Goal: Transaction & Acquisition: Purchase product/service

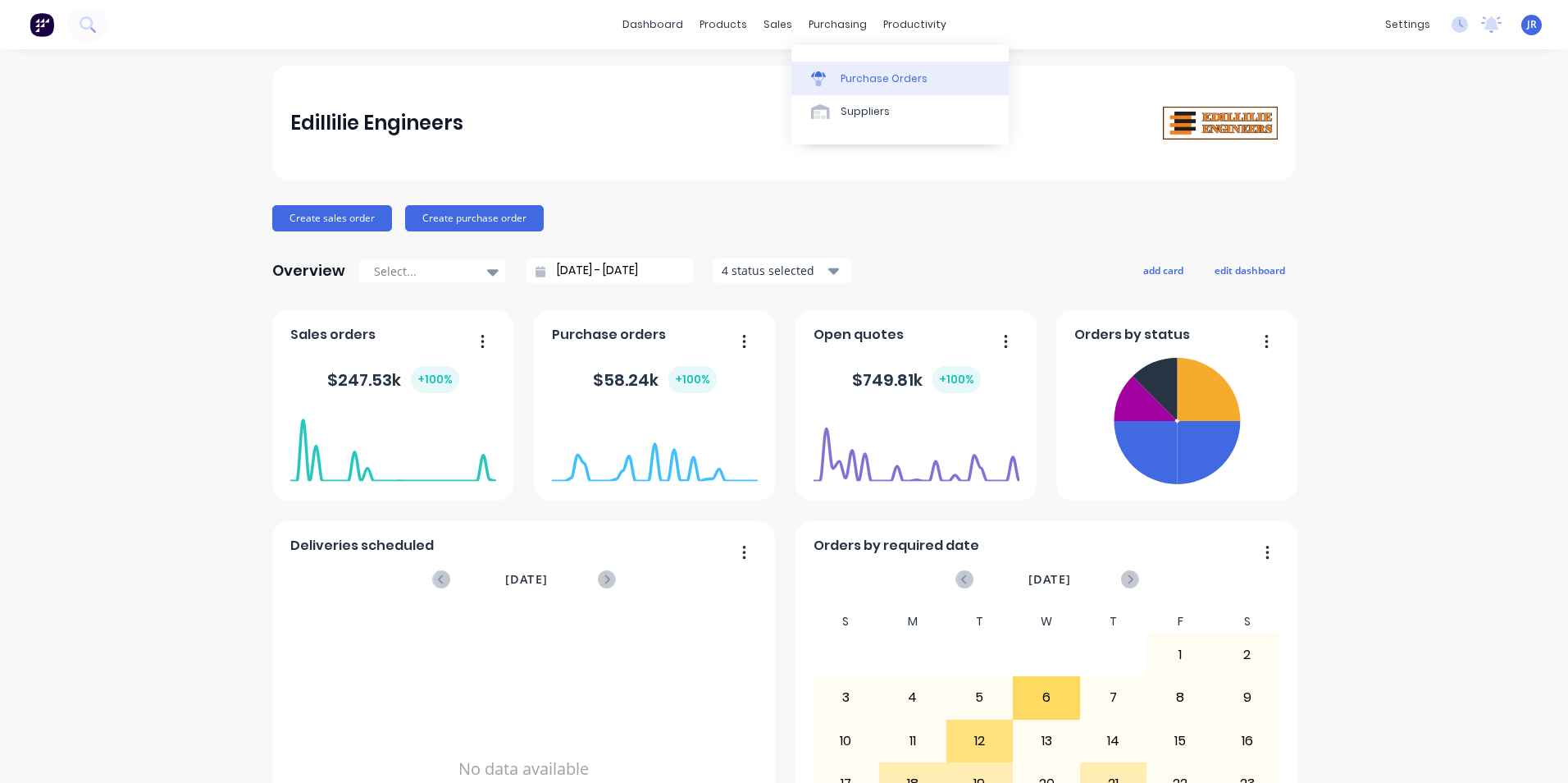
click at [840, 72] on div "Purchase Orders" at bounding box center [883, 78] width 87 height 14
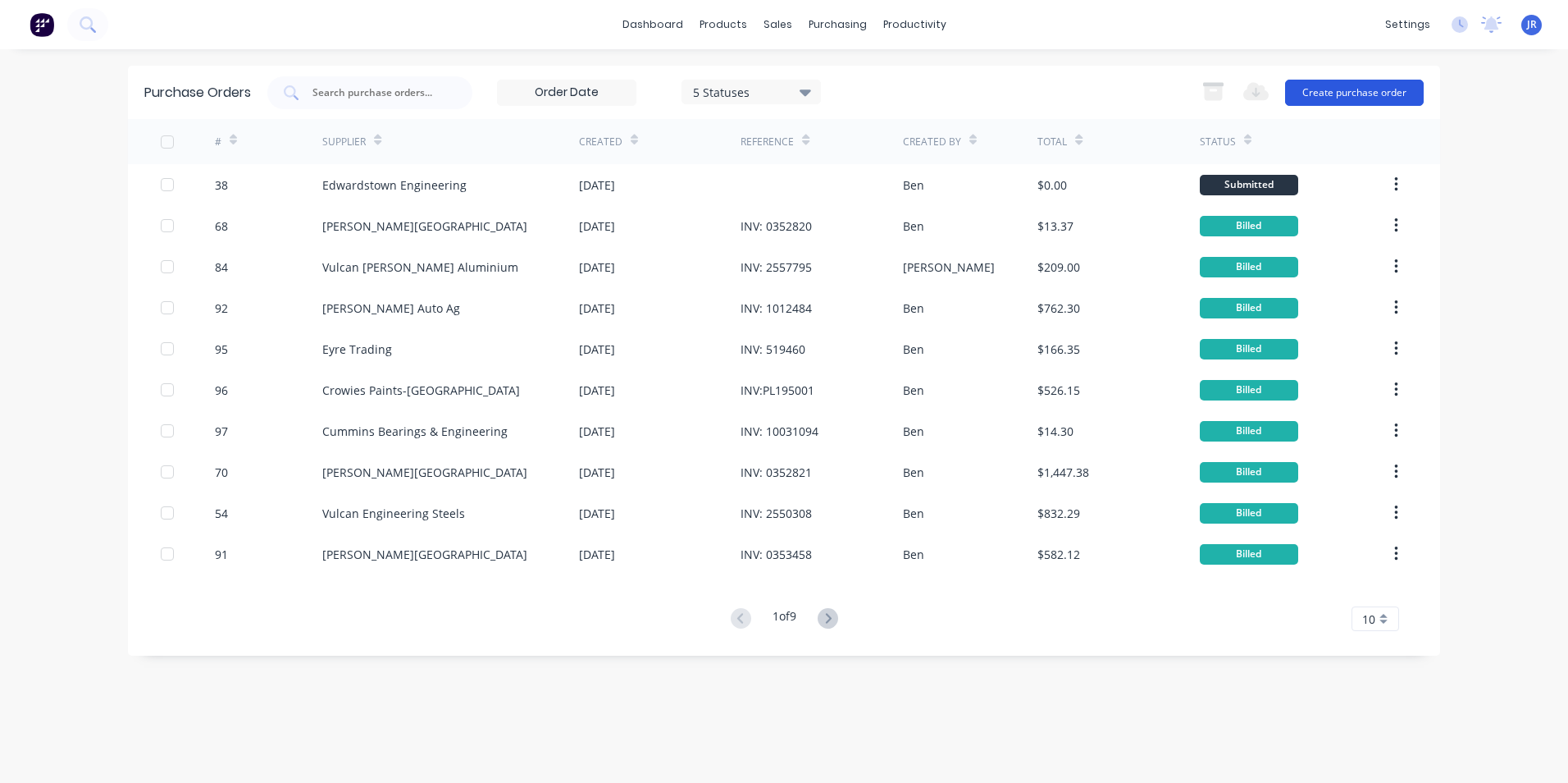
click at [1317, 93] on button "Create purchase order" at bounding box center [1355, 92] width 139 height 26
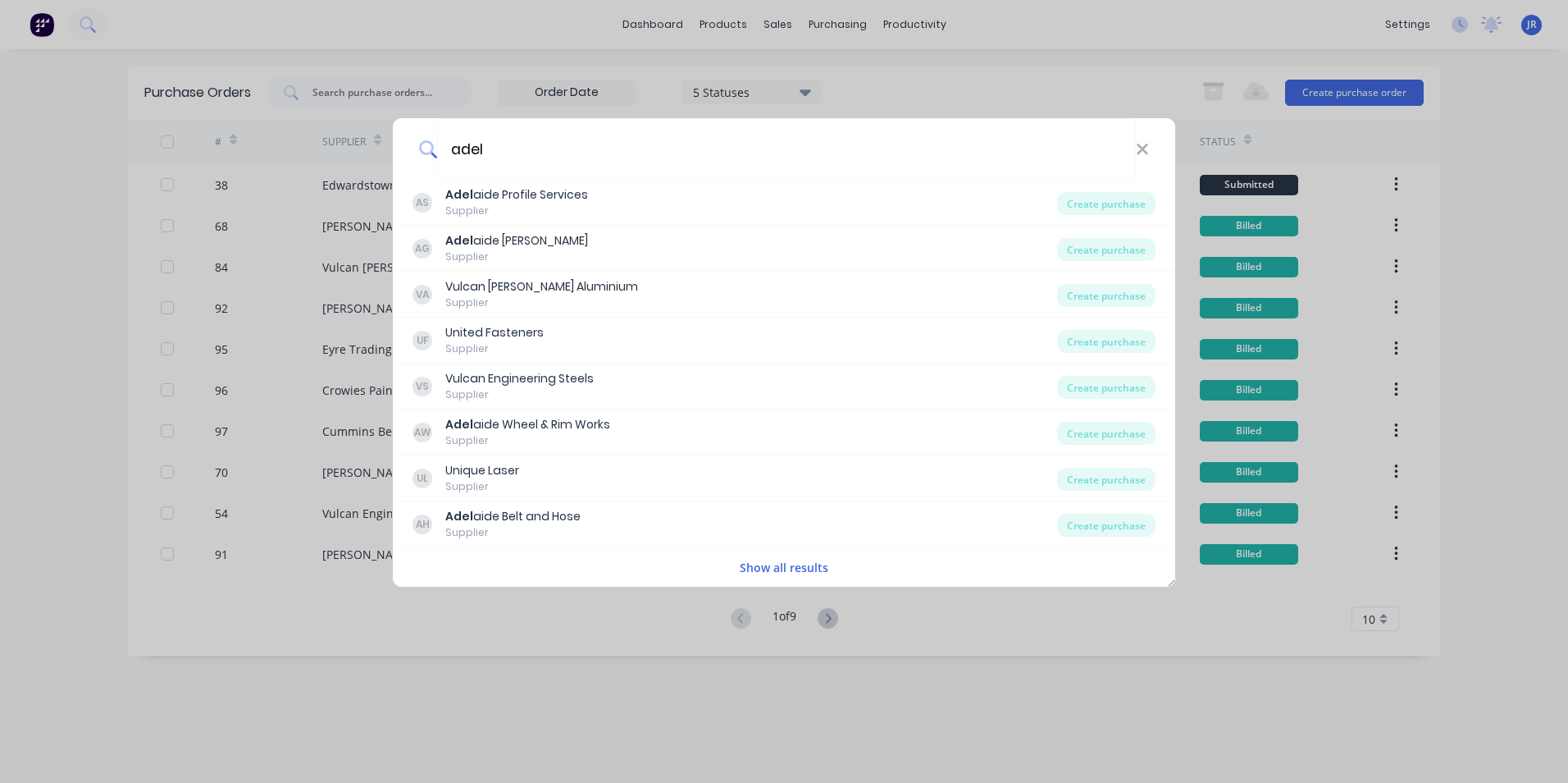
type input "adel"
click at [538, 201] on div "[PERSON_NAME] aide Profile Services" at bounding box center [516, 195] width 143 height 17
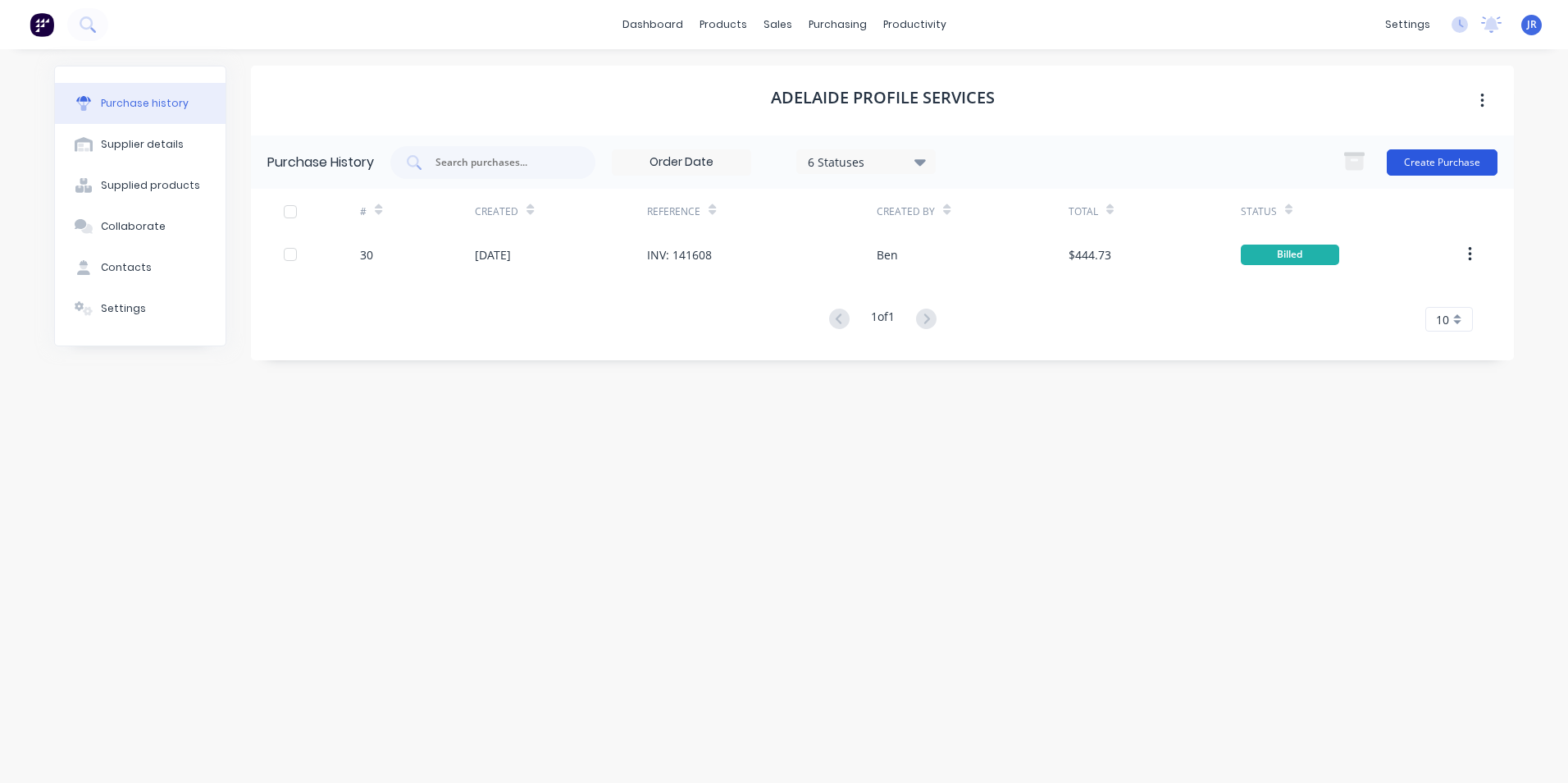
click at [1454, 171] on button "Create Purchase" at bounding box center [1442, 162] width 111 height 26
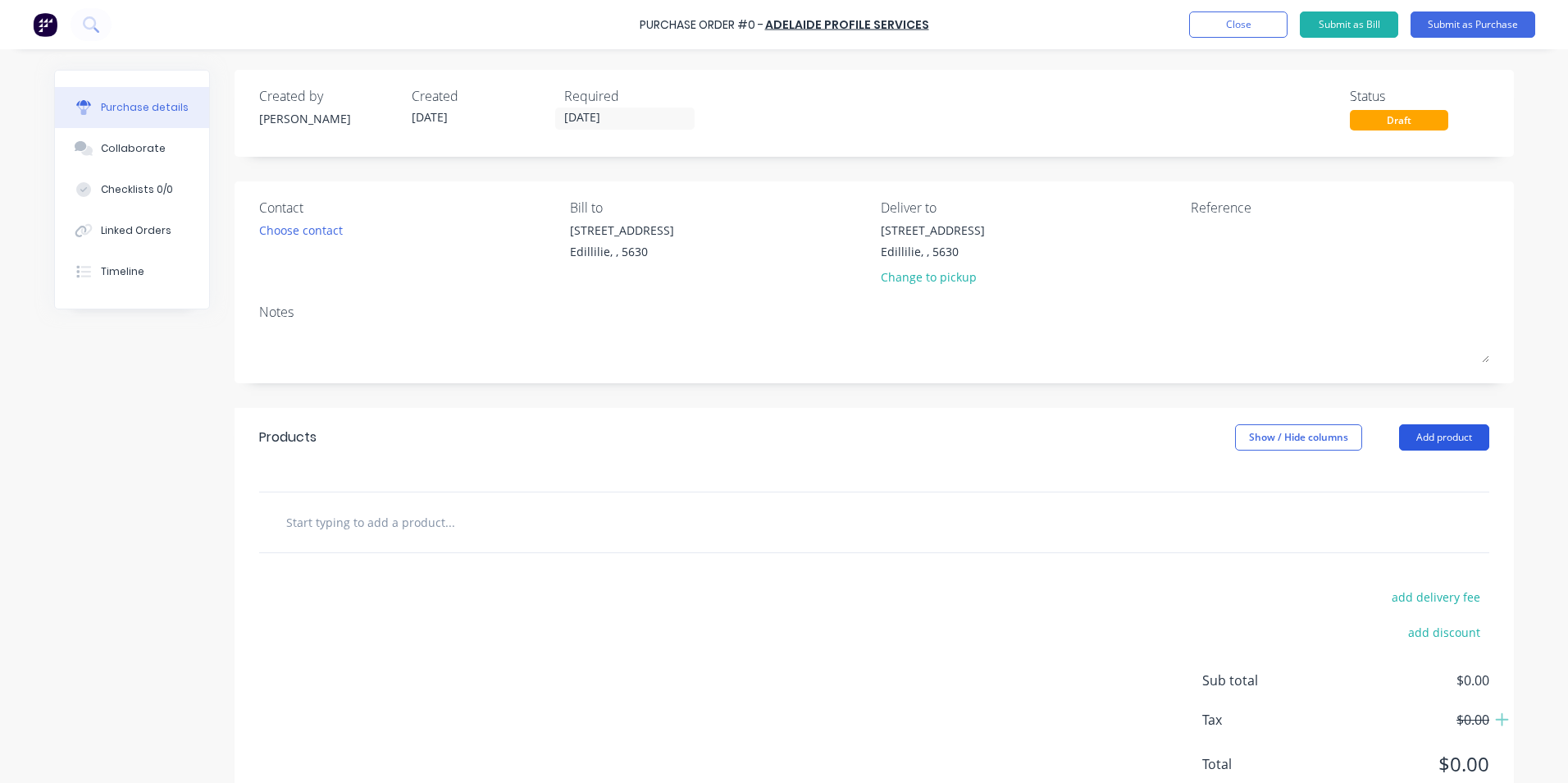
click at [1426, 444] on button "Add product" at bounding box center [1444, 437] width 91 height 26
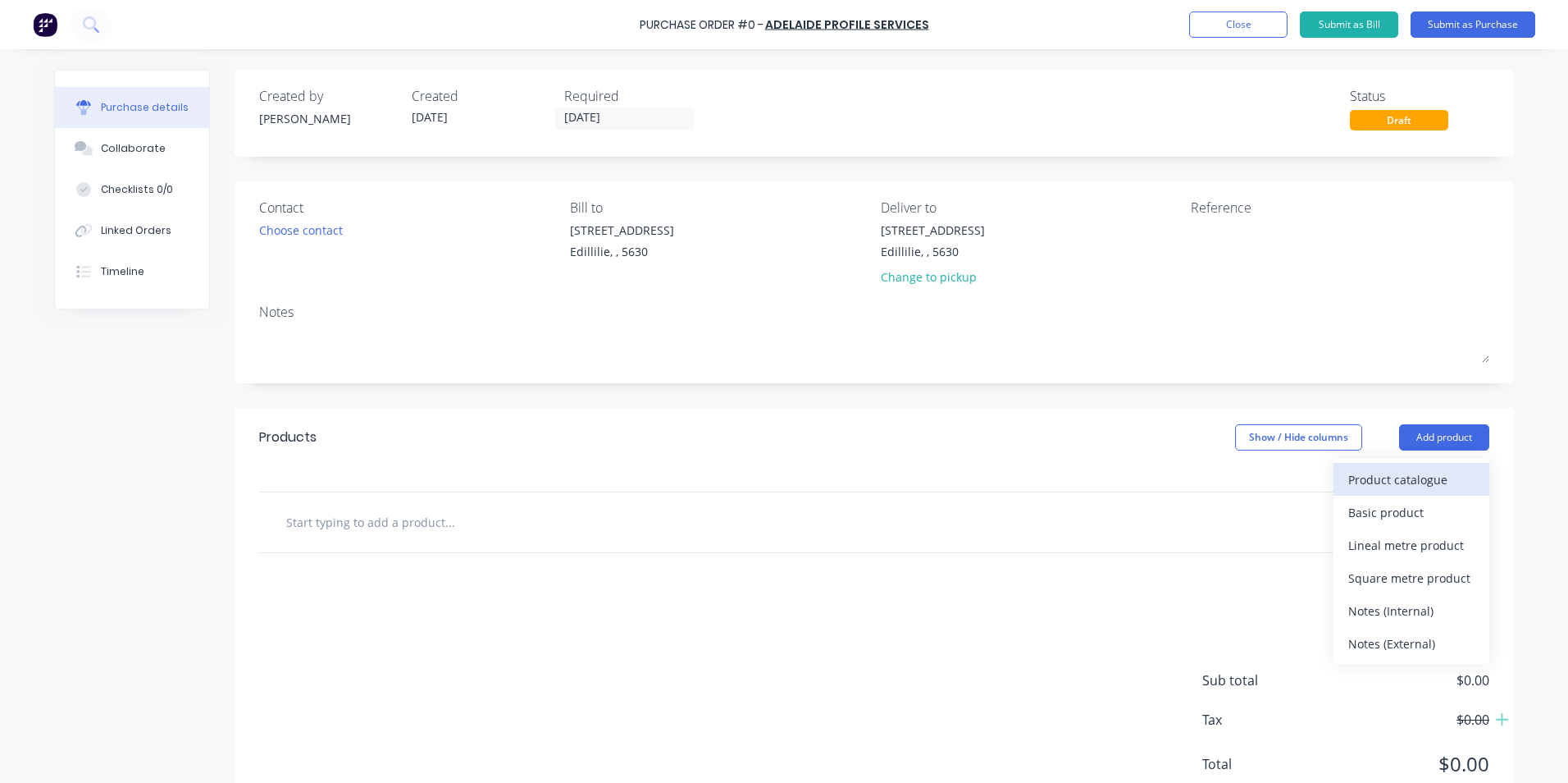
click at [1407, 489] on div "Product catalogue" at bounding box center [1411, 479] width 126 height 24
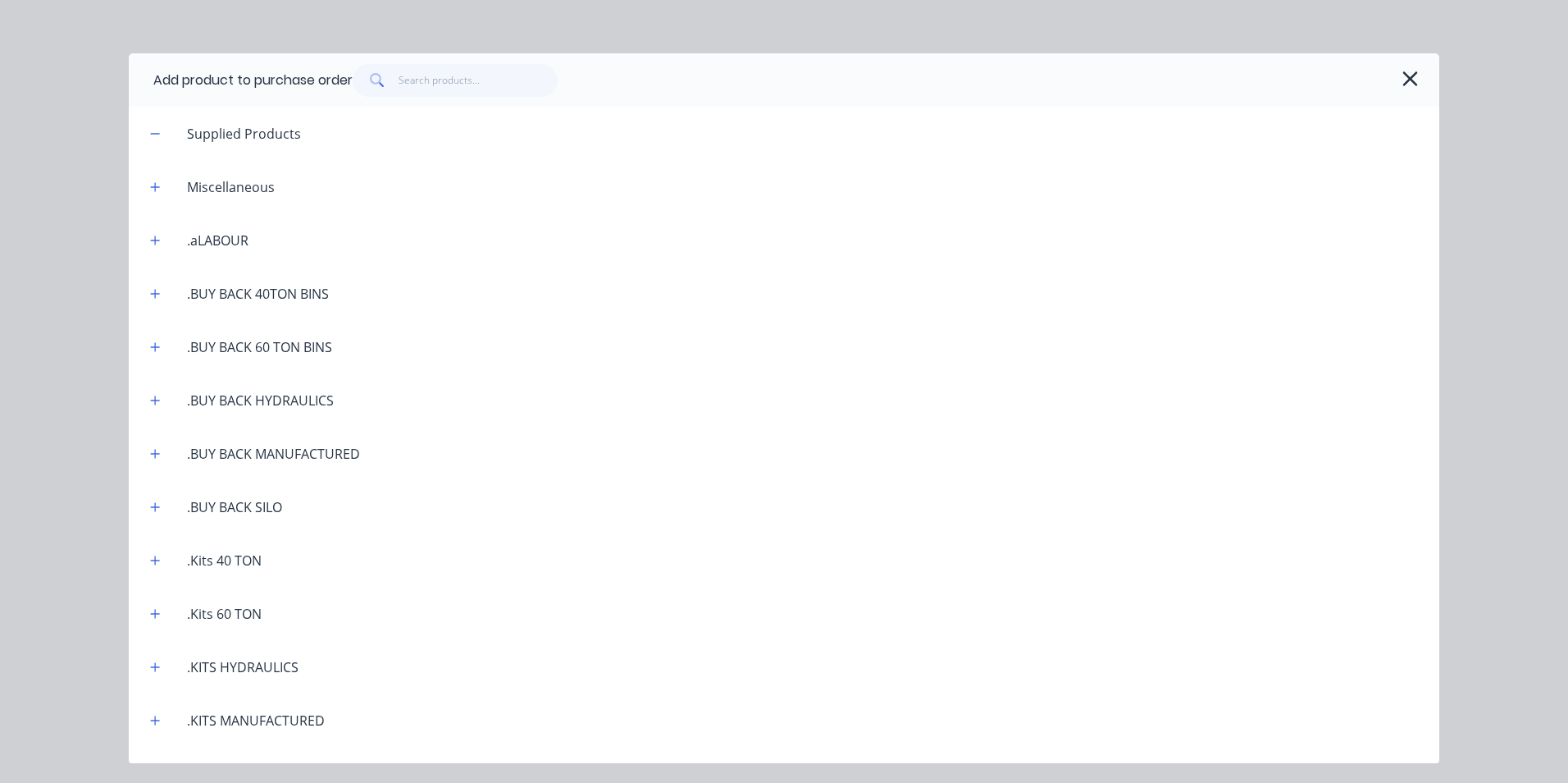
click at [468, 100] on div "Add product to purchase order" at bounding box center [784, 80] width 1311 height 53
click at [461, 92] on input "text" at bounding box center [478, 80] width 160 height 33
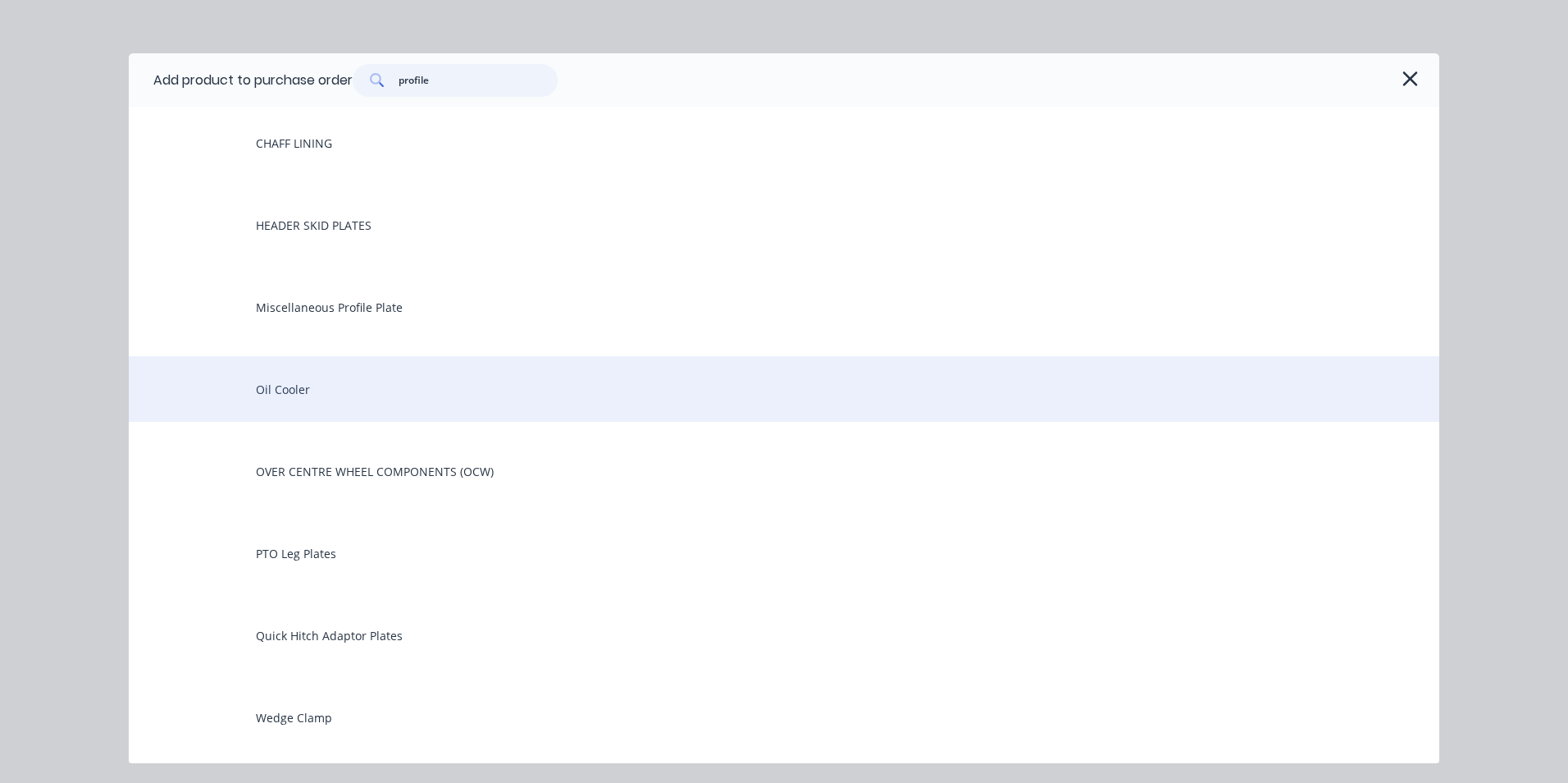
scroll to position [53, 0]
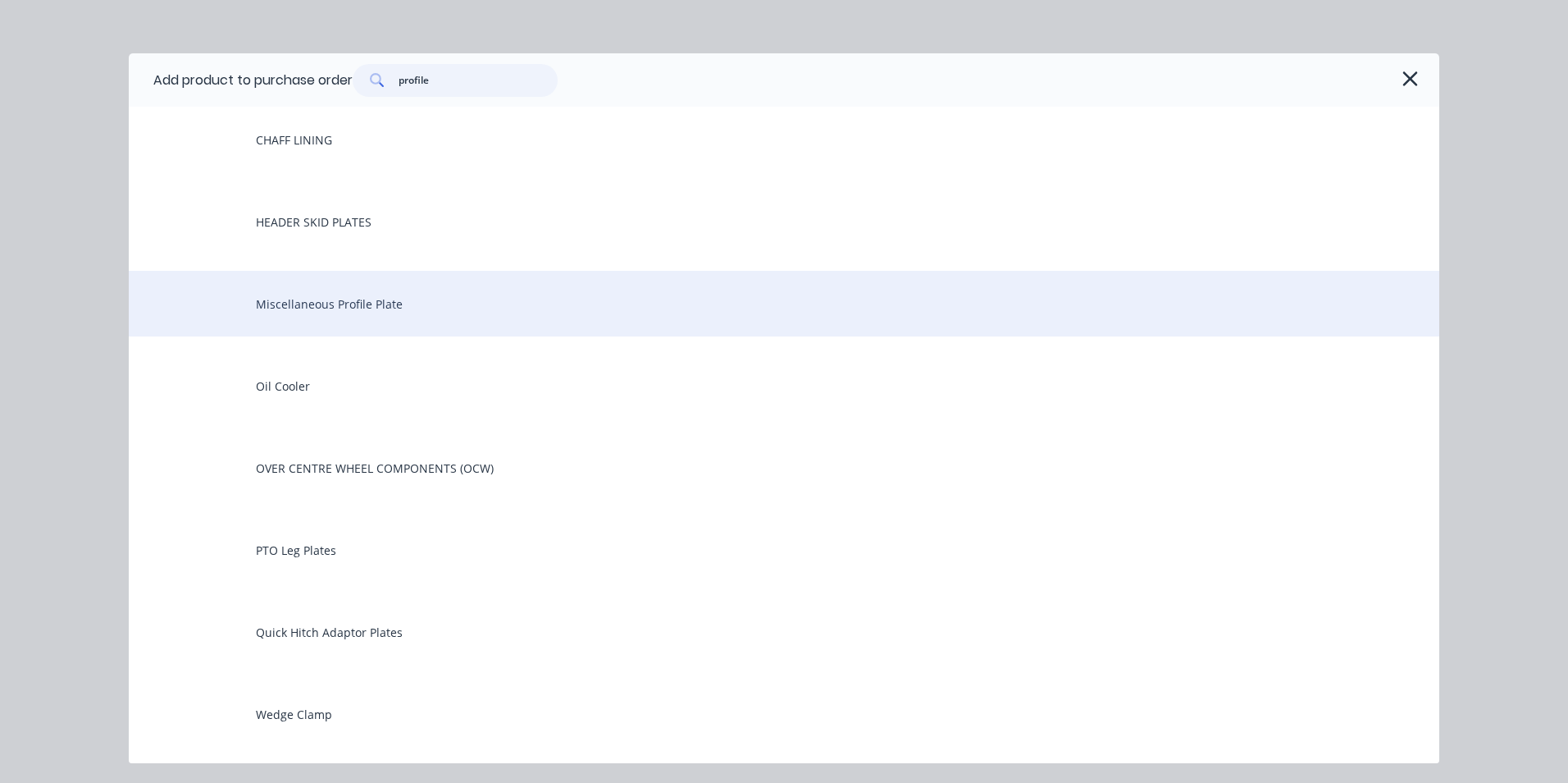
type input "profile"
click at [333, 305] on div "Miscellaneous Profile Plate" at bounding box center [784, 304] width 1311 height 66
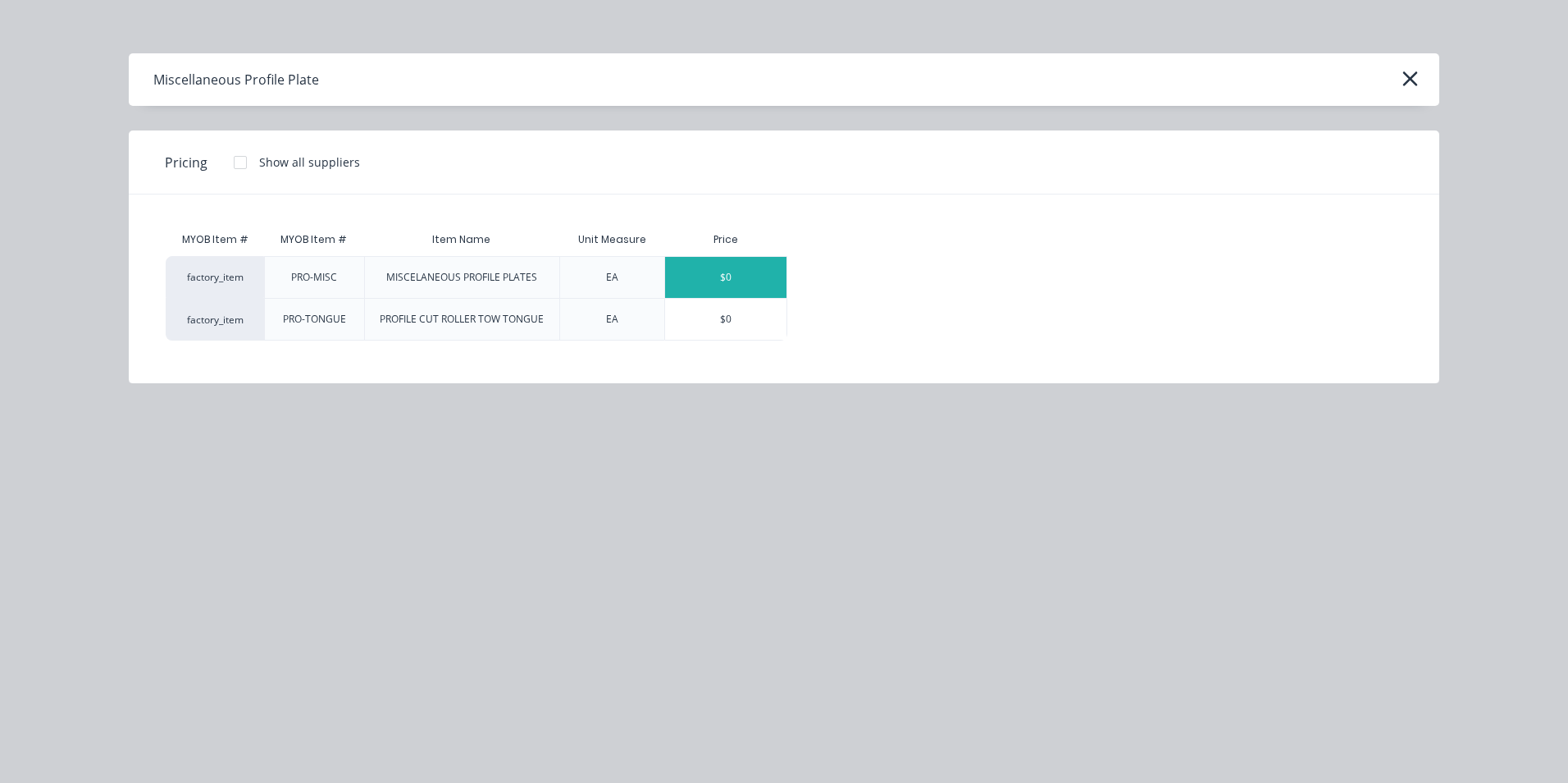
click at [724, 278] on div "$0" at bounding box center [725, 277] width 121 height 41
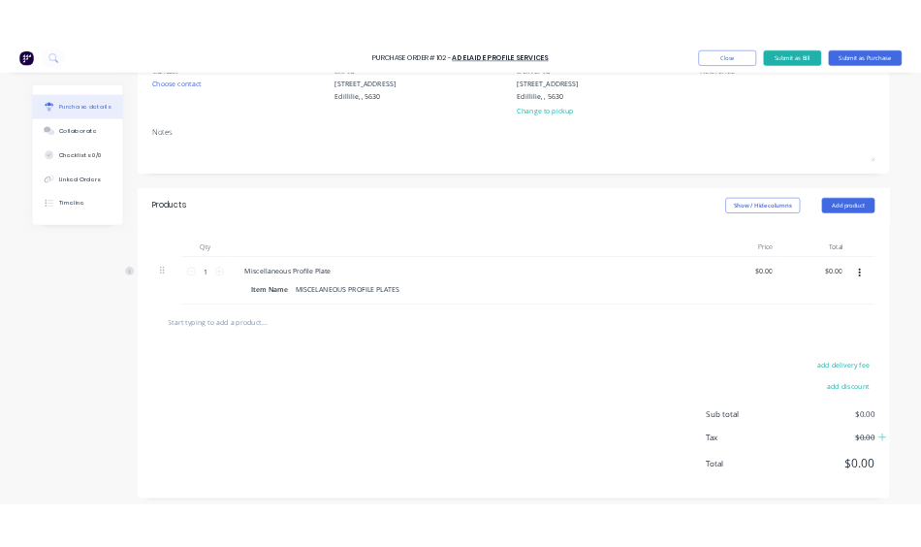
scroll to position [194, 0]
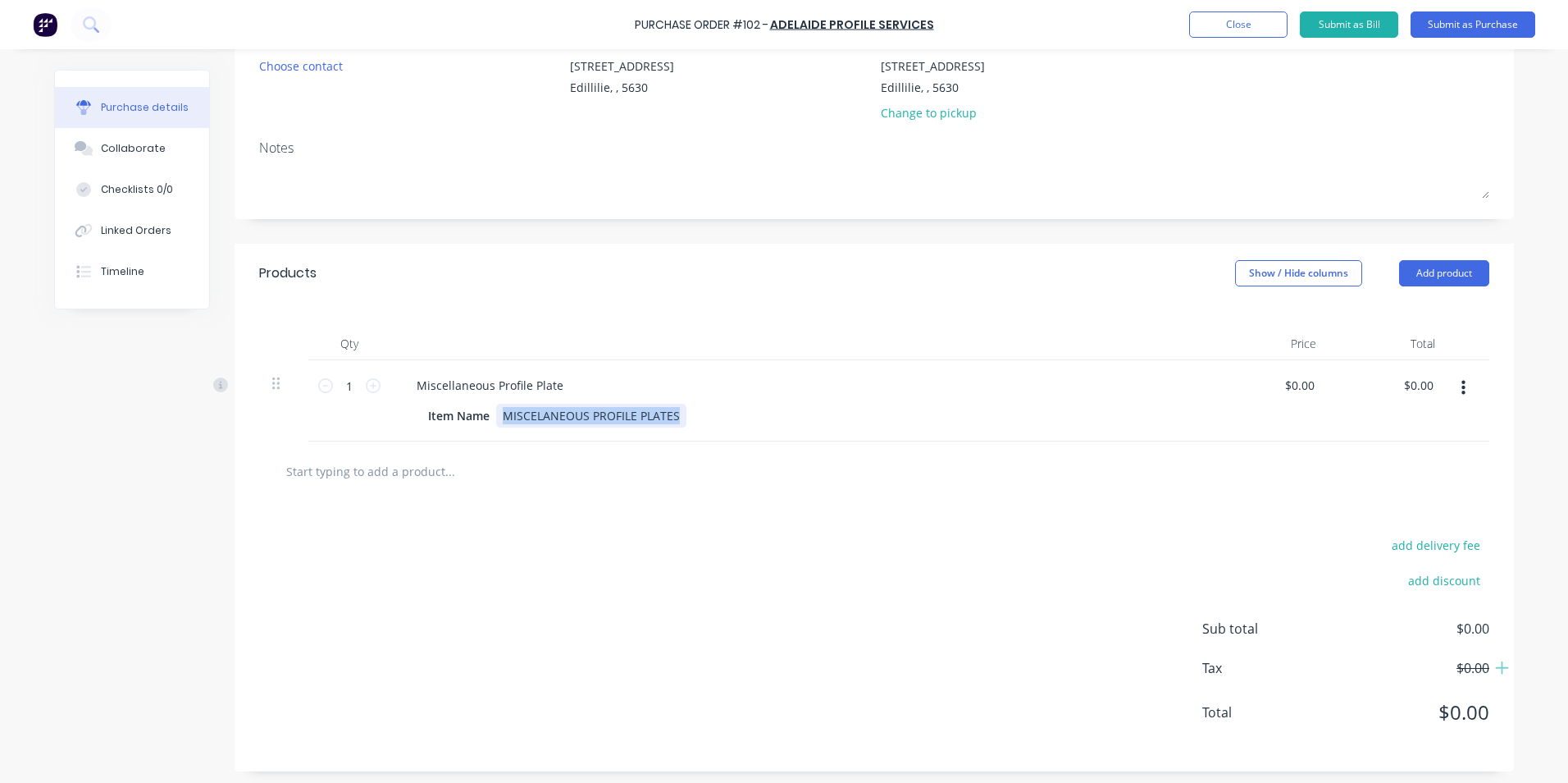
drag, startPoint x: 493, startPoint y: 416, endPoint x: 704, endPoint y: 419, distance: 211.0
click at [704, 419] on div "Item Name MISCELANEOUS PROFILE PLATES" at bounding box center [797, 416] width 751 height 24
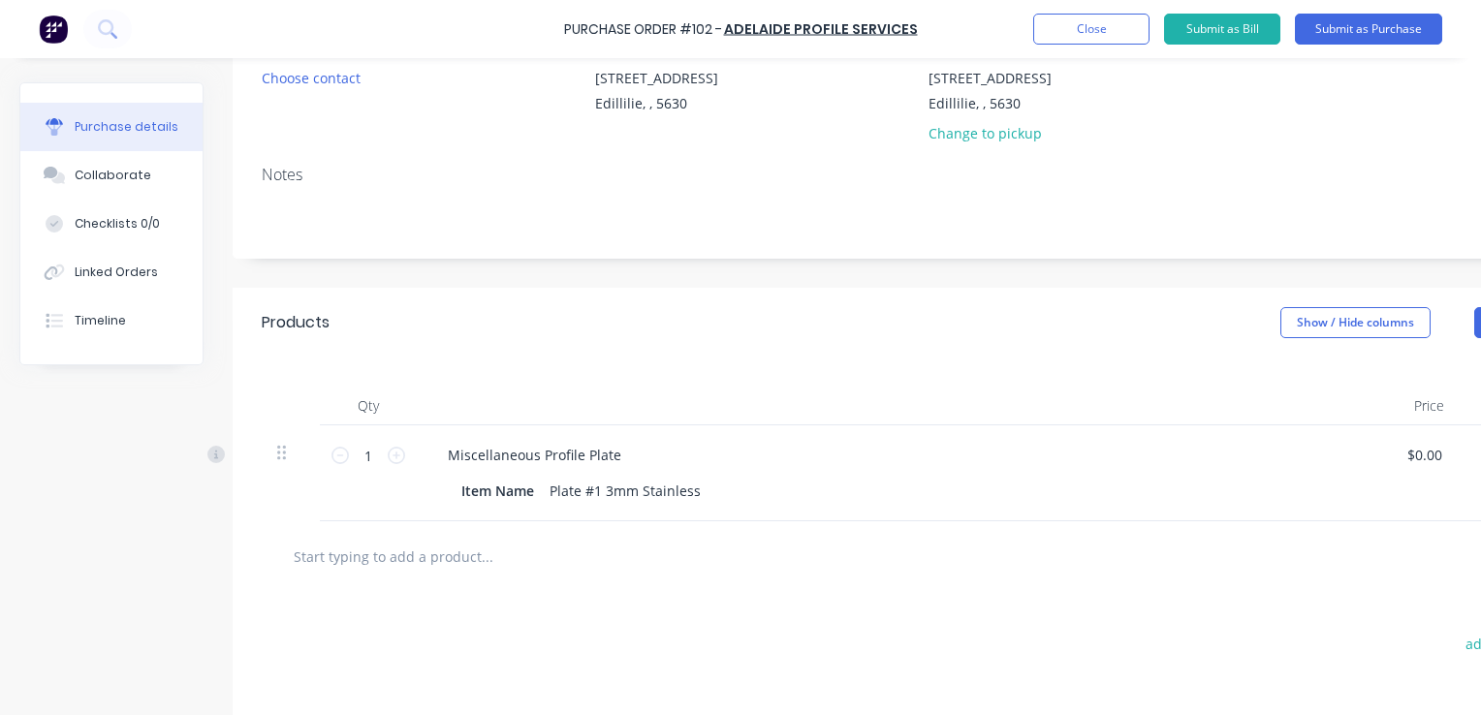
click at [700, 560] on div at bounding box center [568, 556] width 582 height 39
click at [1369, 32] on button "Submit as Purchase" at bounding box center [1368, 29] width 147 height 31
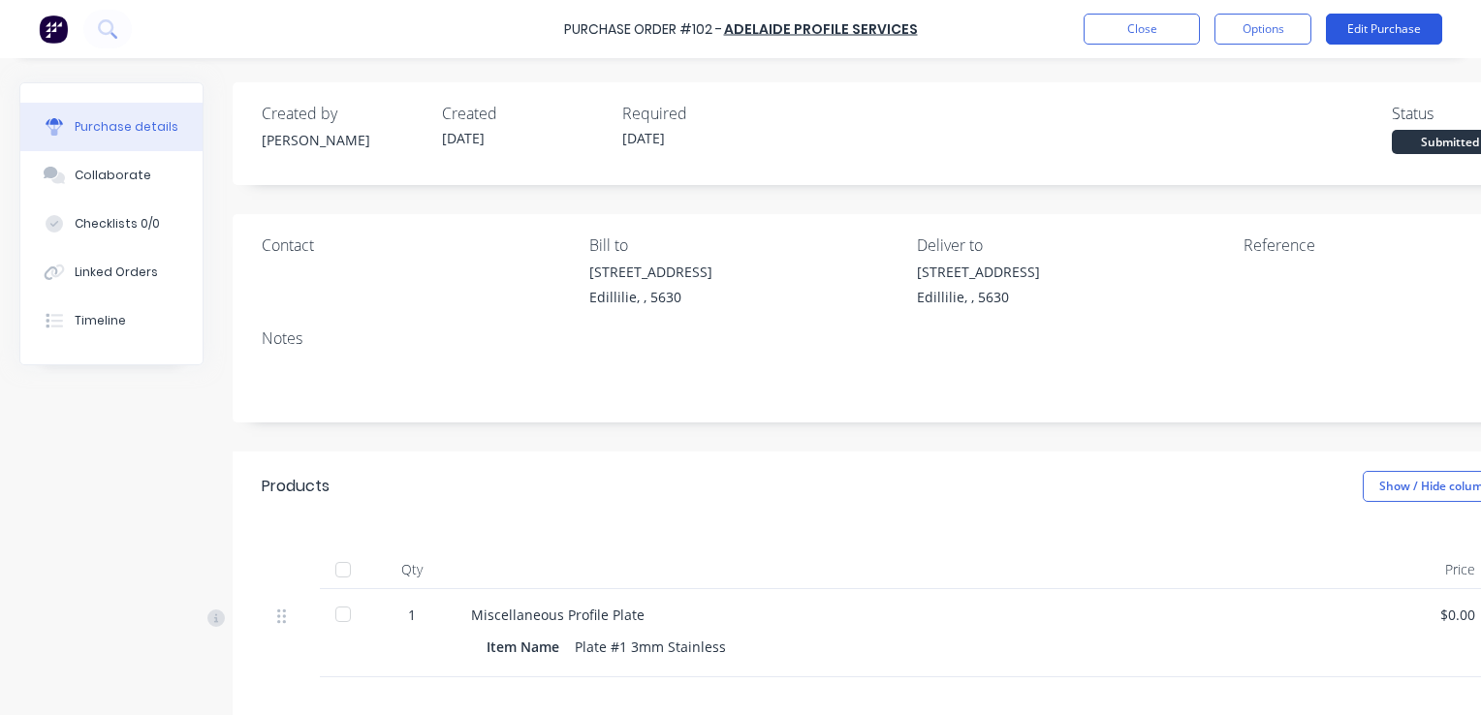
click at [1357, 27] on button "Edit Purchase" at bounding box center [1384, 29] width 116 height 31
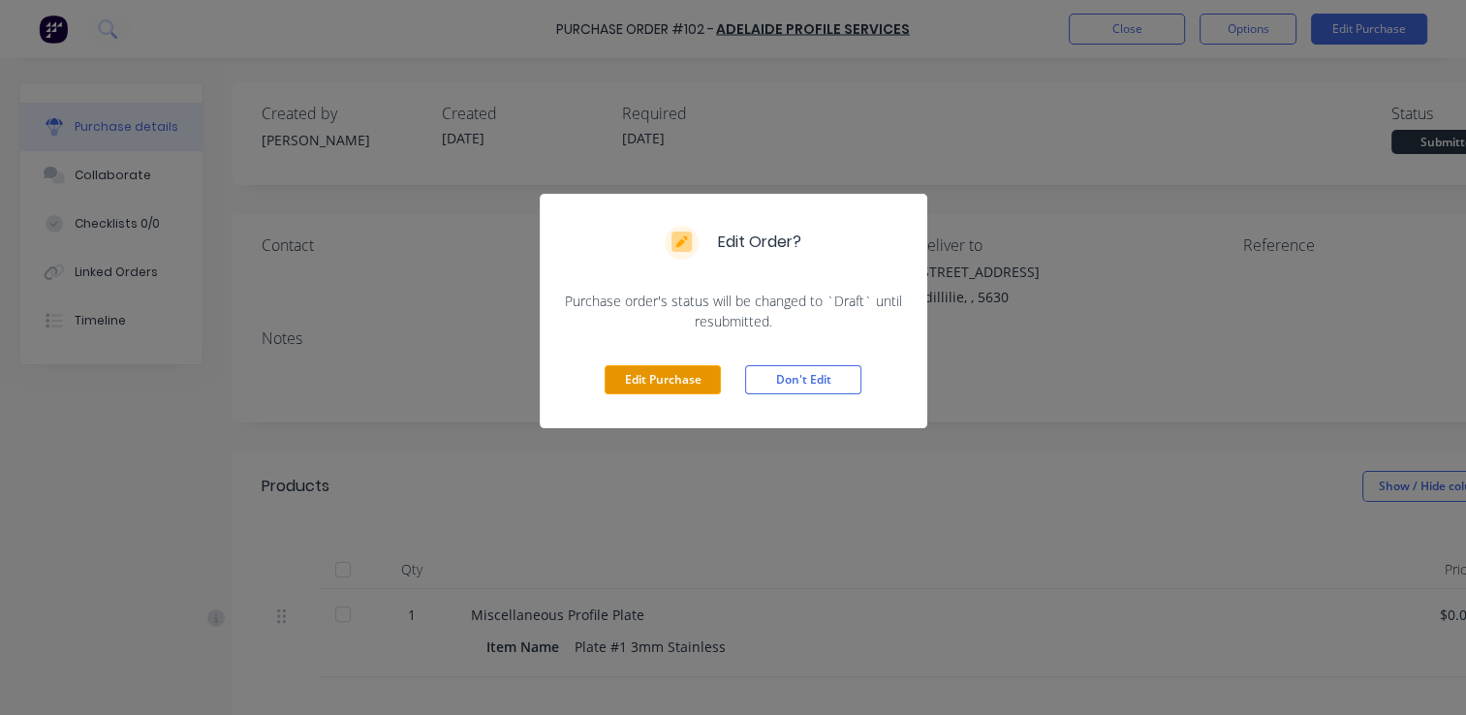
click at [648, 376] on button "Edit Purchase" at bounding box center [663, 379] width 116 height 29
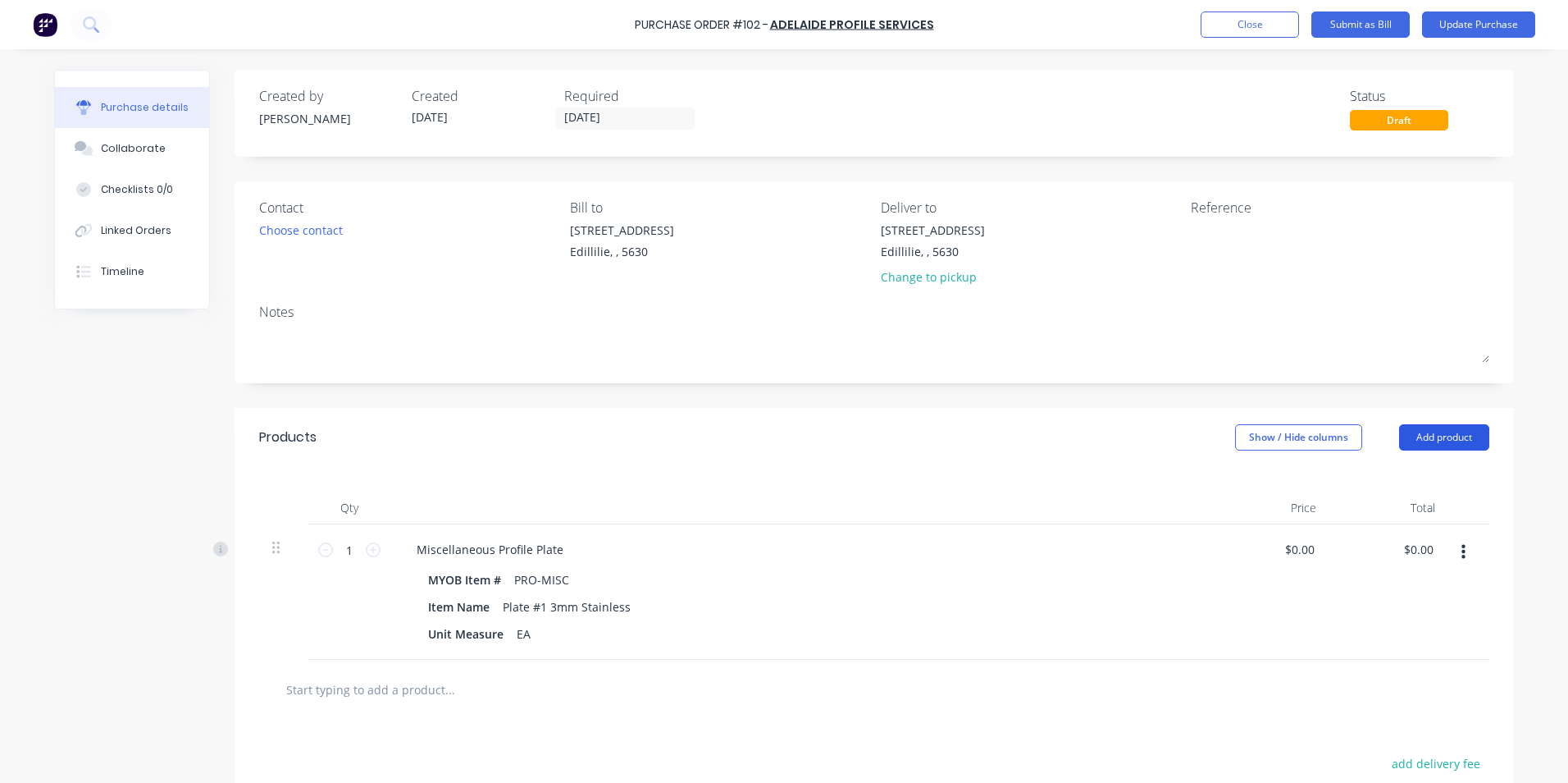
click at [1454, 436] on button "Add product" at bounding box center [1444, 437] width 91 height 26
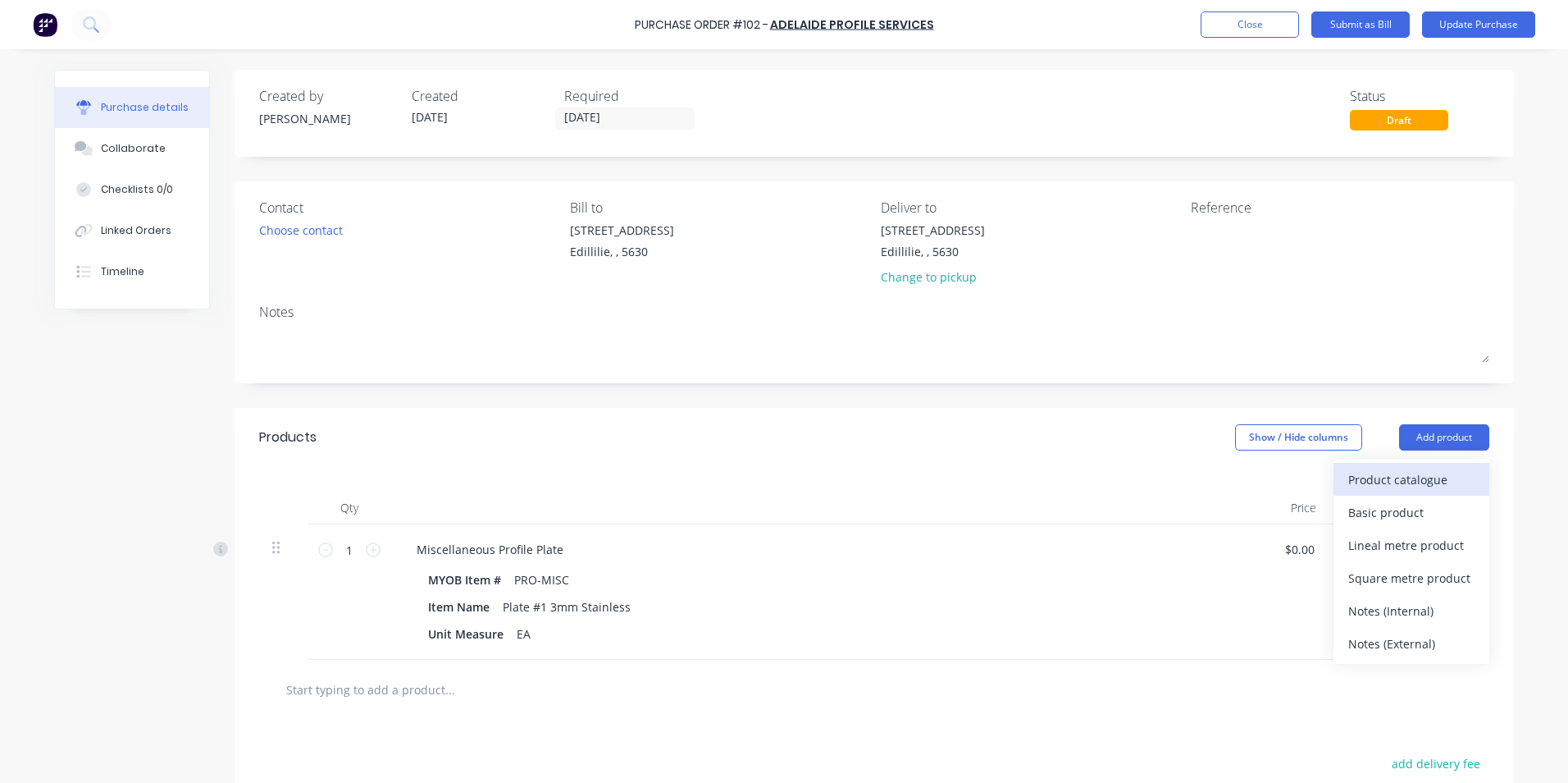
click at [1402, 482] on div "Product catalogue" at bounding box center [1411, 479] width 126 height 24
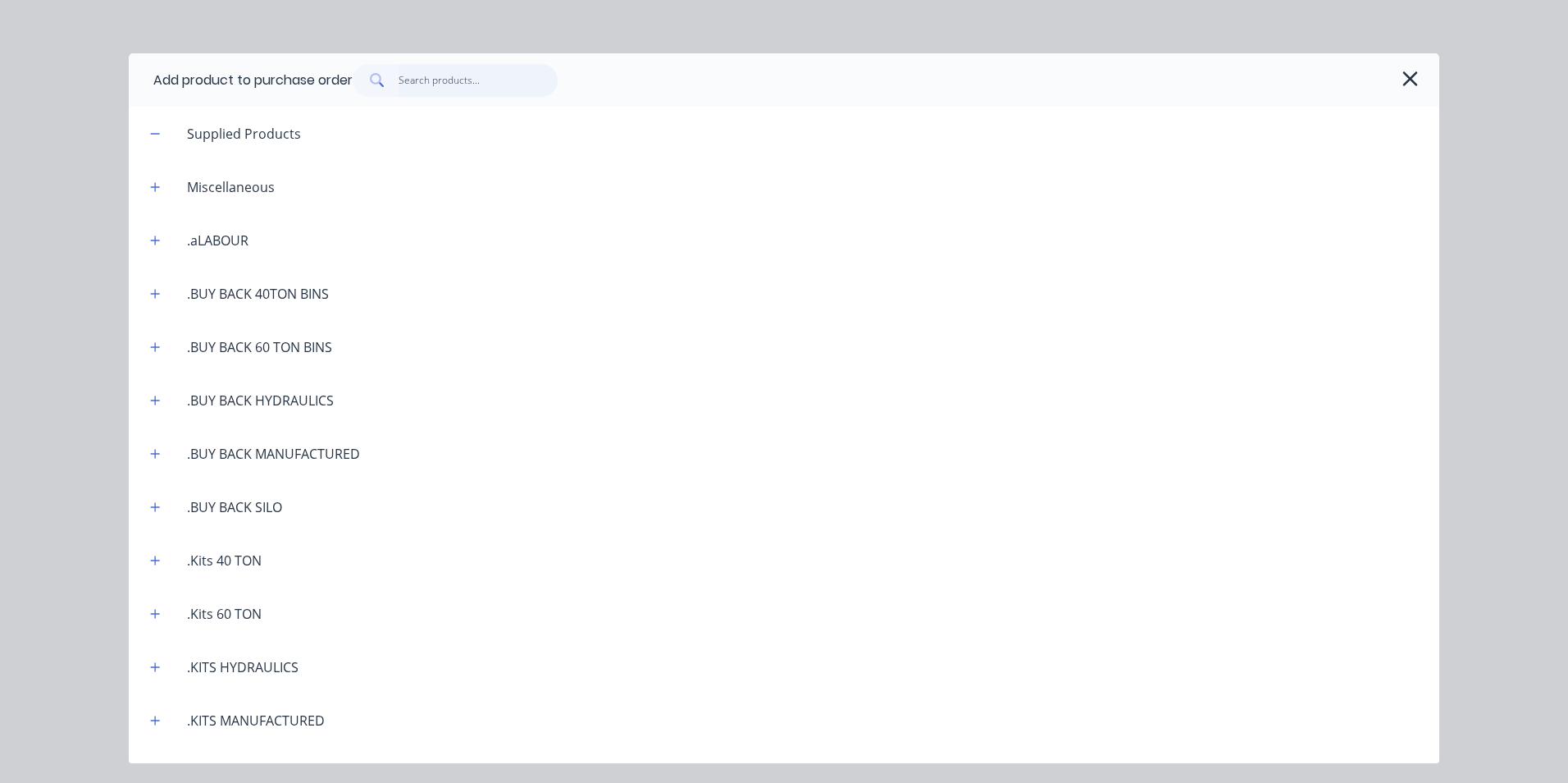
click at [435, 81] on input "text" at bounding box center [478, 80] width 160 height 33
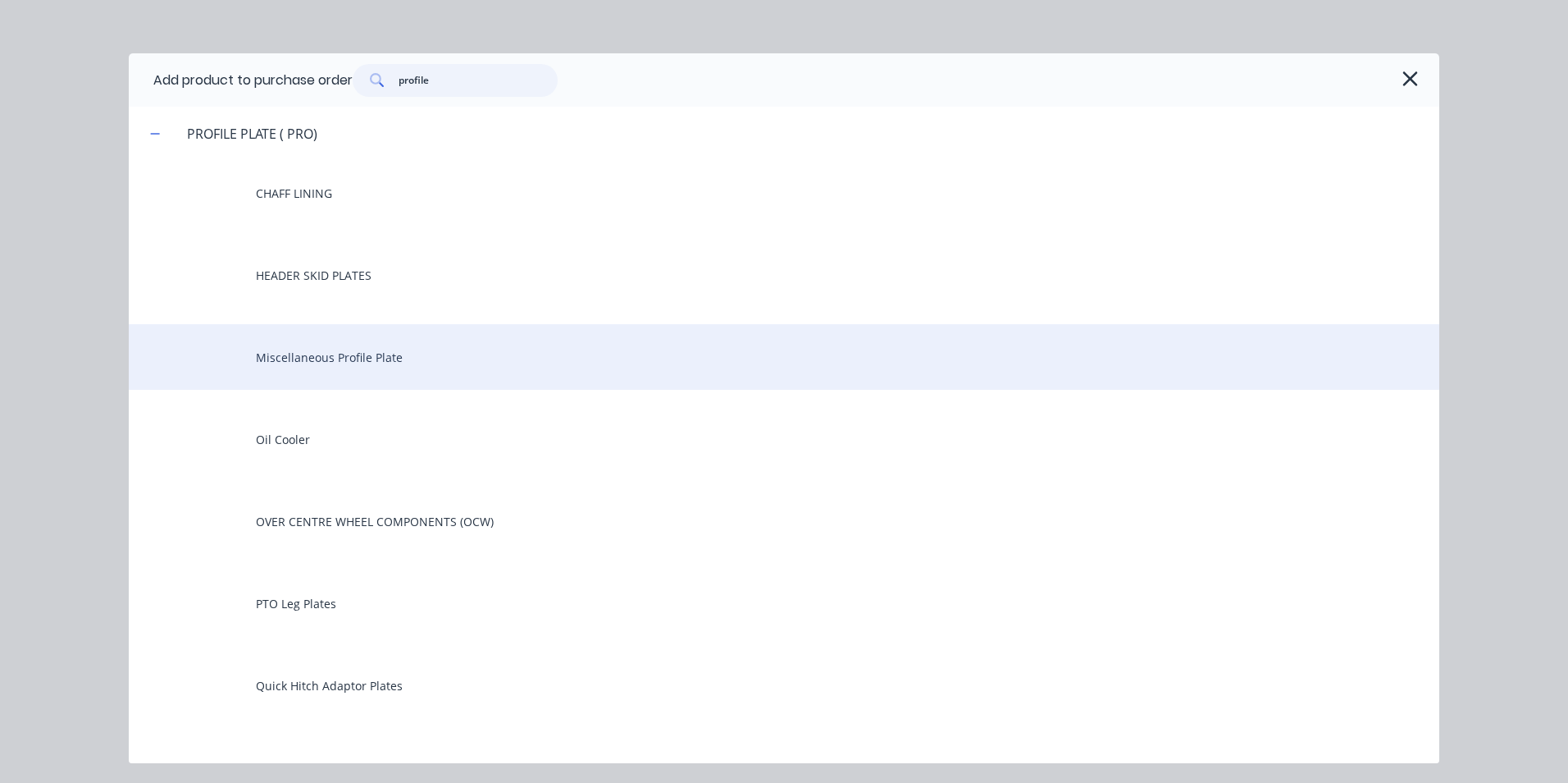
type input "profile"
click at [349, 348] on div "Miscellaneous Profile Plate" at bounding box center [784, 357] width 1311 height 66
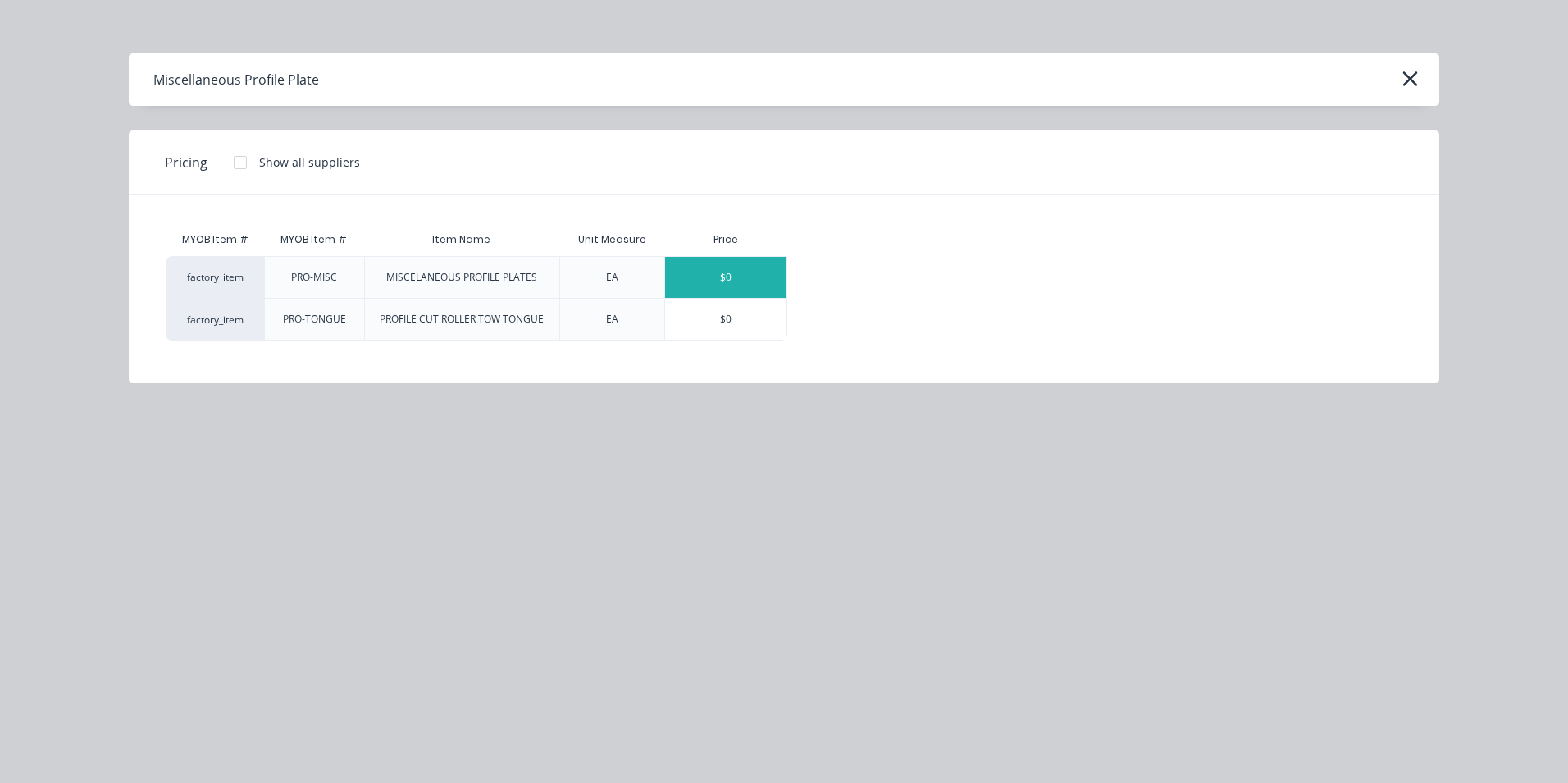
click at [750, 284] on div "$0" at bounding box center [725, 277] width 121 height 41
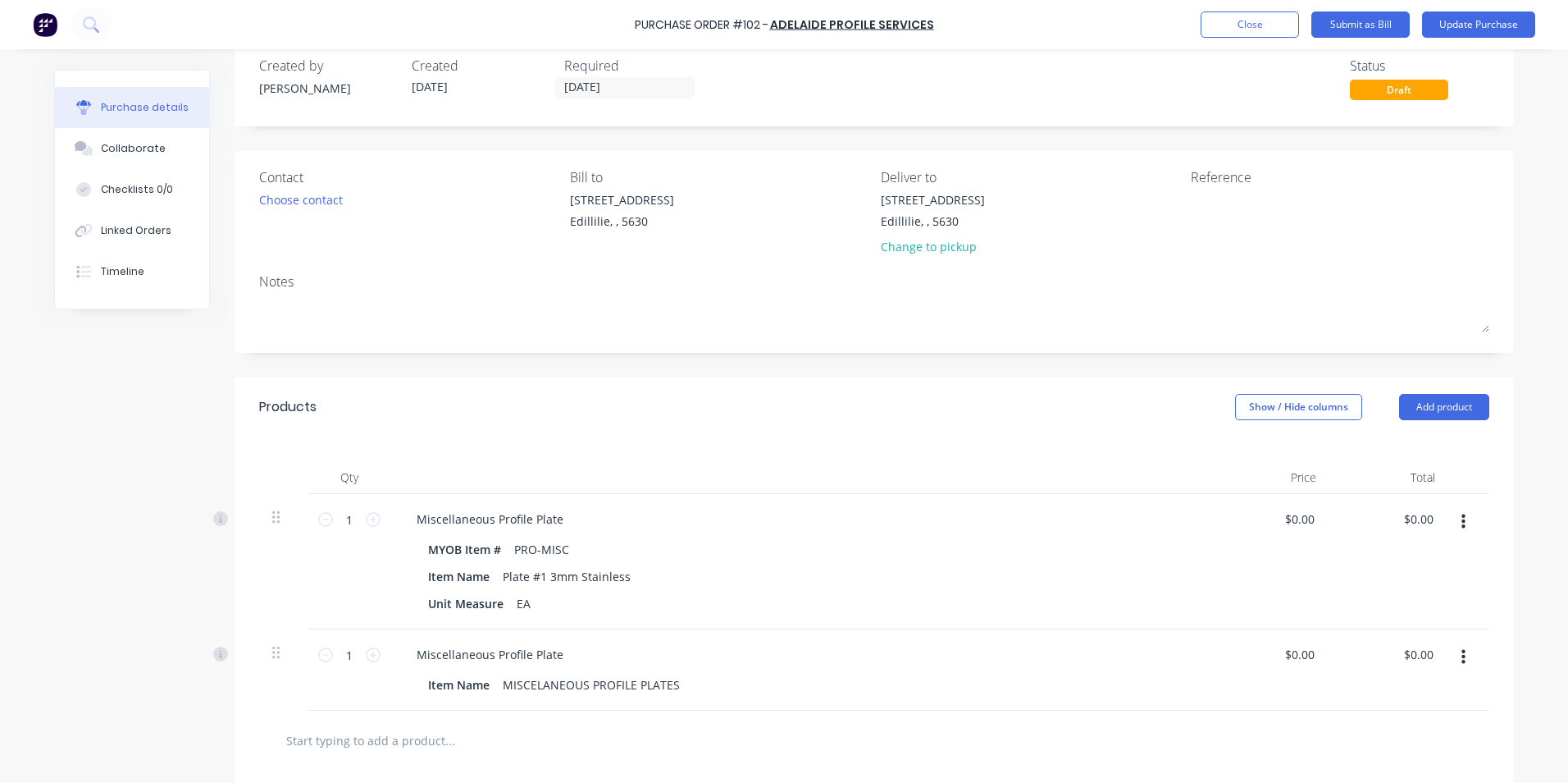
scroll to position [164, 0]
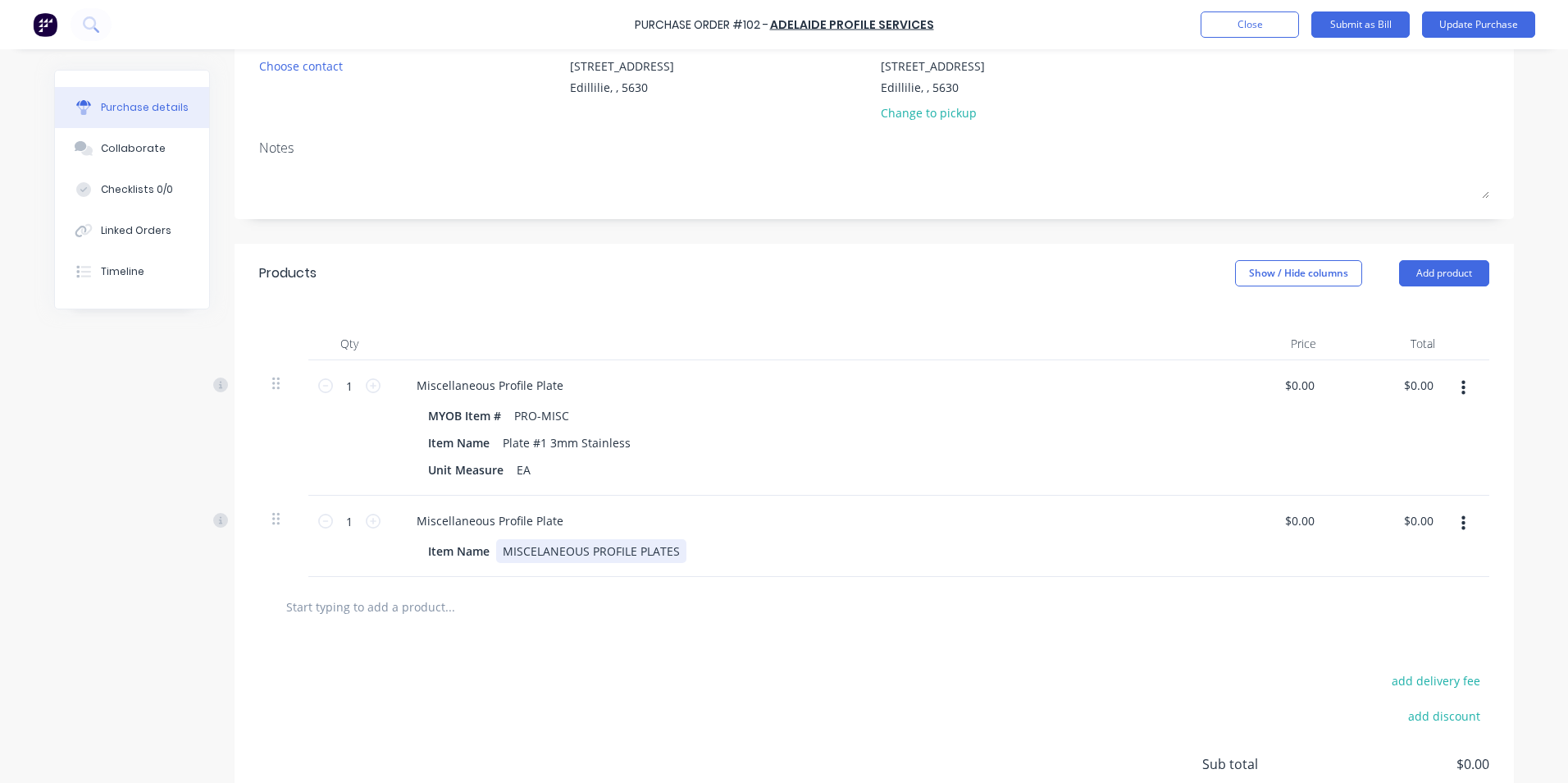
click at [536, 558] on div "MISCELANEOUS PROFILE PLATES" at bounding box center [591, 551] width 190 height 24
click at [614, 554] on div "MISCELPlateANEOUS PROFILE PLATES" at bounding box center [604, 551] width 217 height 24
drag, startPoint x: 494, startPoint y: 552, endPoint x: 812, endPoint y: 562, distance: 318.2
click at [812, 562] on div "Item Name MISCELPlateANEOUS PROFILE PLATES" at bounding box center [797, 551] width 751 height 24
click at [1437, 283] on button "Add product" at bounding box center [1444, 273] width 91 height 26
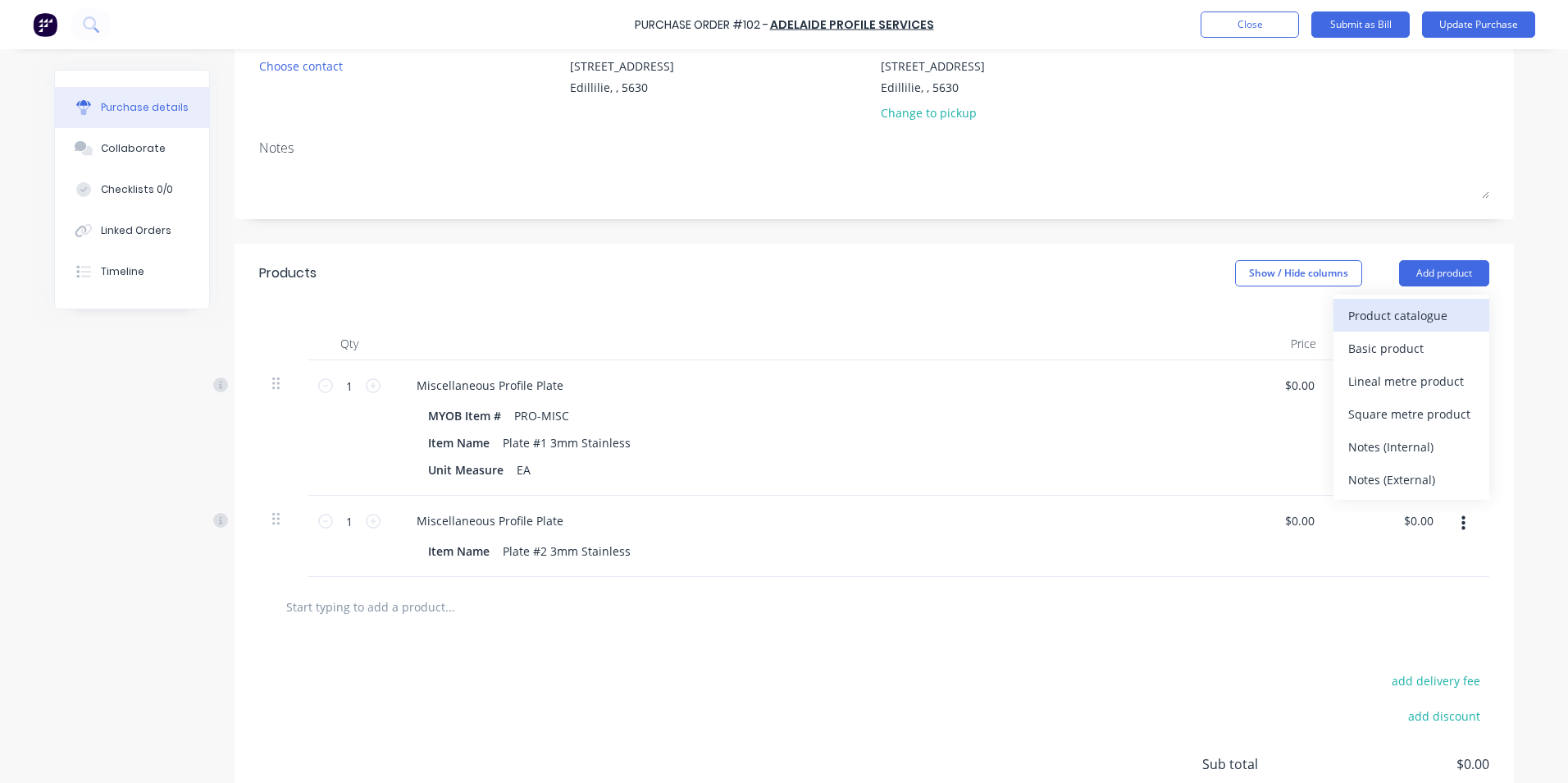
click at [1420, 308] on div "Product catalogue" at bounding box center [1411, 316] width 126 height 24
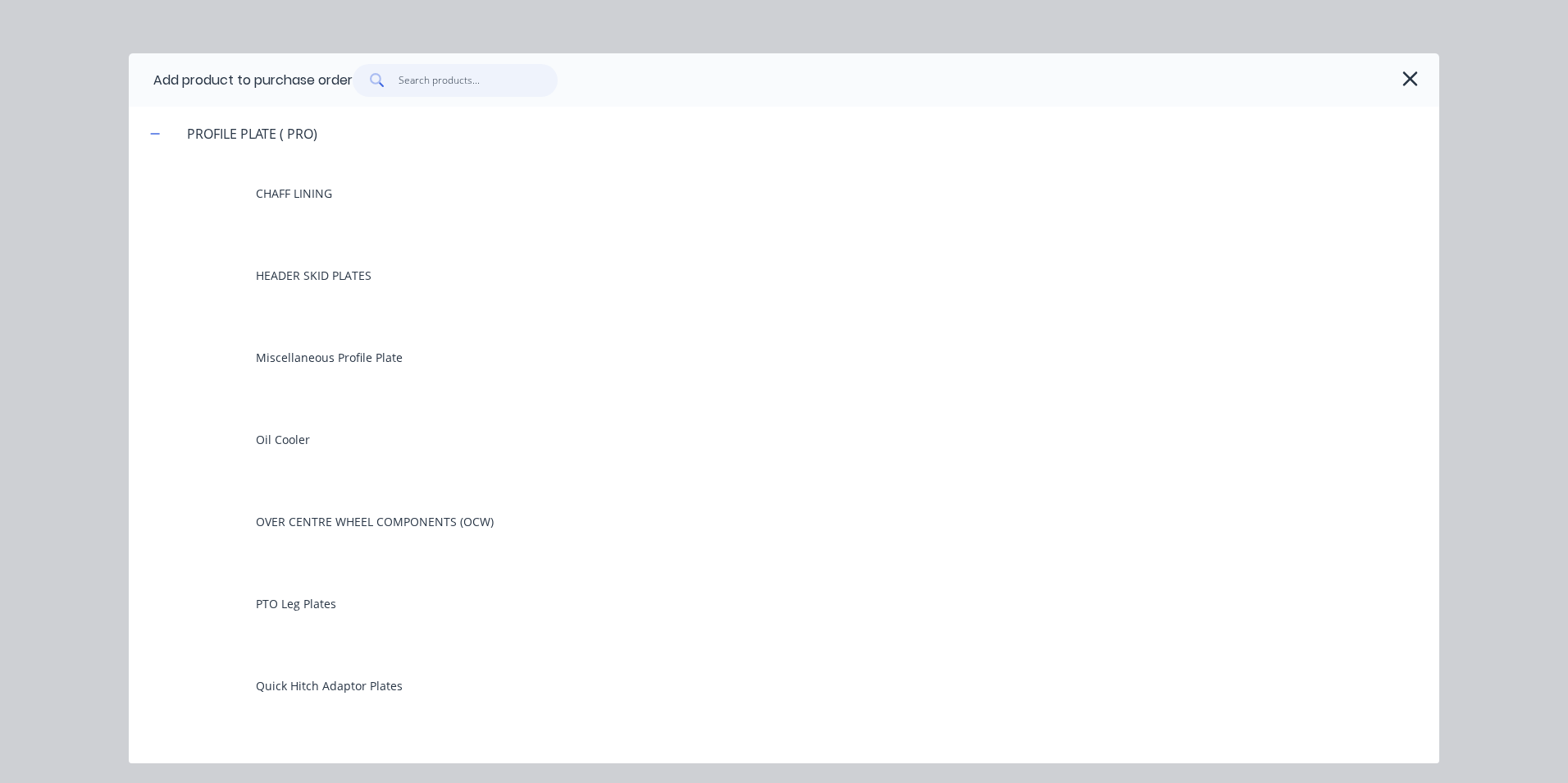
click at [469, 87] on input "text" at bounding box center [478, 80] width 160 height 33
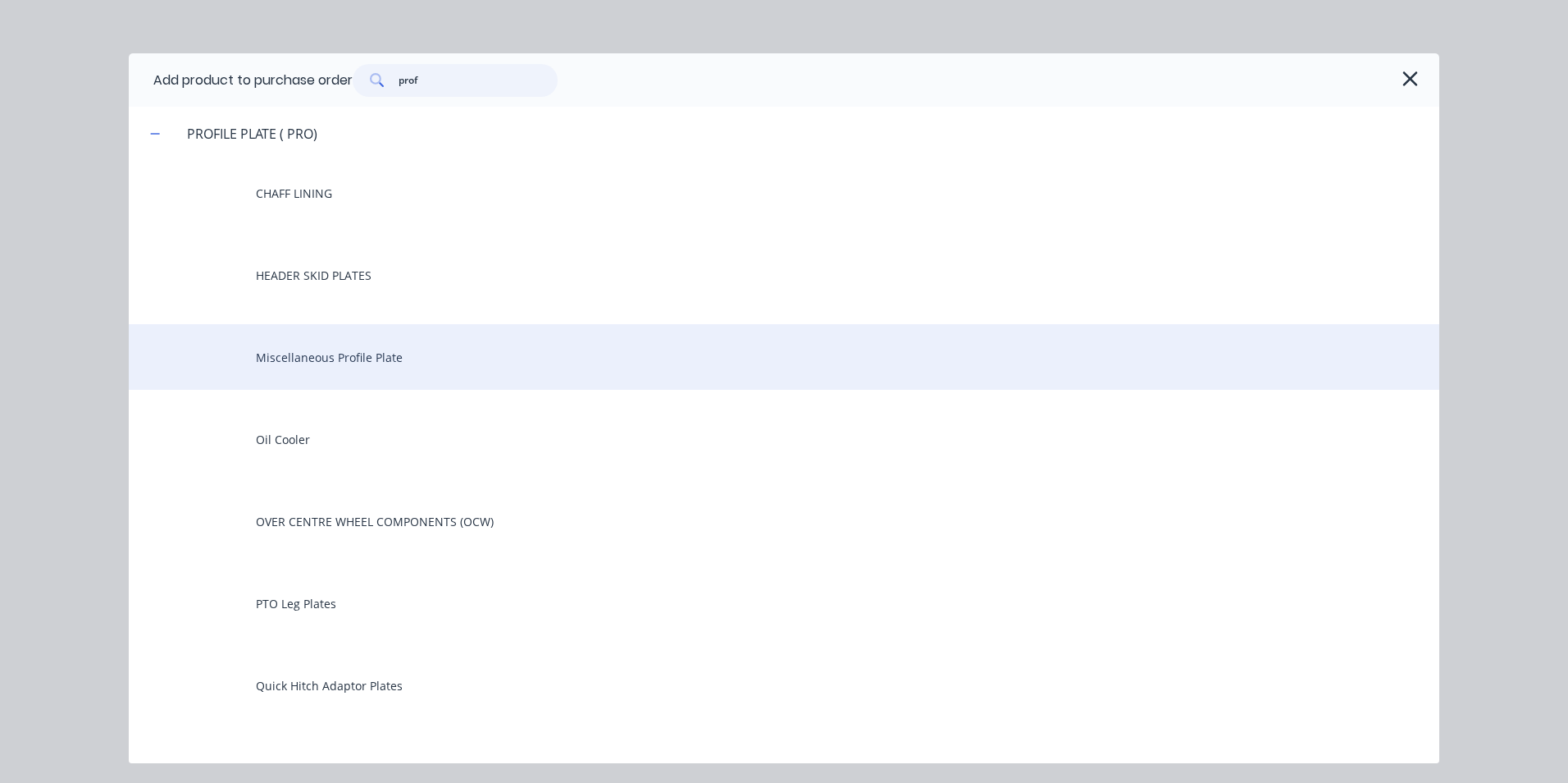
type input "prof"
click at [377, 361] on div "Miscellaneous Profile Plate" at bounding box center [784, 357] width 1311 height 66
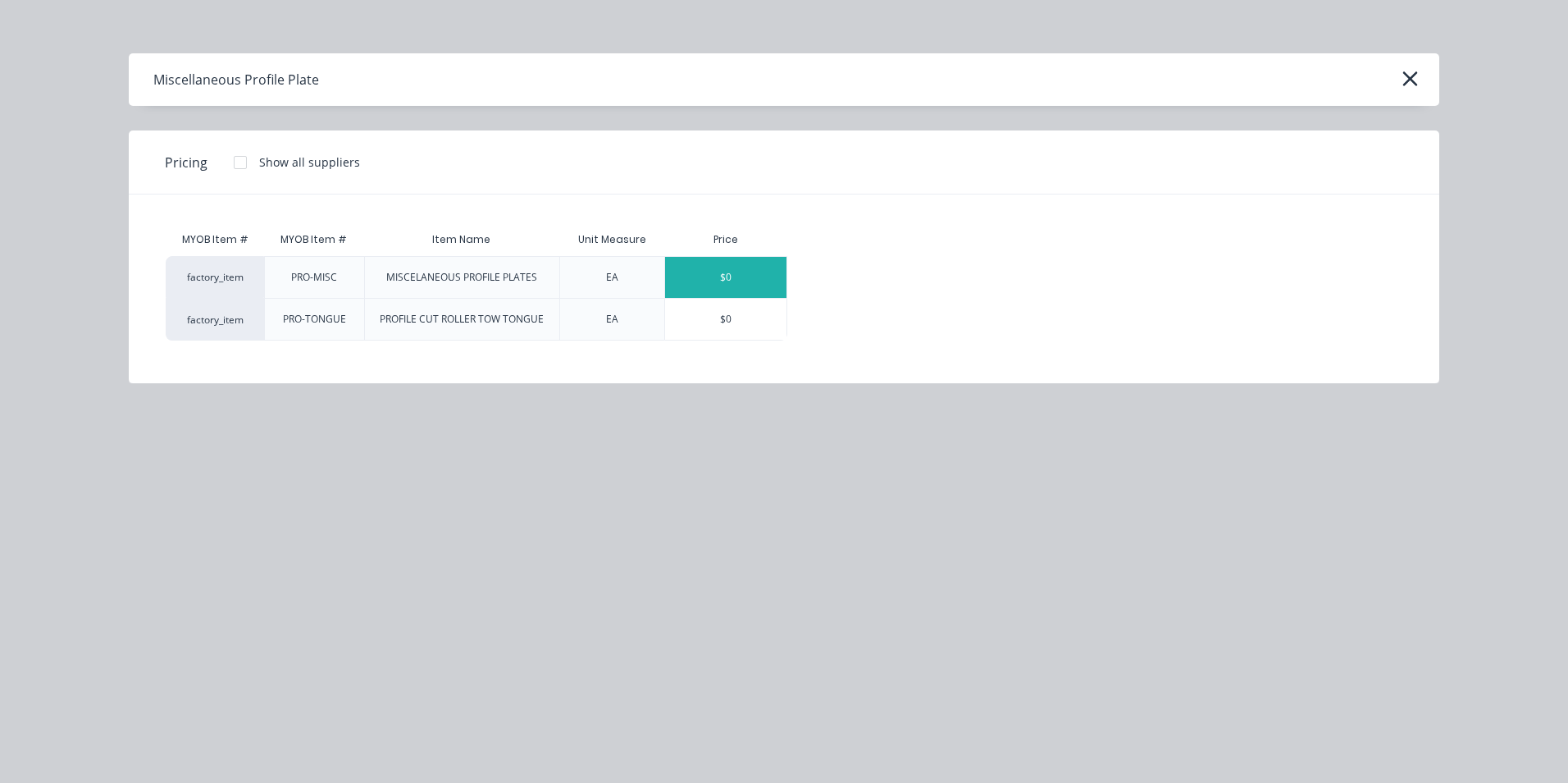
click at [715, 275] on div "$0" at bounding box center [725, 277] width 121 height 41
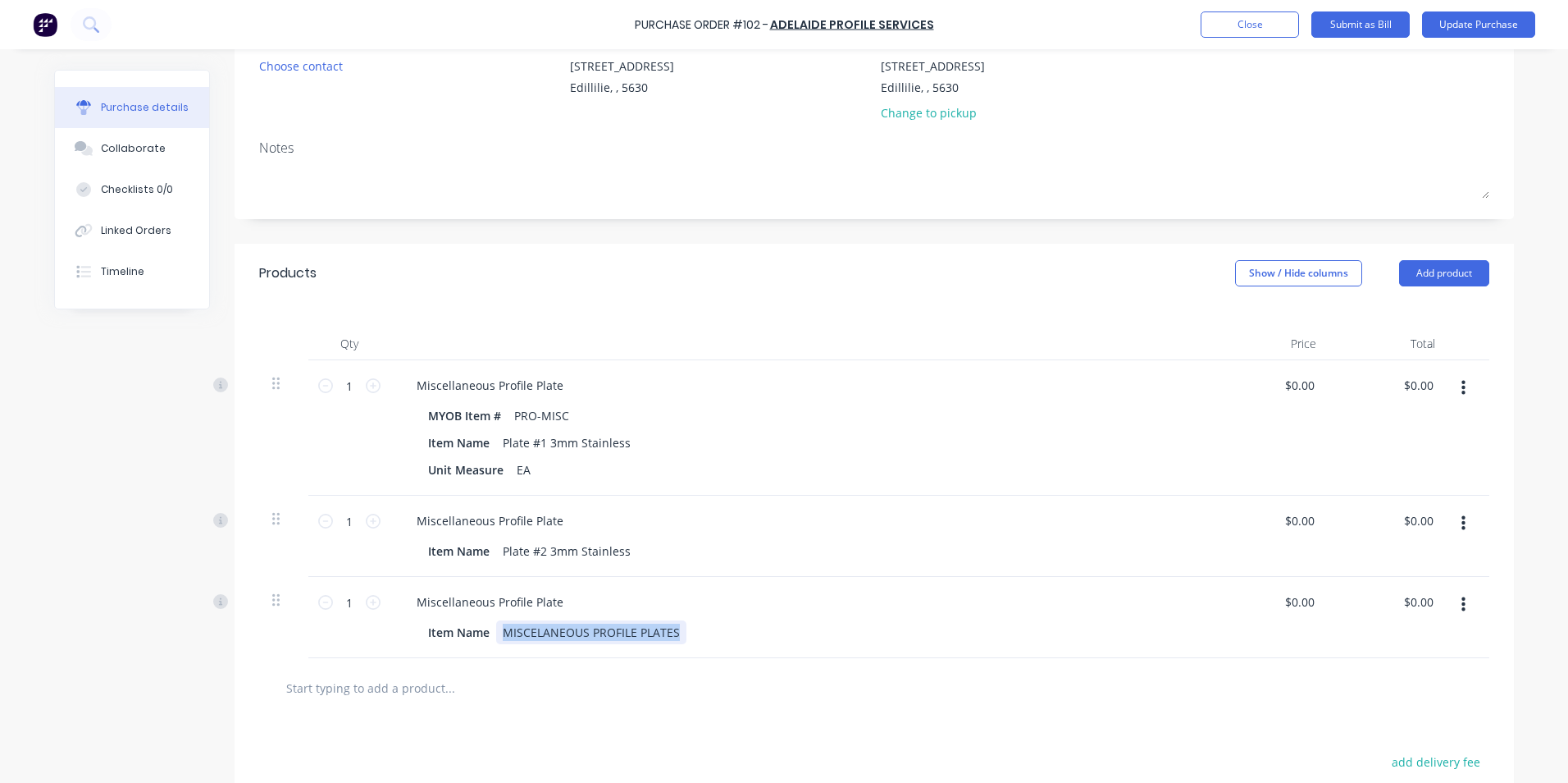
drag, startPoint x: 494, startPoint y: 636, endPoint x: 767, endPoint y: 647, distance: 273.2
click at [768, 647] on div "Miscellaneous Profile Plate Item Name MISCELANEOUS PROFILE PLATES" at bounding box center [800, 617] width 820 height 81
click at [541, 444] on div "Plate #1 3mm Stainless" at bounding box center [566, 443] width 141 height 24
drag, startPoint x: 542, startPoint y: 556, endPoint x: 547, endPoint y: 564, distance: 9.4
click at [543, 558] on div "Plate #2 3mm Stainless" at bounding box center [566, 551] width 141 height 24
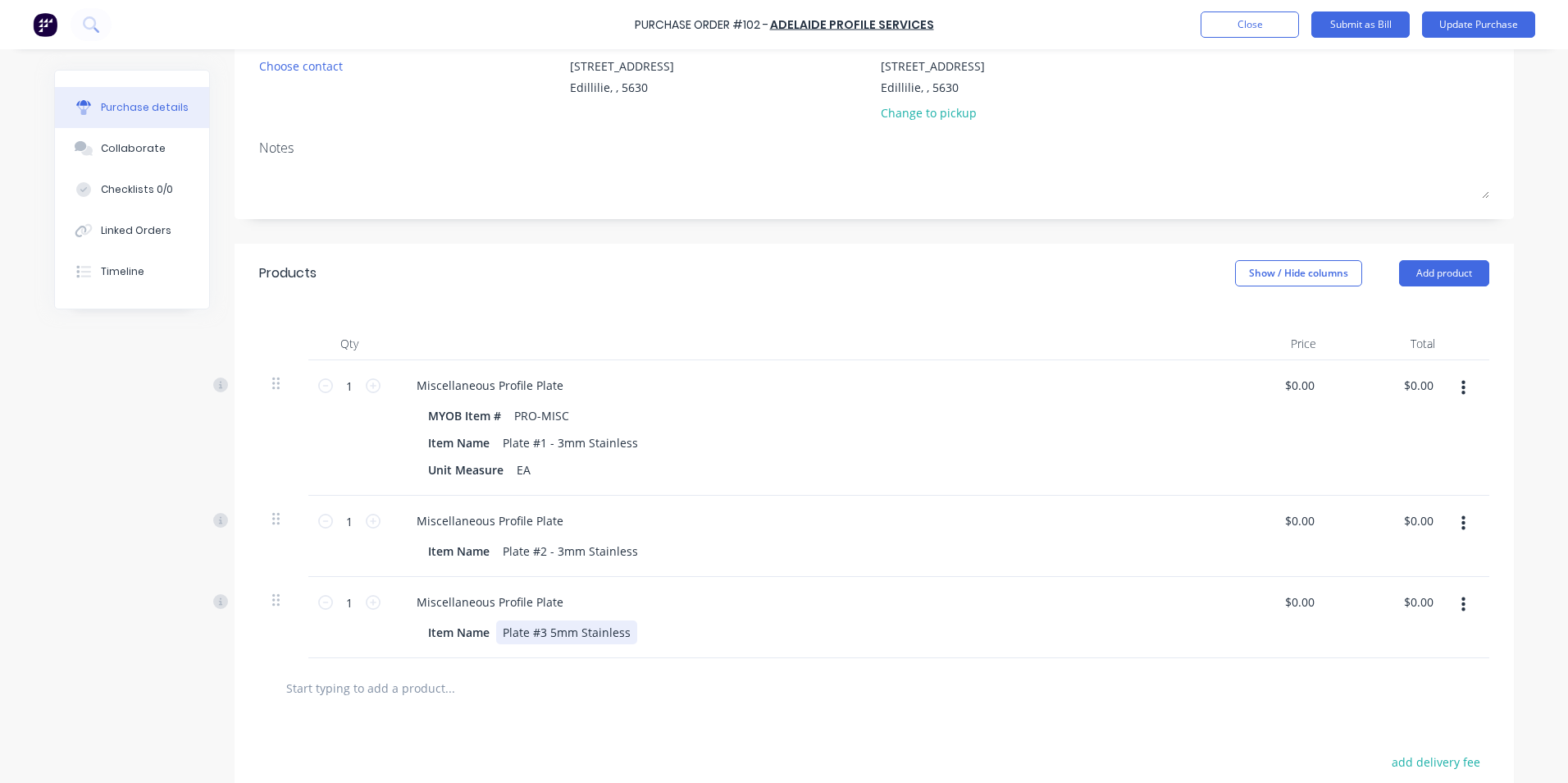
click at [543, 637] on div "Plate #3 5mm Stainless" at bounding box center [566, 632] width 141 height 24
click at [1417, 276] on button "Add product" at bounding box center [1444, 273] width 91 height 26
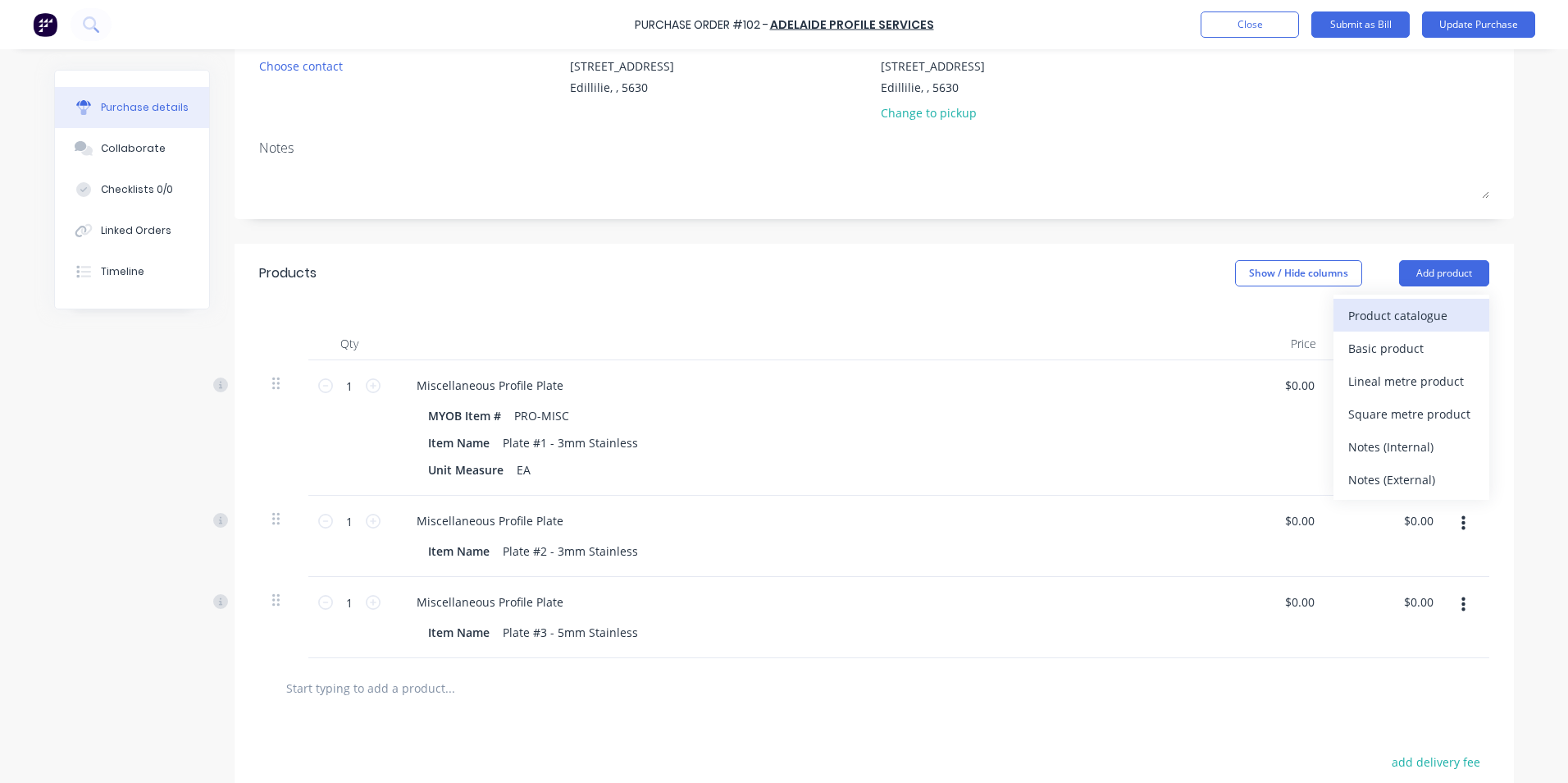
click at [1426, 328] on button "Product catalogue" at bounding box center [1411, 315] width 156 height 33
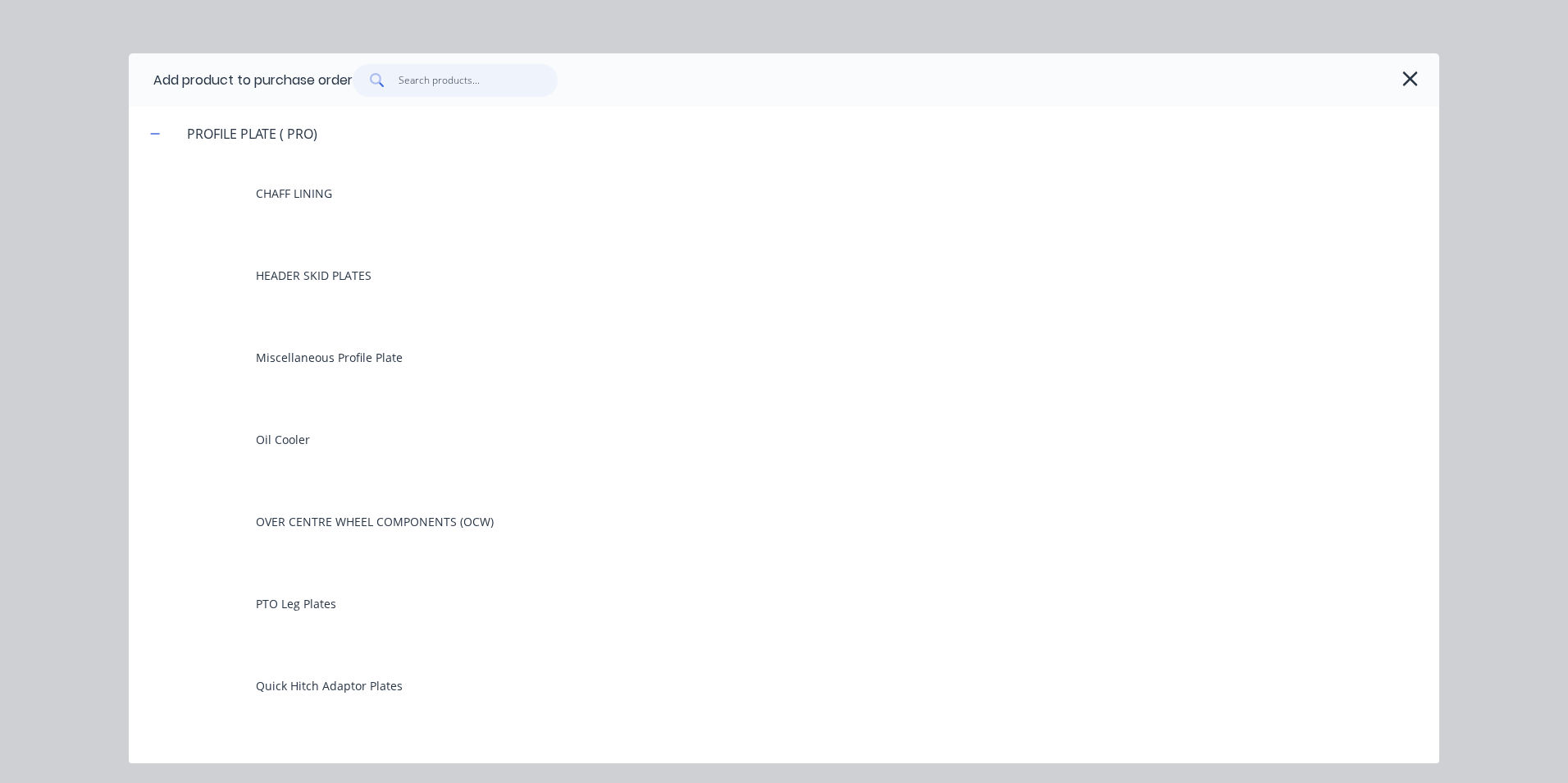
click at [508, 82] on input "text" at bounding box center [478, 80] width 160 height 33
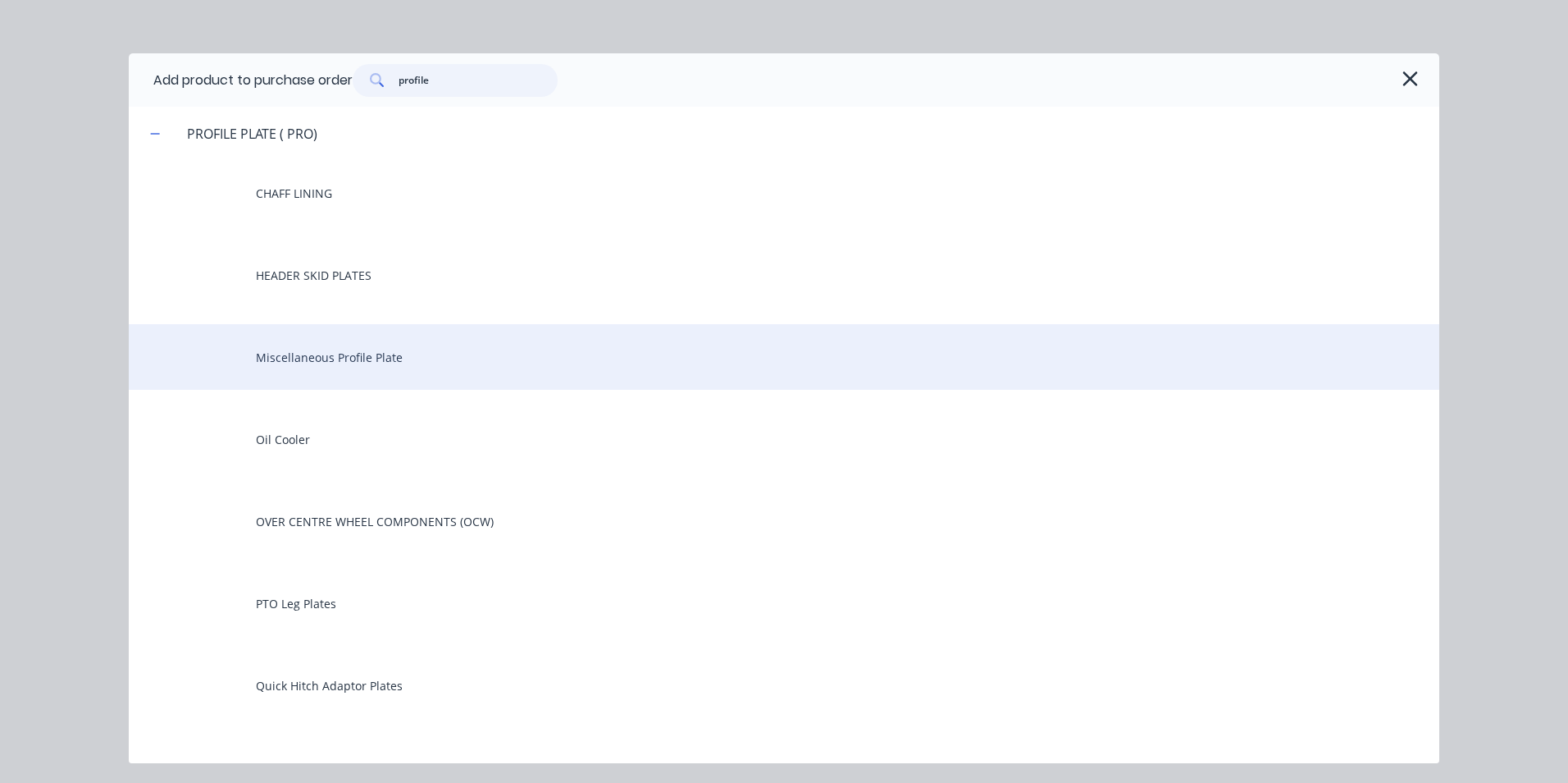
type input "profile"
click at [394, 357] on div "Miscellaneous Profile Plate" at bounding box center [784, 357] width 1311 height 66
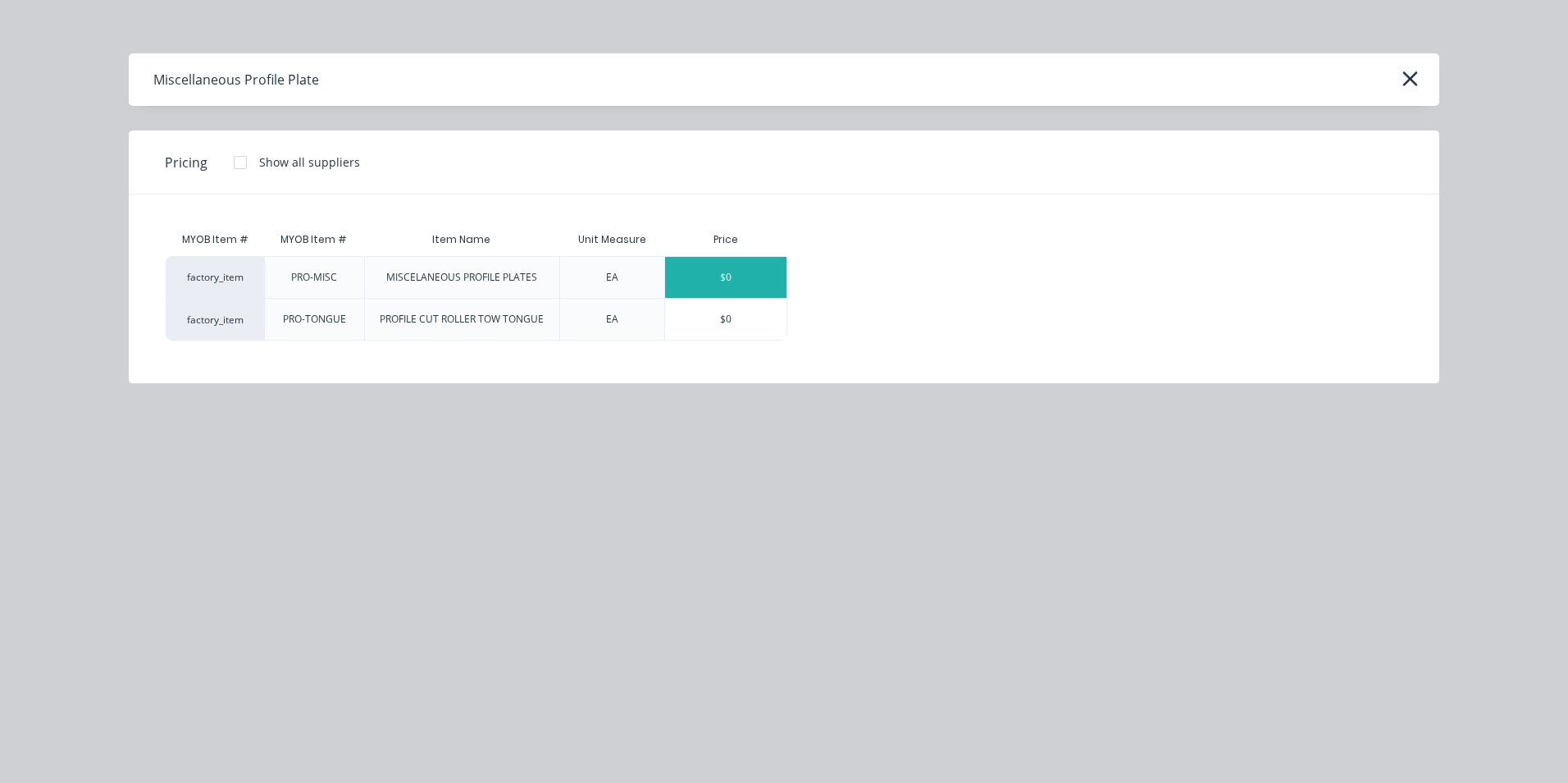
click at [711, 280] on div "$0" at bounding box center [725, 277] width 121 height 41
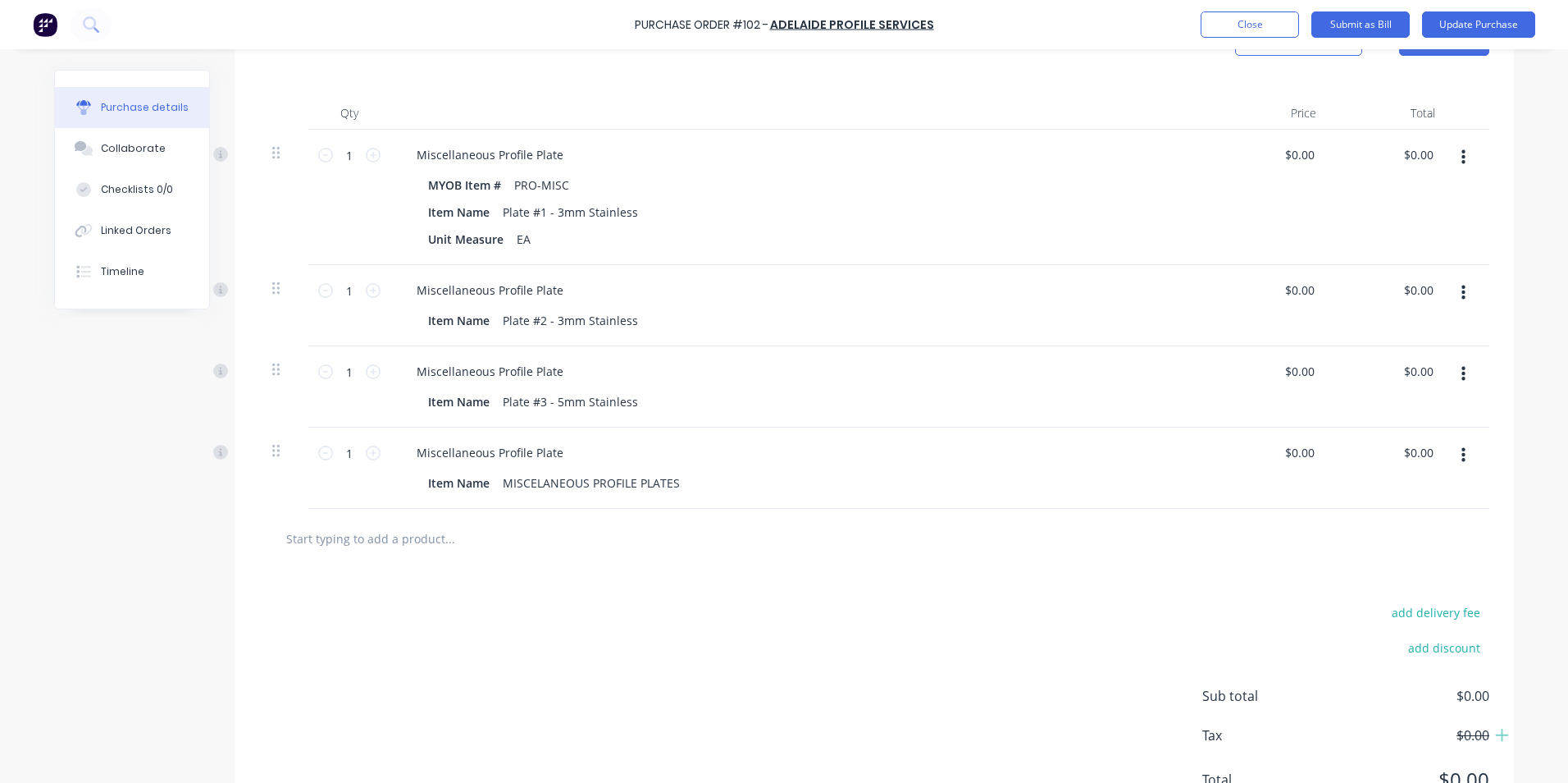
scroll to position [411, 0]
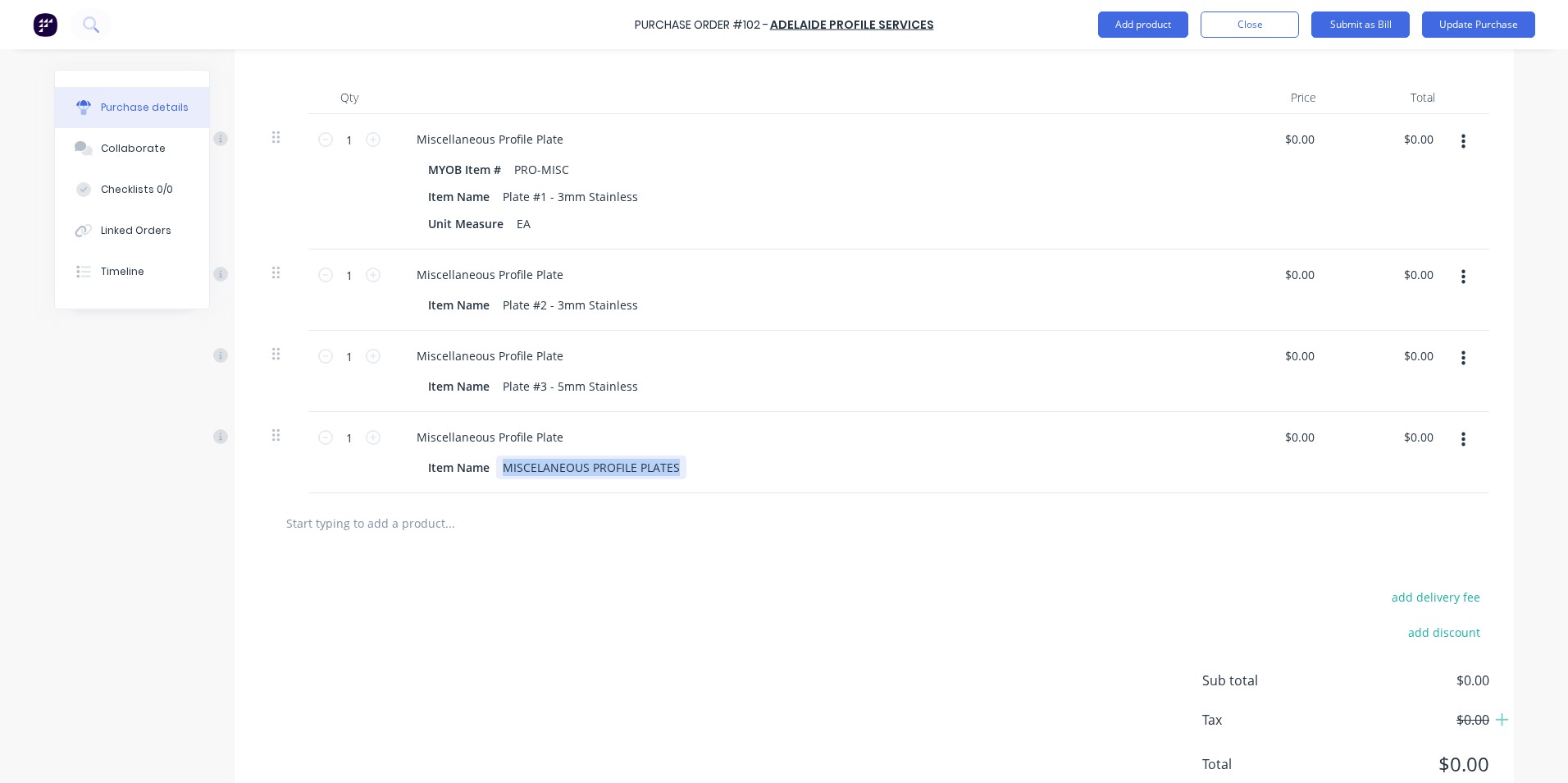
drag, startPoint x: 497, startPoint y: 468, endPoint x: 683, endPoint y: 457, distance: 186.3
click at [683, 457] on div "Item Name MISCELANEOUS PROFILE PLATES" at bounding box center [797, 467] width 751 height 24
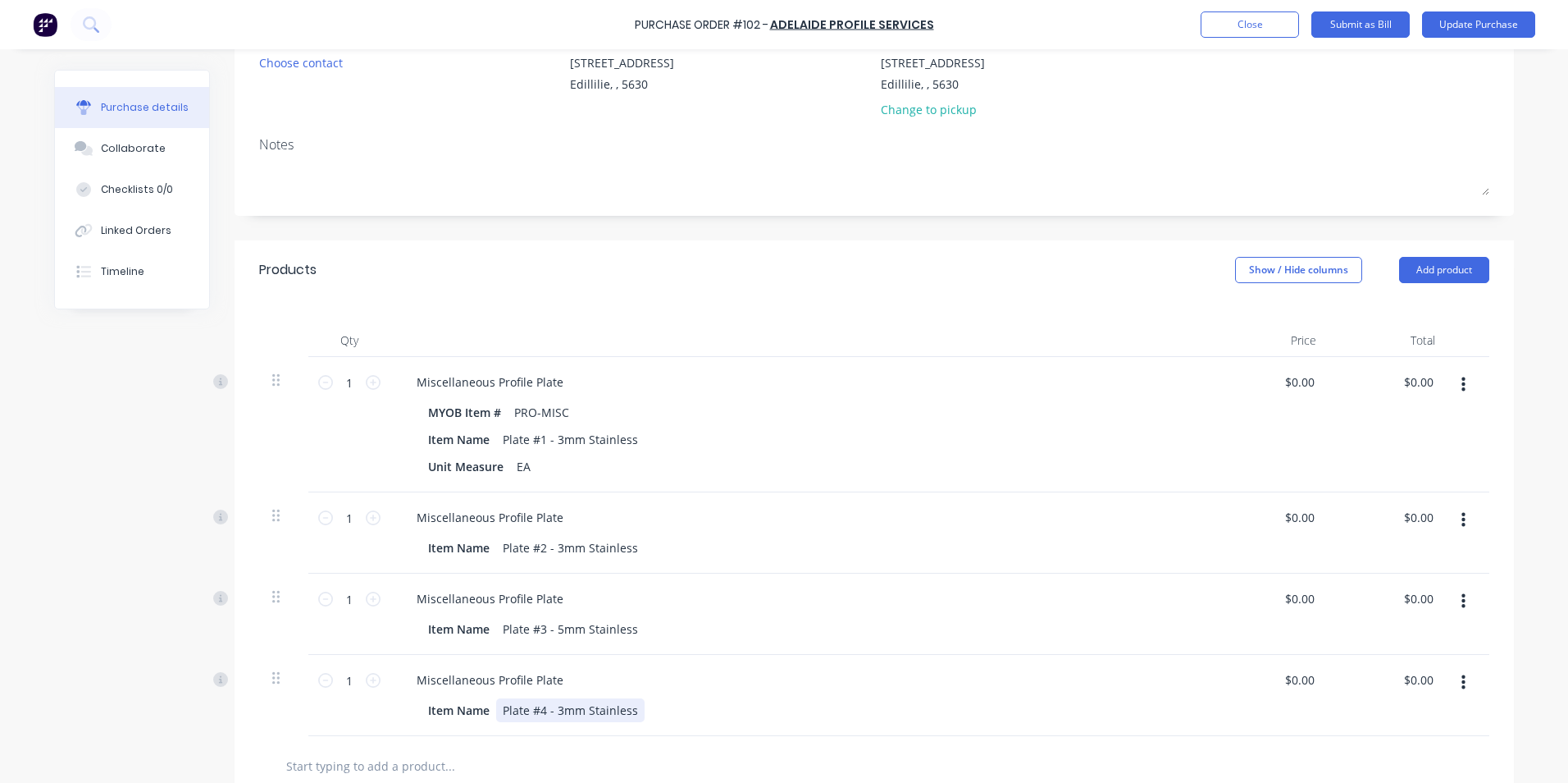
scroll to position [164, 0]
click at [371, 681] on icon at bounding box center [372, 683] width 14 height 14
click at [370, 682] on icon at bounding box center [372, 683] width 14 height 14
type input "4"
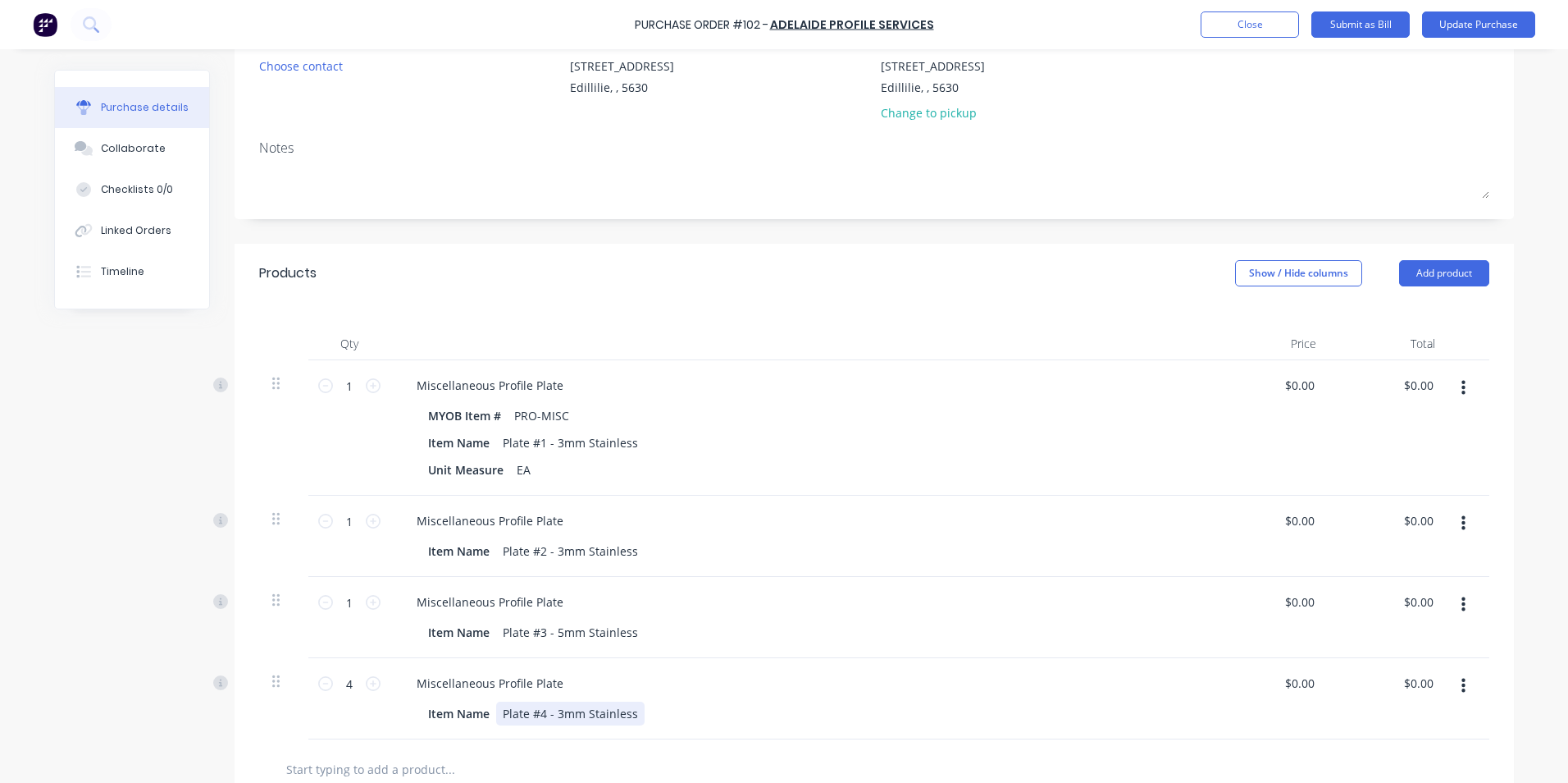
click at [787, 695] on div "Miscellaneous Profile Plate Item Name Plate #4 - 3mm Stainless" at bounding box center [800, 698] width 820 height 81
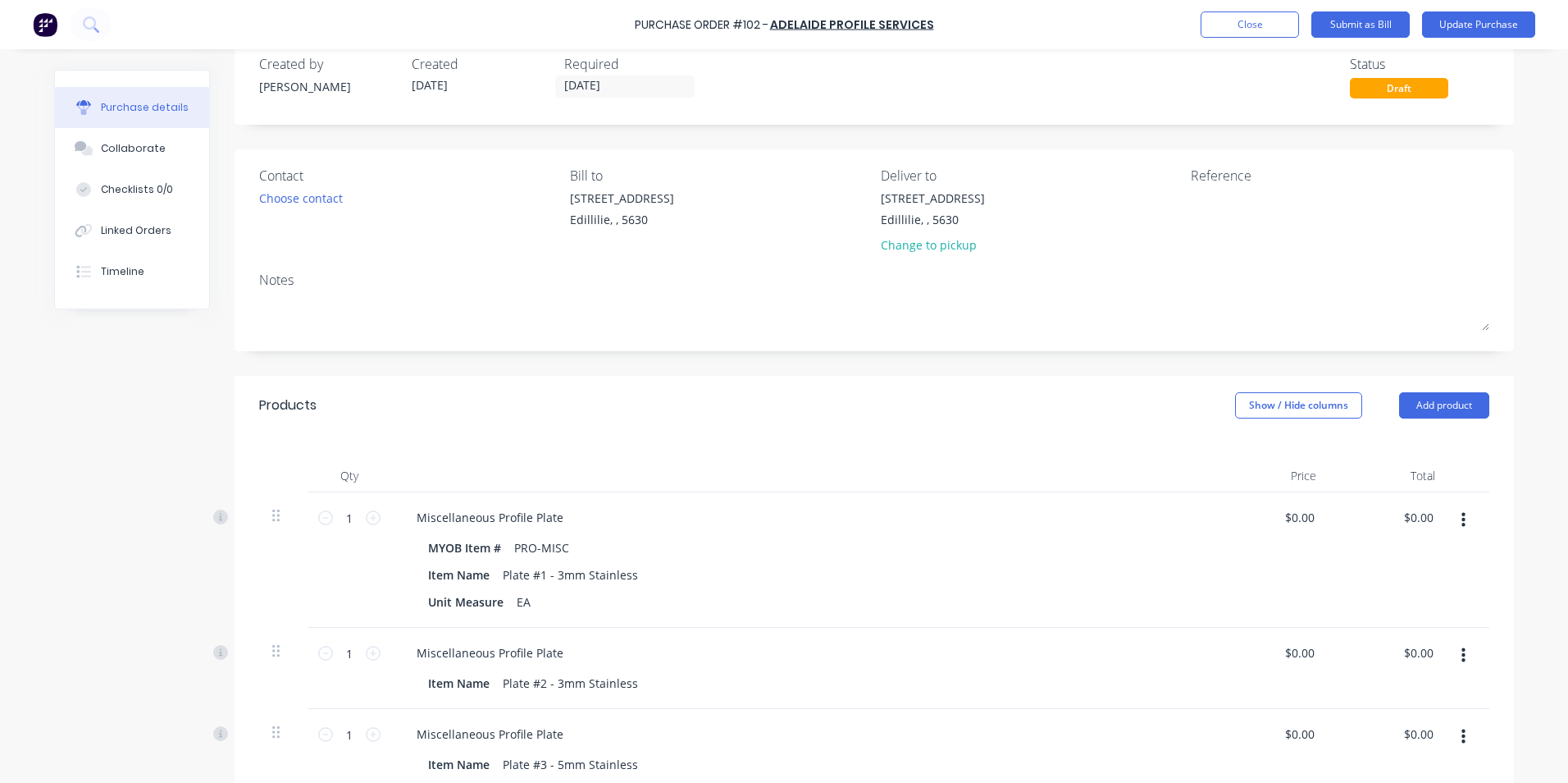
scroll to position [0, 0]
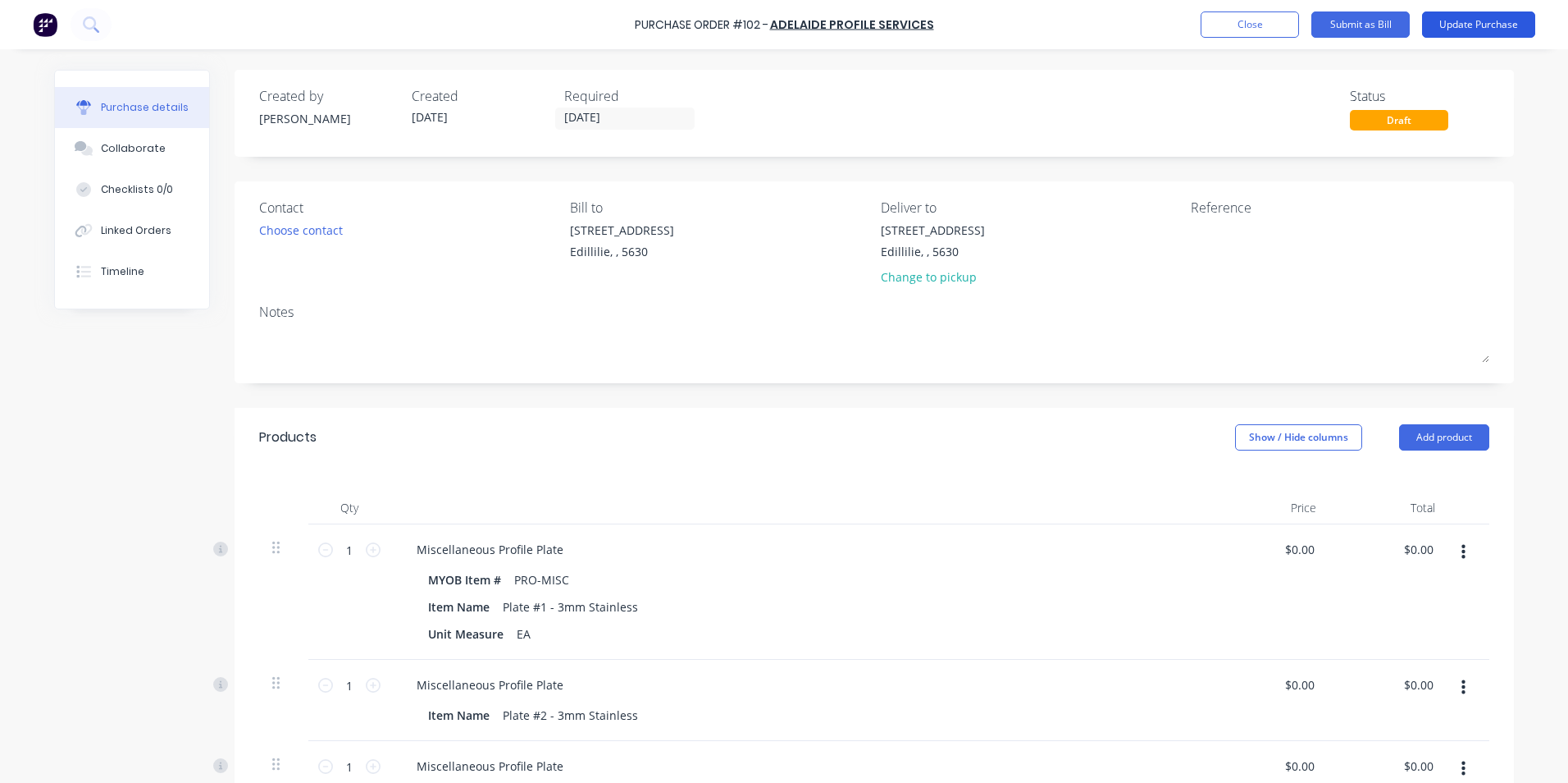
click at [1457, 21] on button "Update Purchase" at bounding box center [1479, 25] width 113 height 26
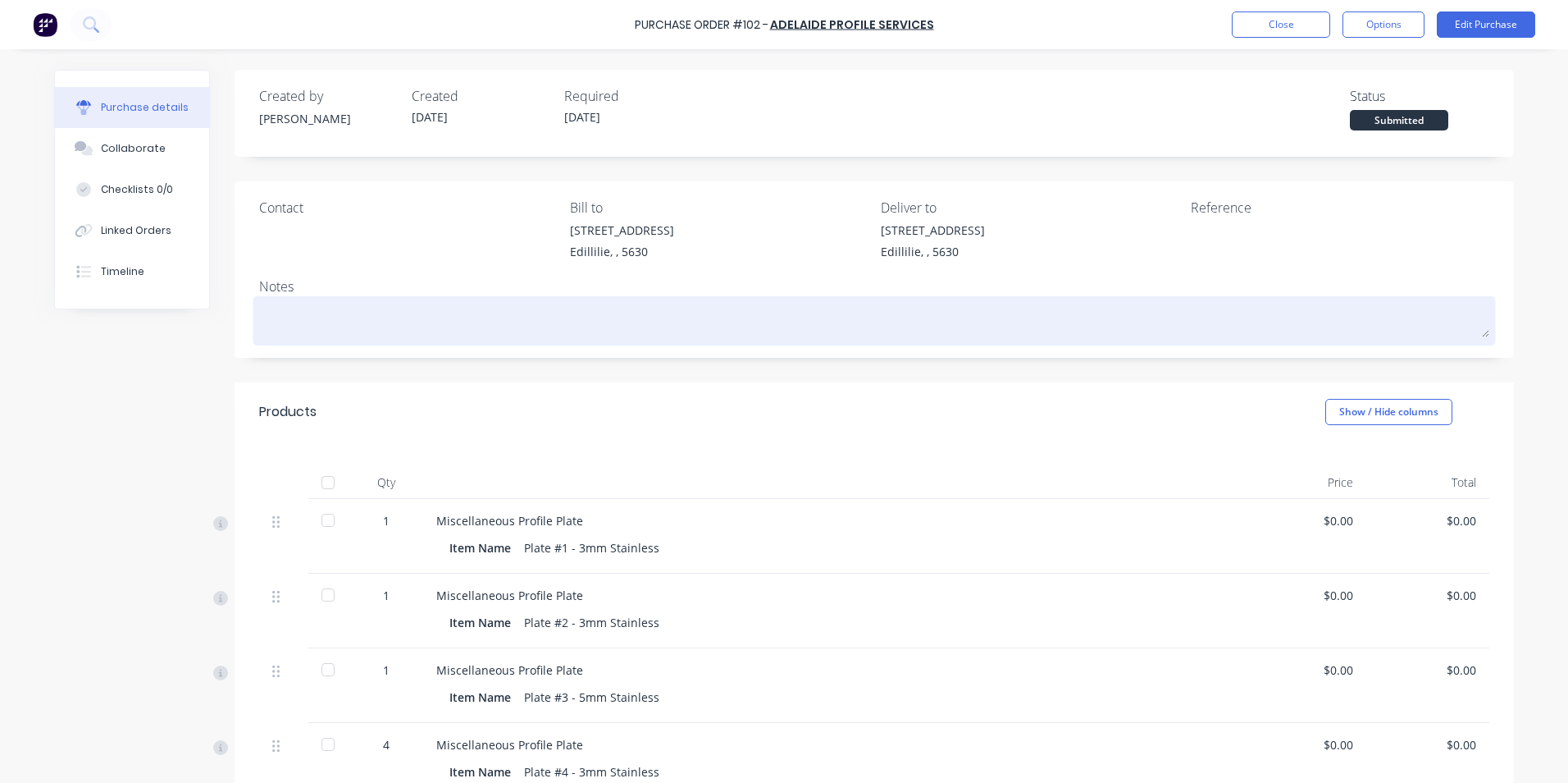
click at [282, 316] on textarea at bounding box center [874, 319] width 1230 height 37
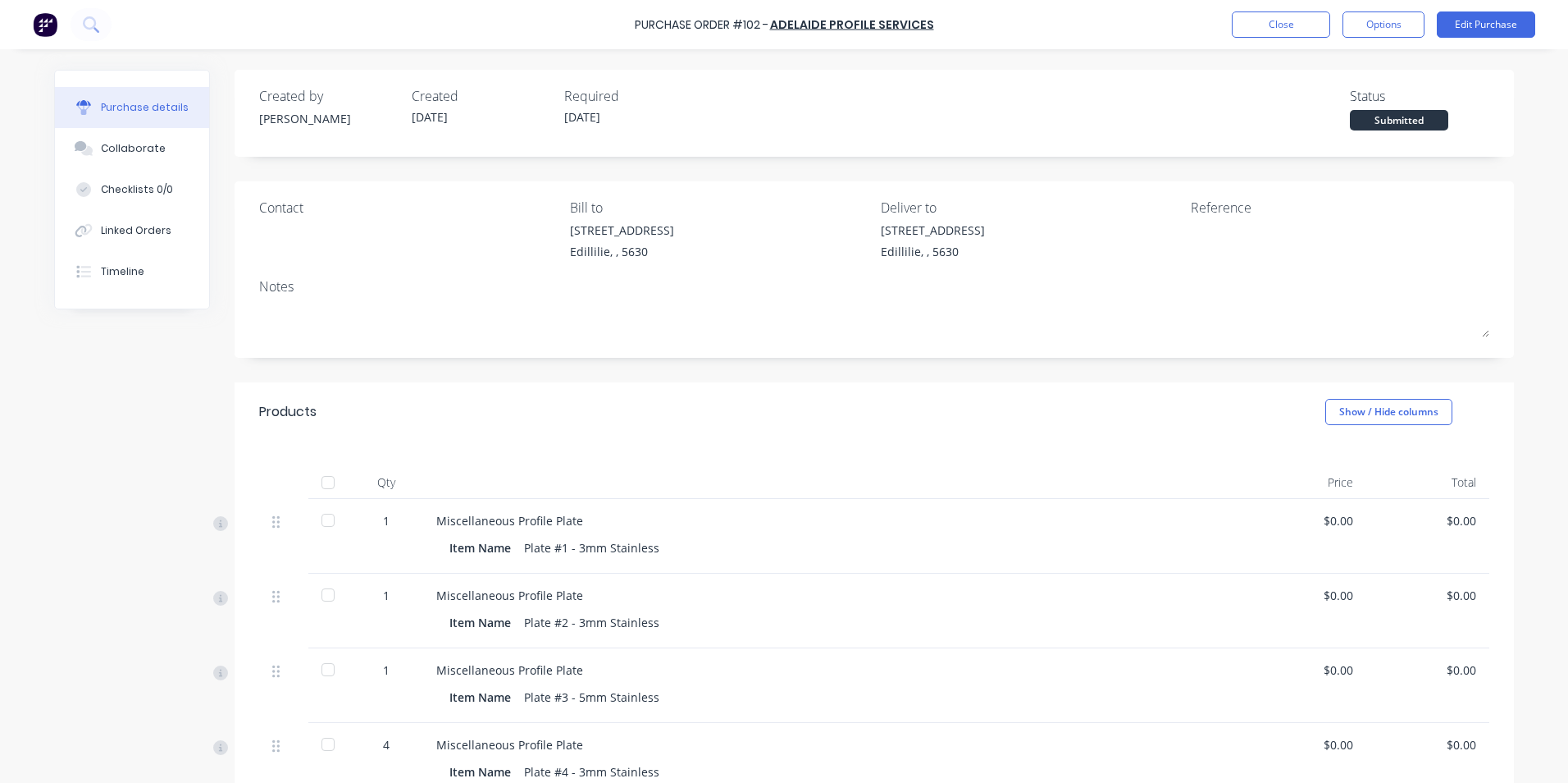
type textarea "x"
type textarea "B"
type textarea "x"
type textarea "BA"
type textarea "x"
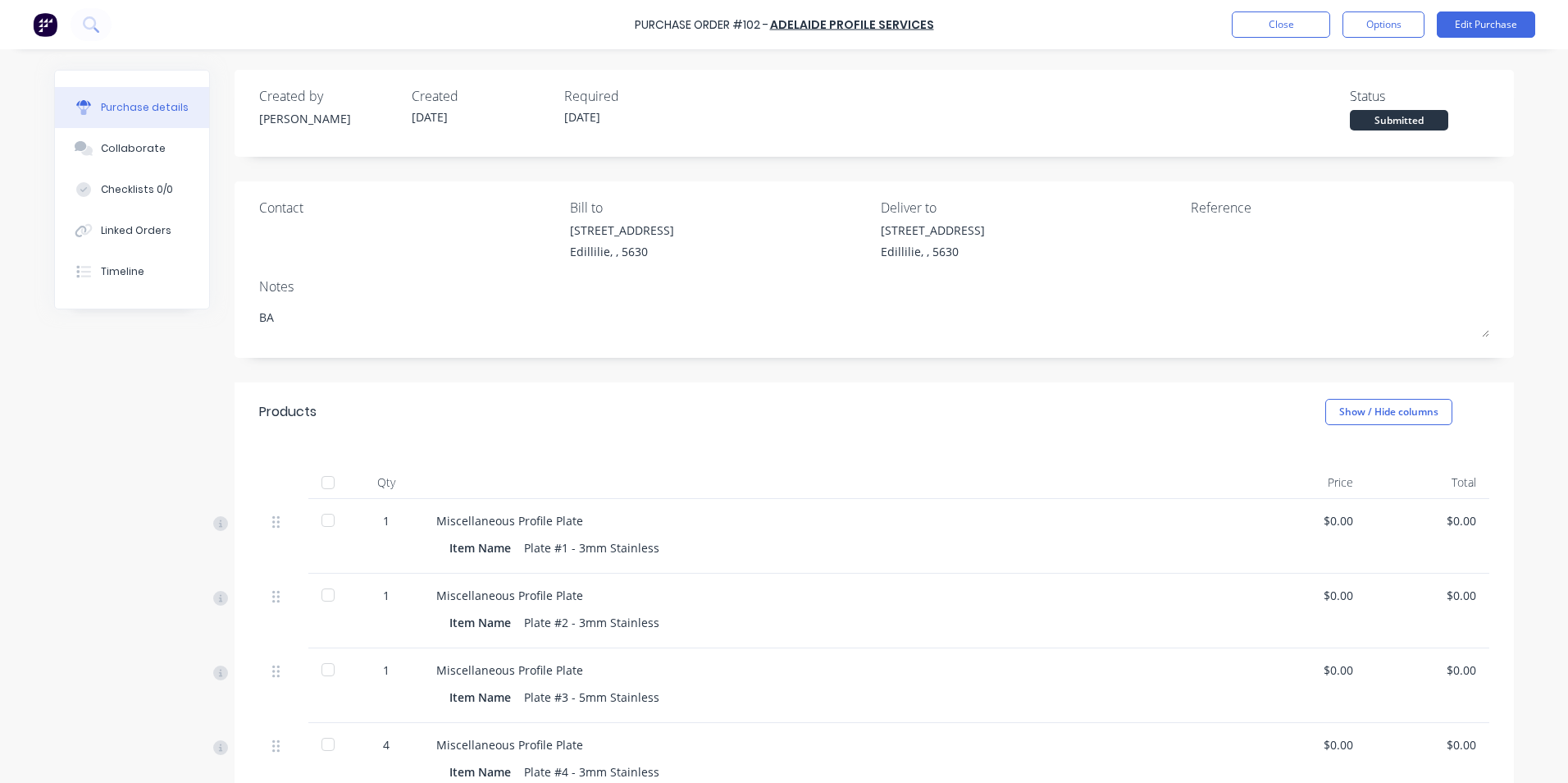
type textarea "BAA"
type textarea "x"
type textarea "BAA"
type textarea "x"
type textarea "BAA S"
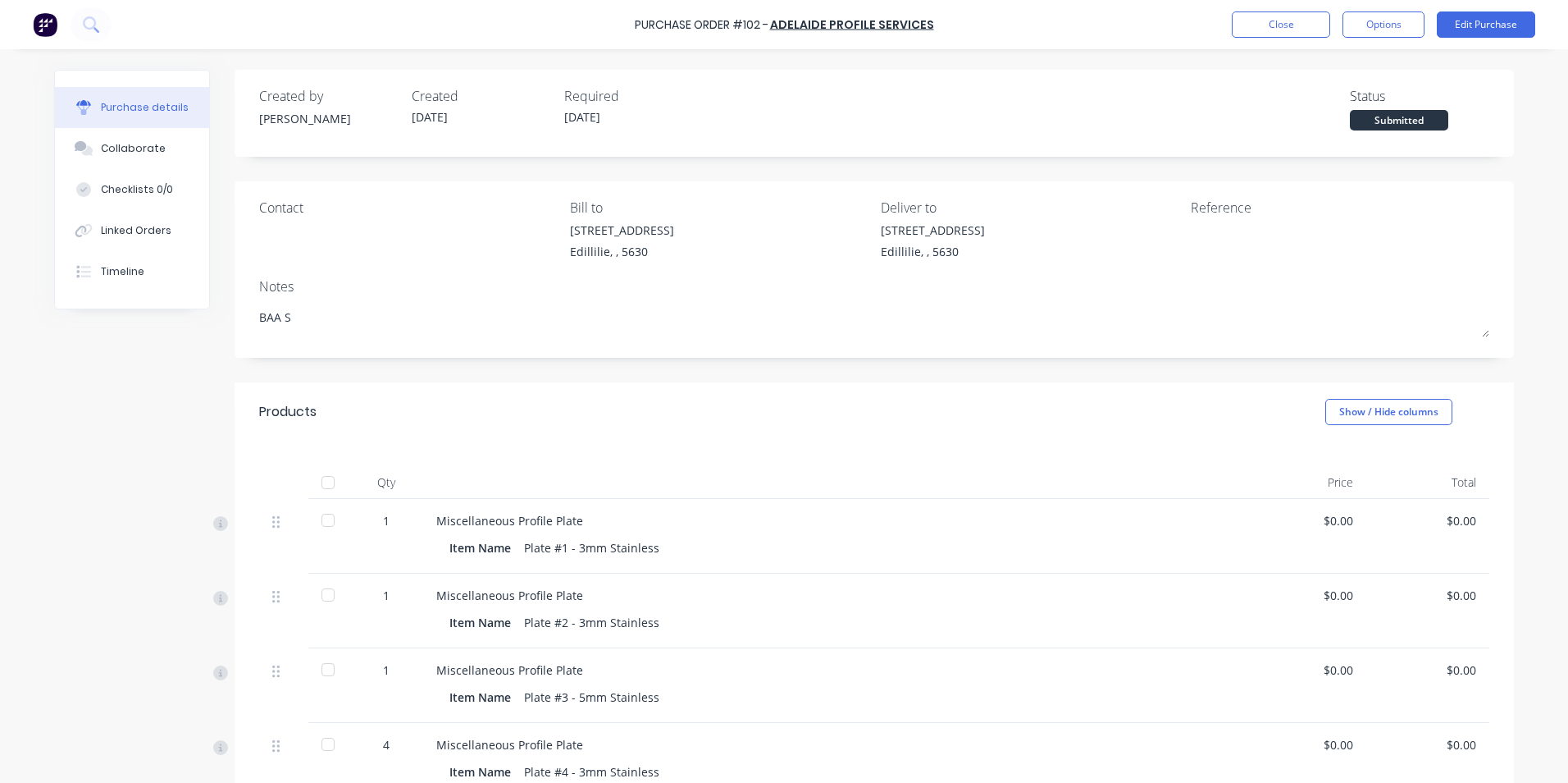
type textarea "x"
type textarea "BAA Sk"
type textarea "x"
type textarea "BAA Ski"
type textarea "x"
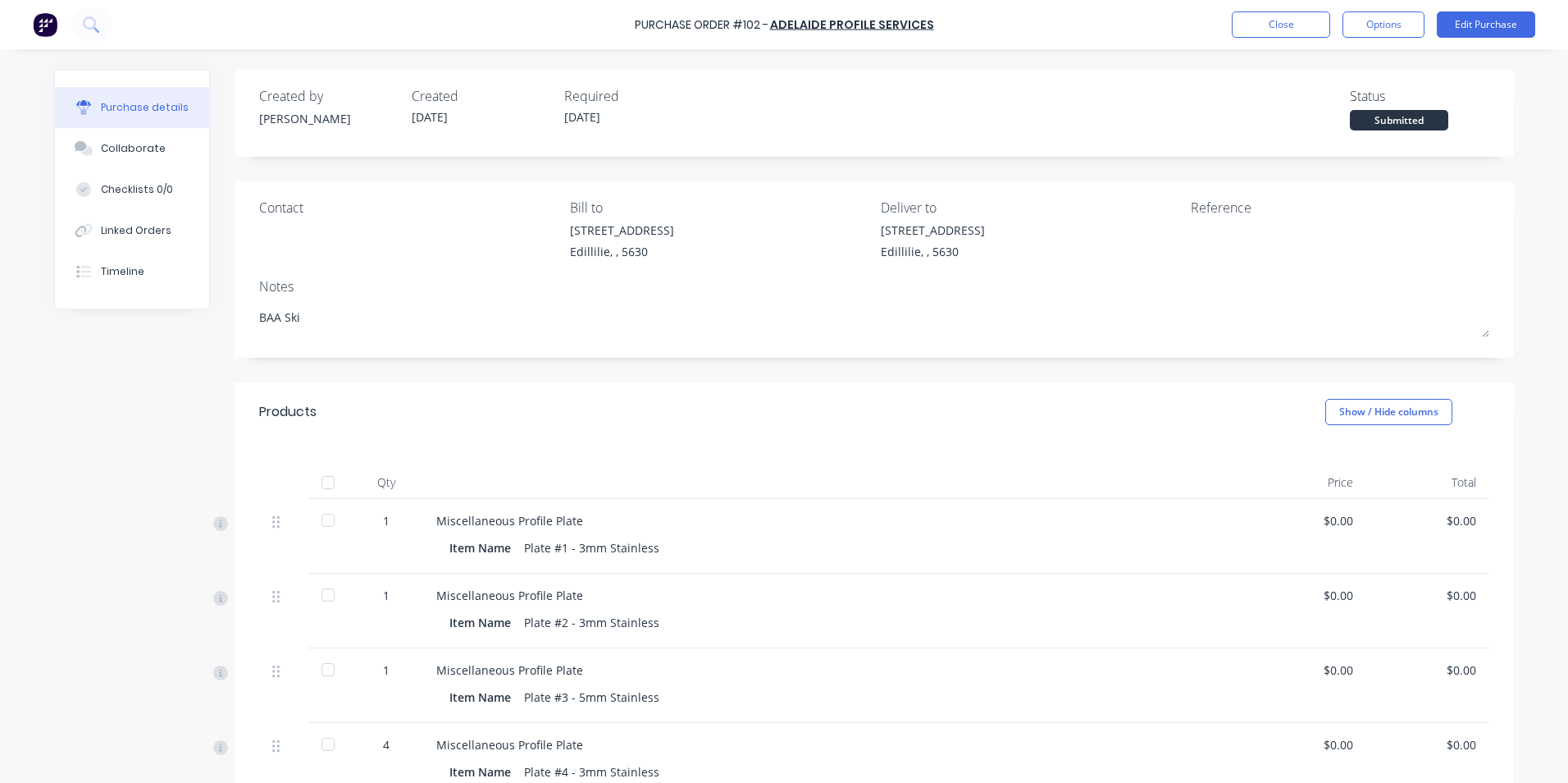
type textarea "BAA Skid"
type textarea "x"
type textarea "BAA Ski"
type textarea "x"
type textarea "BAA Sk"
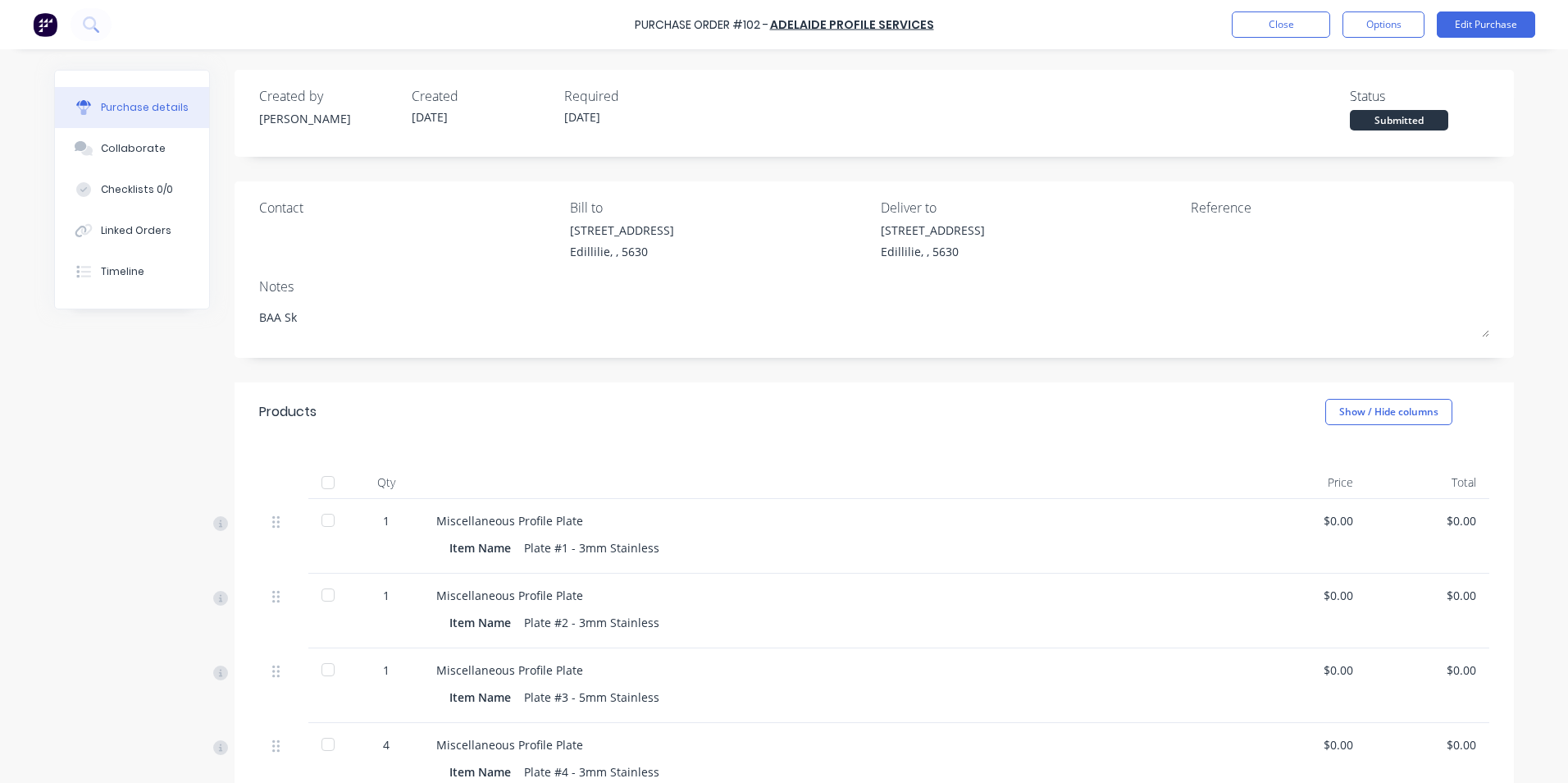
type textarea "x"
type textarea "BAA S"
type textarea "x"
type textarea "BAA"
type textarea "x"
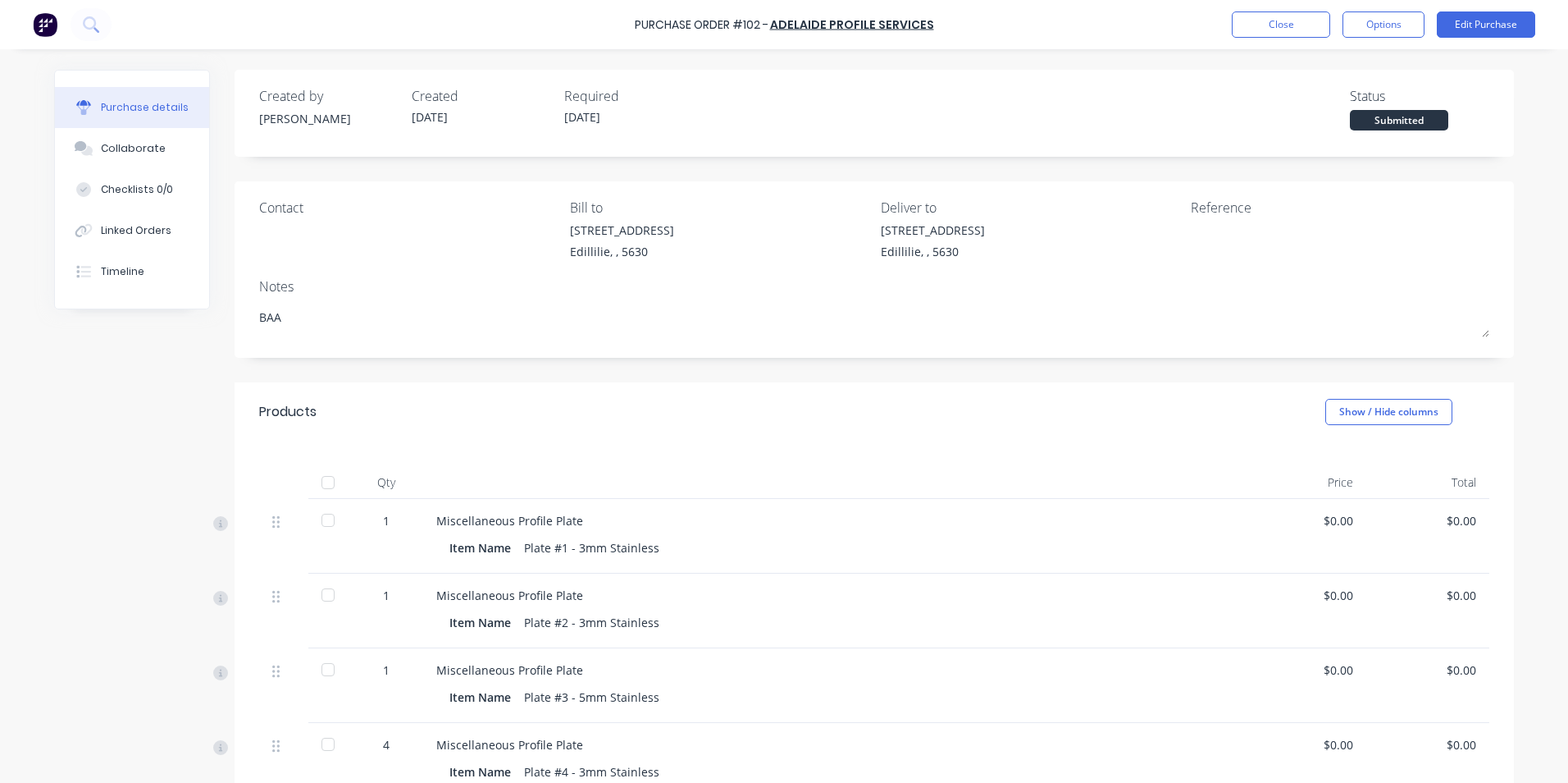
type textarea "BAA -"
type textarea "x"
type textarea "BAA -"
type textarea "x"
type textarea "BAA - C"
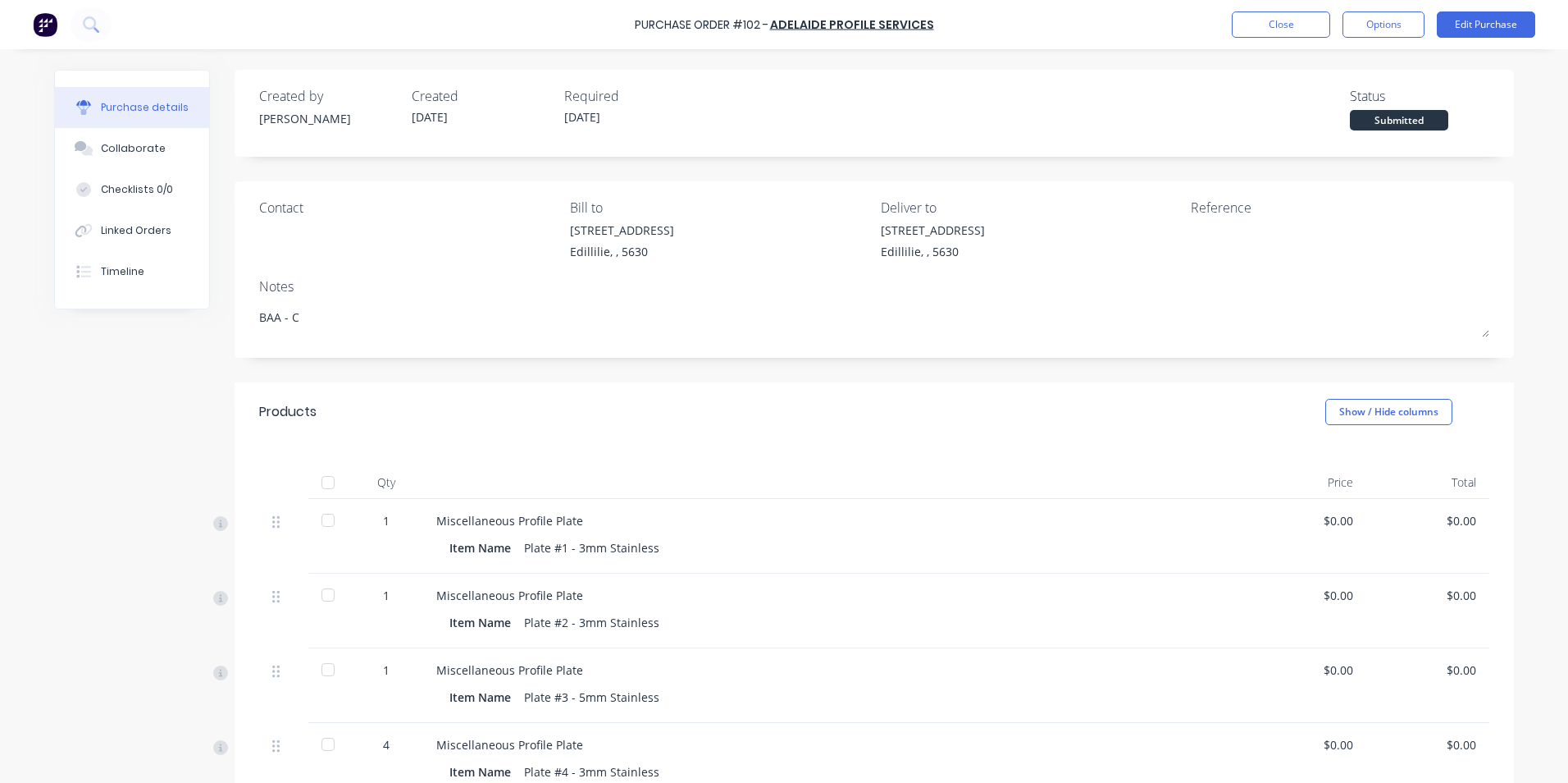
type textarea "x"
type textarea "BAA - CL"
type textarea "x"
type textarea "BAA - CLA"
type textarea "x"
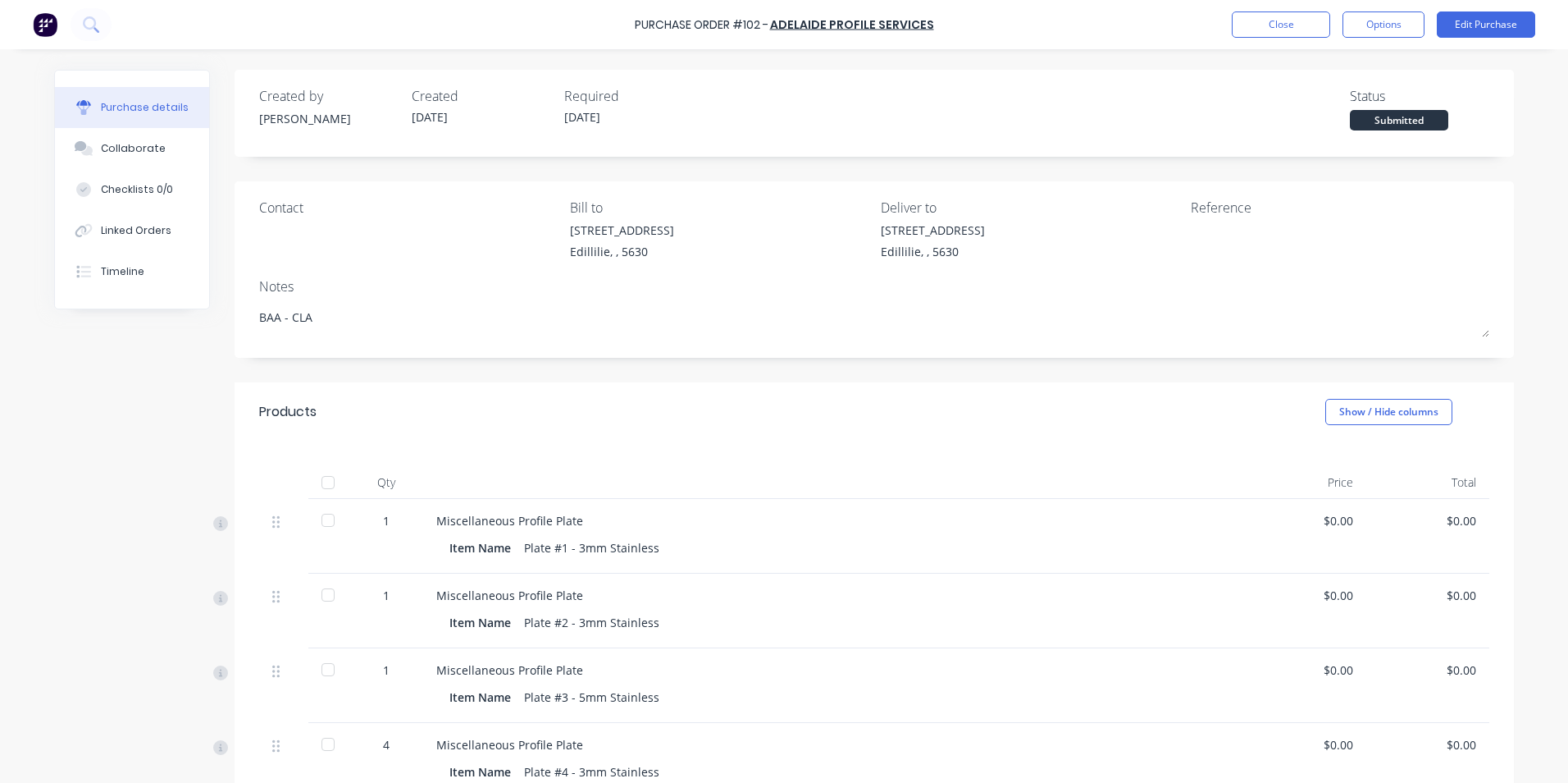
type textarea "BAA - CLAS"
type textarea "x"
type textarea "BAA - CLASS"
type textarea "x"
type textarea "BAA - CLAS"
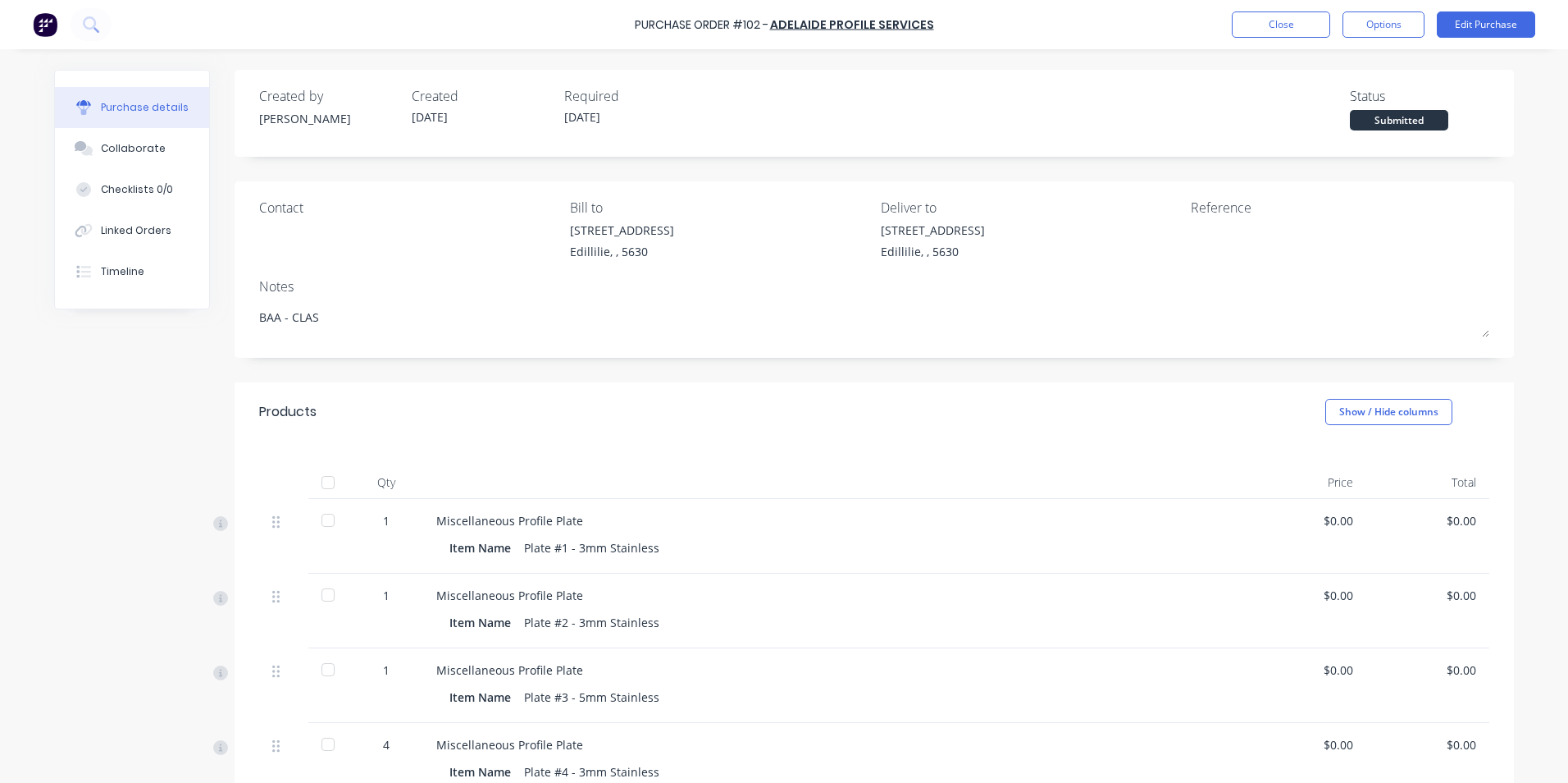
type textarea "x"
type textarea "BAA - CLA"
type textarea "x"
type textarea "BAA - CLAA"
type textarea "x"
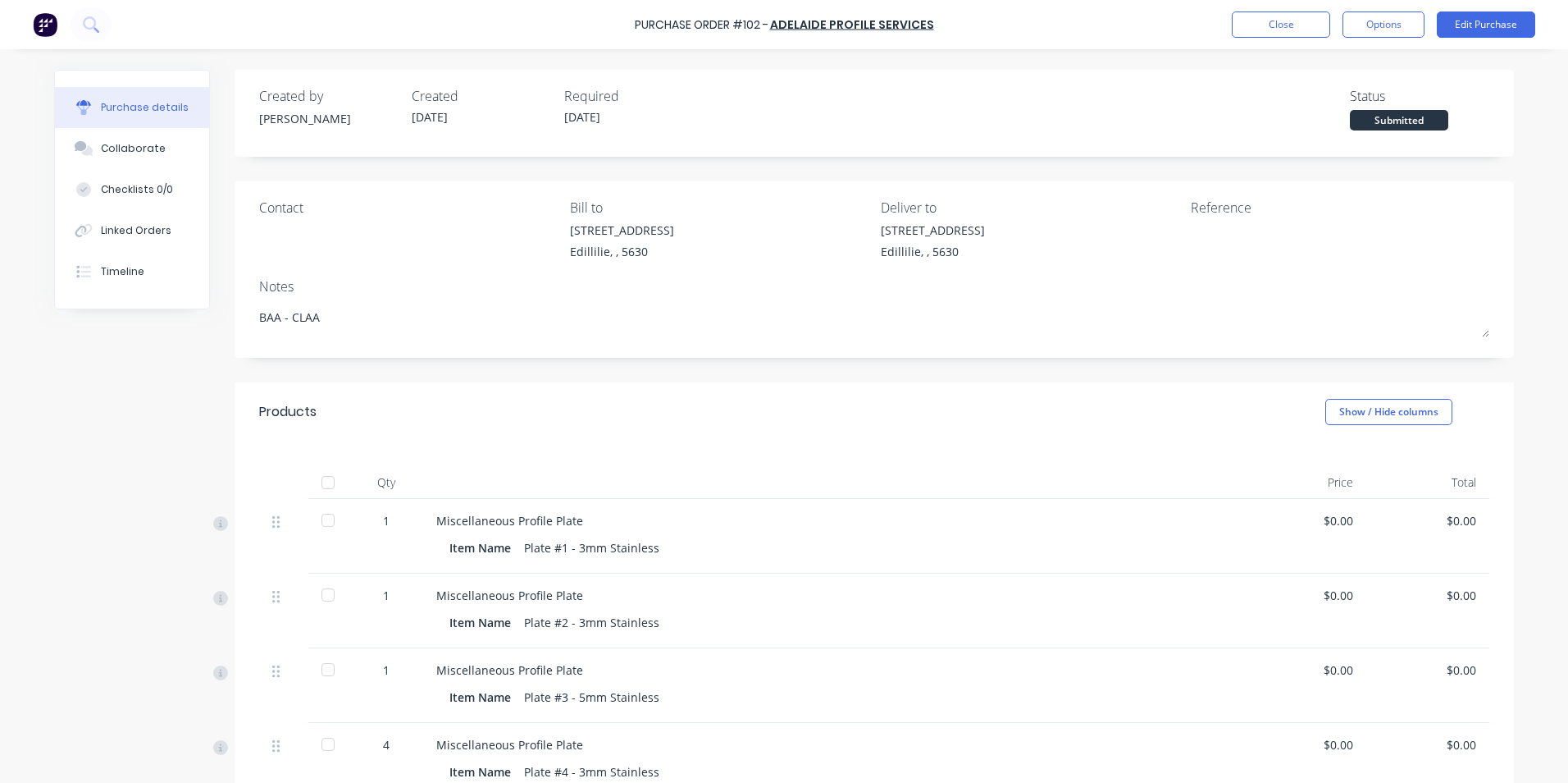
type textarea "BAA - CLAAS"
type textarea "x"
type textarea "BAA - CLAAS"
type textarea "x"
type textarea "BAA - [PERSON_NAME]"
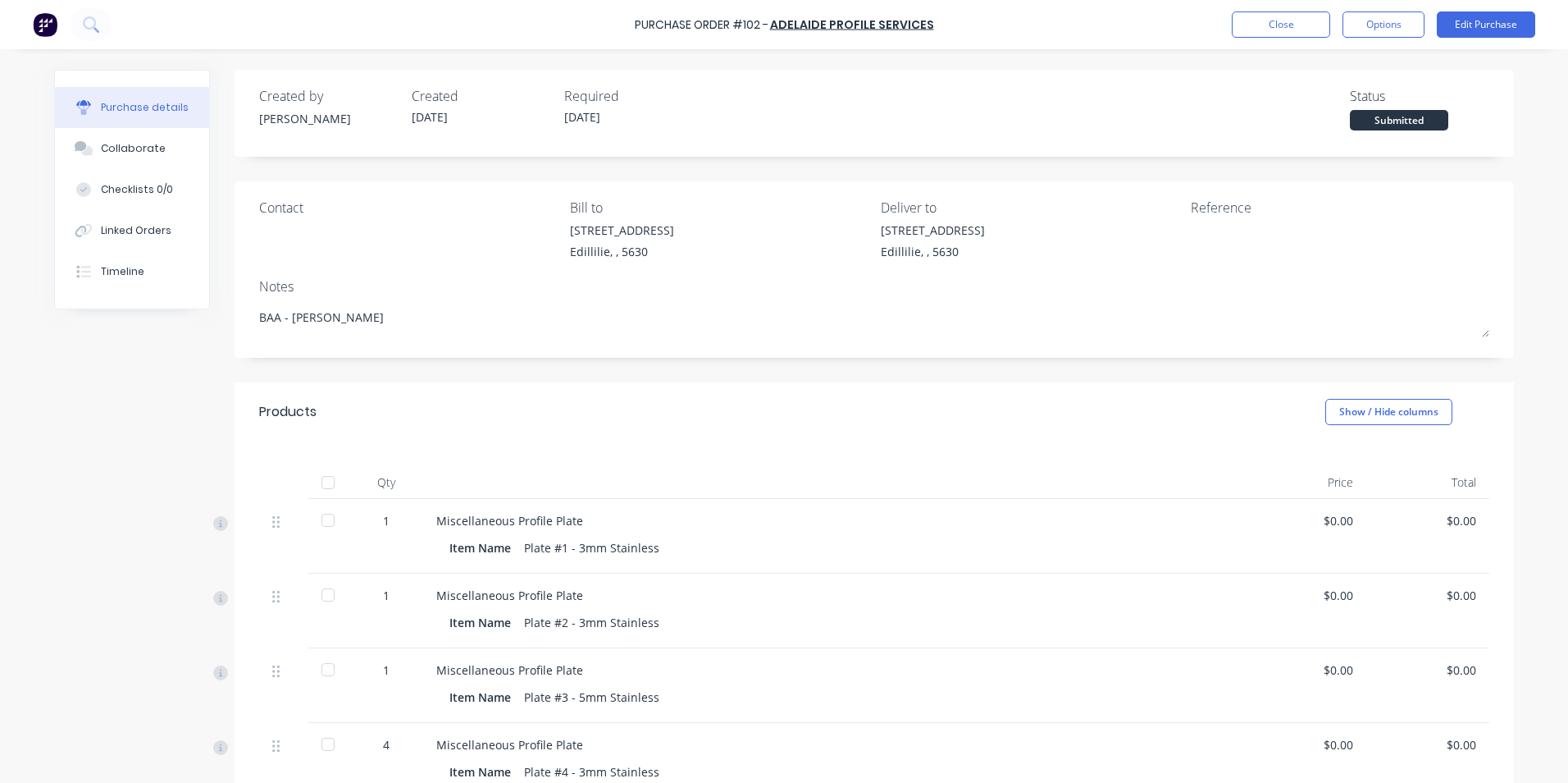
type textarea "x"
type textarea "BAA - [PERSON_NAME]"
type textarea "x"
type textarea "BAA - CLAAS Ski"
type textarea "x"
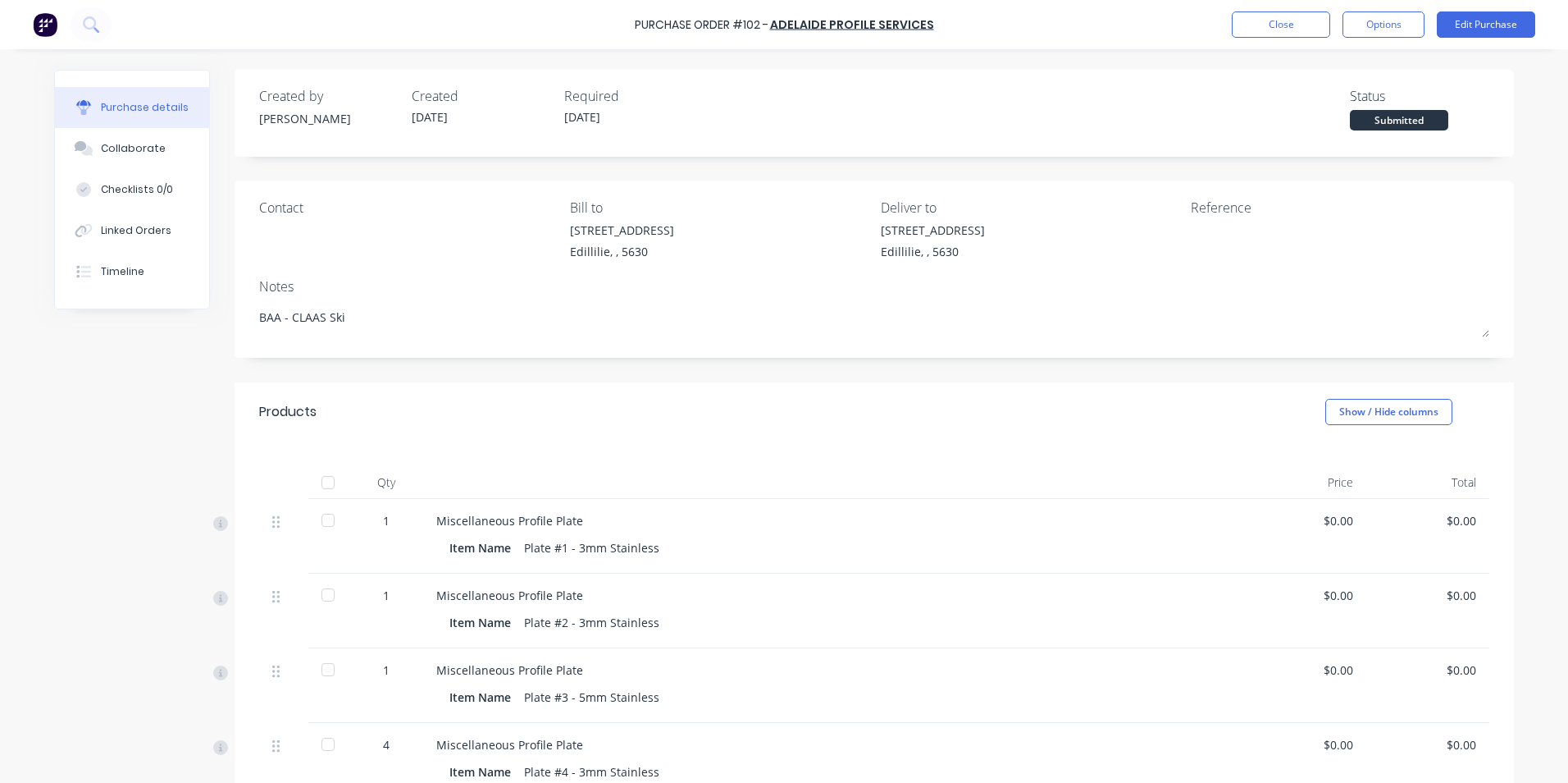
type textarea "BAA - CLAAS Skid"
type textarea "x"
type textarea "BAA - CLAAS Skid"
type textarea "x"
type textarea "BAA - CLAAS Skid P"
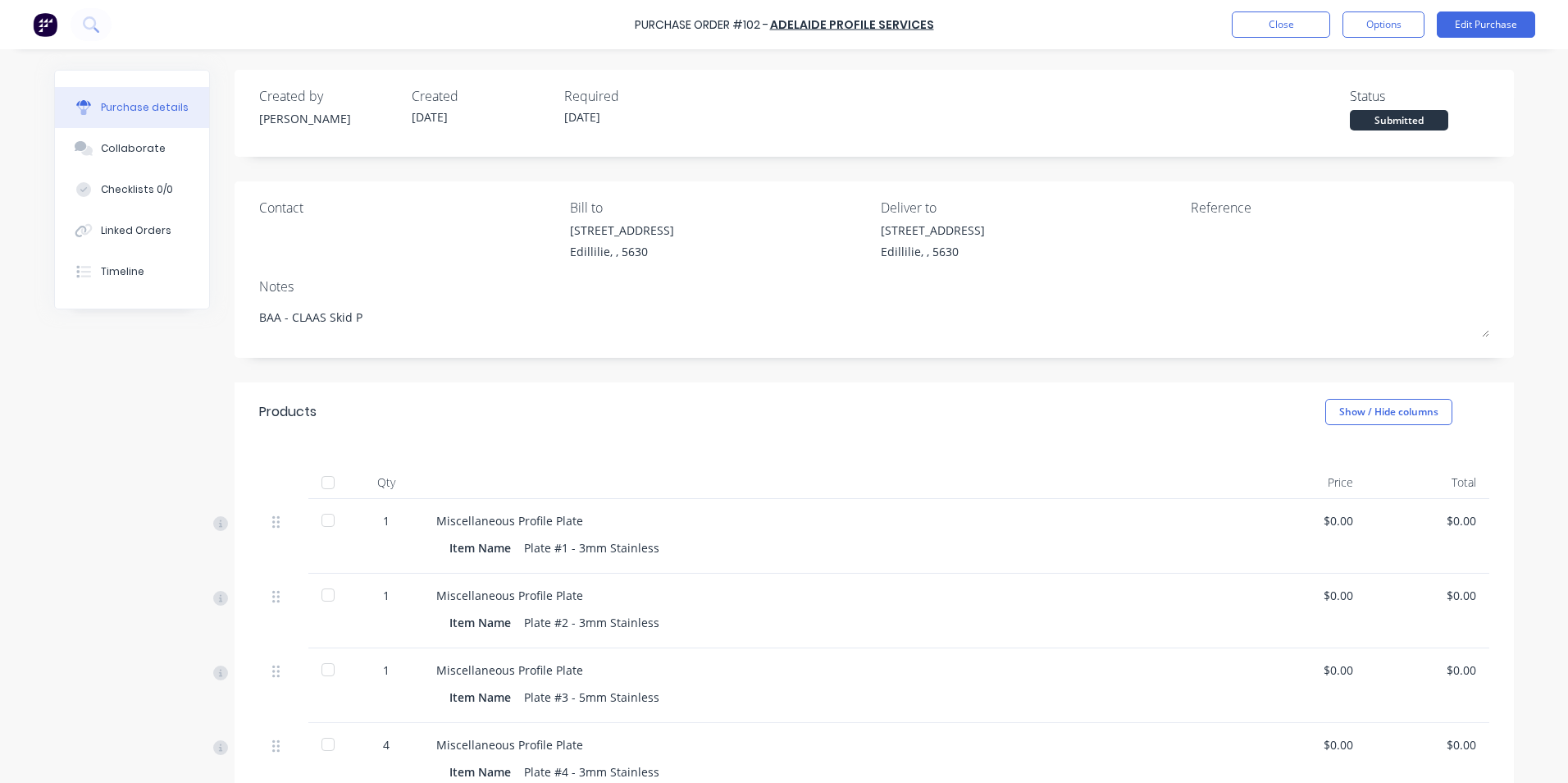
type textarea "x"
type textarea "BAA - CLAAS Skid Pl"
type textarea "x"
type textarea "BAA - CLAAS Skid Pla"
type textarea "x"
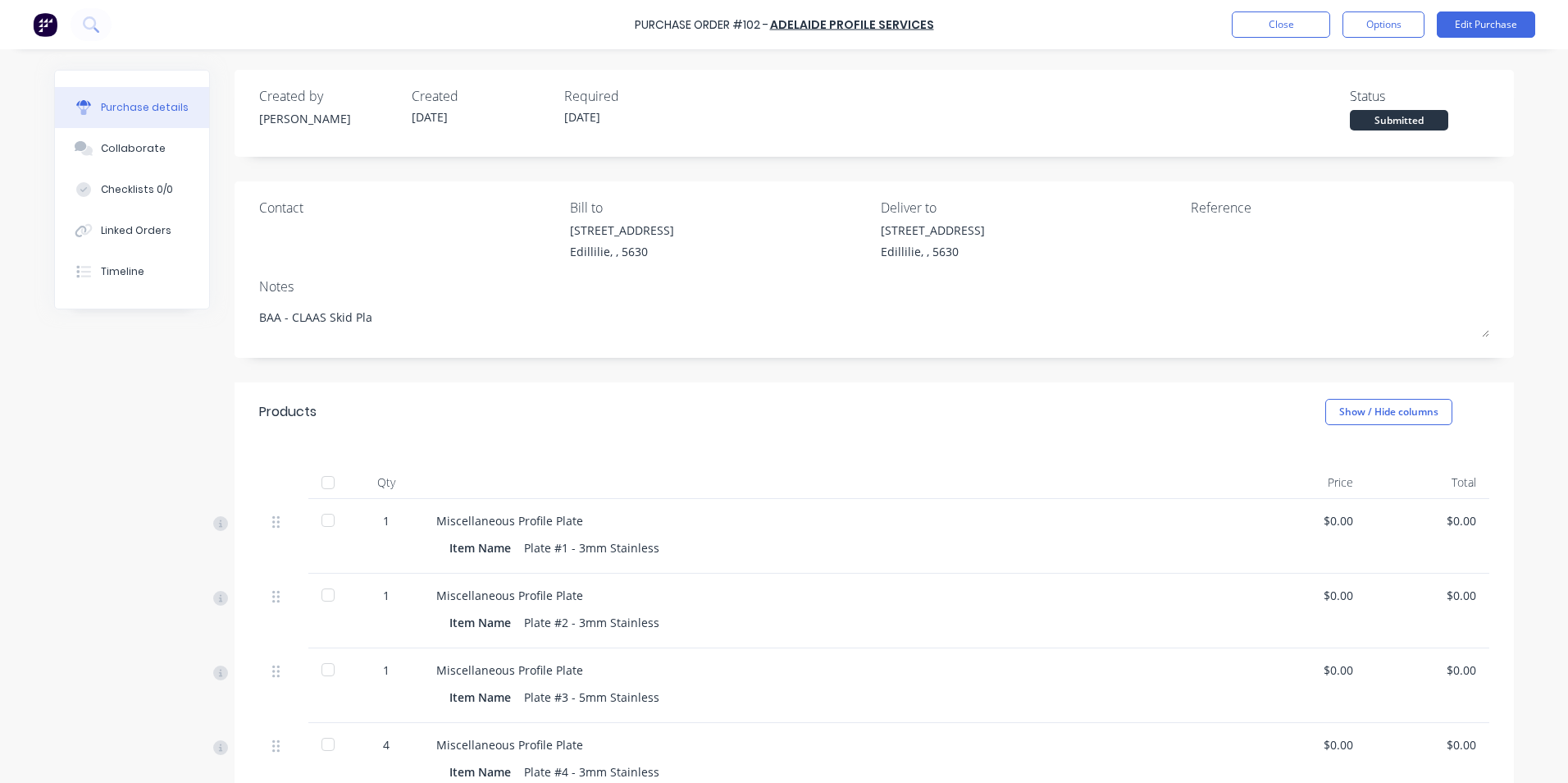
type textarea "BAA - CLAAS Skid Plat"
type textarea "x"
type textarea "BAA - CLAAS Skid Plate"
type textarea "x"
type textarea "BAA - CLAAS Skid Plates"
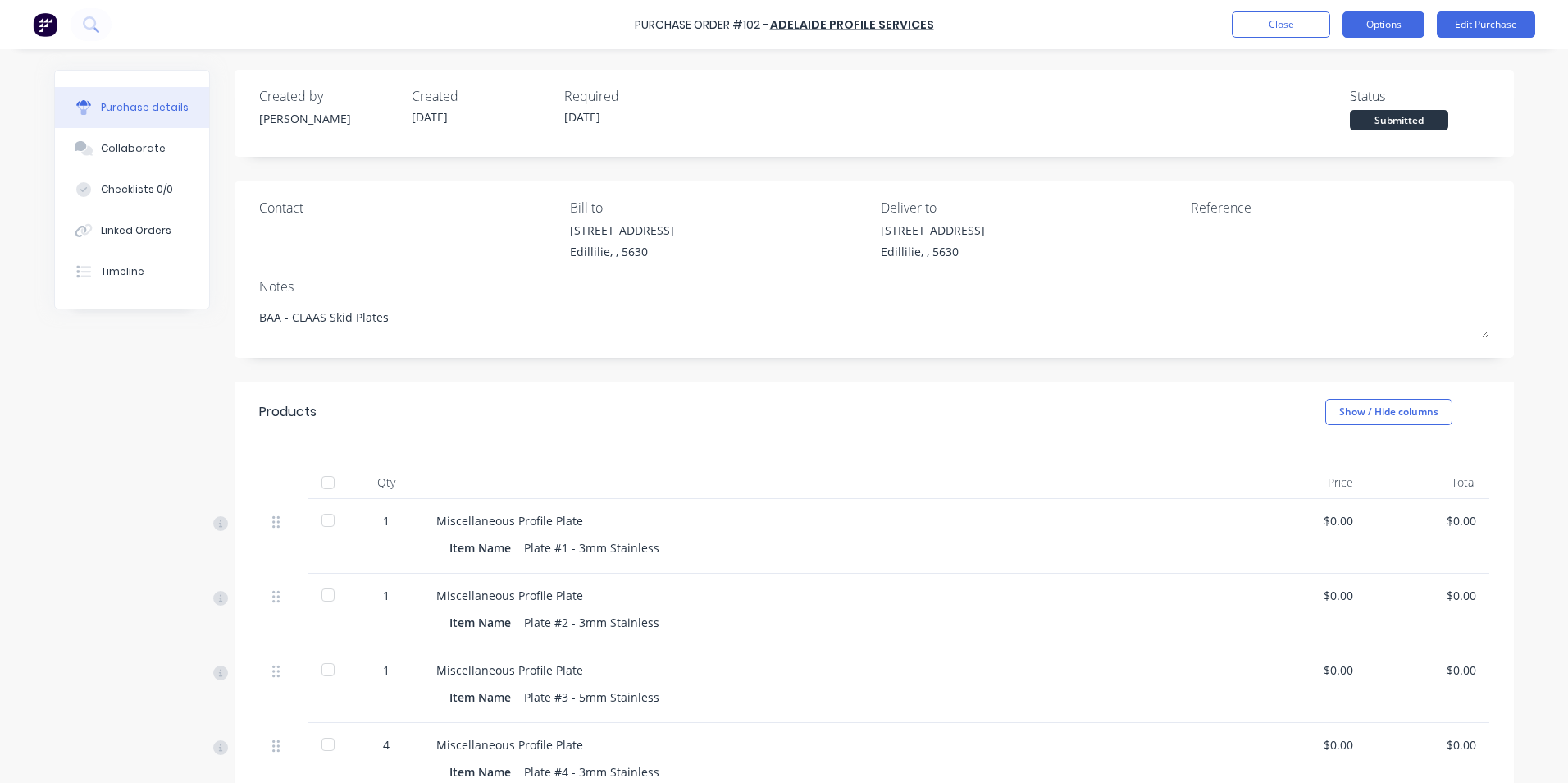
type textarea "x"
type textarea "BAA - CLAAS Skid Plates"
click at [1393, 26] on button "Options" at bounding box center [1384, 25] width 82 height 26
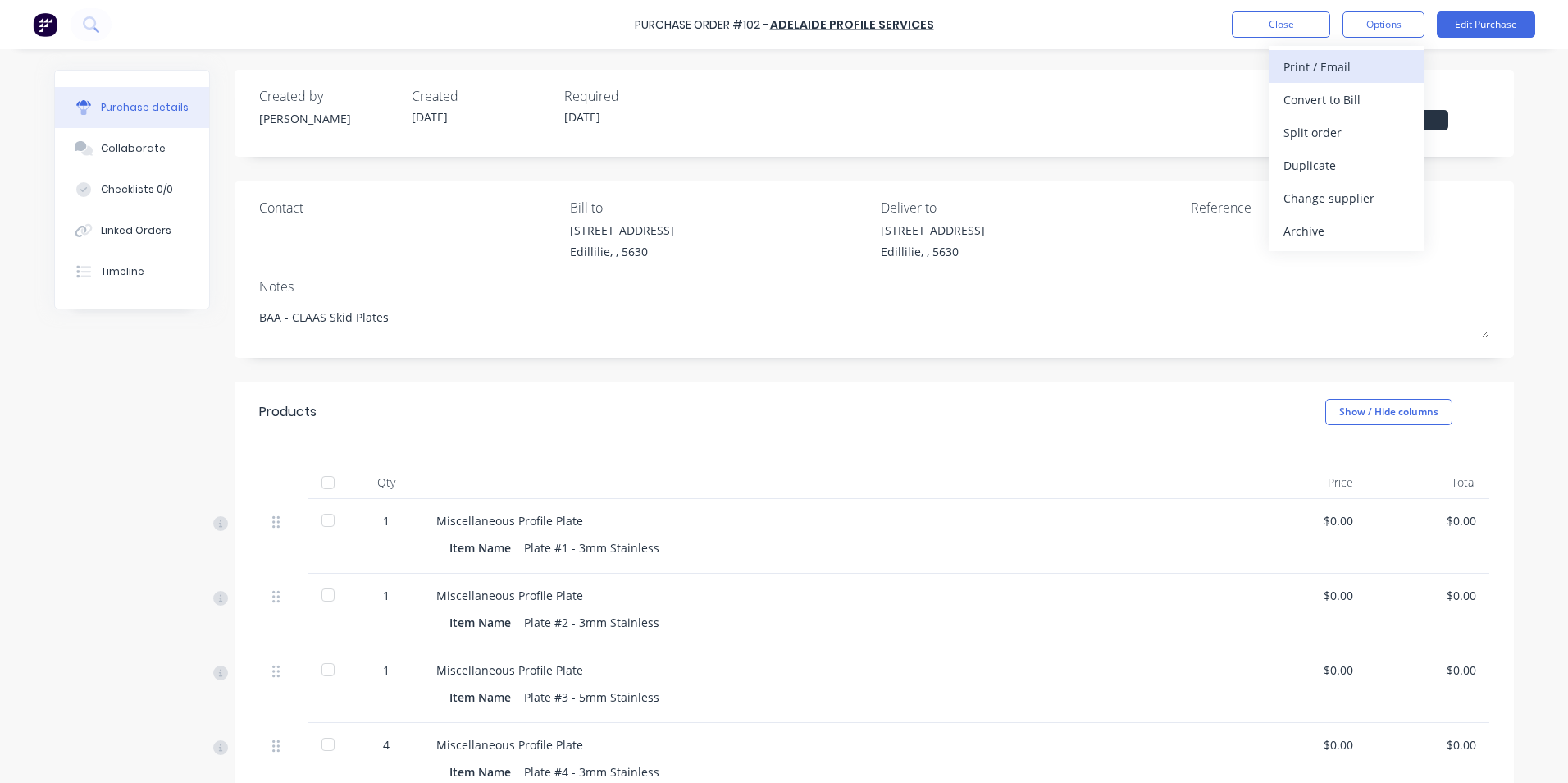
click at [1342, 71] on div "Print / Email" at bounding box center [1346, 67] width 126 height 24
click at [1361, 134] on div "Without pricing" at bounding box center [1346, 132] width 126 height 24
type textarea "x"
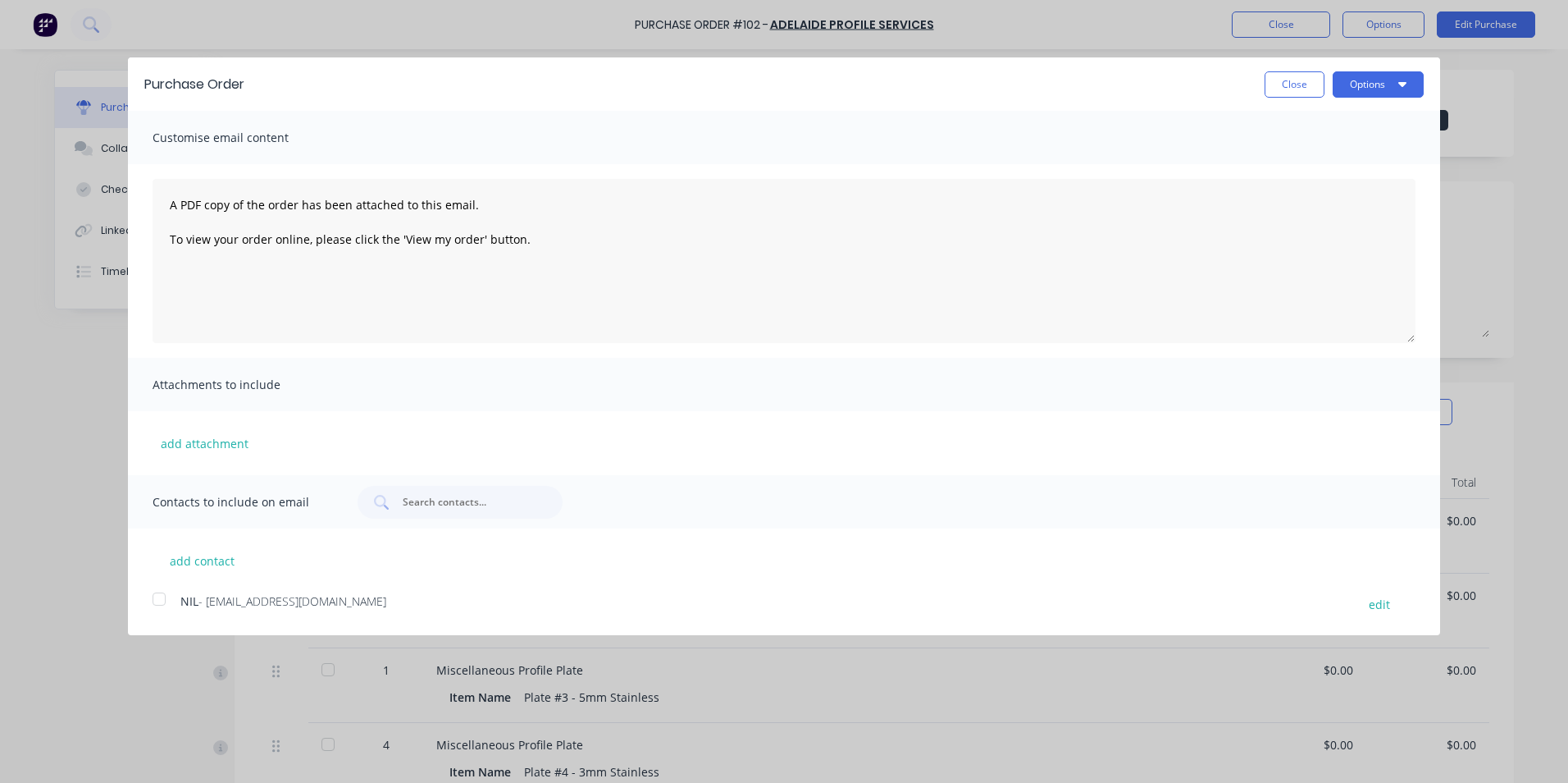
click at [157, 602] on div at bounding box center [159, 598] width 33 height 33
click at [201, 276] on textarea "A PDF copy of the order has been attached to this email. To view your order onl…" at bounding box center [784, 261] width 1263 height 164
click at [164, 276] on textarea "A PDF copy of the order has been attached to this email. To view your order onl…" at bounding box center [784, 261] width 1263 height 164
click at [551, 243] on textarea "A PDF copy of the order has been attached to this email. To view your order onl…" at bounding box center [784, 261] width 1263 height 164
click at [187, 300] on textarea "A PDF copy of the order has been attached to this email. To view your order onl…" at bounding box center [784, 261] width 1263 height 164
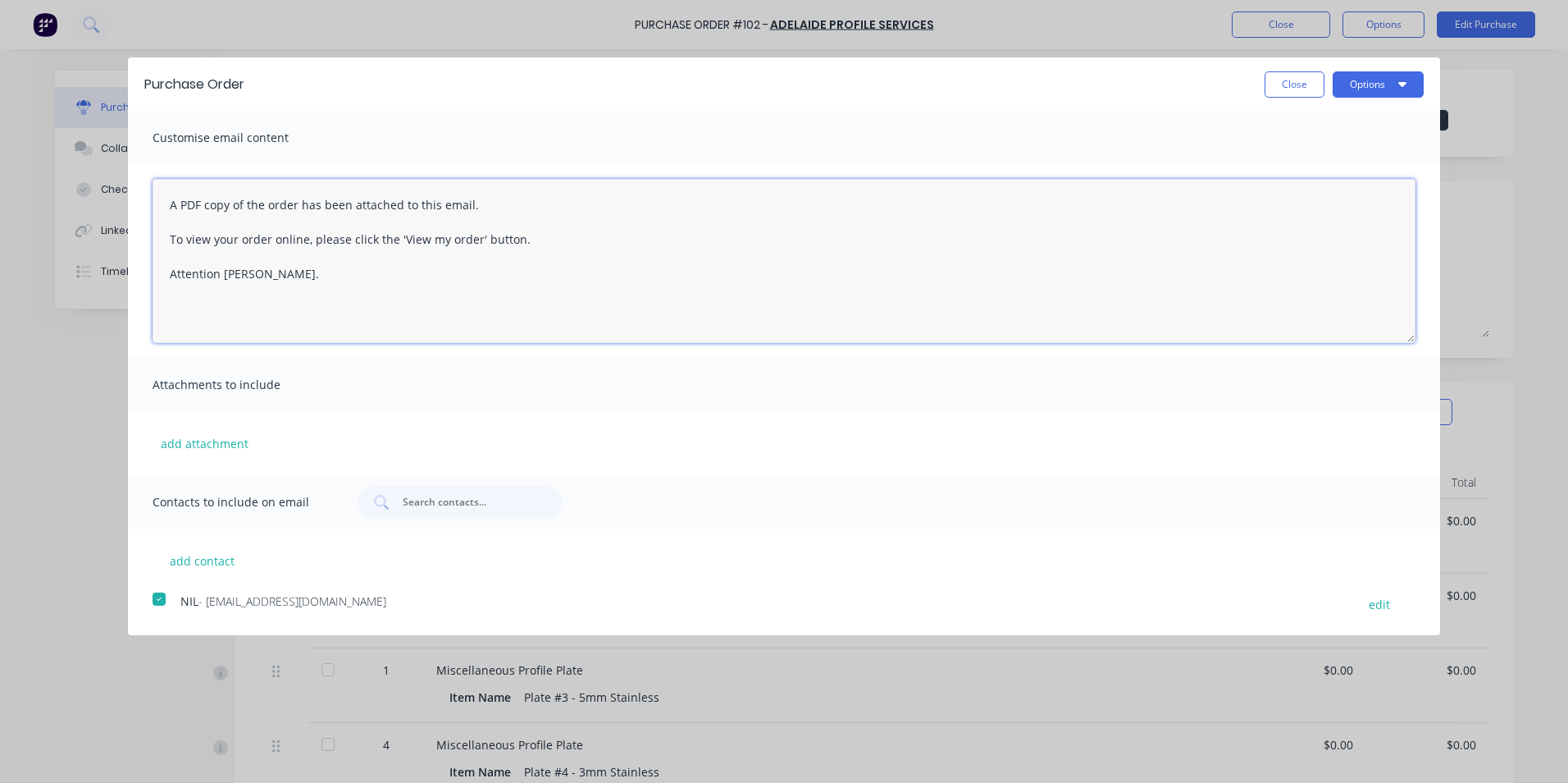
click at [261, 279] on textarea "A PDF copy of the order has been attached to this email. To view your order onl…" at bounding box center [784, 261] width 1263 height 164
click at [547, 312] on textarea "A PDF copy of the order has been attached to this email. To view your order onl…" at bounding box center [784, 261] width 1263 height 164
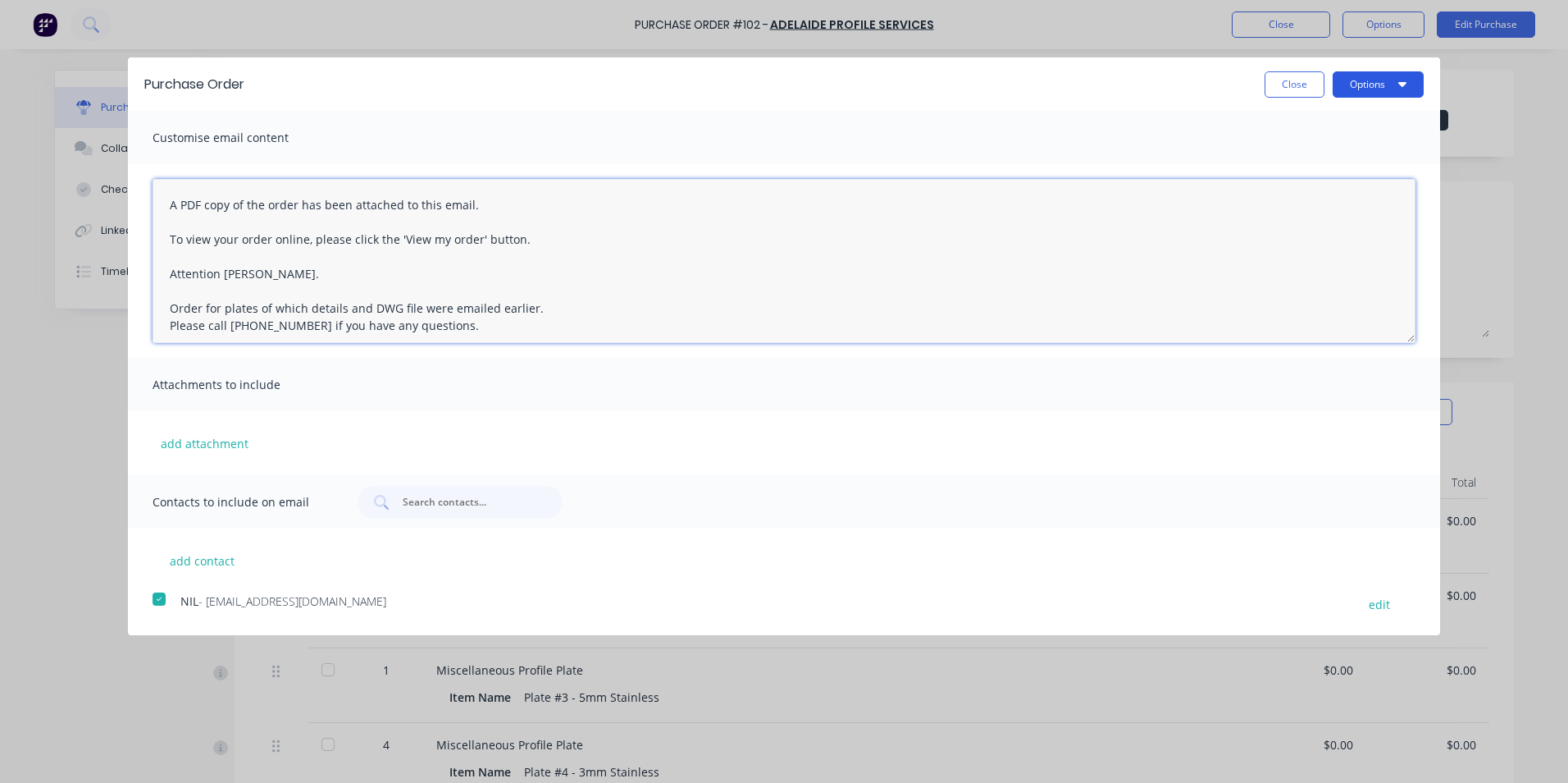
type textarea "A PDF copy of the order has been attached to this email. To view your order onl…"
click at [1397, 83] on button "Options" at bounding box center [1378, 84] width 91 height 26
click at [1318, 157] on div "Email" at bounding box center [1345, 158] width 126 height 24
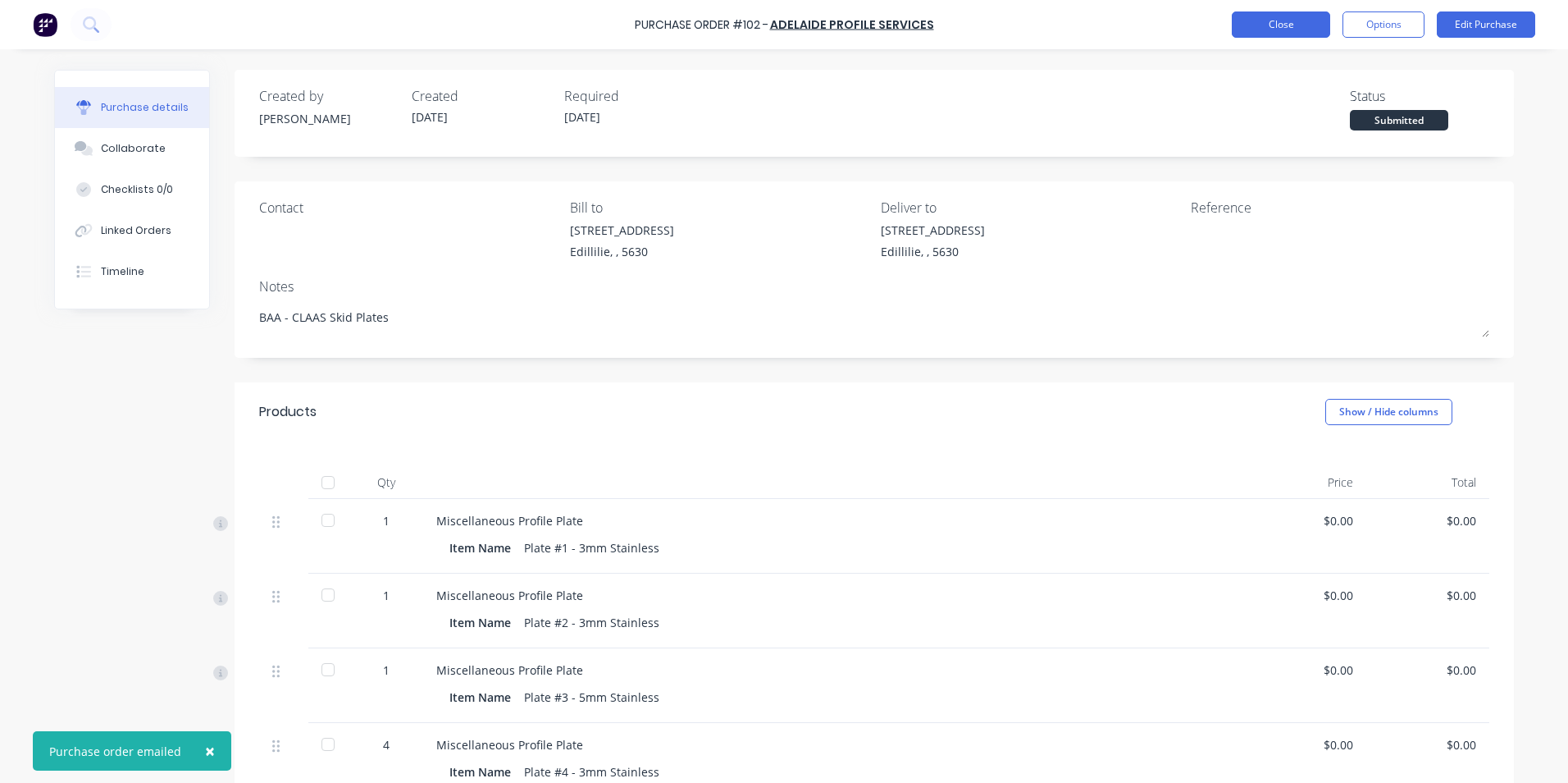
click at [1305, 25] on button "Close" at bounding box center [1281, 25] width 98 height 26
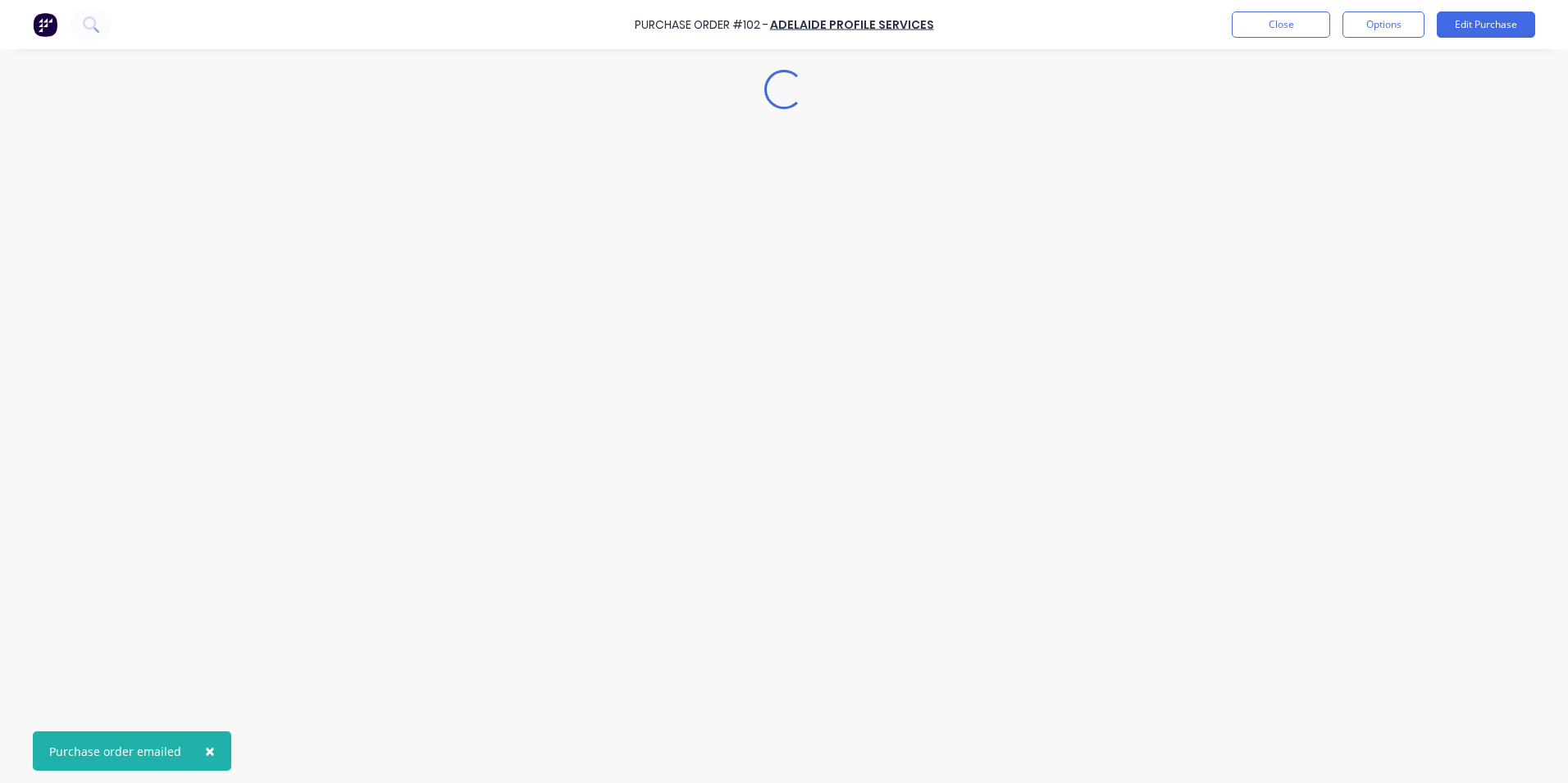
type textarea "x"
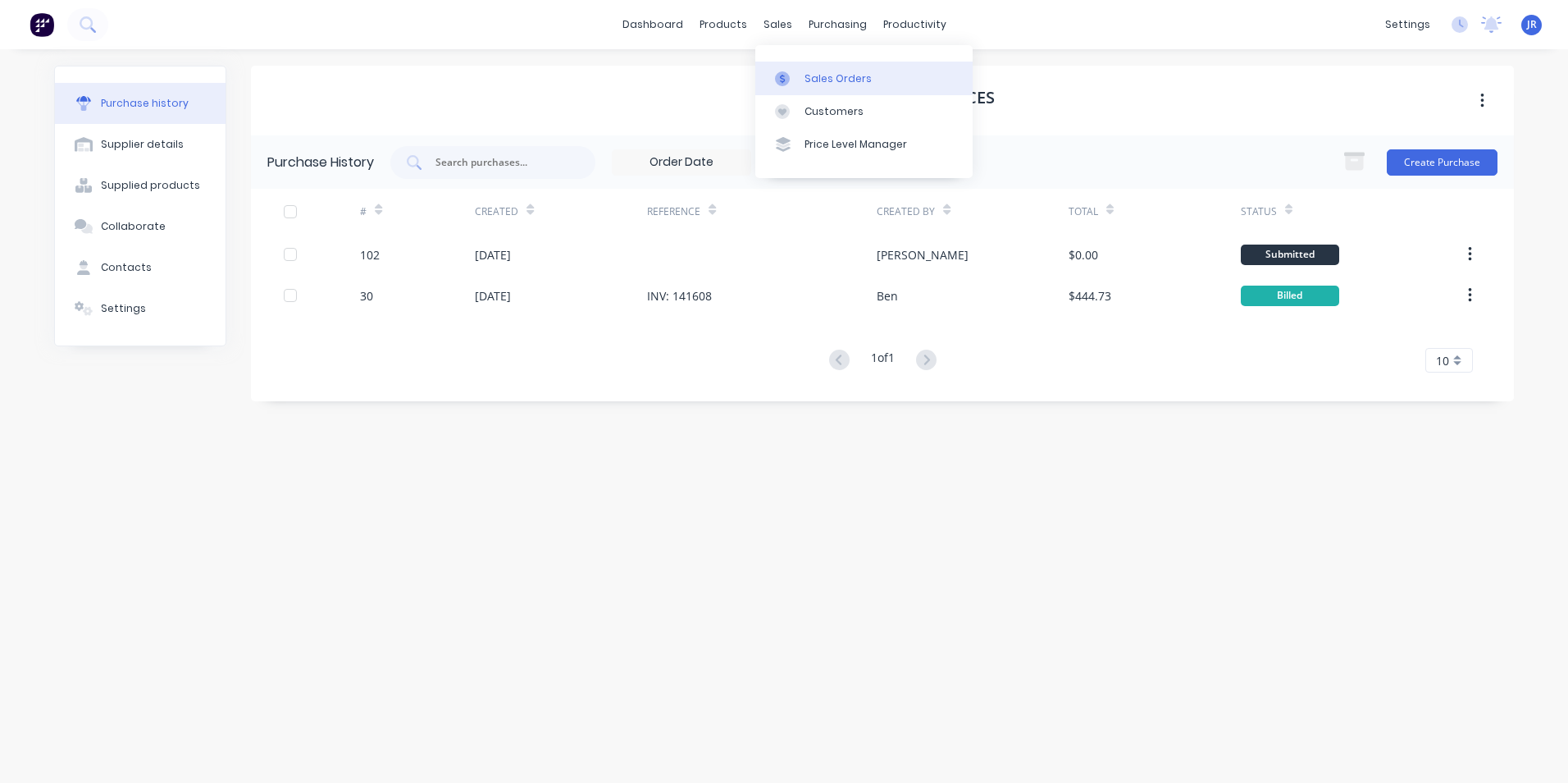
click at [808, 86] on link "Sales Orders" at bounding box center [864, 78] width 217 height 33
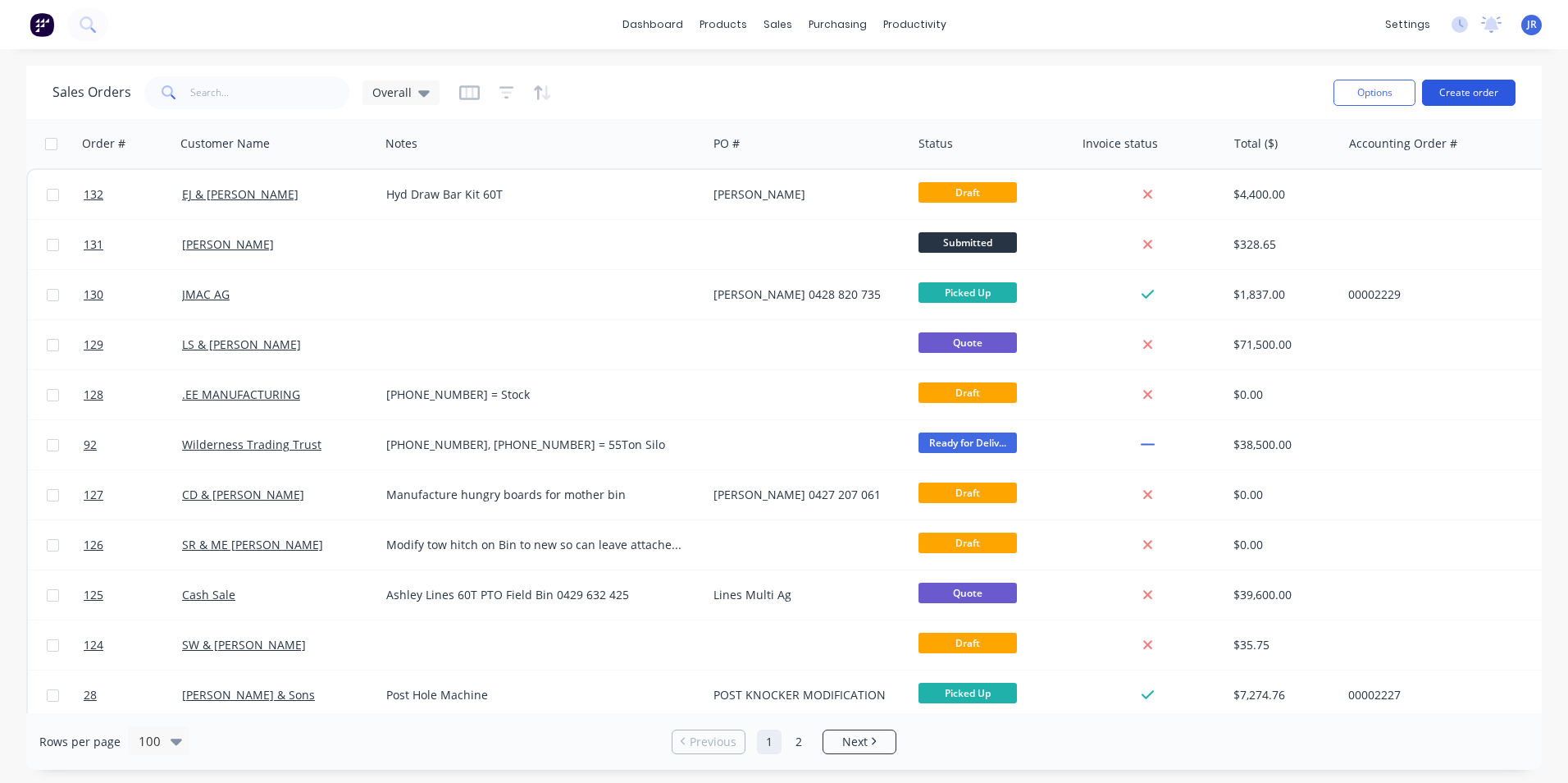
click at [1455, 93] on button "Create order" at bounding box center [1469, 92] width 93 height 26
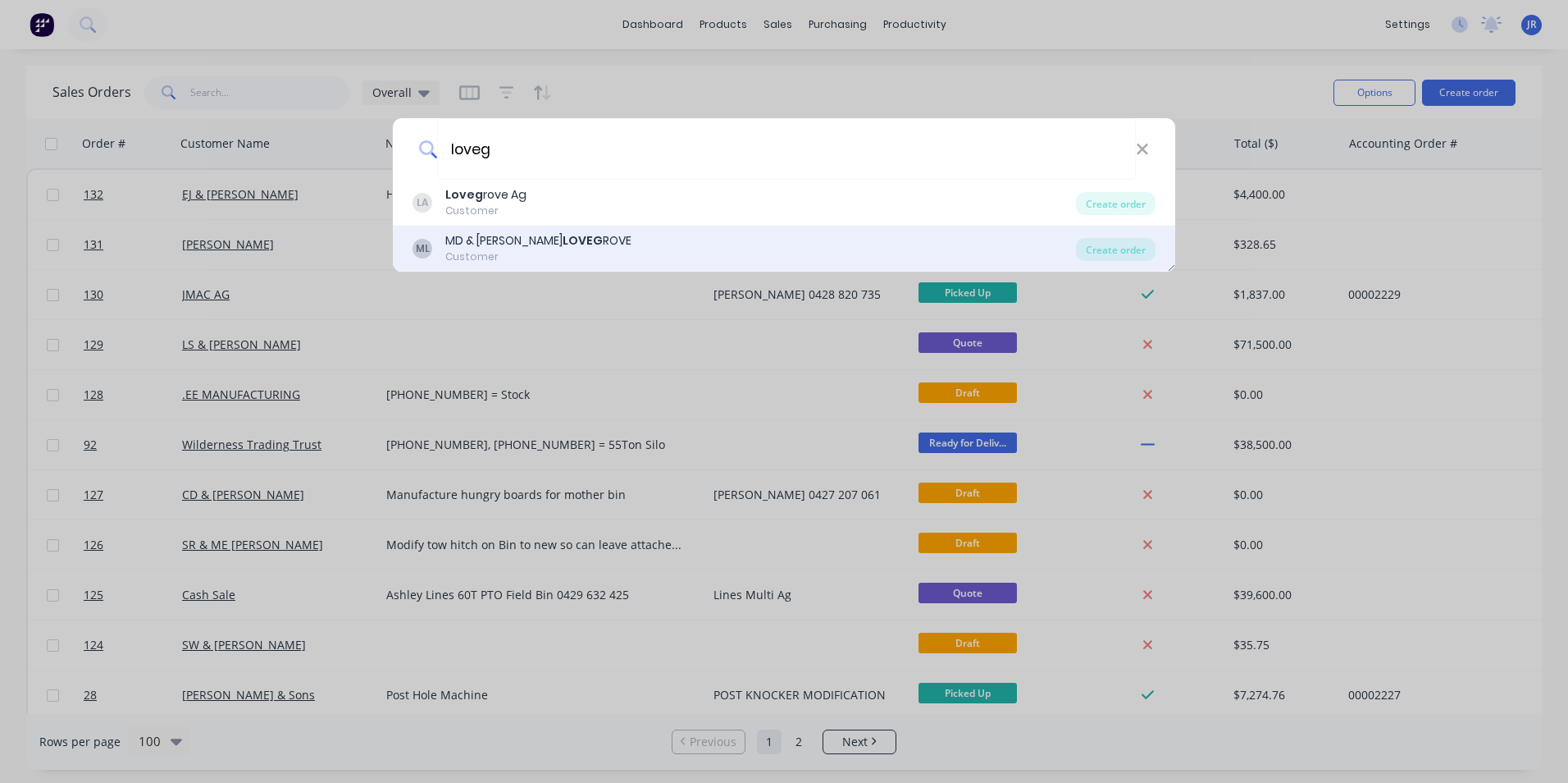
type input "loveg"
click at [563, 245] on b "LOVEG" at bounding box center [582, 240] width 40 height 16
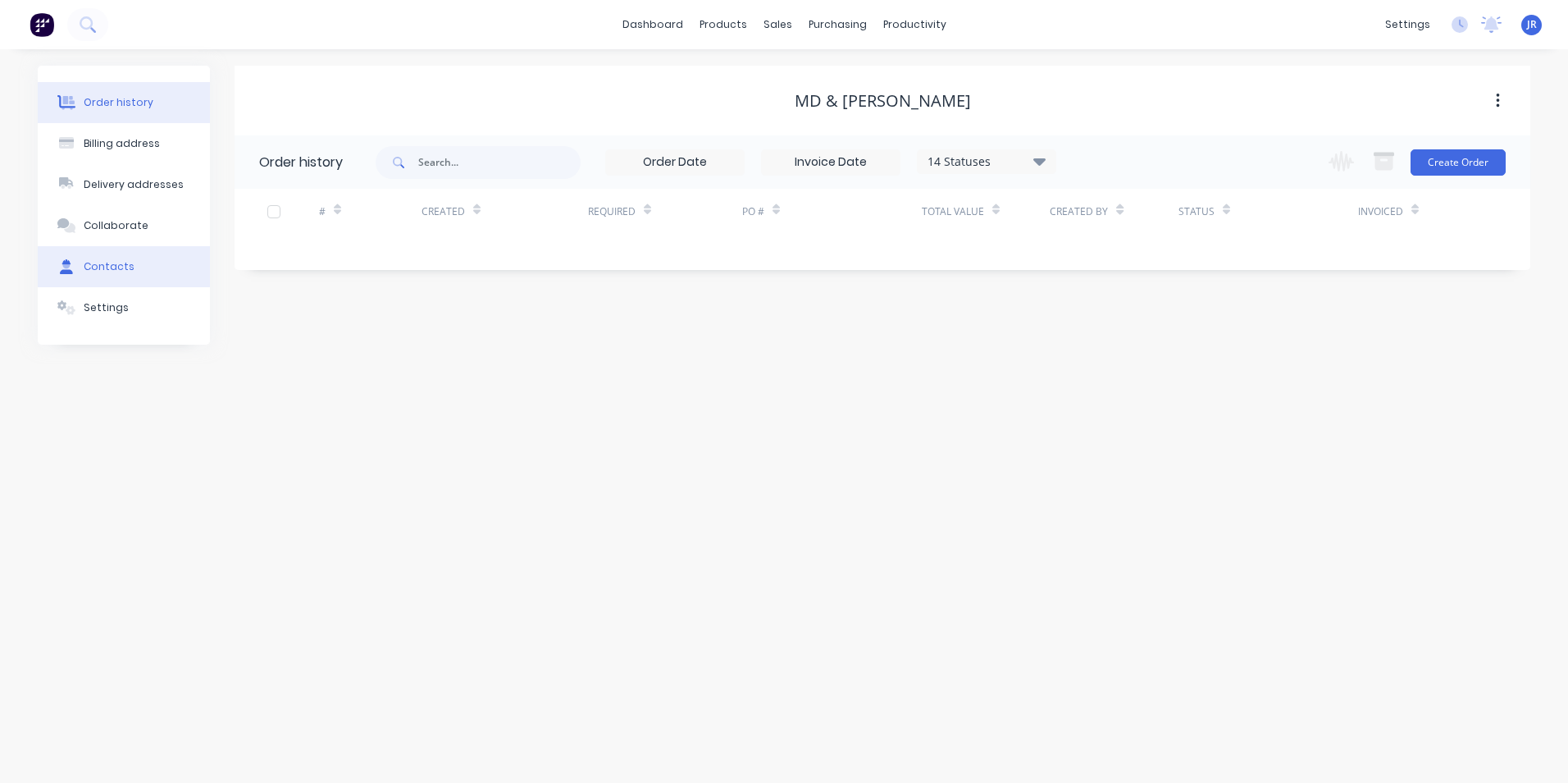
click at [100, 267] on div "Contacts" at bounding box center [109, 266] width 51 height 14
select select "AU"
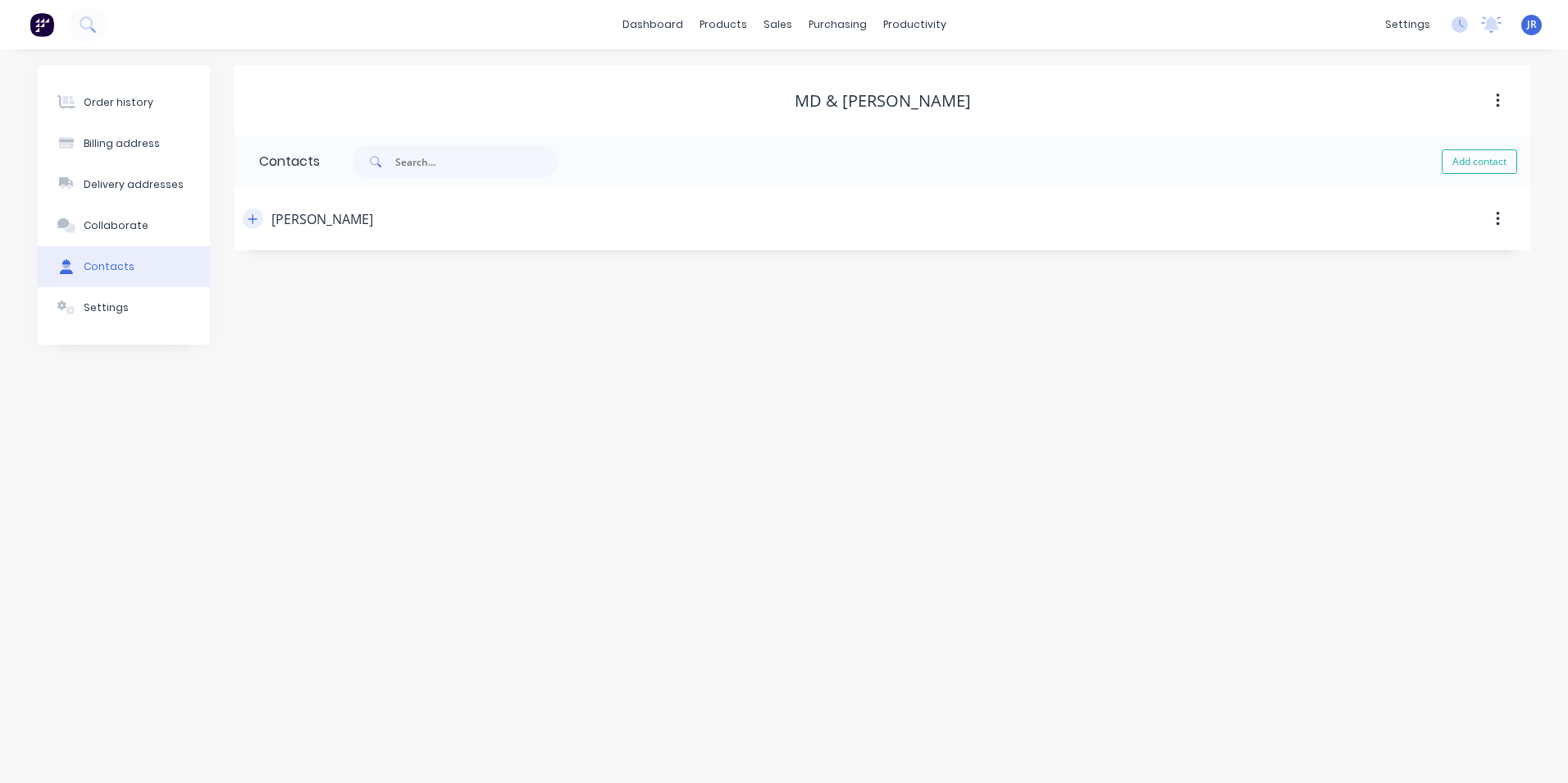
click at [248, 211] on button "button" at bounding box center [253, 218] width 20 height 20
drag, startPoint x: 462, startPoint y: 414, endPoint x: 448, endPoint y: 420, distance: 15.2
click at [448, 420] on div "International [GEOGRAPHIC_DATA] [GEOGRAPHIC_DATA] [GEOGRAPHIC_DATA] [GEOGRAPHIC…" at bounding box center [393, 410] width 268 height 25
click at [443, 475] on div "International [GEOGRAPHIC_DATA] [GEOGRAPHIC_DATA] [GEOGRAPHIC_DATA] [GEOGRAPHIC…" at bounding box center [393, 474] width 268 height 25
type input "0429 824 82"
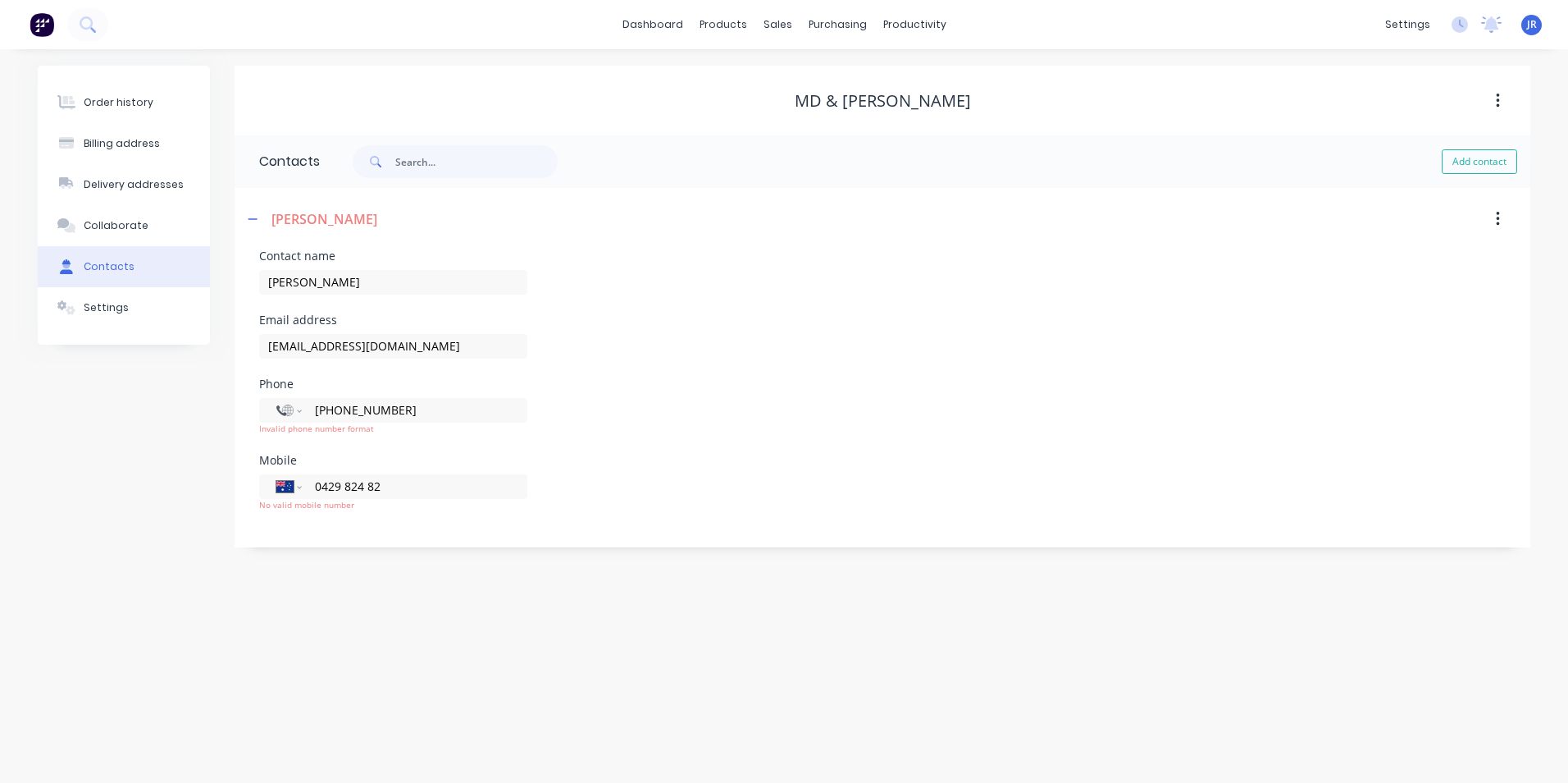
click at [478, 526] on form "Contact name [PERSON_NAME] address [EMAIL_ADDRESS][DOMAIN_NAME] Phone Internati…" at bounding box center [882, 399] width 1246 height 297
drag, startPoint x: 455, startPoint y: 405, endPoint x: 305, endPoint y: 405, distance: 150.0
click at [305, 405] on div "International [GEOGRAPHIC_DATA] [GEOGRAPHIC_DATA] [GEOGRAPHIC_DATA] [GEOGRAPHIC…" at bounding box center [393, 410] width 268 height 25
click at [651, 367] on div "Email address [EMAIL_ADDRESS][DOMAIN_NAME]" at bounding box center [882, 346] width 1246 height 64
click at [102, 306] on div "Settings" at bounding box center [106, 307] width 45 height 14
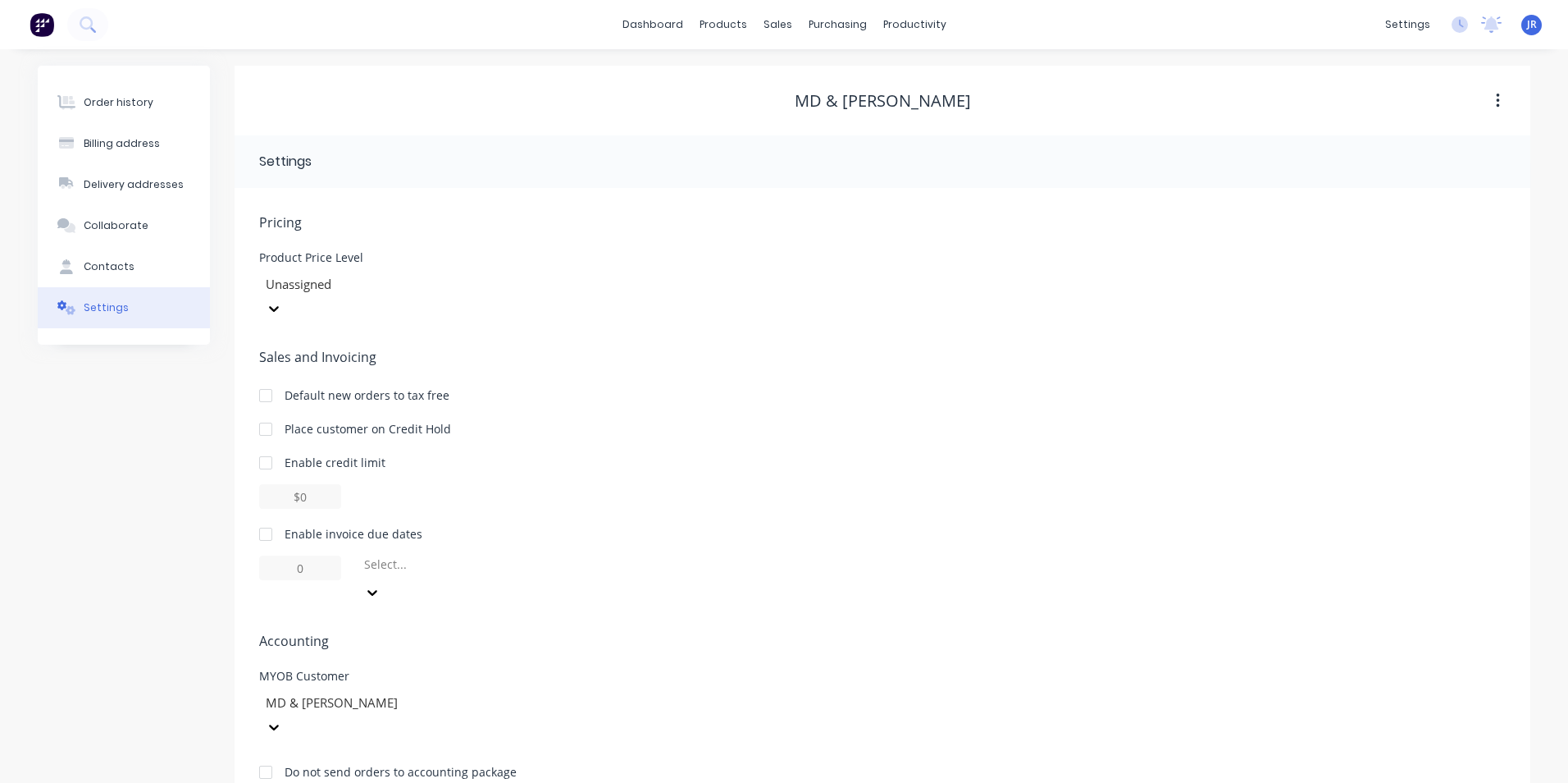
click at [519, 103] on div "MD & [PERSON_NAME]" at bounding box center [882, 101] width 1296 height 19
click at [105, 112] on button "Order history" at bounding box center [124, 102] width 173 height 41
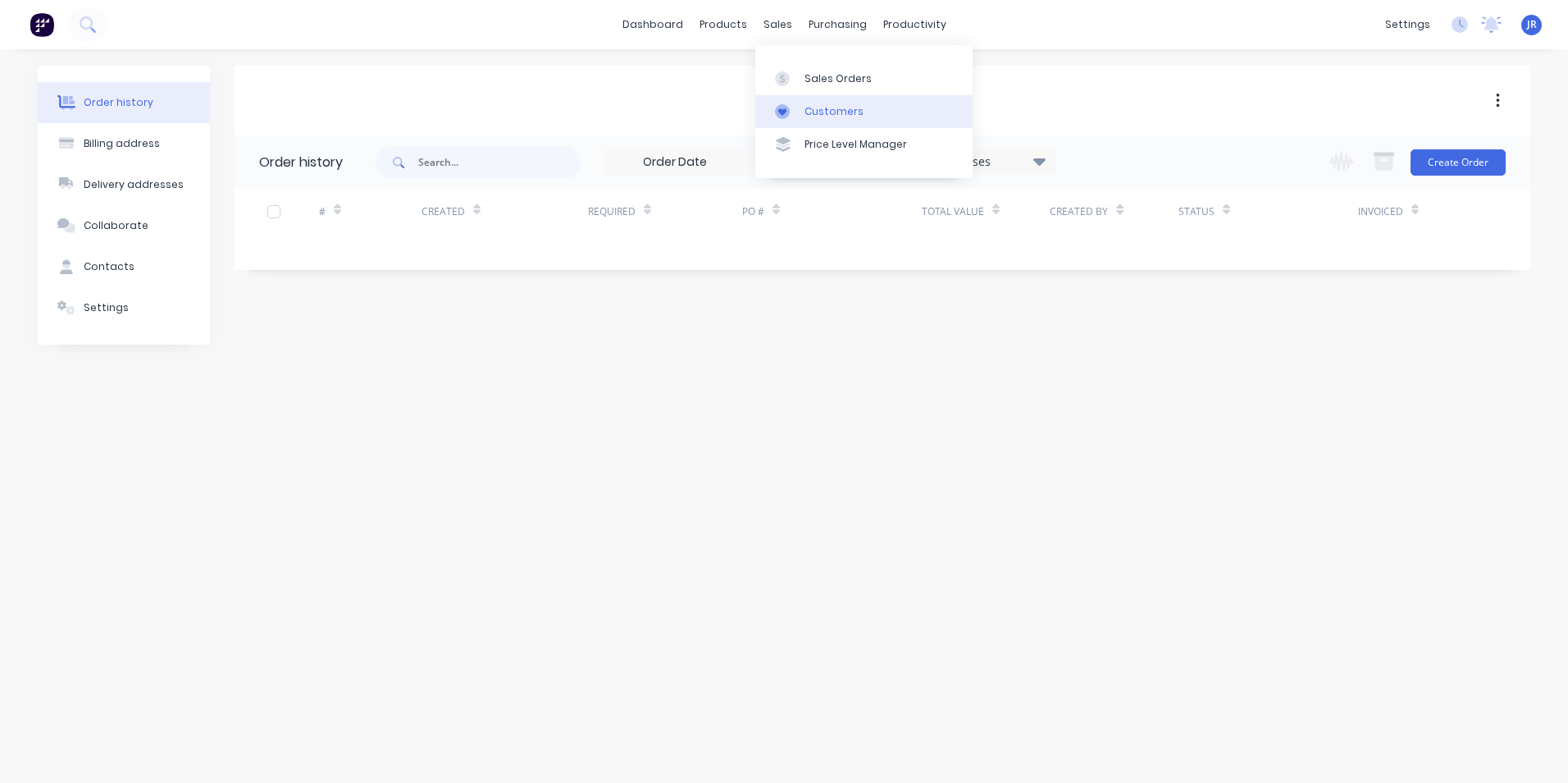
click at [797, 104] on div at bounding box center [787, 111] width 25 height 14
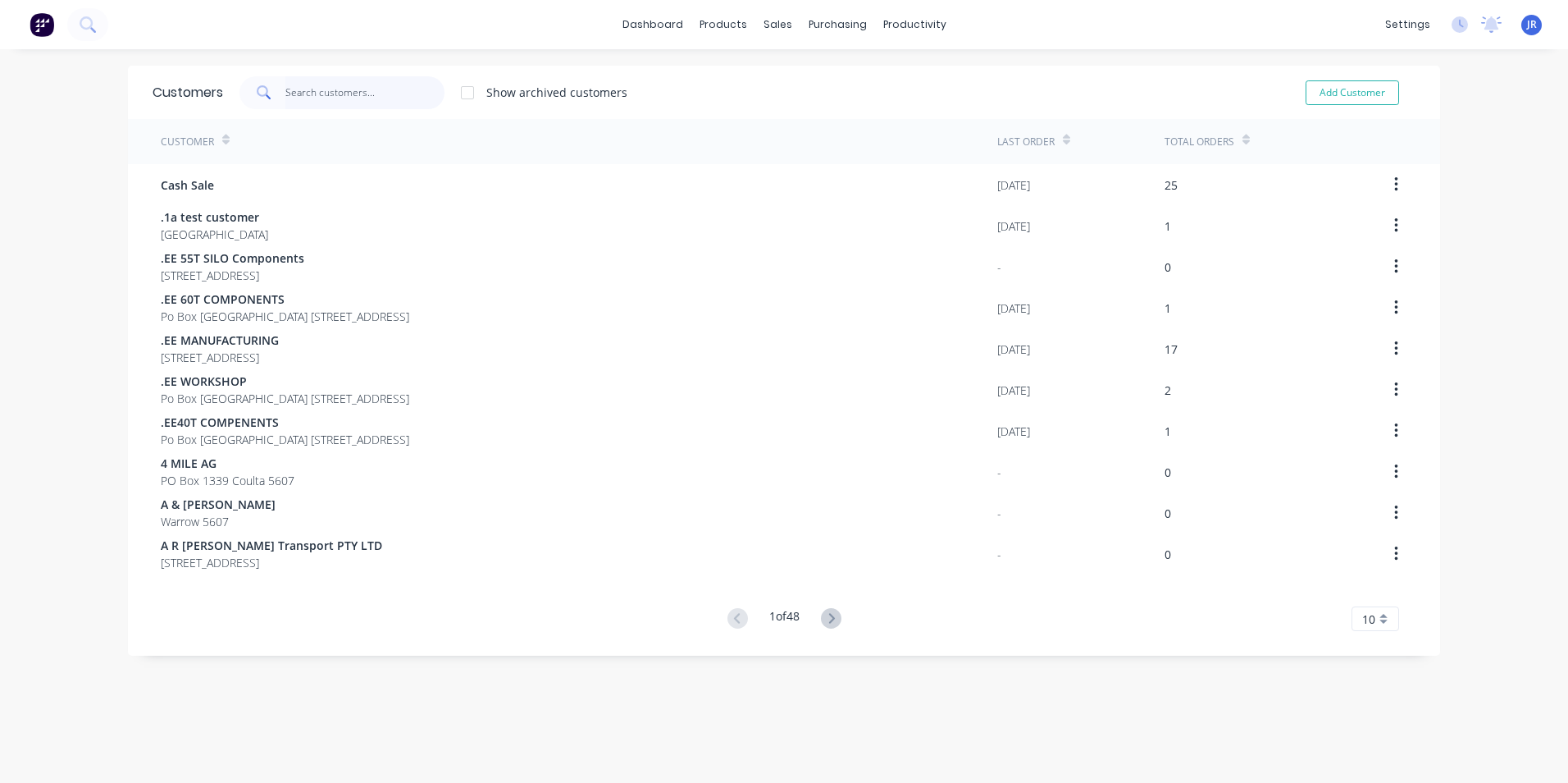
click at [369, 99] on input "text" at bounding box center [365, 92] width 160 height 33
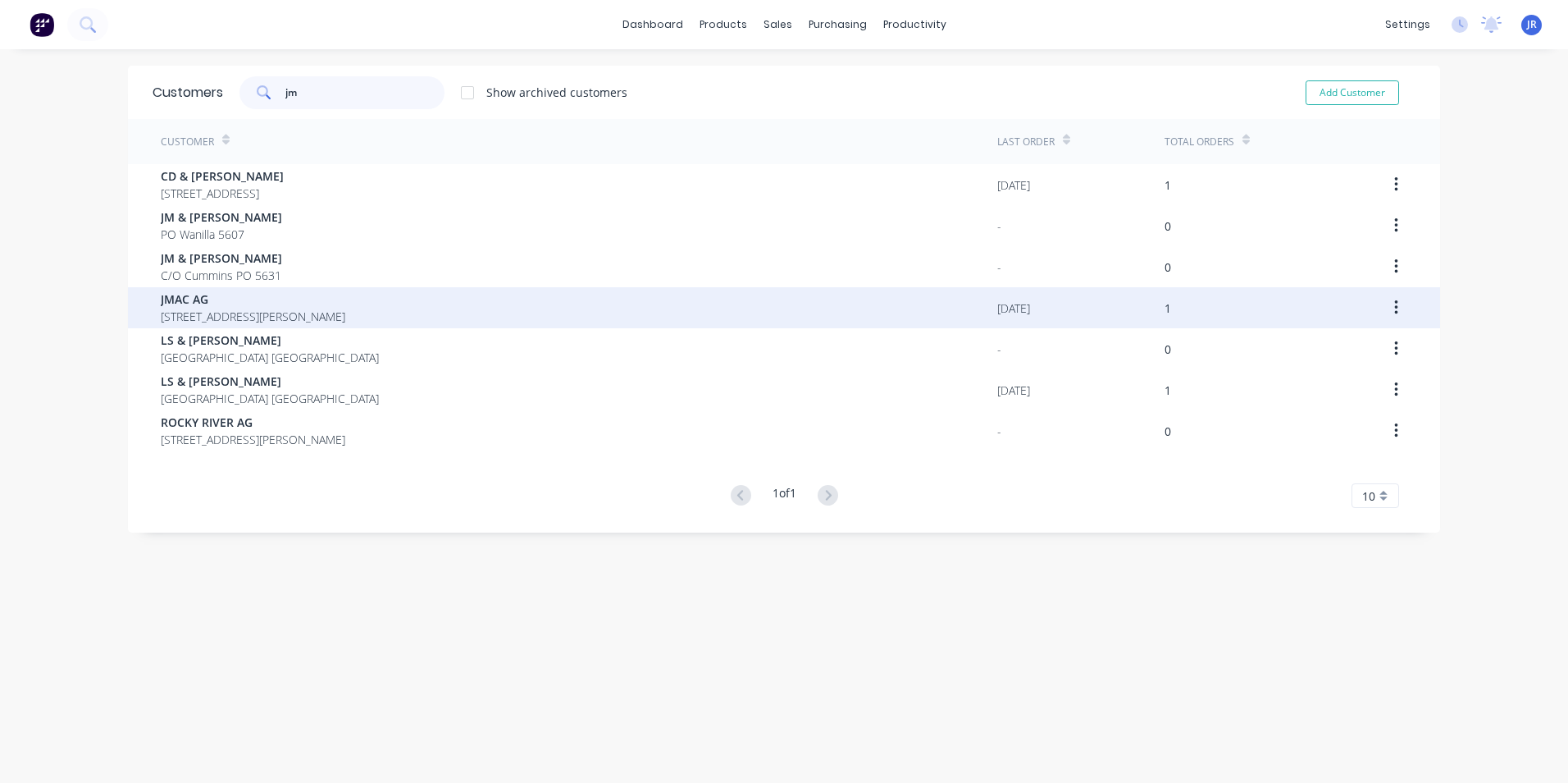
type input "jm"
click at [205, 303] on span "JMAC AG" at bounding box center [253, 299] width 184 height 17
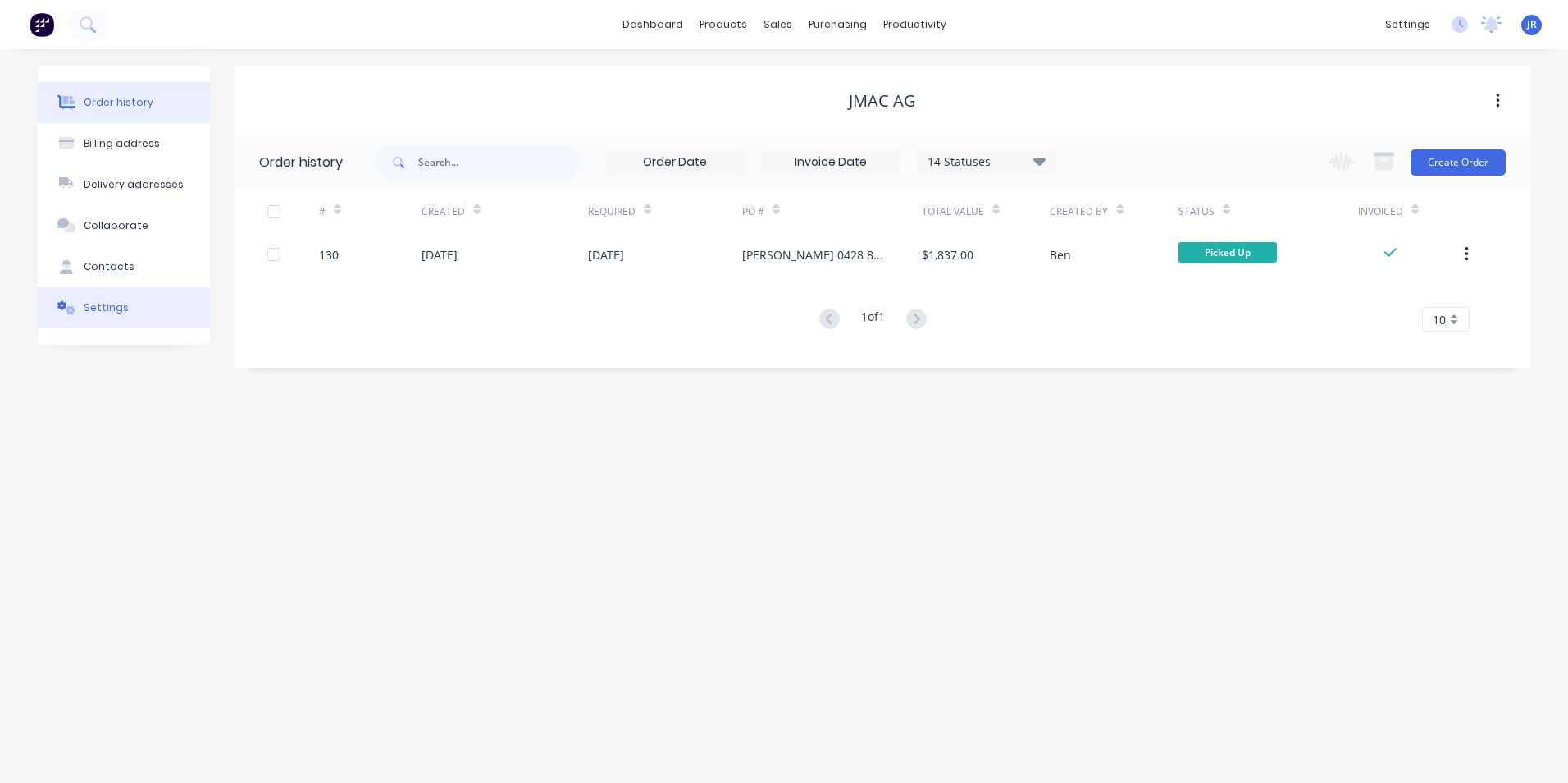
click at [115, 309] on div "Settings" at bounding box center [106, 307] width 45 height 14
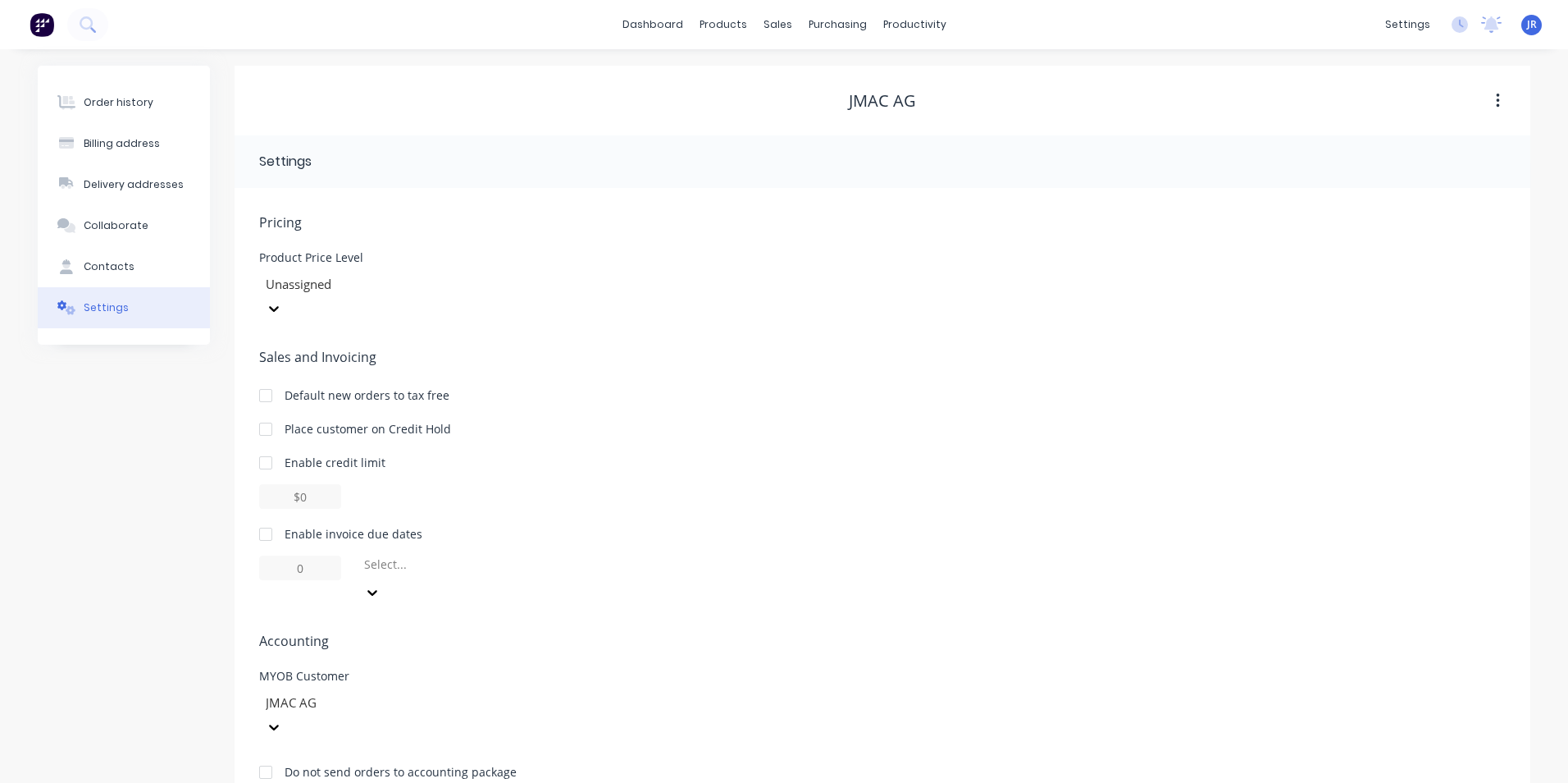
click at [266, 518] on div at bounding box center [266, 534] width 33 height 33
click at [381, 584] on icon at bounding box center [371, 592] width 16 height 16
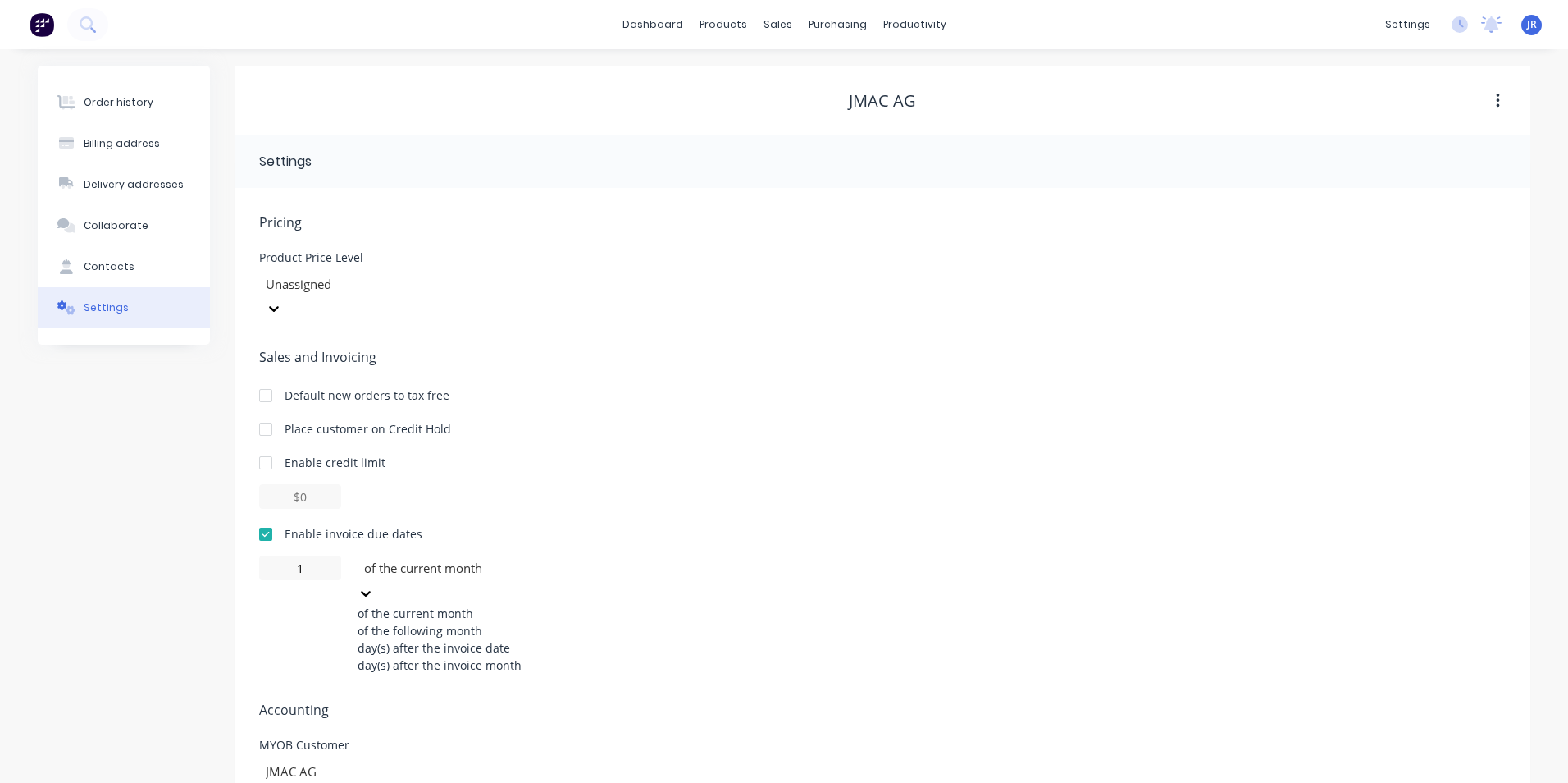
drag, startPoint x: 519, startPoint y: 642, endPoint x: 465, endPoint y: 631, distance: 55.1
click at [515, 642] on div "day(s) after the invoice date" at bounding box center [481, 648] width 246 height 17
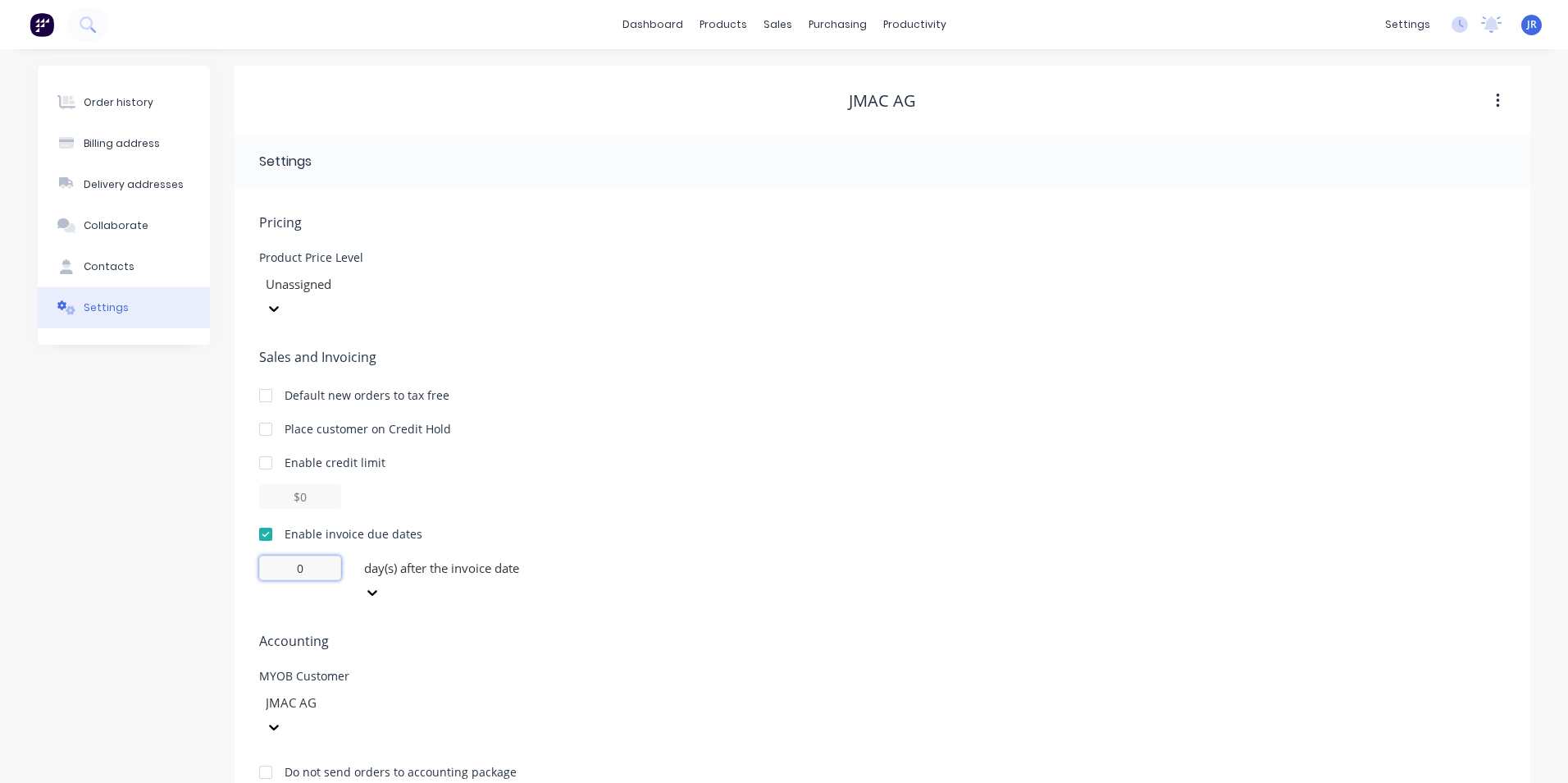
drag, startPoint x: 293, startPoint y: 546, endPoint x: 309, endPoint y: 546, distance: 16.0
click at [309, 555] on input "0" at bounding box center [300, 567] width 82 height 25
type input "14"
click at [394, 631] on span "Accounting" at bounding box center [882, 640] width 1246 height 19
click at [403, 283] on div at bounding box center [382, 284] width 236 height 20
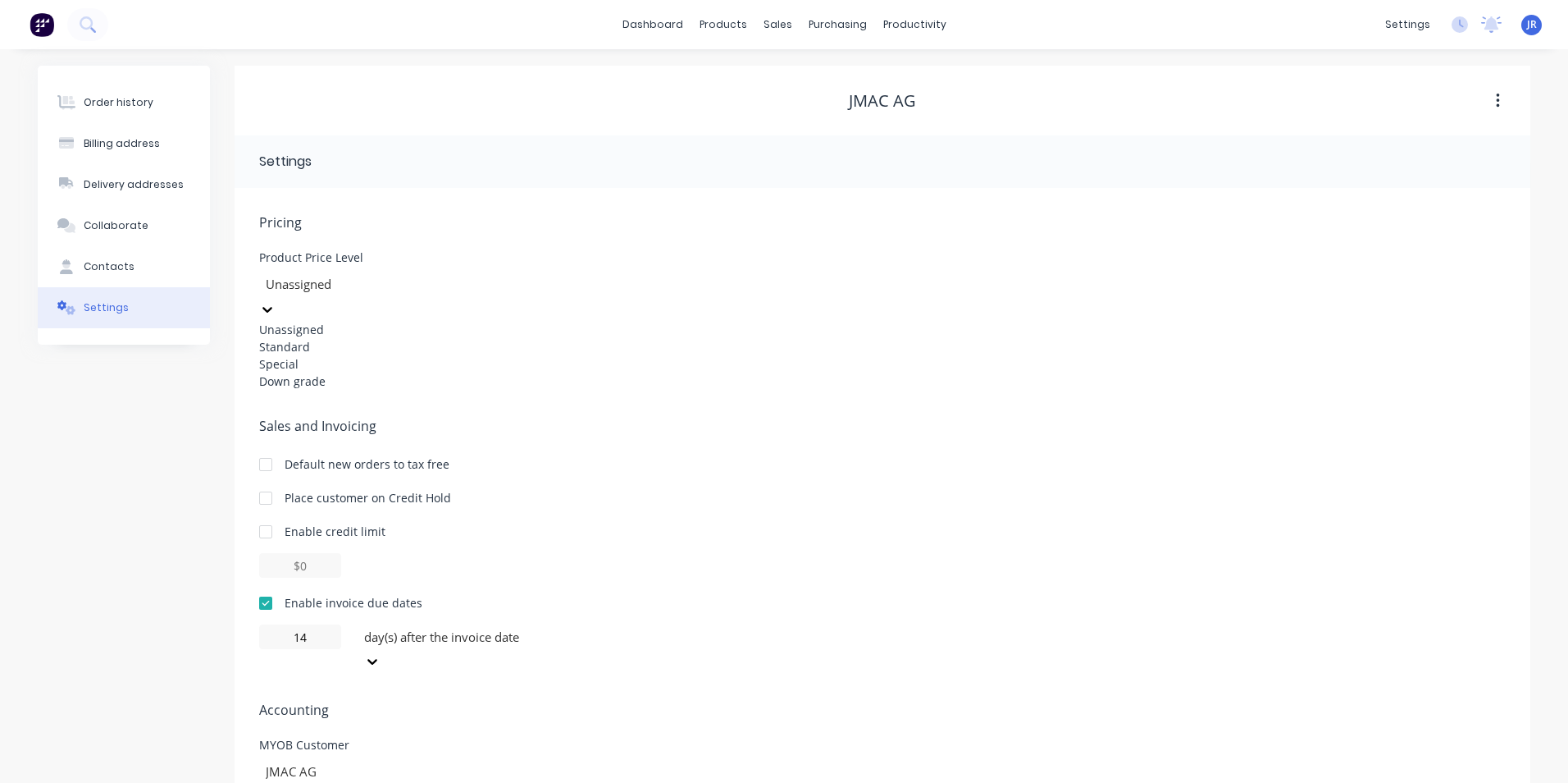
click at [357, 349] on div "Standard" at bounding box center [382, 346] width 246 height 17
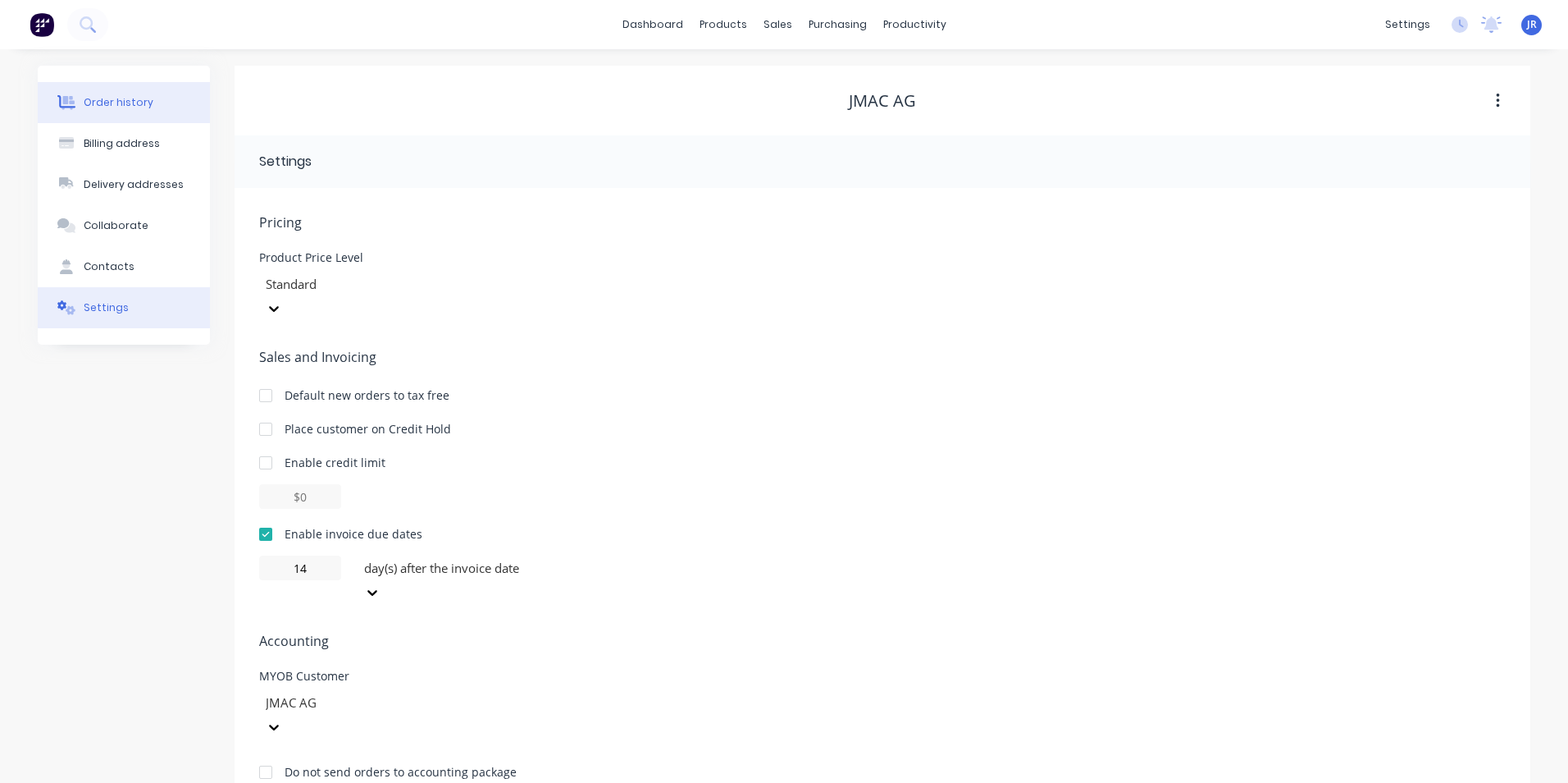
click at [140, 93] on button "Order history" at bounding box center [124, 102] width 173 height 41
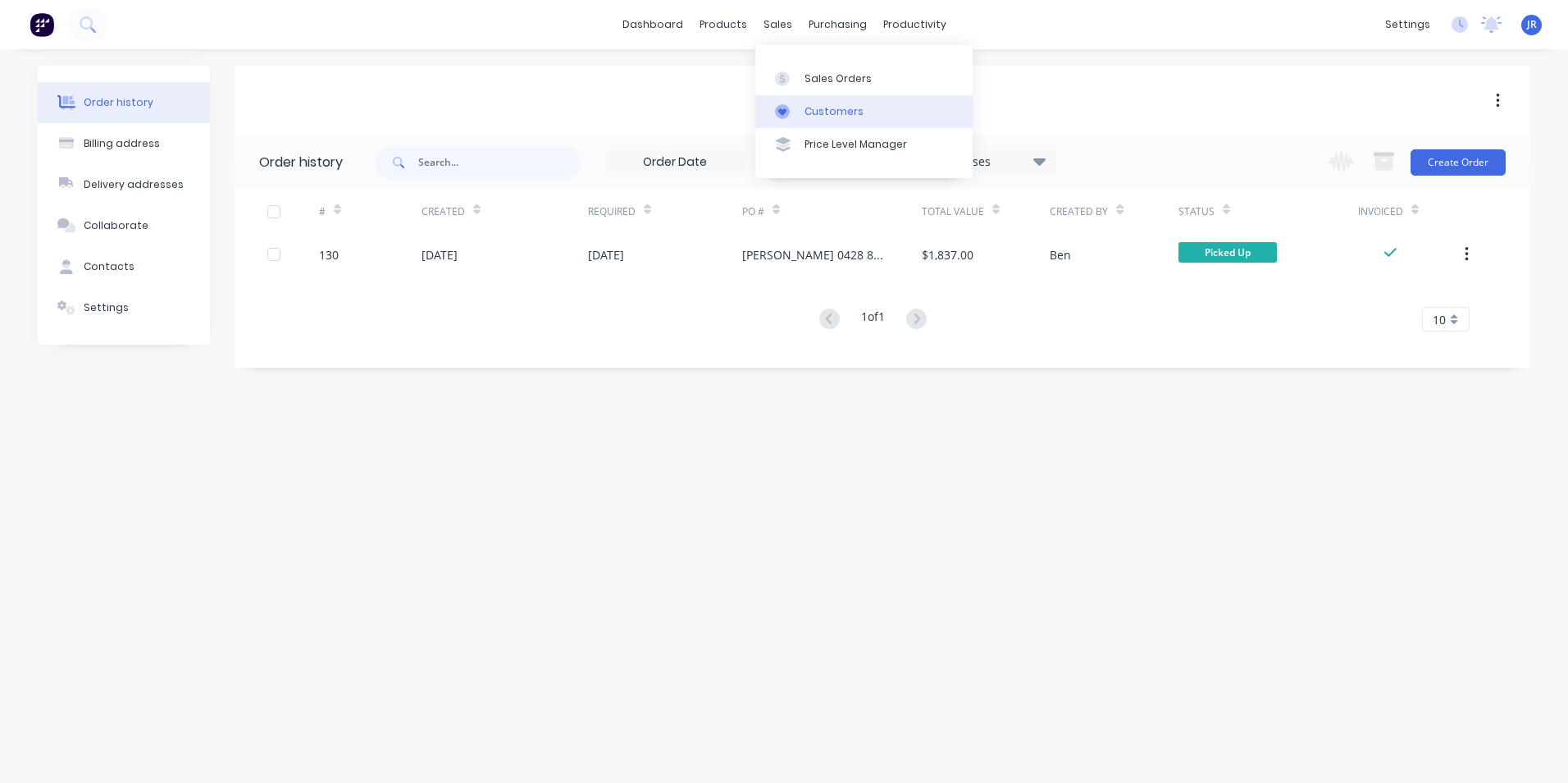
click at [819, 118] on div "Customers" at bounding box center [834, 111] width 59 height 14
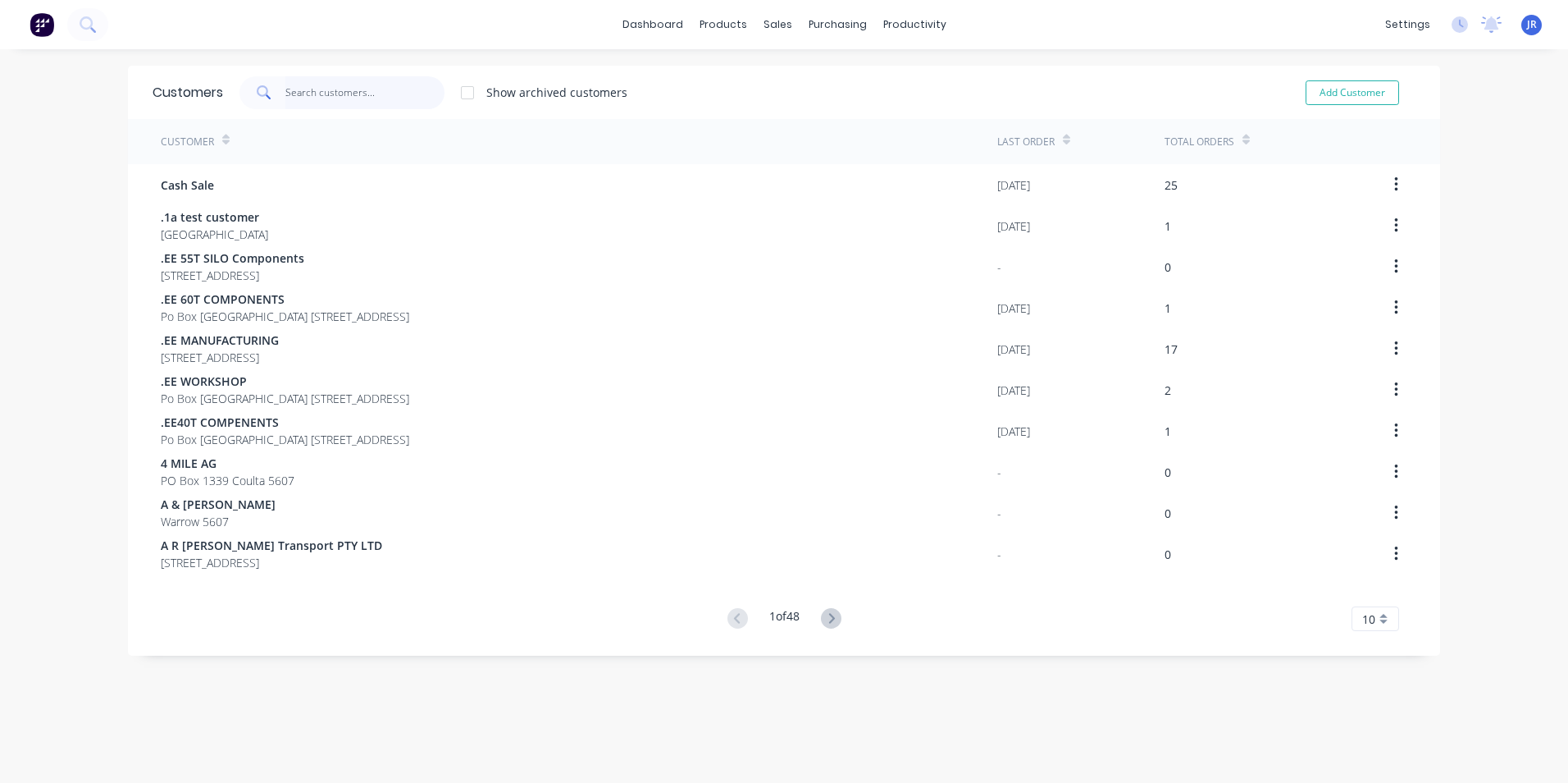
click at [375, 107] on input "text" at bounding box center [365, 92] width 160 height 33
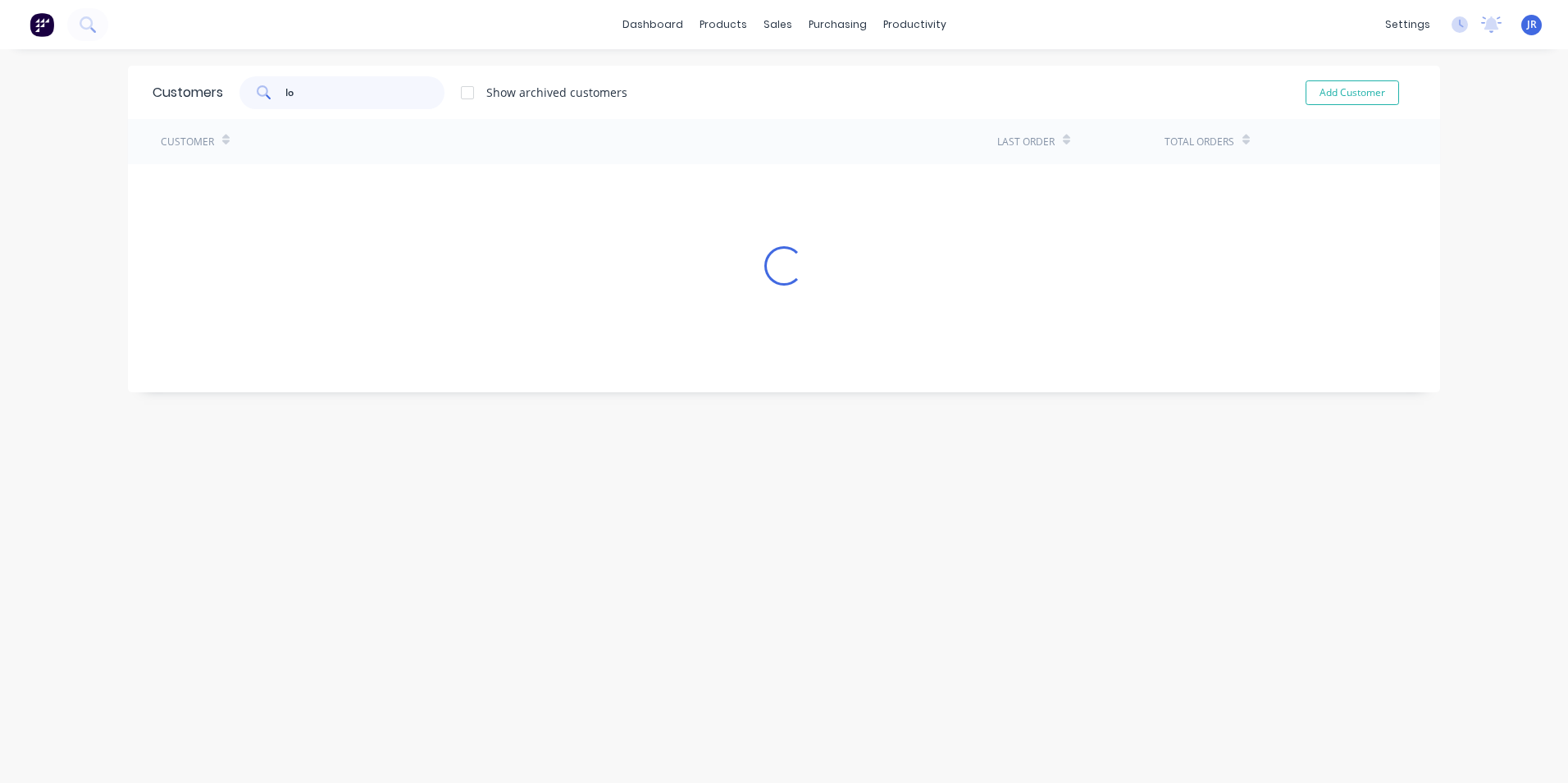
type input "l"
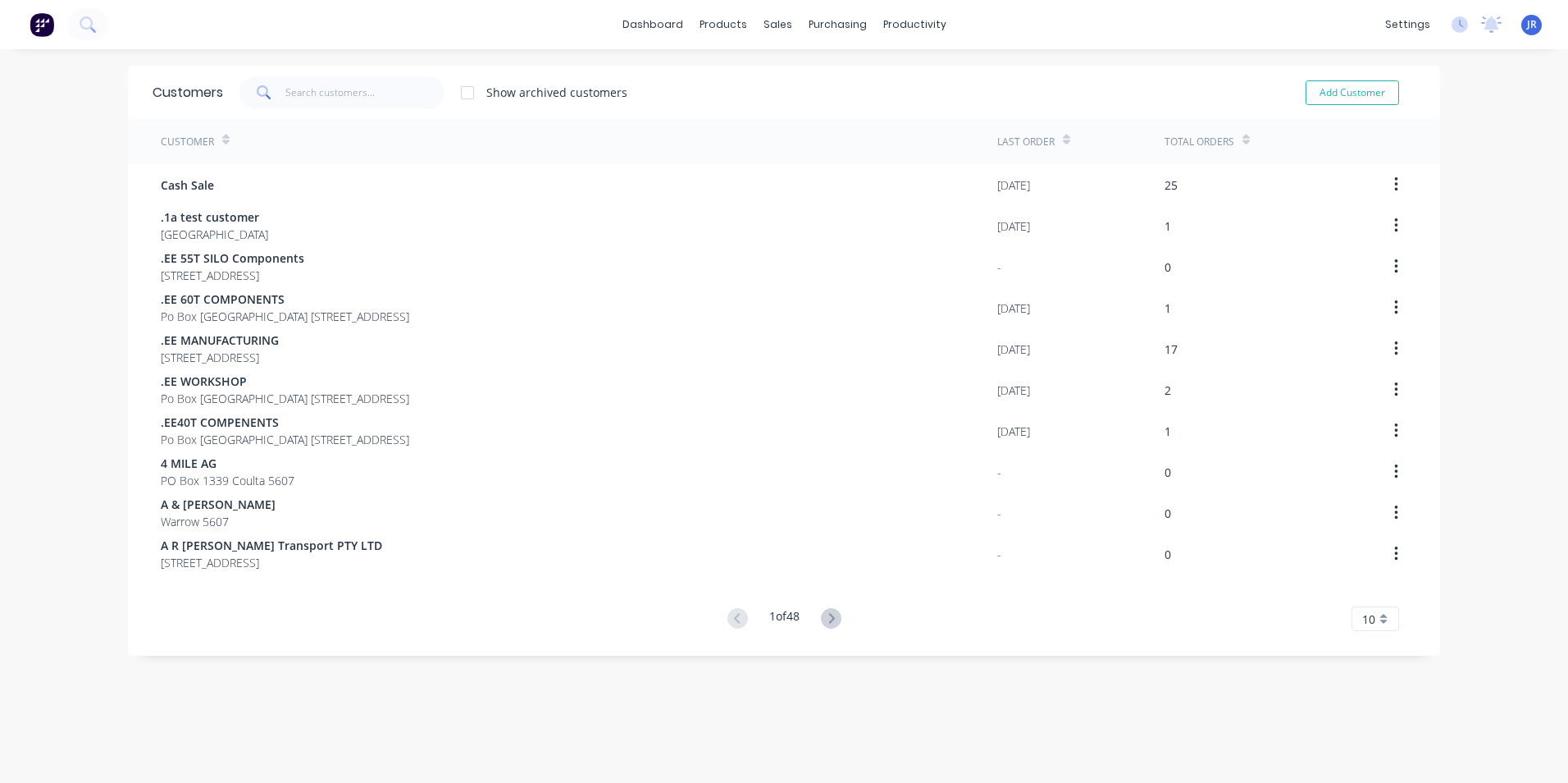
click at [278, 85] on span at bounding box center [262, 92] width 46 height 33
click at [313, 95] on input "text" at bounding box center [365, 92] width 160 height 33
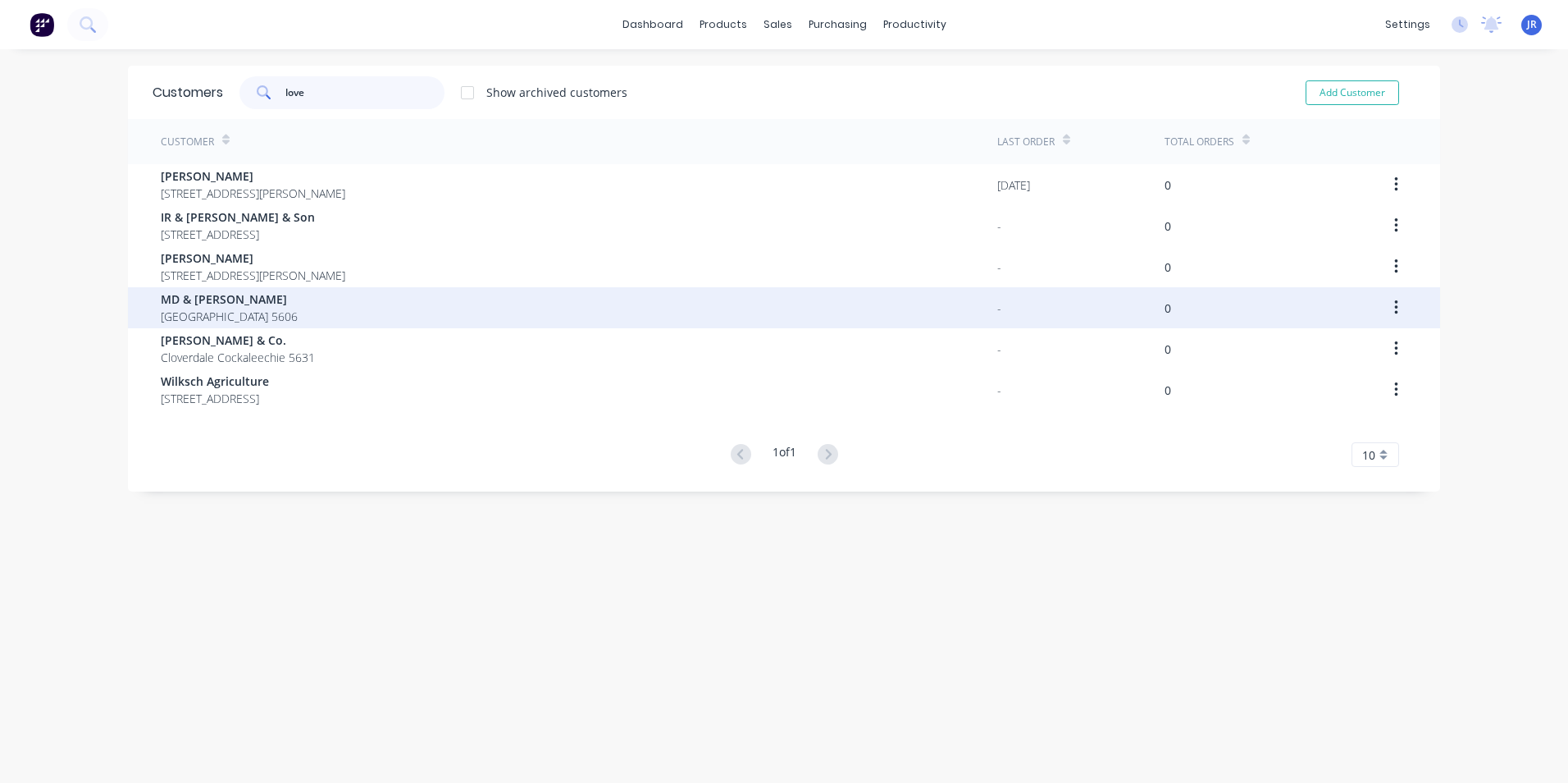
type input "love"
click at [240, 306] on span "MD & [PERSON_NAME]" at bounding box center [229, 299] width 137 height 17
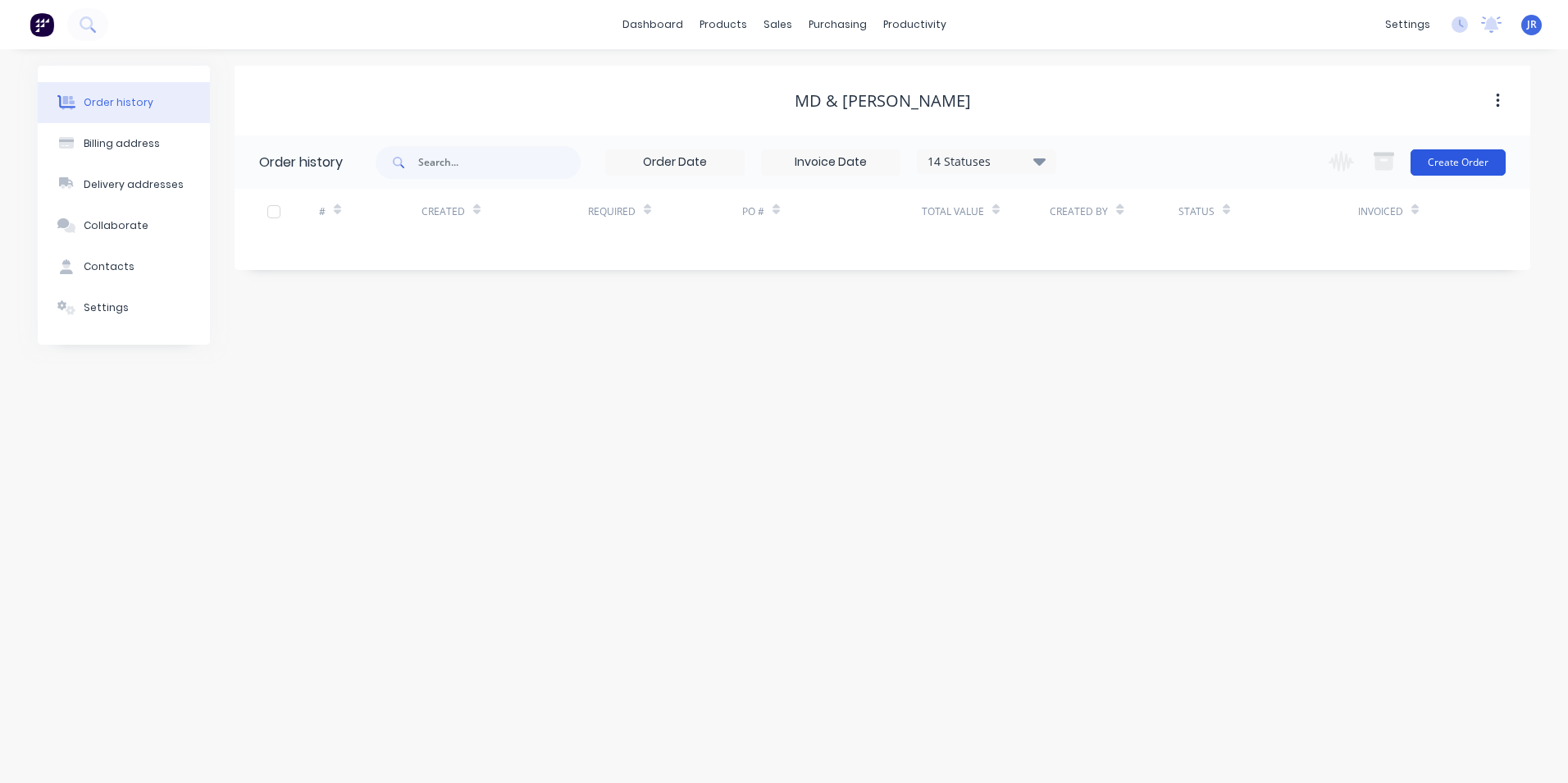
click at [1466, 168] on button "Create Order" at bounding box center [1458, 162] width 95 height 26
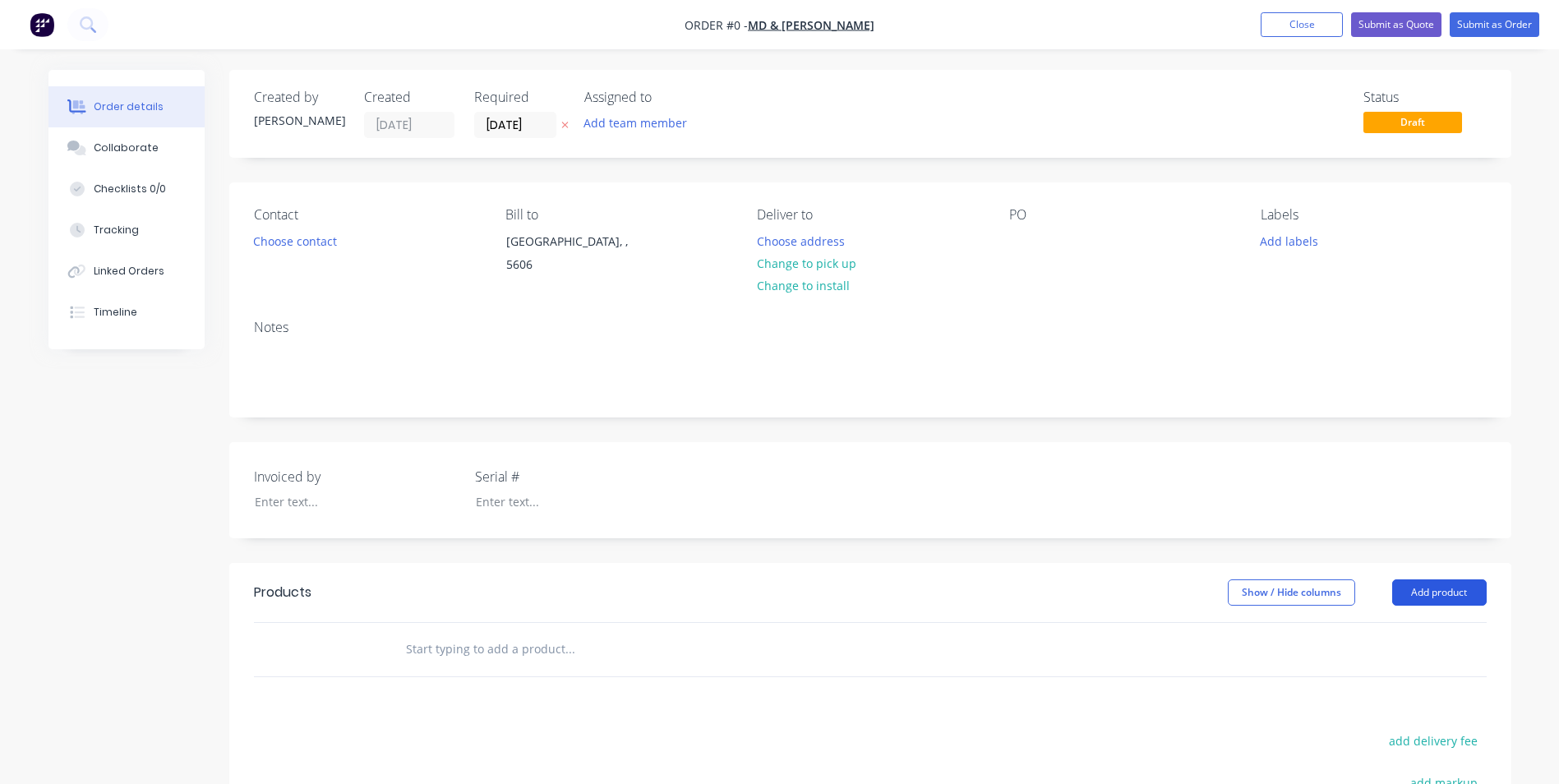
click at [1432, 587] on button "Add product" at bounding box center [1439, 592] width 94 height 26
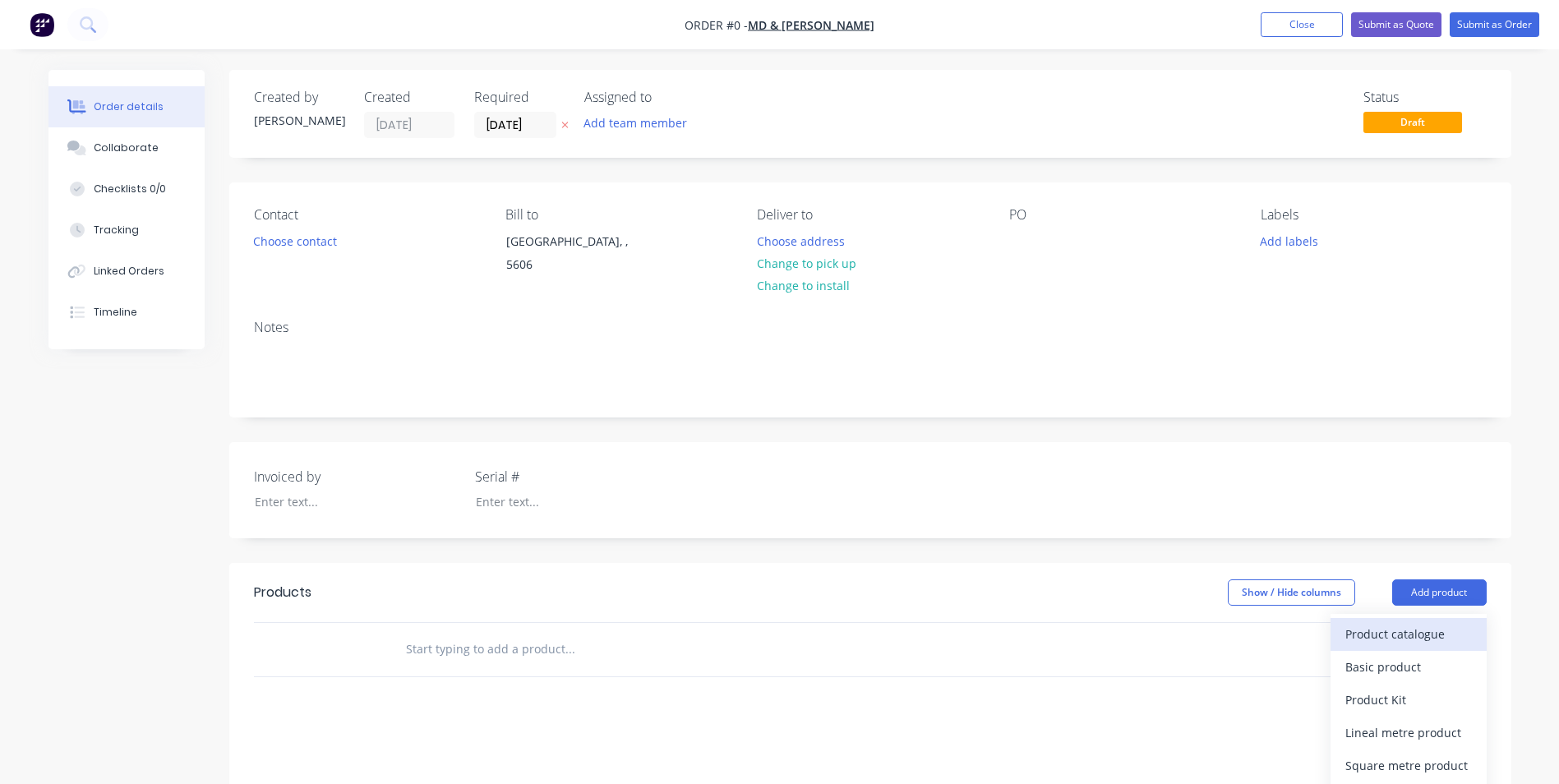
click at [1372, 646] on div "Product catalogue" at bounding box center [1408, 634] width 126 height 24
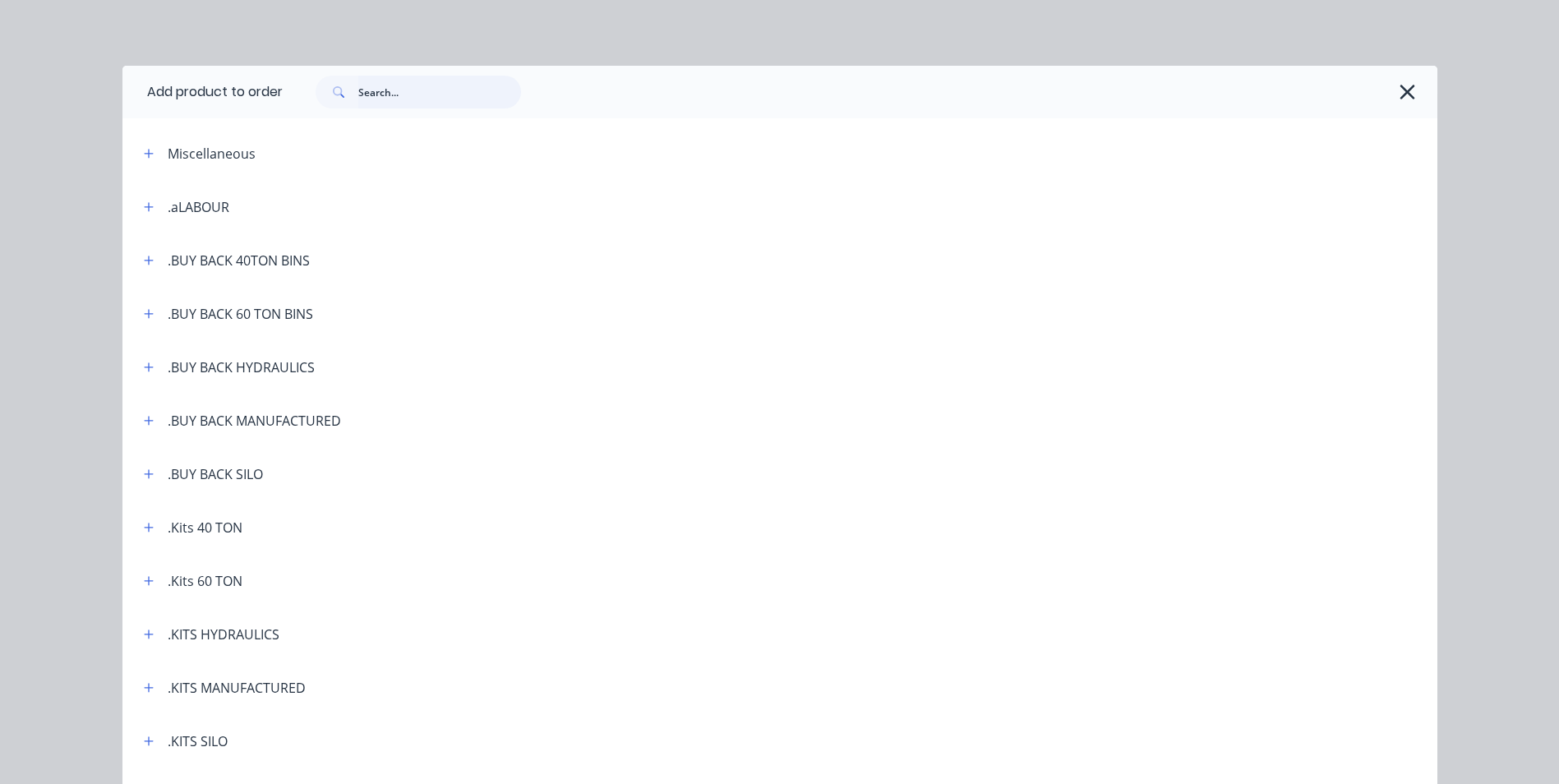
click at [361, 97] on input "text" at bounding box center [440, 92] width 163 height 33
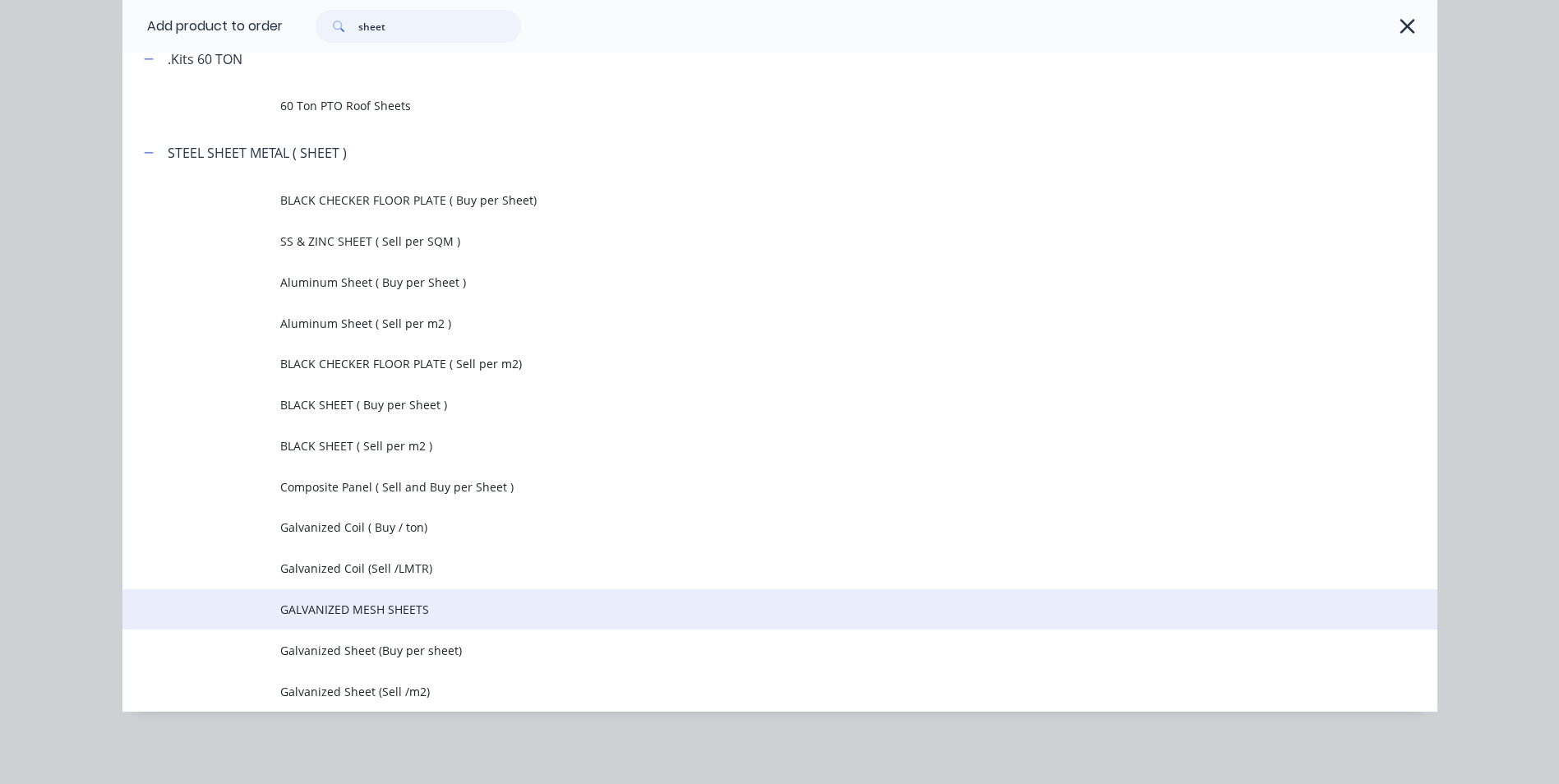
scroll to position [82, 0]
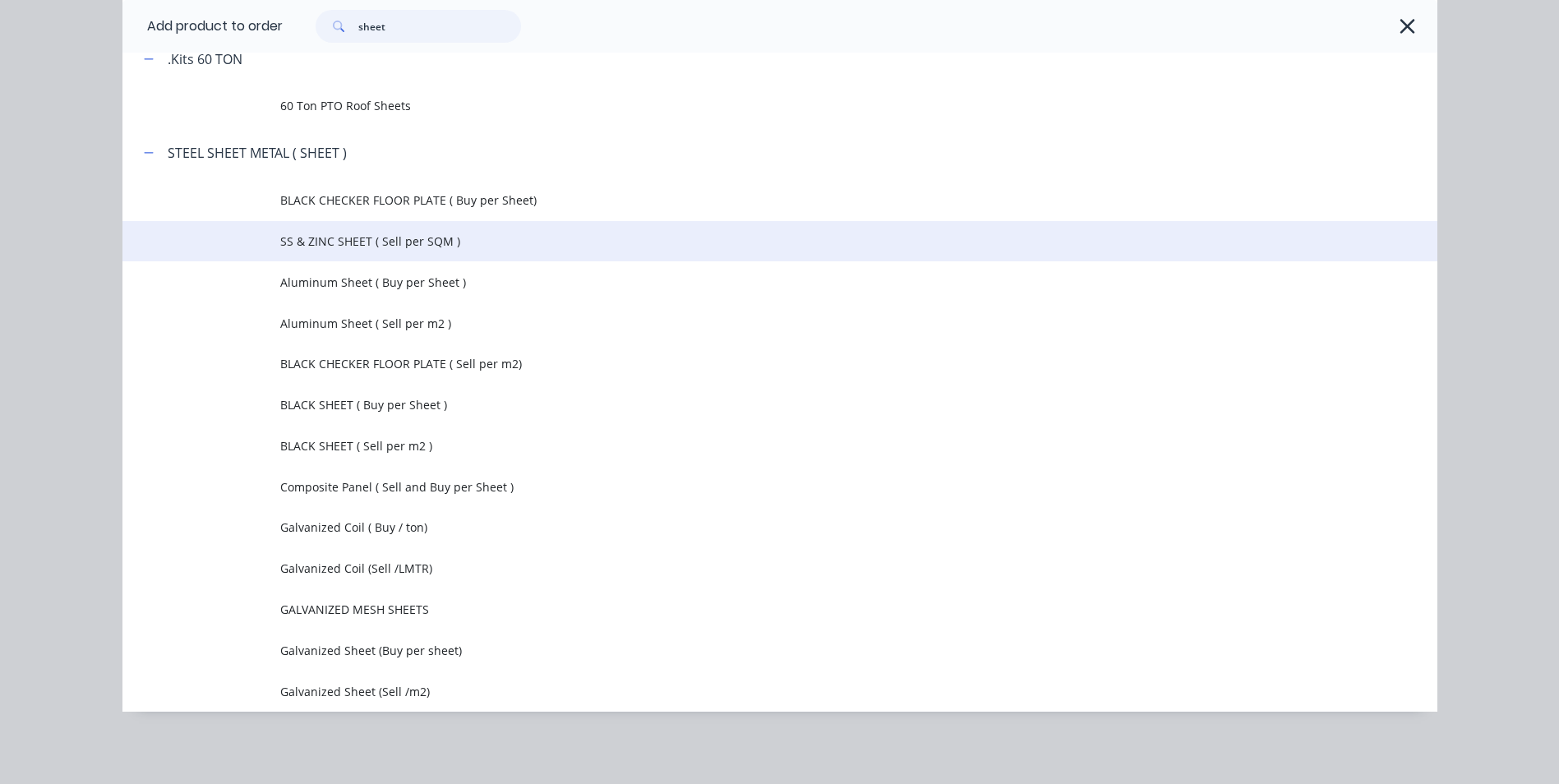
type input "sheet"
click at [406, 247] on span "SS & ZINC SHEET ( Sell per SQM )" at bounding box center [743, 241] width 925 height 17
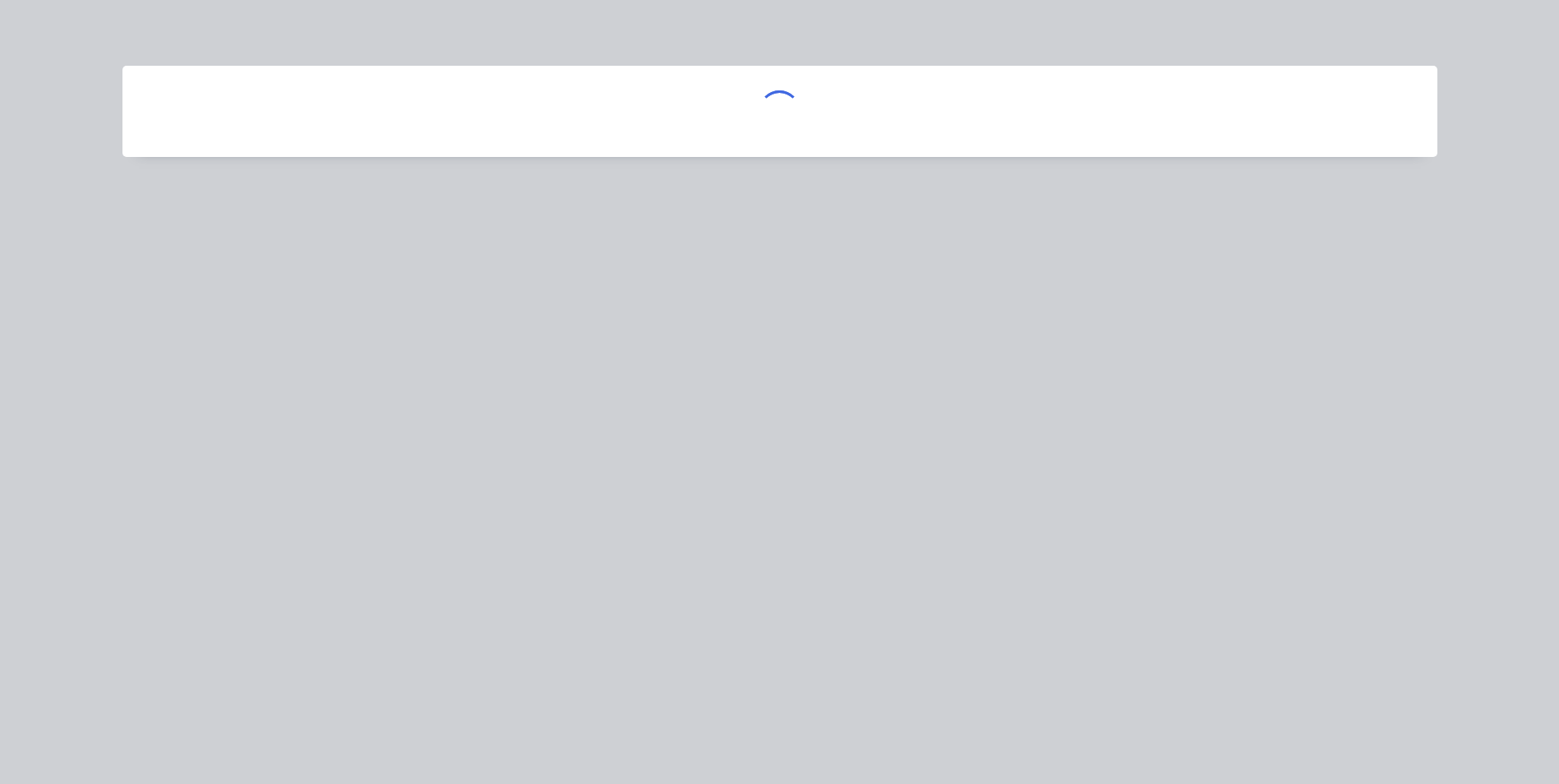
scroll to position [0, 0]
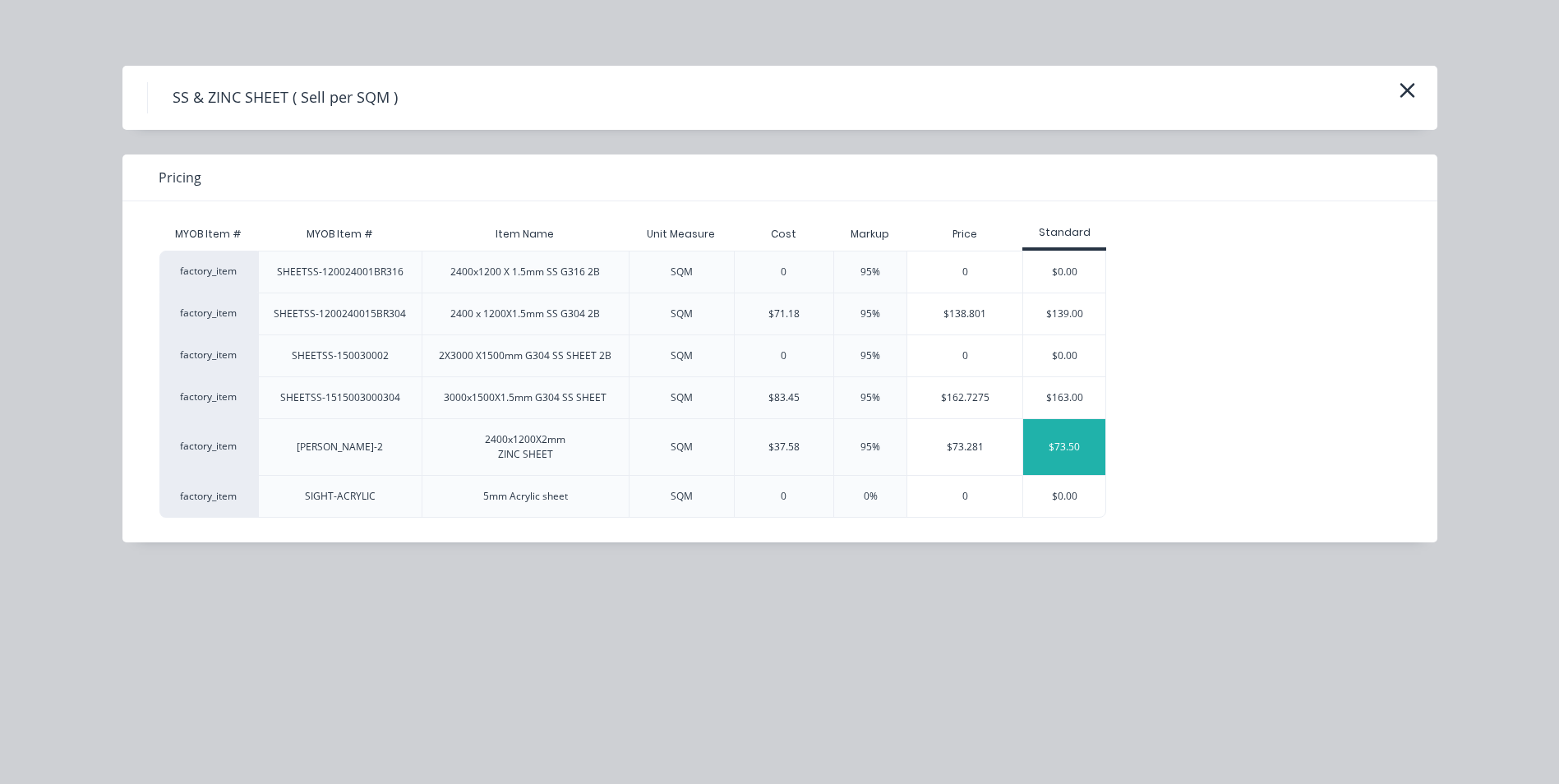
click at [1033, 458] on div "$73.50" at bounding box center [1064, 447] width 82 height 56
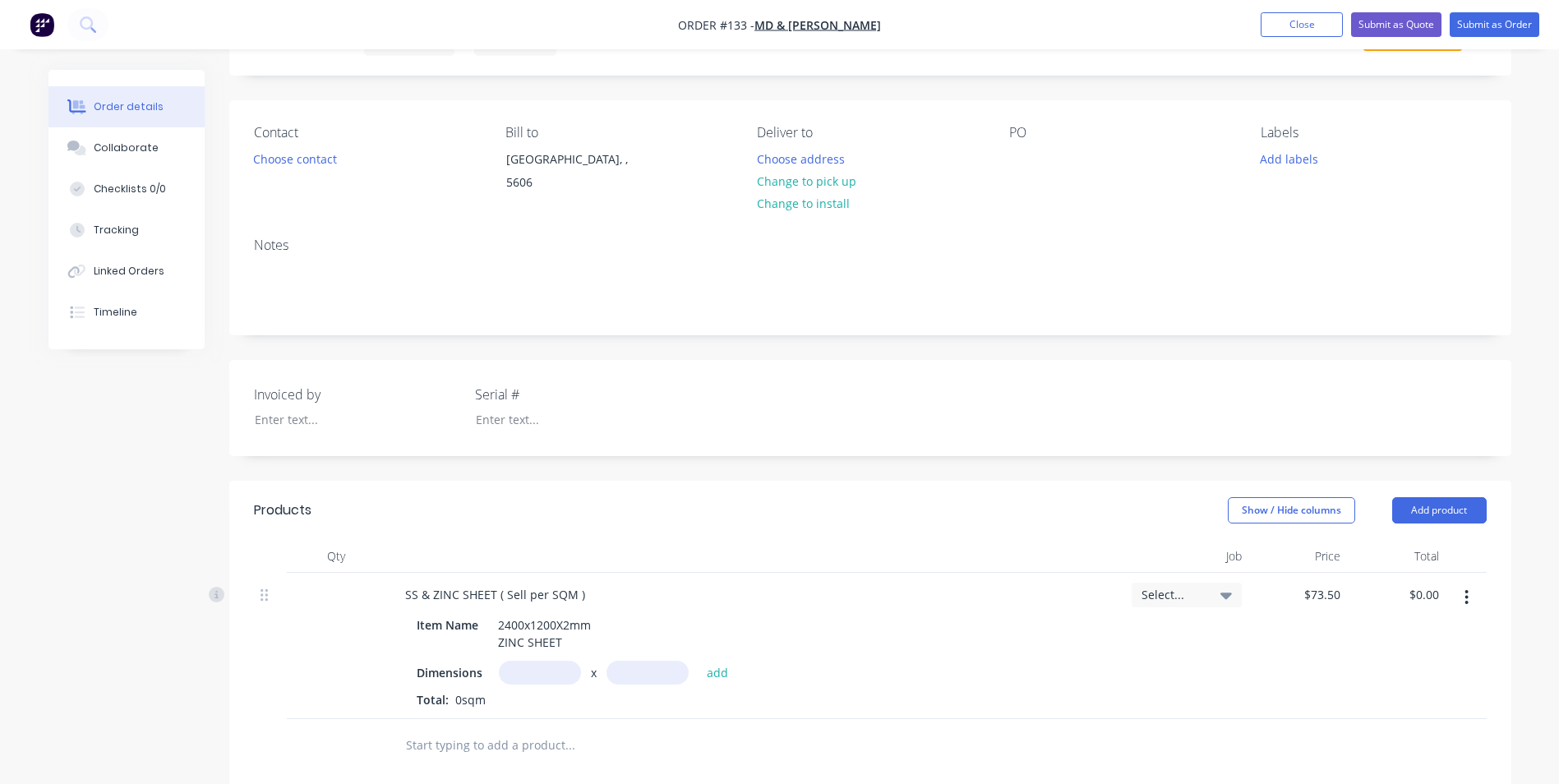
click at [548, 676] on input "text" at bounding box center [539, 672] width 82 height 24
type input "3600m"
type input "2400m"
click at [716, 674] on button "add" at bounding box center [718, 671] width 39 height 22
click at [523, 698] on icon "button" at bounding box center [526, 701] width 9 height 9
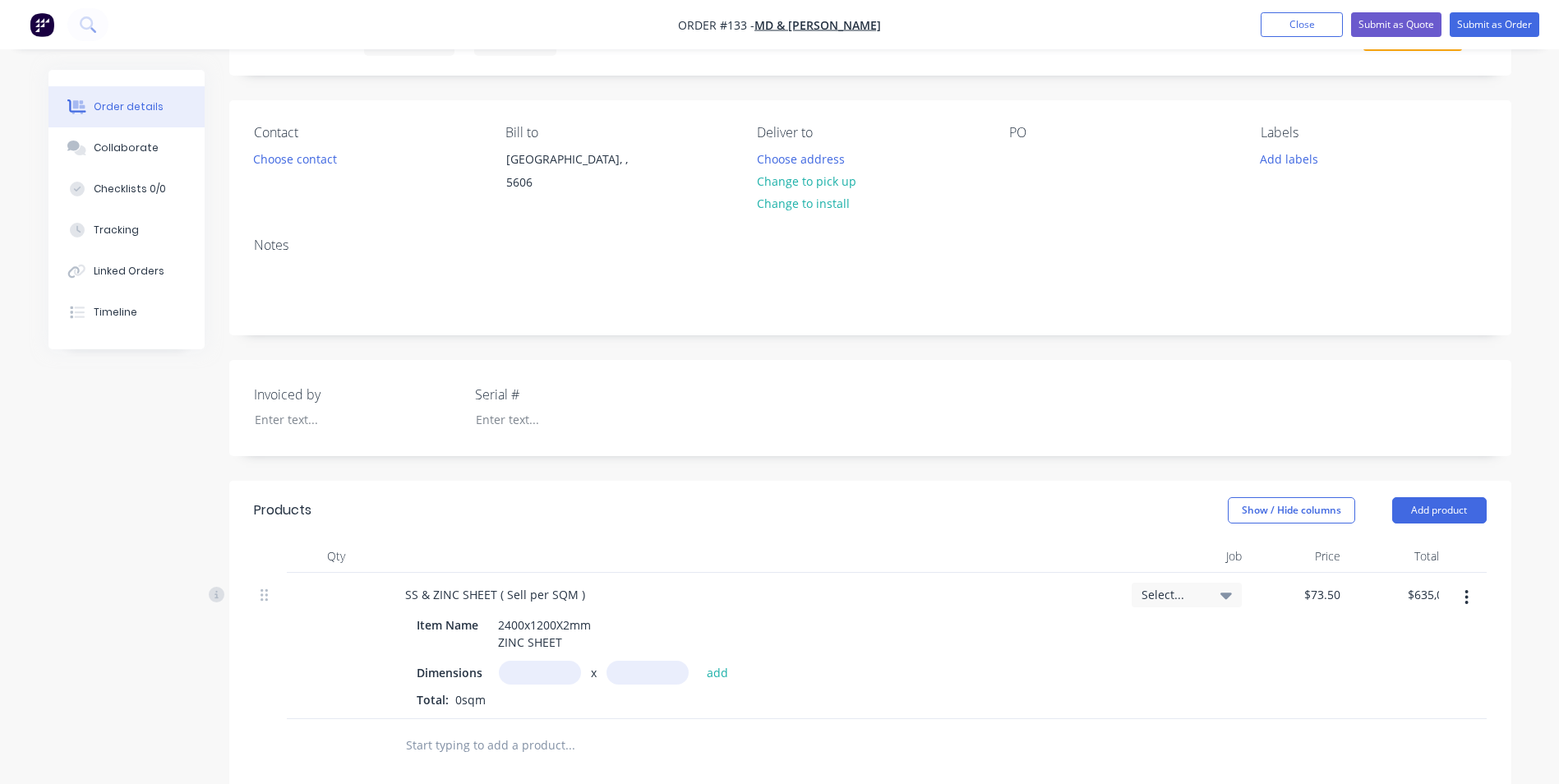
type input "$0.00"
click at [540, 673] on input "text" at bounding box center [539, 672] width 82 height 24
type input "3.6m"
type input "2.4m"
click at [714, 677] on button "add" at bounding box center [718, 671] width 39 height 22
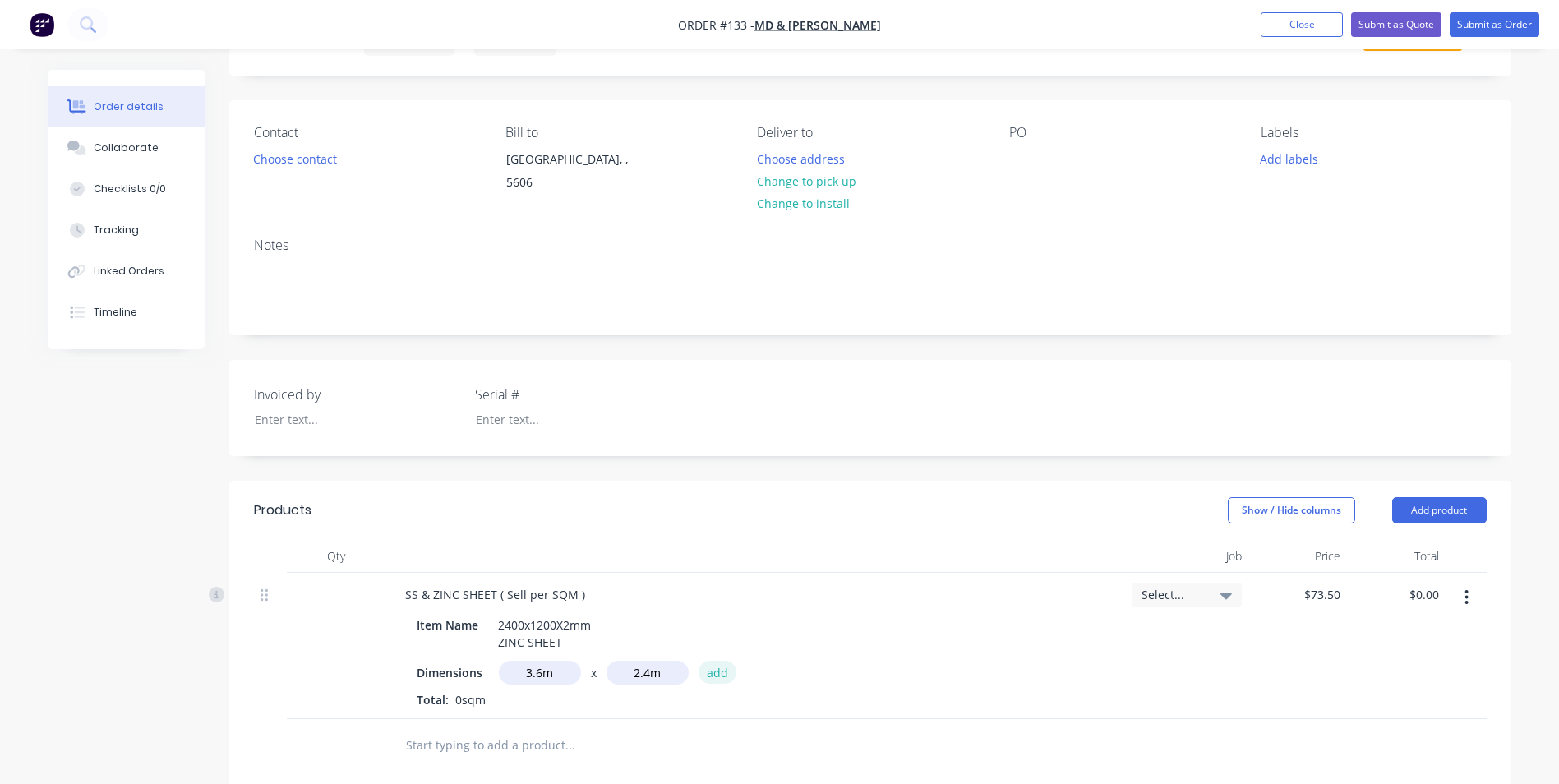
type input "$635.04"
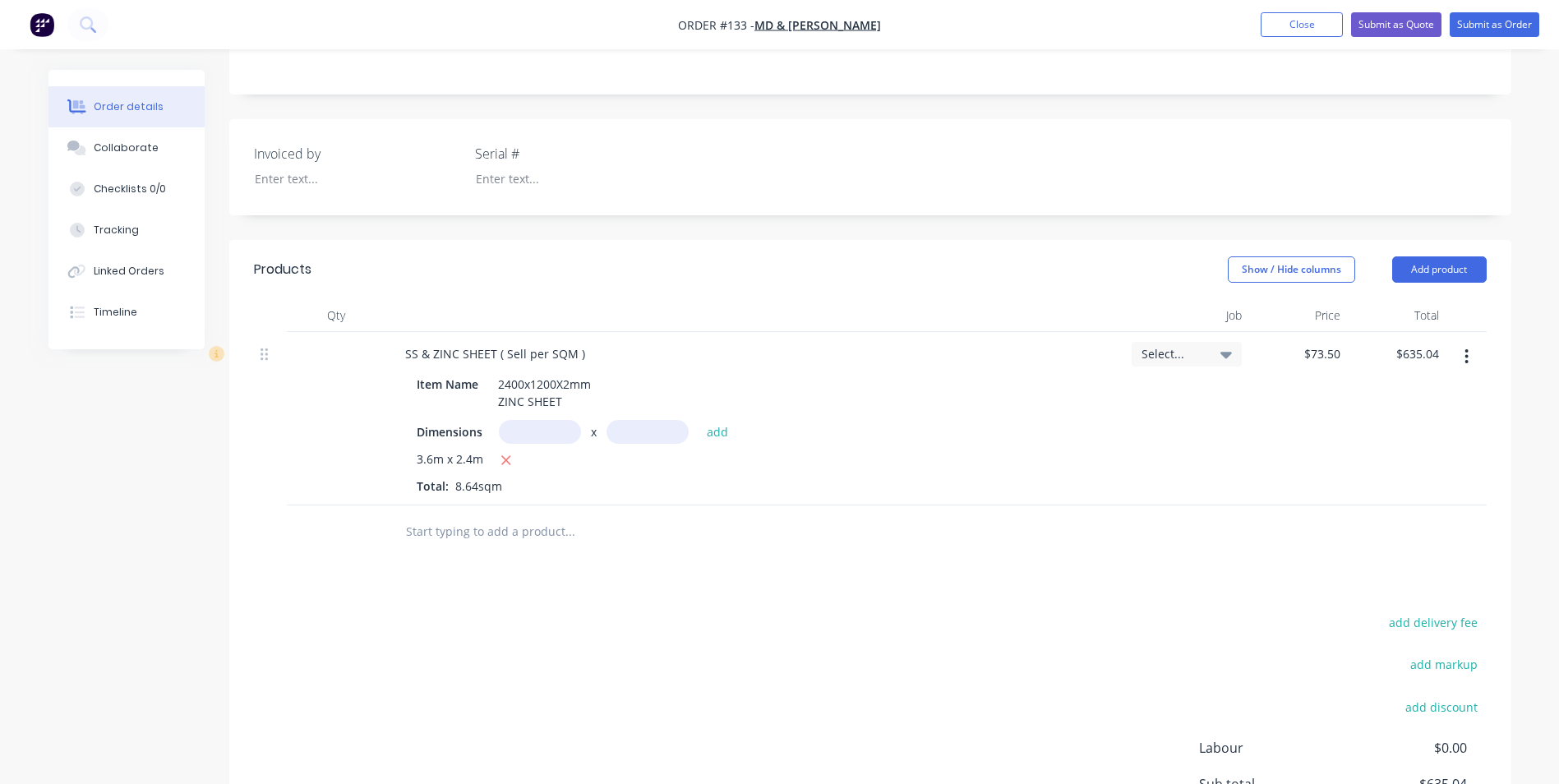
scroll to position [329, 0]
click at [1419, 264] on button "Add product" at bounding box center [1439, 264] width 94 height 26
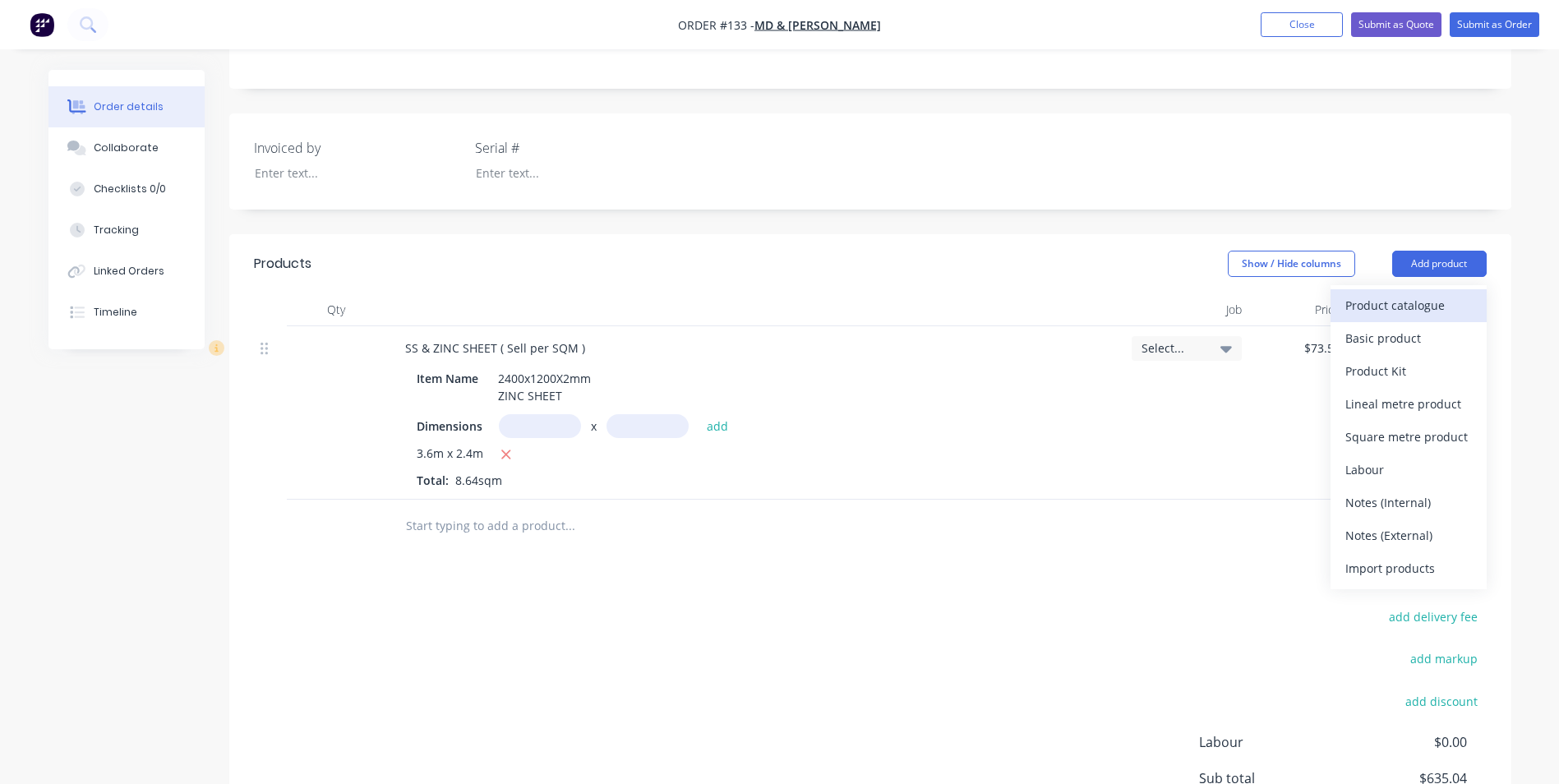
click at [1397, 306] on div "Product catalogue" at bounding box center [1408, 305] width 126 height 24
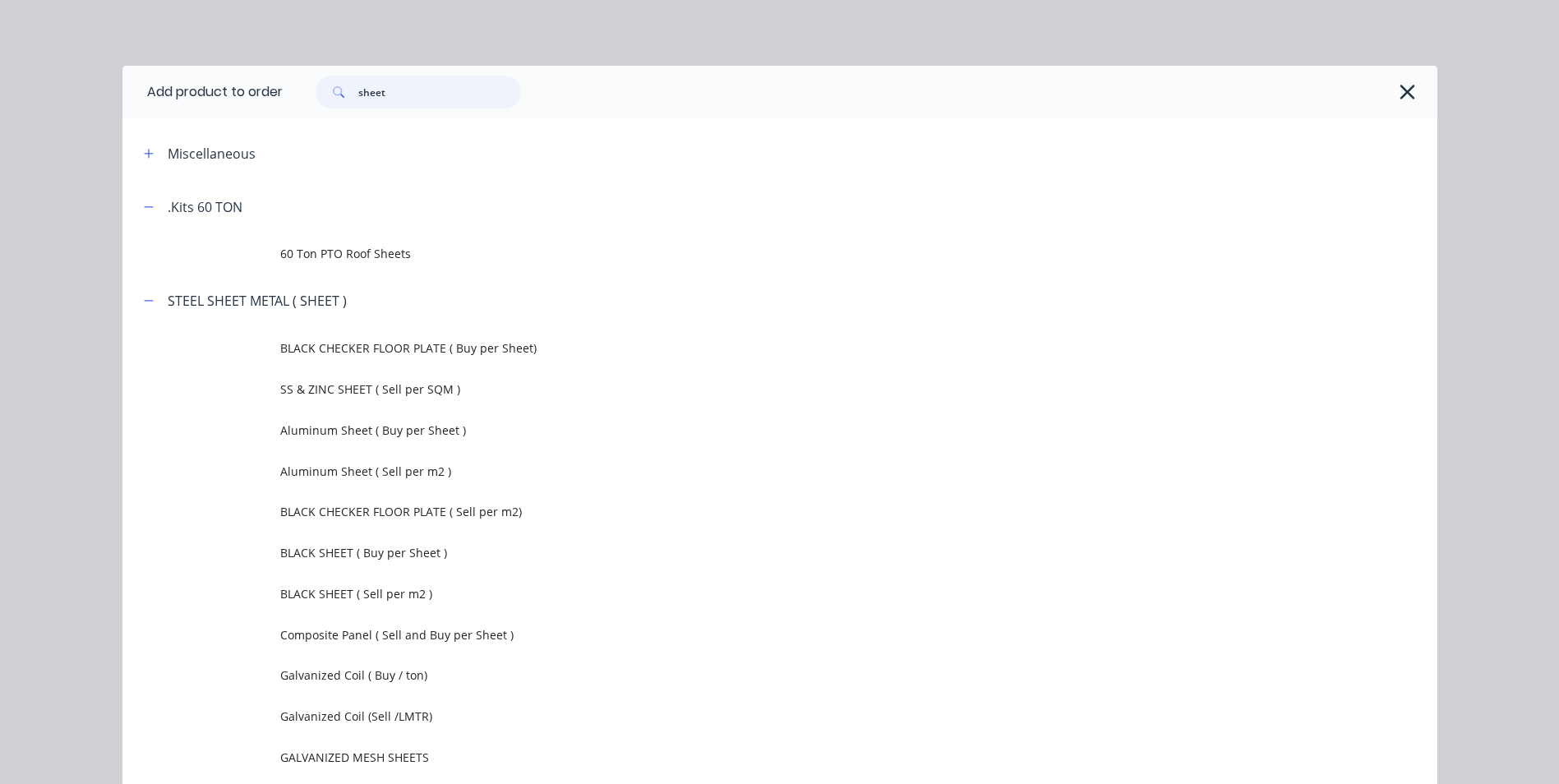
drag, startPoint x: 428, startPoint y: 97, endPoint x: 318, endPoint y: 120, distance: 112.4
click at [318, 120] on div "Add product to order sheet Miscellaneous .Kits 60 TON 60 Ton PTO Roof Sheets ST…" at bounding box center [779, 463] width 1315 height 793
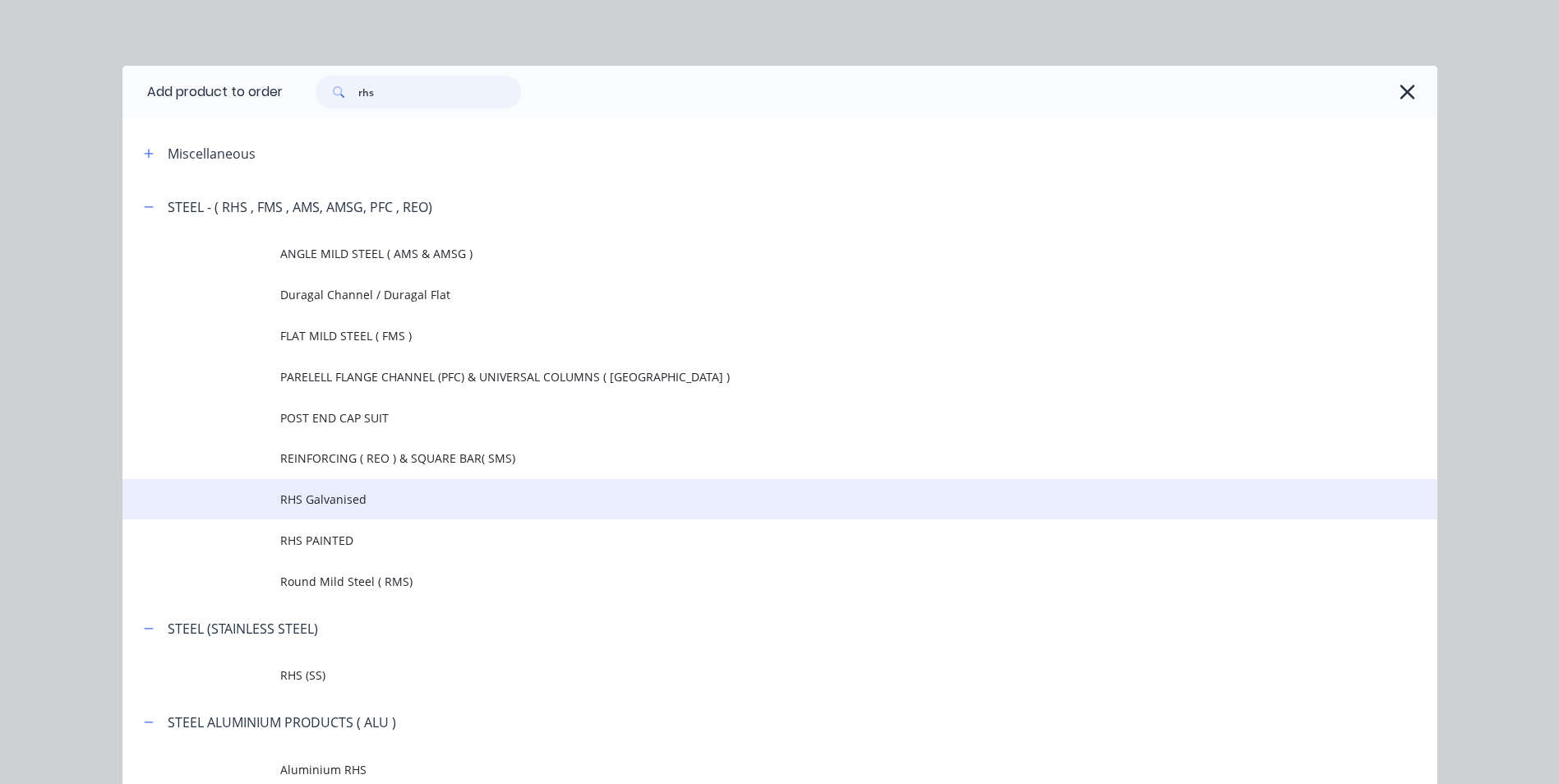
type input "rhs"
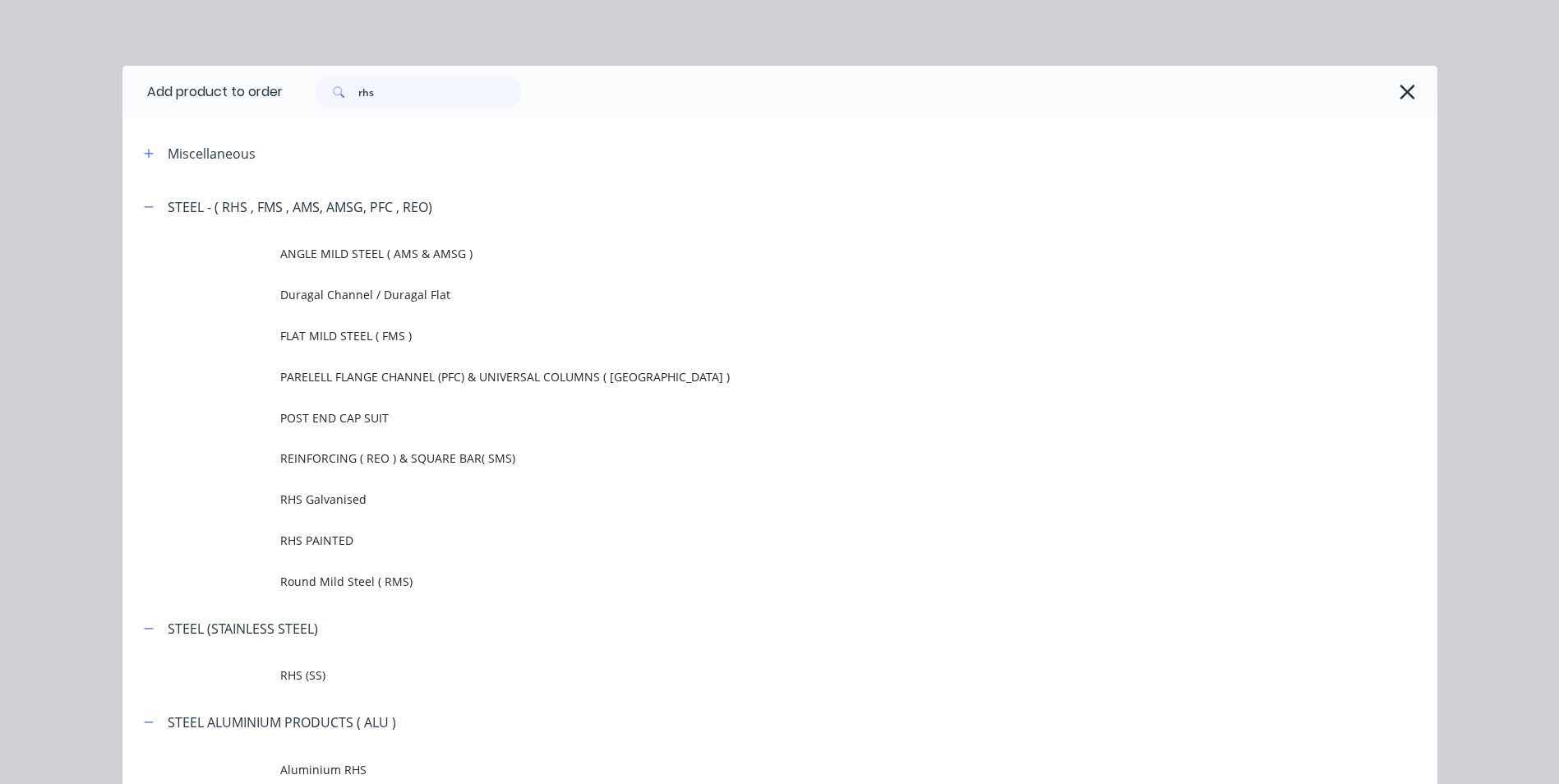
click at [335, 498] on span "RHS Galvanised" at bounding box center [743, 499] width 925 height 17
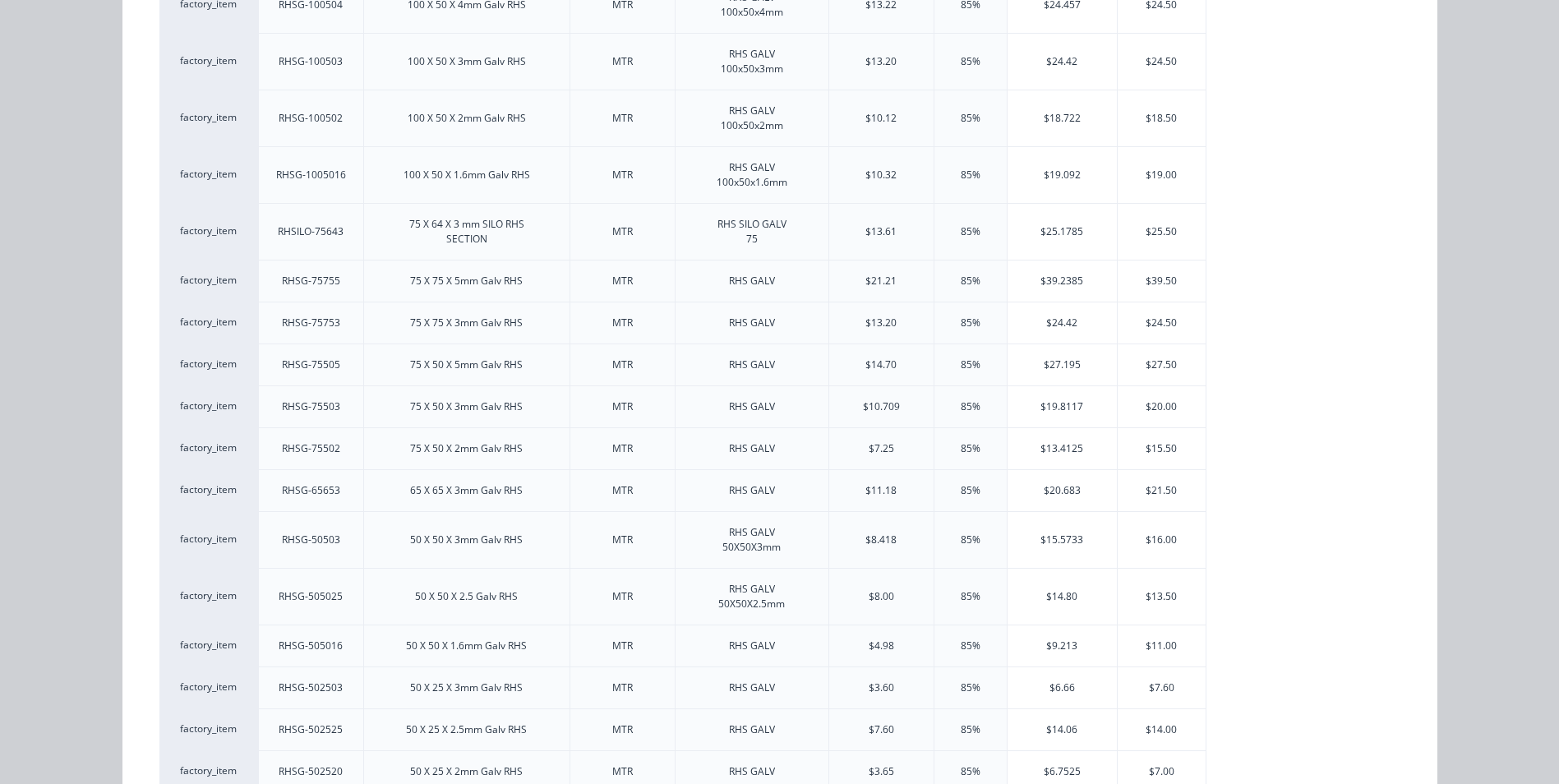
scroll to position [739, 0]
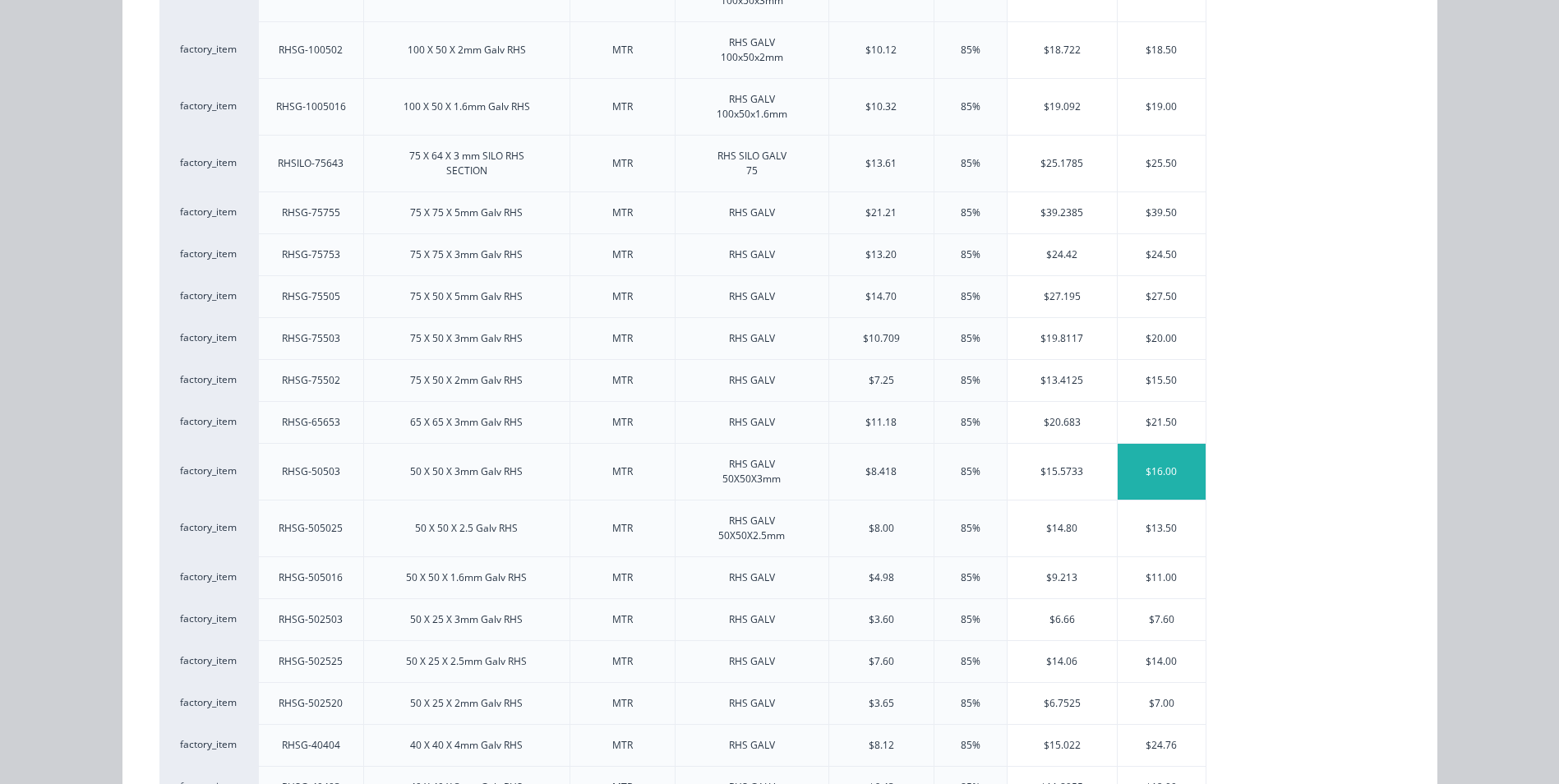
click at [1164, 472] on div "$16.00" at bounding box center [1161, 471] width 88 height 56
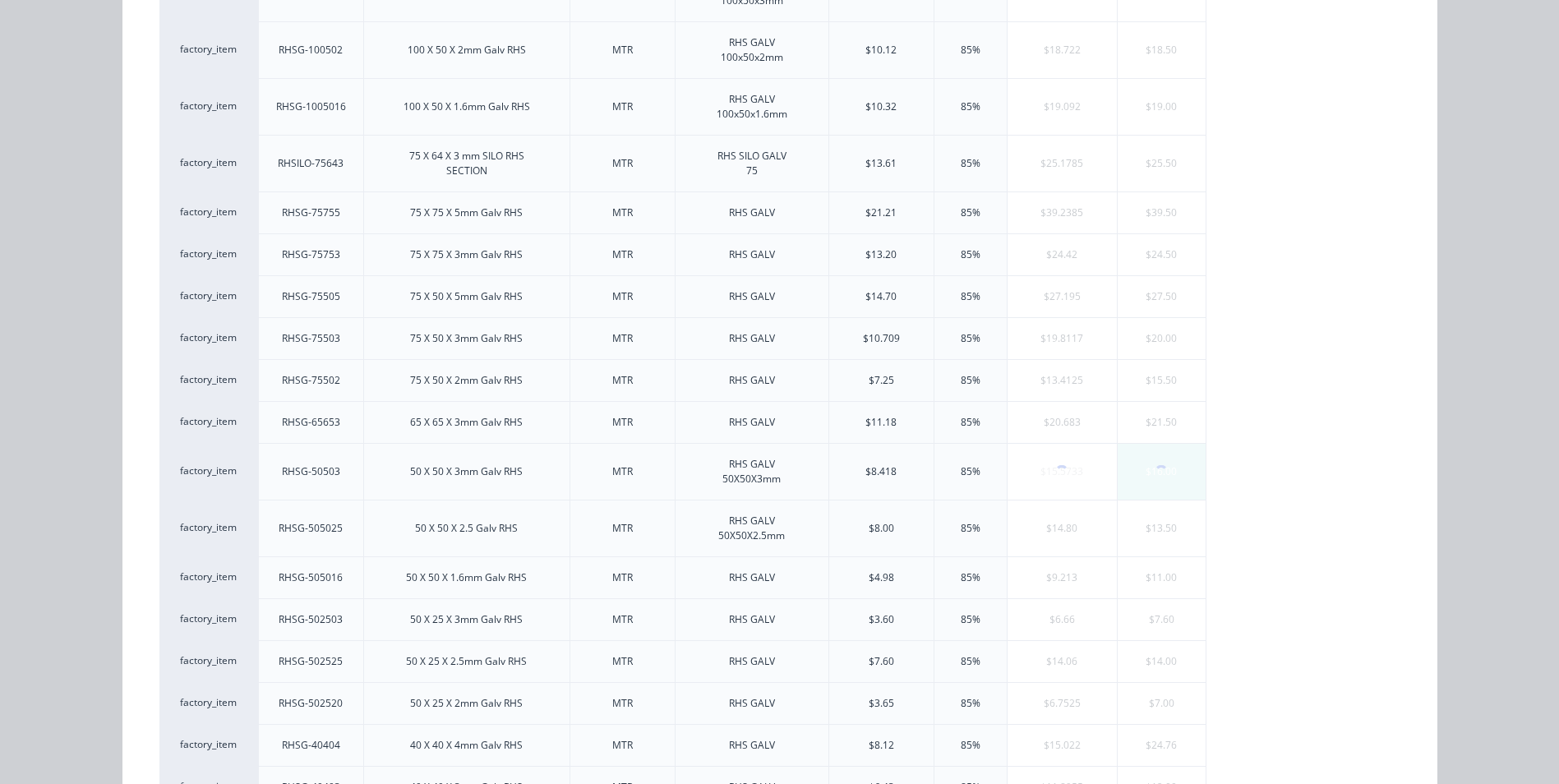
scroll to position [0, 0]
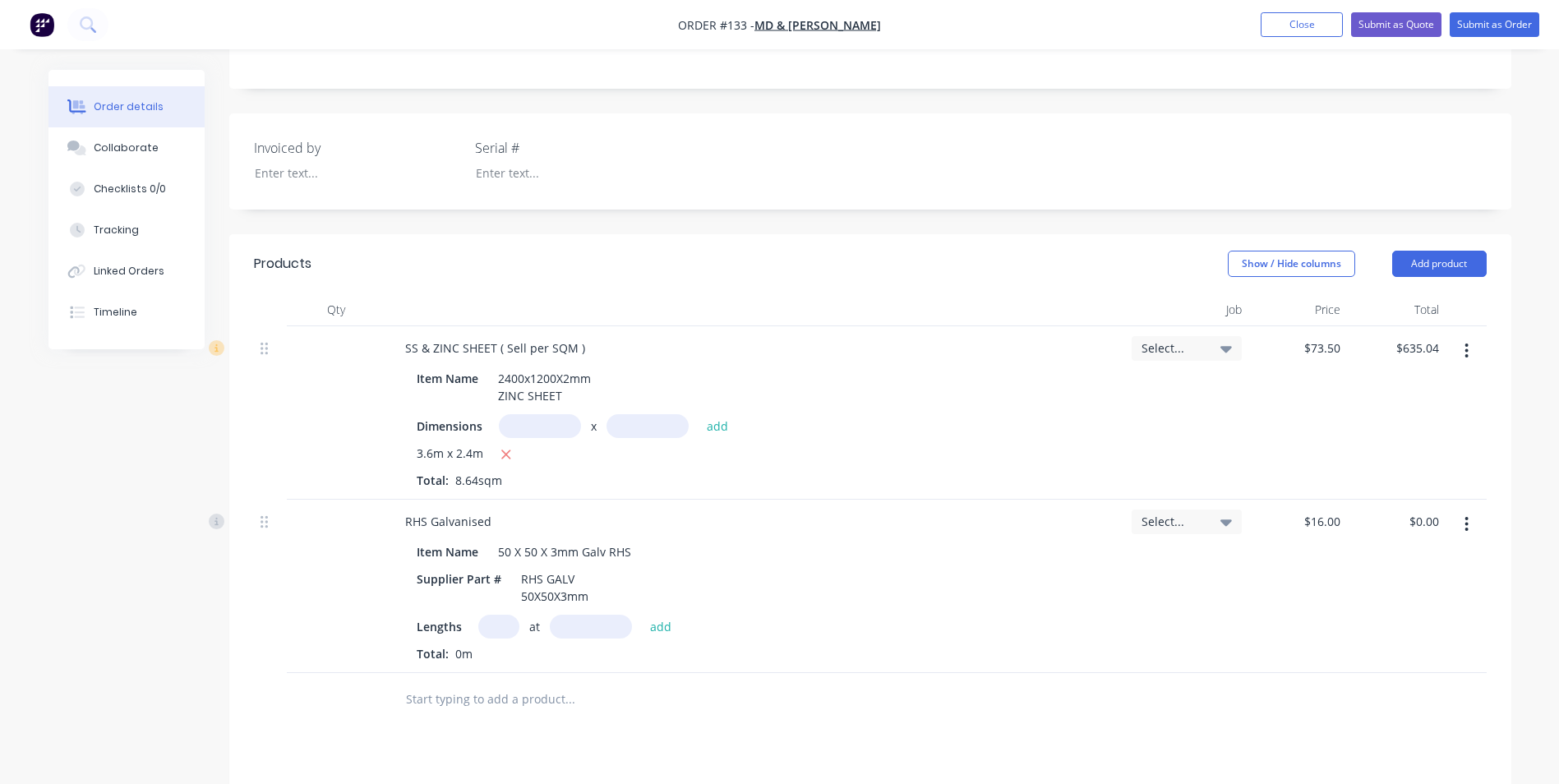
click at [487, 634] on input "text" at bounding box center [498, 626] width 41 height 24
type input "2"
type input "1680mm"
click at [654, 630] on button "add" at bounding box center [661, 626] width 39 height 22
type input "$53.76"
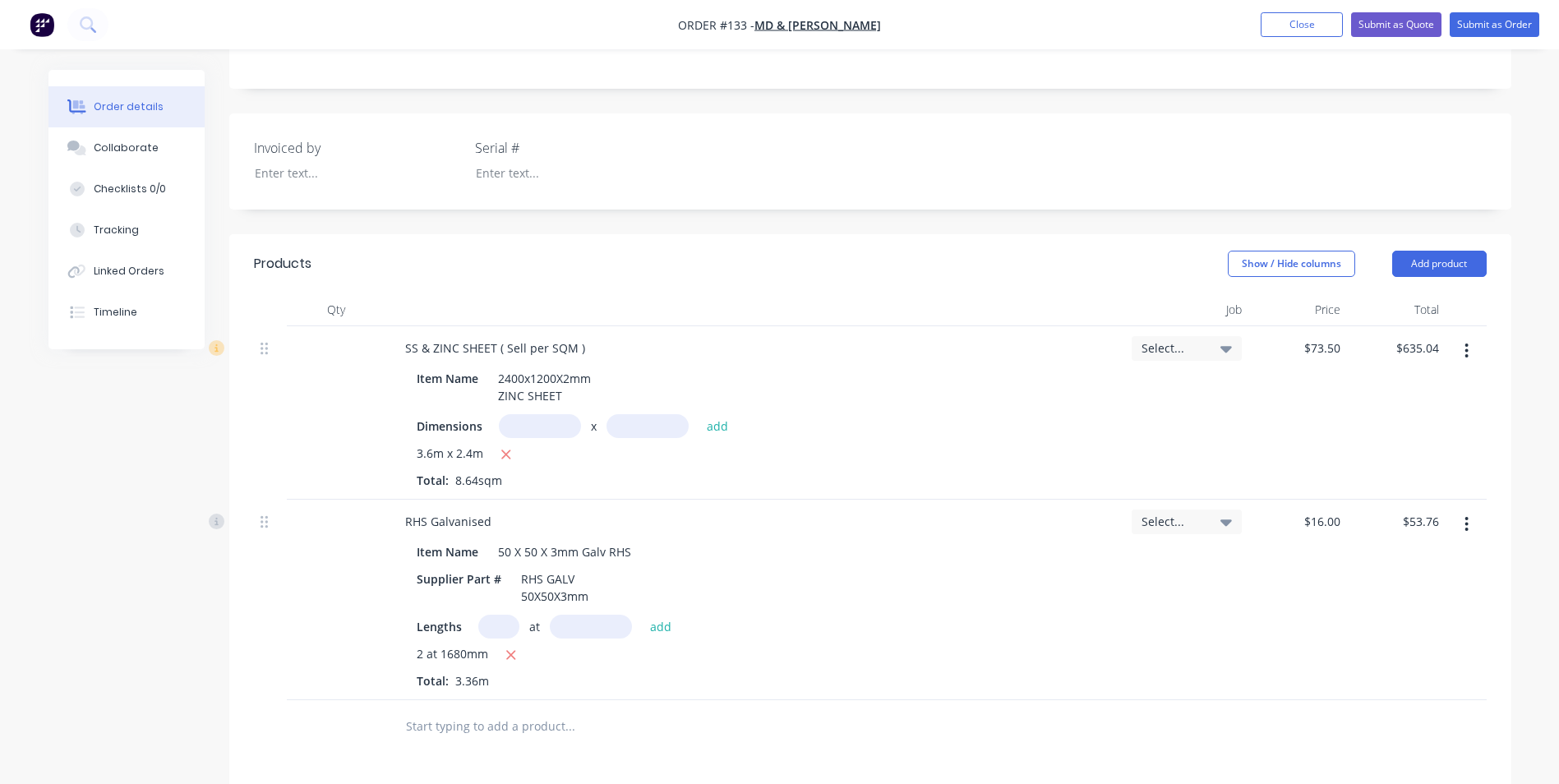
click at [498, 624] on input "text" at bounding box center [498, 626] width 41 height 24
type input "2"
type input "1750mm"
click at [658, 625] on button "add" at bounding box center [661, 626] width 39 height 22
type input "$109.76"
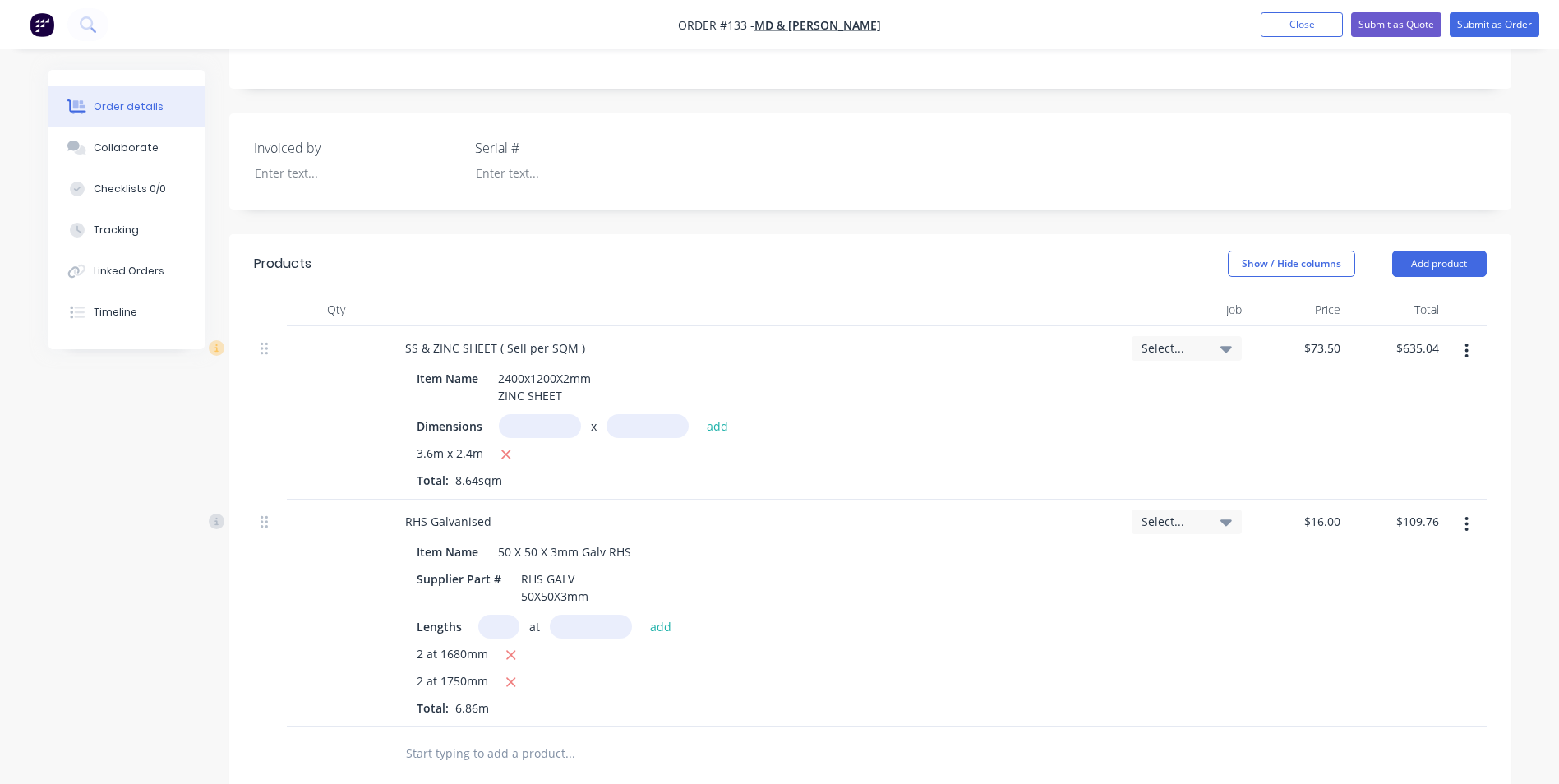
click at [512, 629] on input "text" at bounding box center [498, 626] width 41 height 24
type input "3"
click at [575, 628] on input "text" at bounding box center [590, 626] width 82 height 24
type input "1100mm"
click at [657, 629] on button "add" at bounding box center [661, 626] width 39 height 22
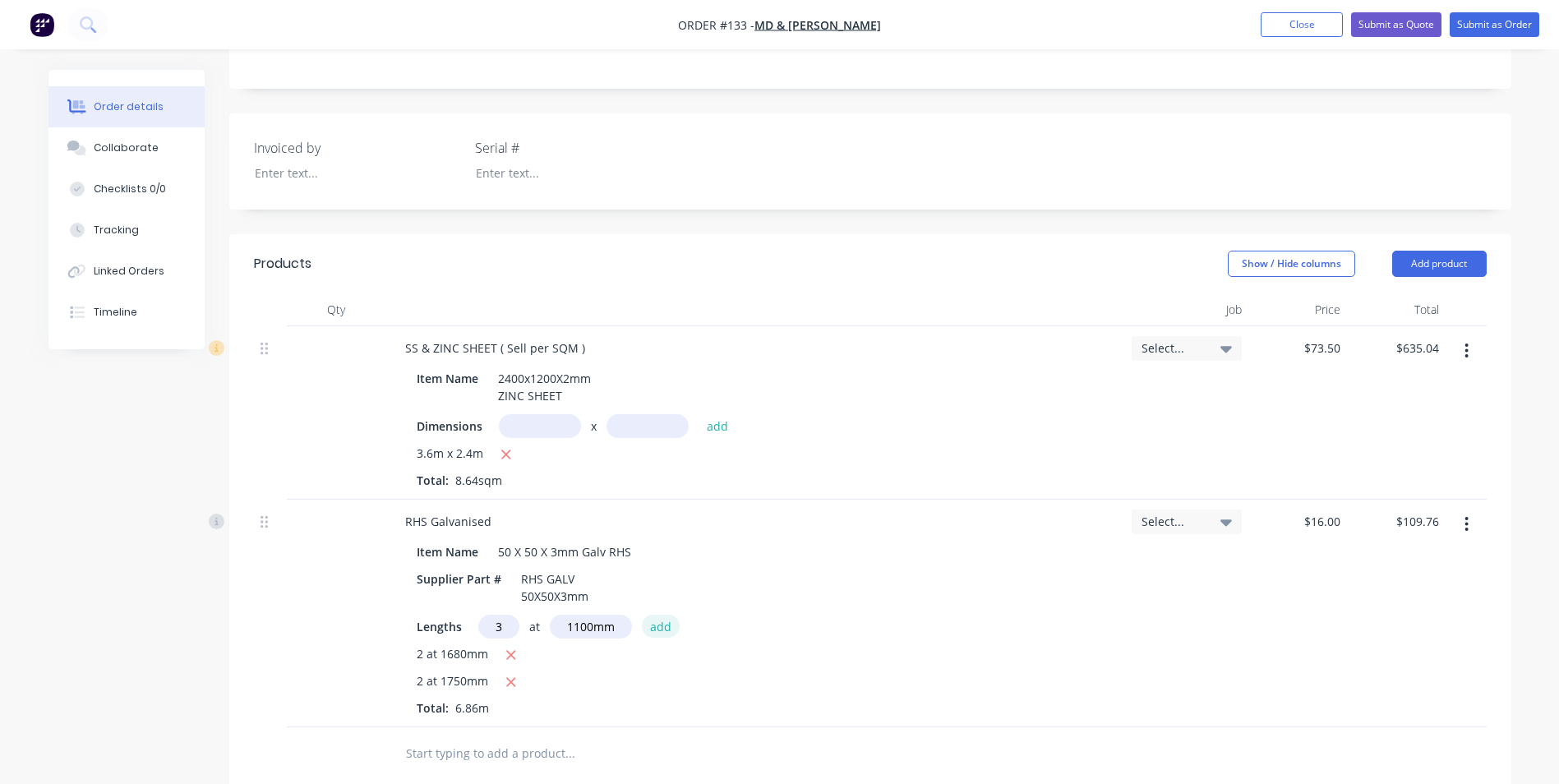
type input "$162.56"
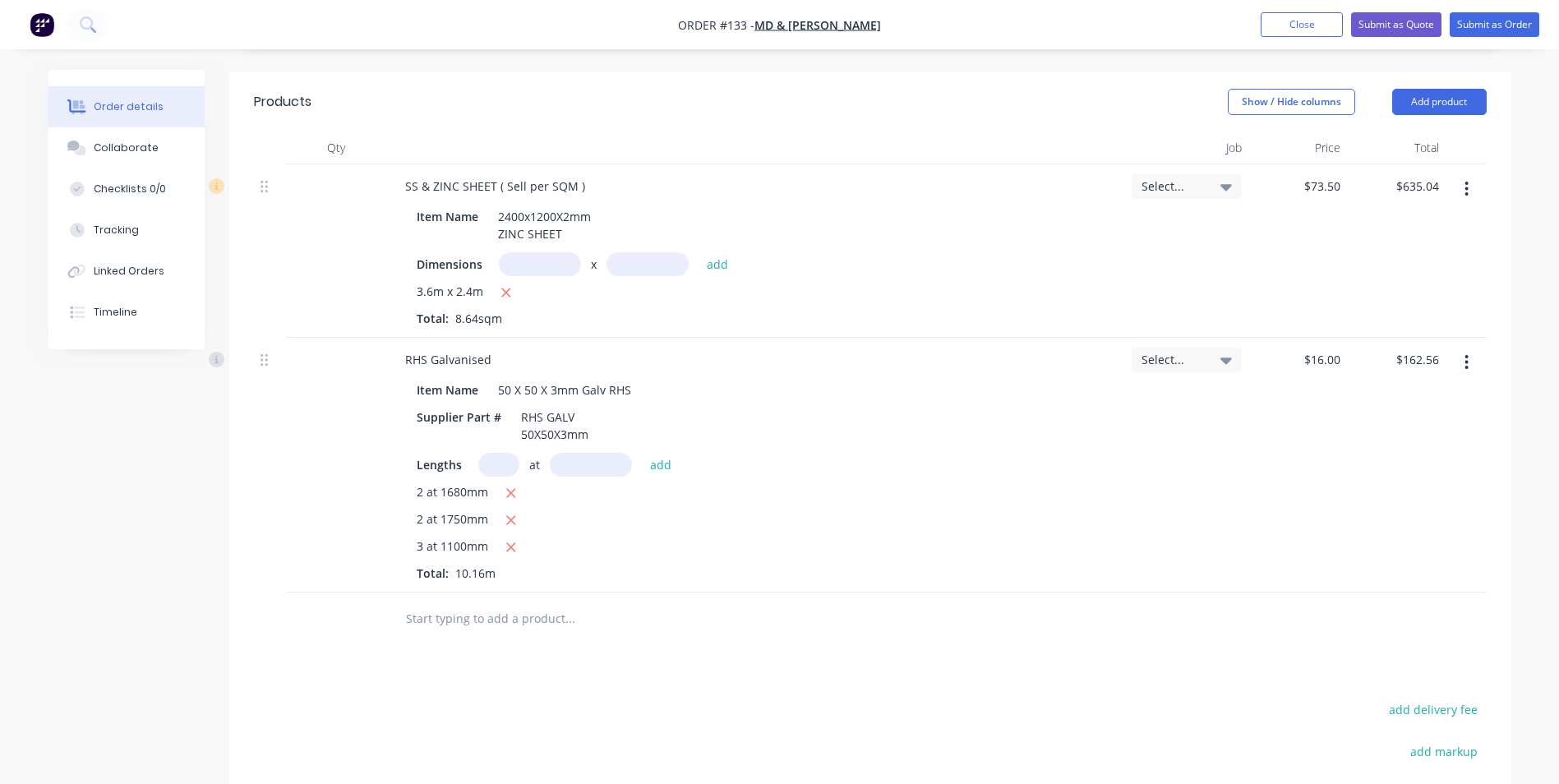
scroll to position [493, 0]
click at [493, 457] on input "text" at bounding box center [498, 462] width 41 height 24
type input "4"
type input "375mm"
click at [672, 461] on button "add" at bounding box center [661, 461] width 39 height 22
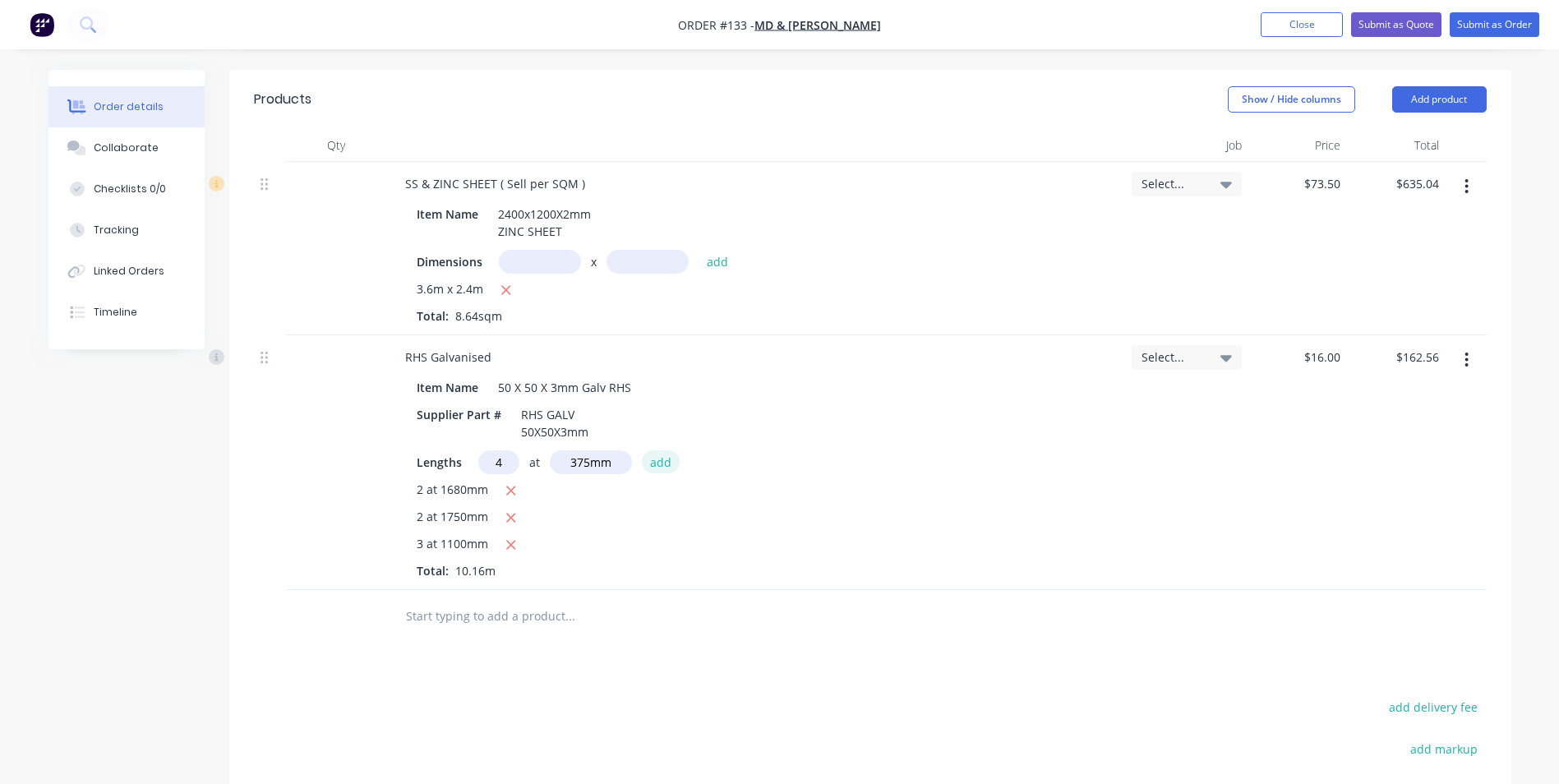
type input "$186.56"
click at [507, 468] on input "text" at bounding box center [498, 462] width 41 height 24
type input "4"
type input "160mm"
click at [655, 465] on button "add" at bounding box center [661, 461] width 39 height 22
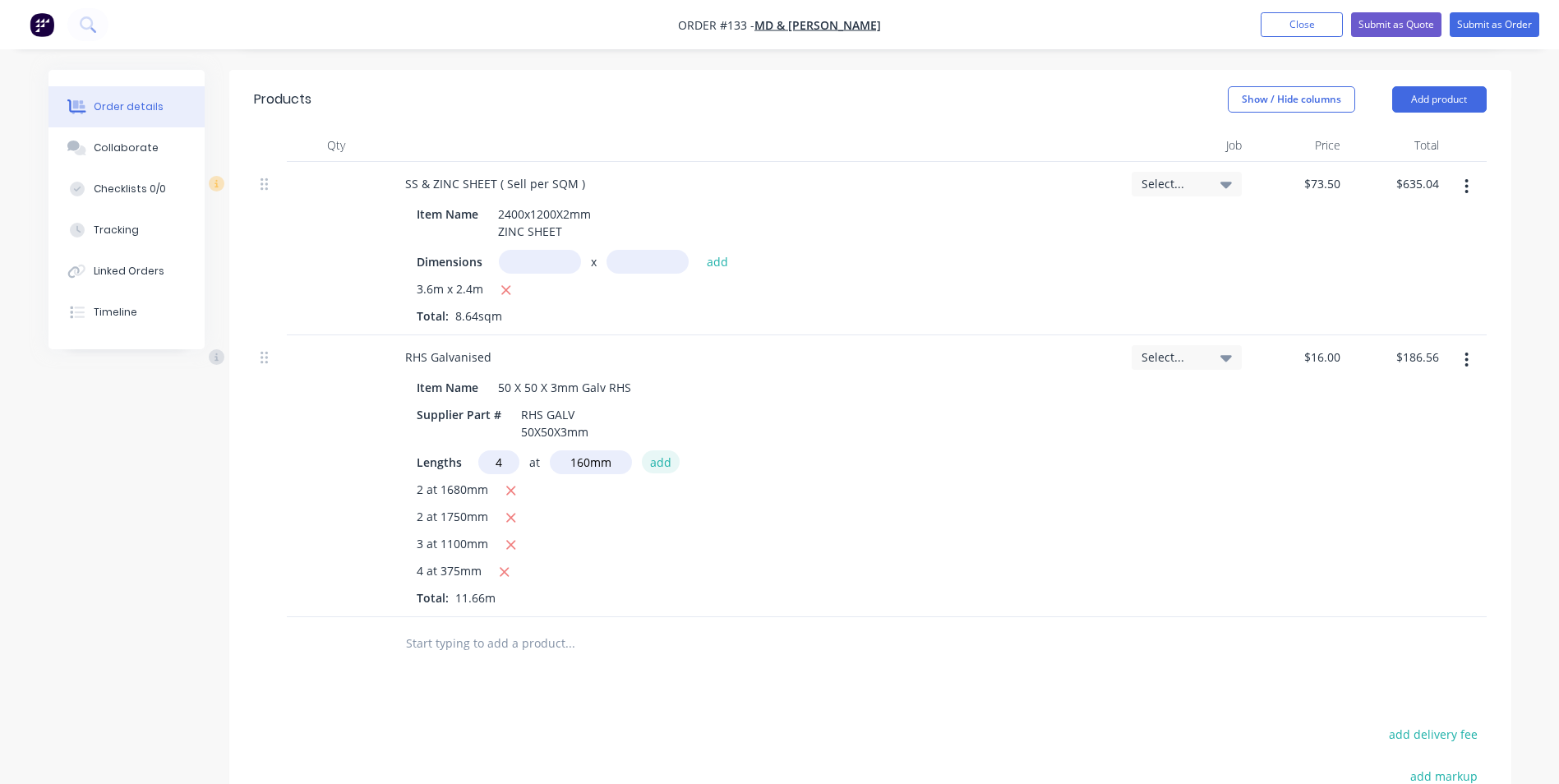
type input "$196.80"
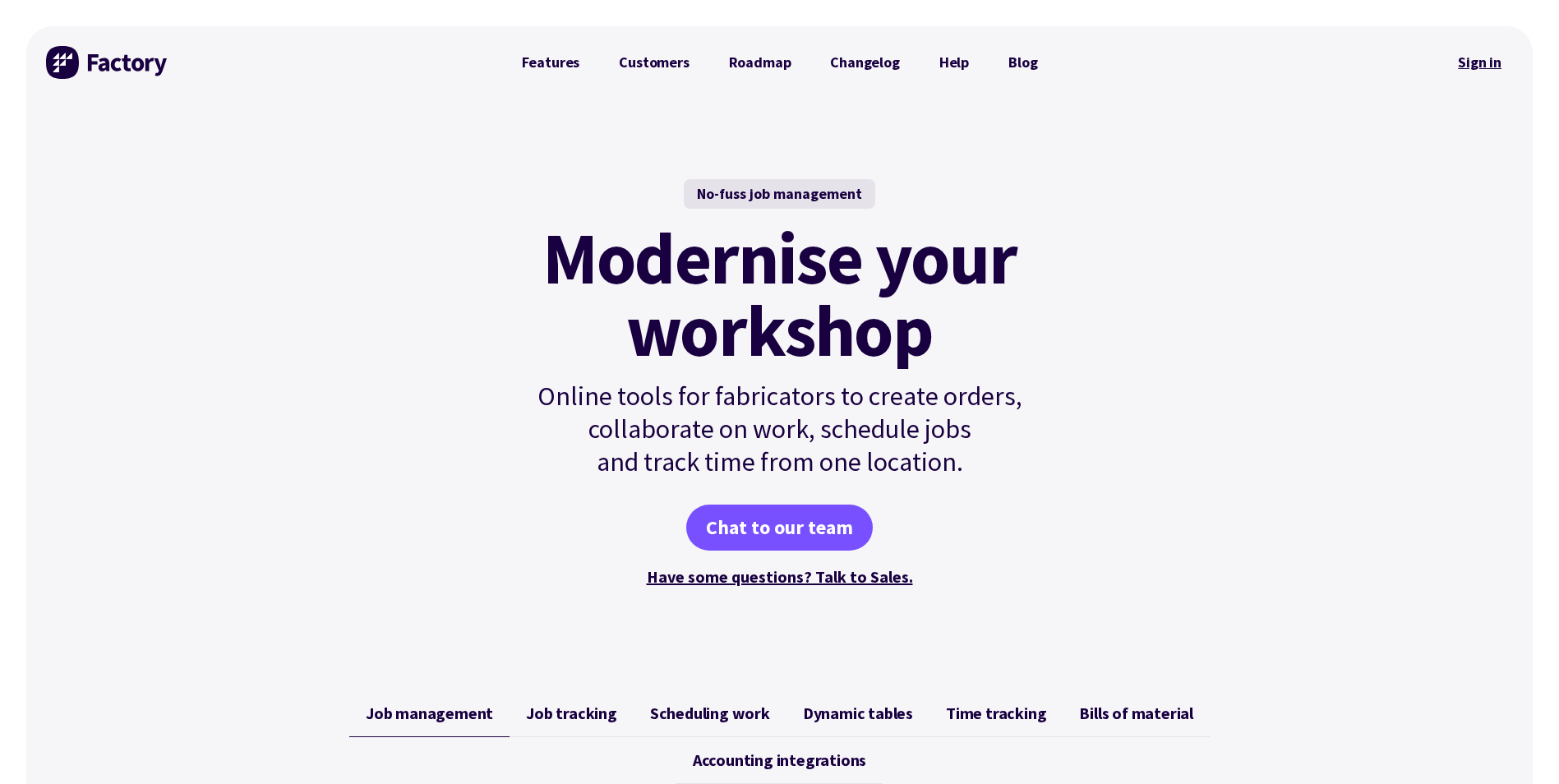
drag, startPoint x: 0, startPoint y: 0, endPoint x: 1477, endPoint y: 68, distance: 1478.6
click at [1477, 68] on link "Sign in" at bounding box center [1479, 62] width 67 height 38
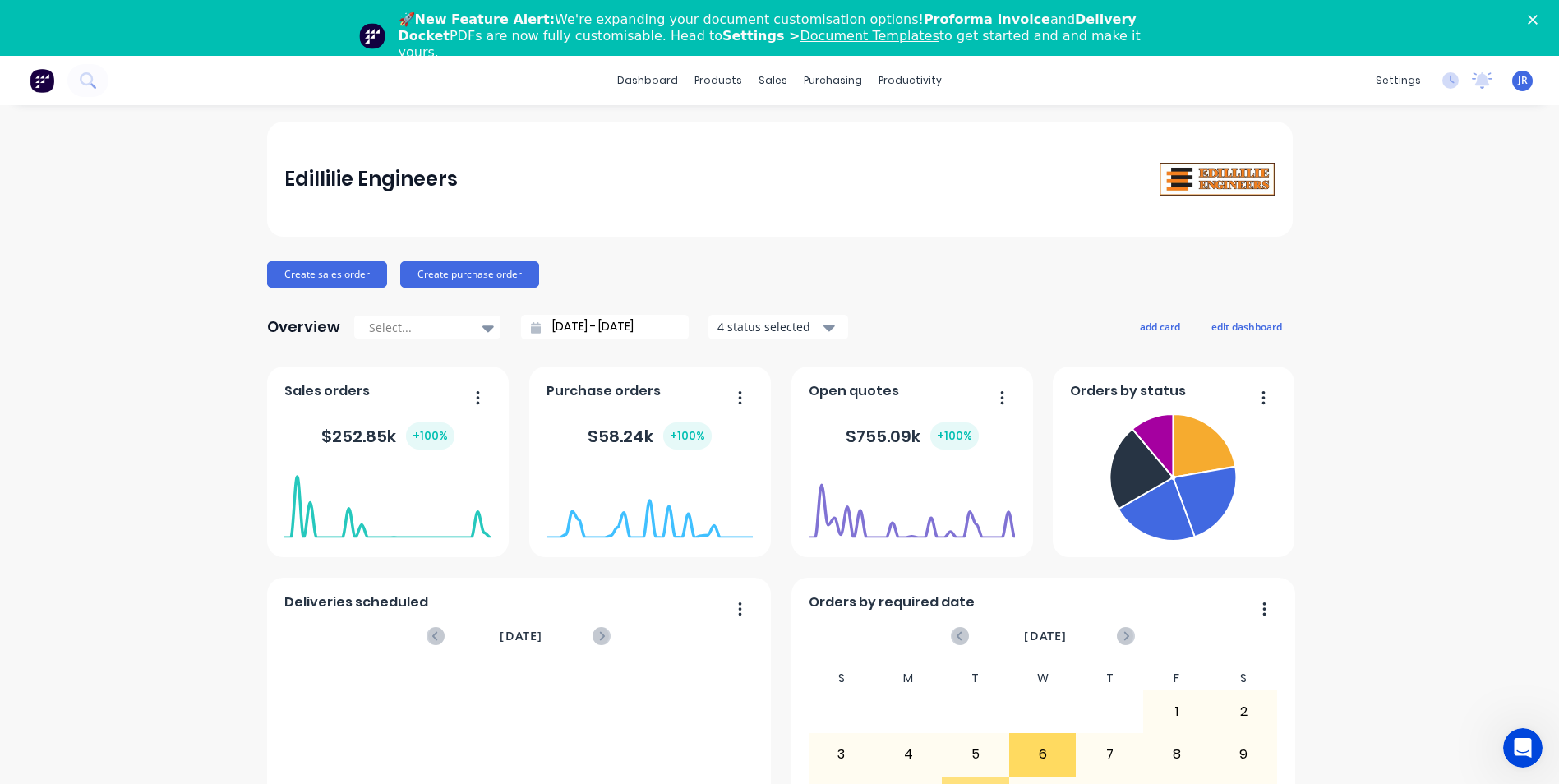
click at [799, 36] on link "Document Templates" at bounding box center [869, 36] width 139 height 15
click at [732, 129] on link "Product Catalogue" at bounding box center [793, 134] width 218 height 33
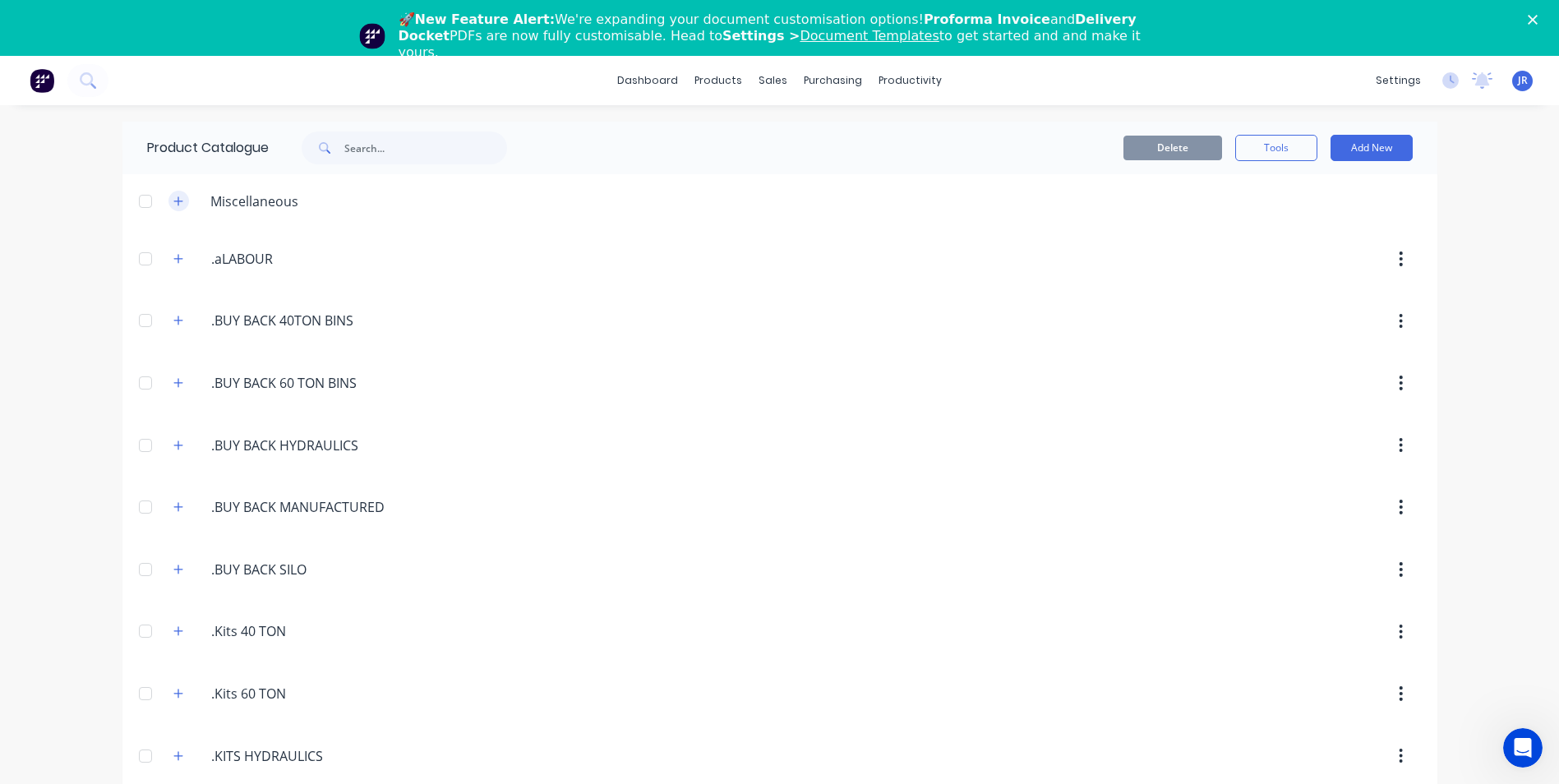
click at [175, 201] on icon "button" at bounding box center [178, 201] width 9 height 9
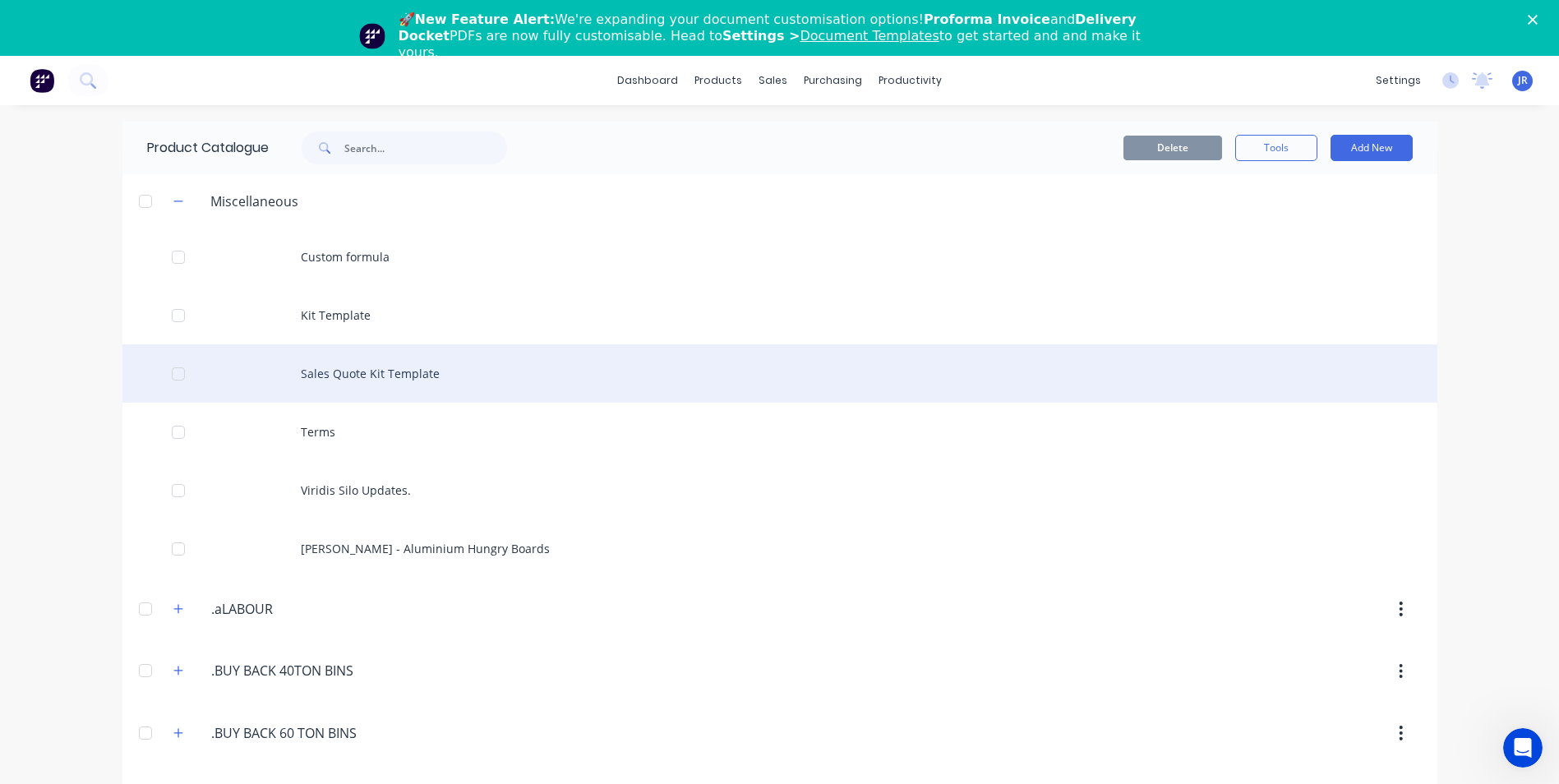
drag, startPoint x: 337, startPoint y: 375, endPoint x: 328, endPoint y: 372, distance: 9.5
click at [328, 372] on div "Sales Quote Kit Template" at bounding box center [779, 373] width 1315 height 58
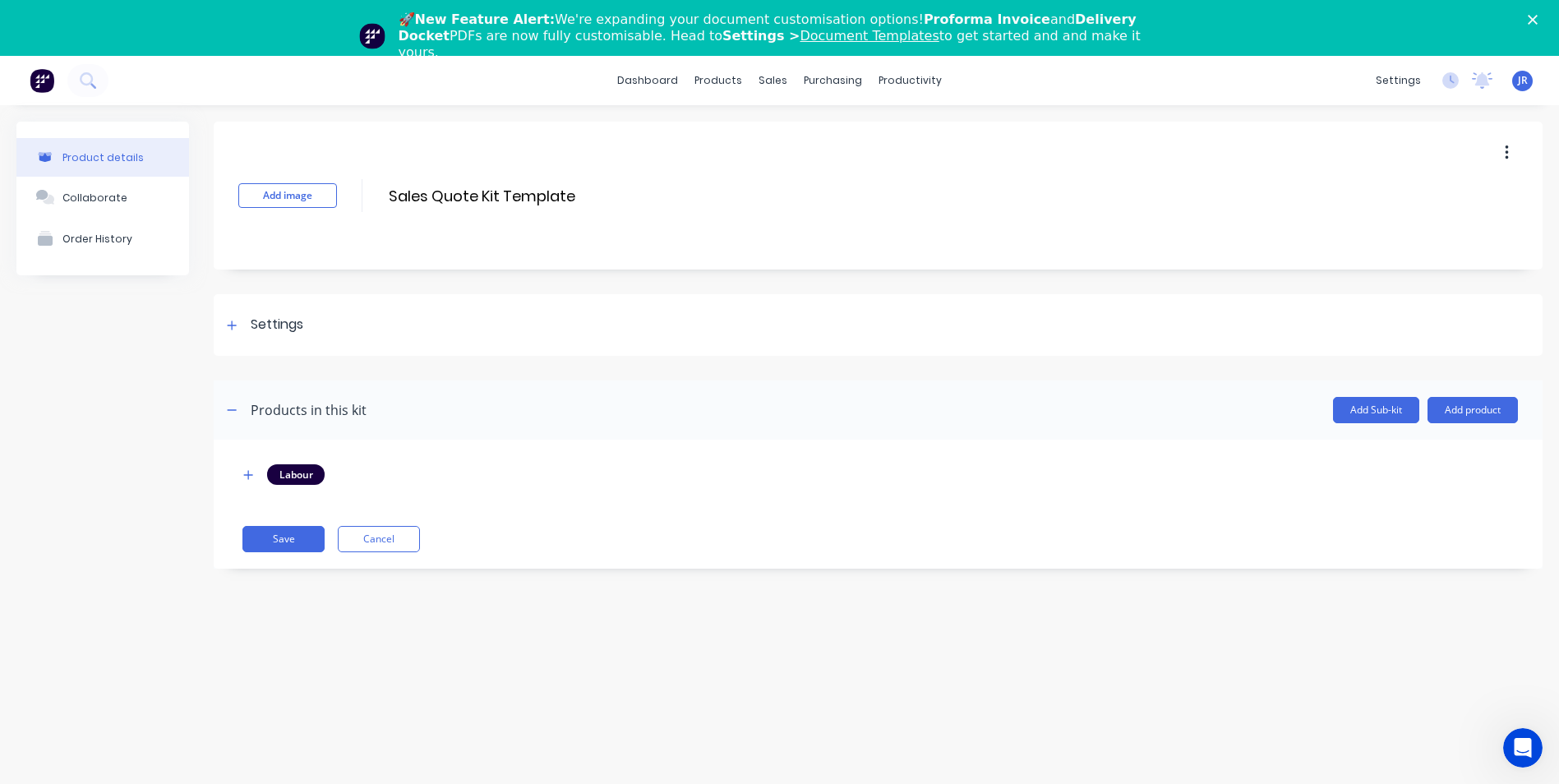
click at [1509, 152] on button "button" at bounding box center [1506, 153] width 39 height 30
click at [1440, 196] on span "Duplicate" at bounding box center [1445, 196] width 123 height 17
click at [785, 137] on div "Product Catalogue" at bounding box center [791, 134] width 102 height 14
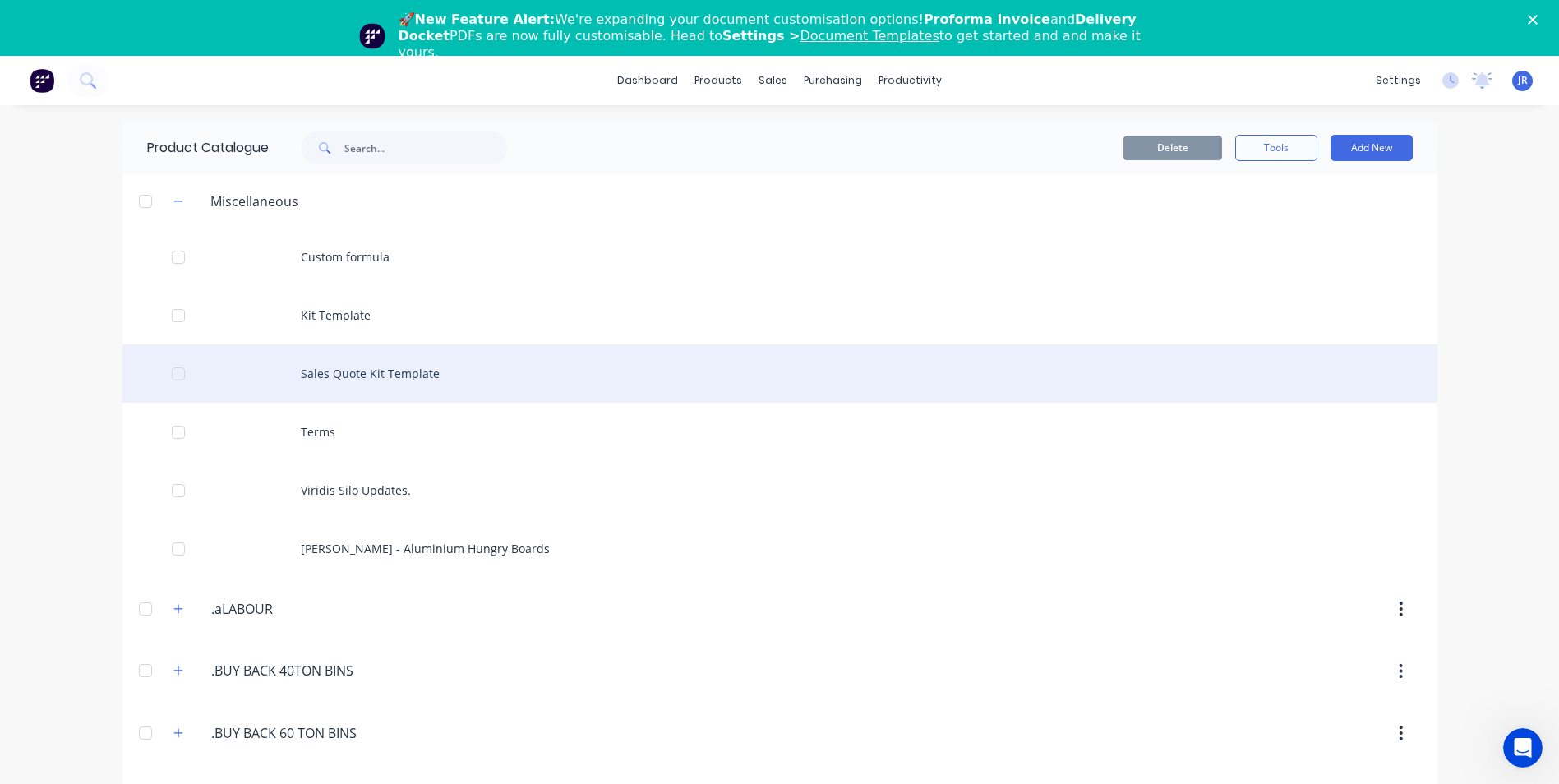
click at [329, 374] on div "Sales Quote Kit Template" at bounding box center [779, 373] width 1315 height 58
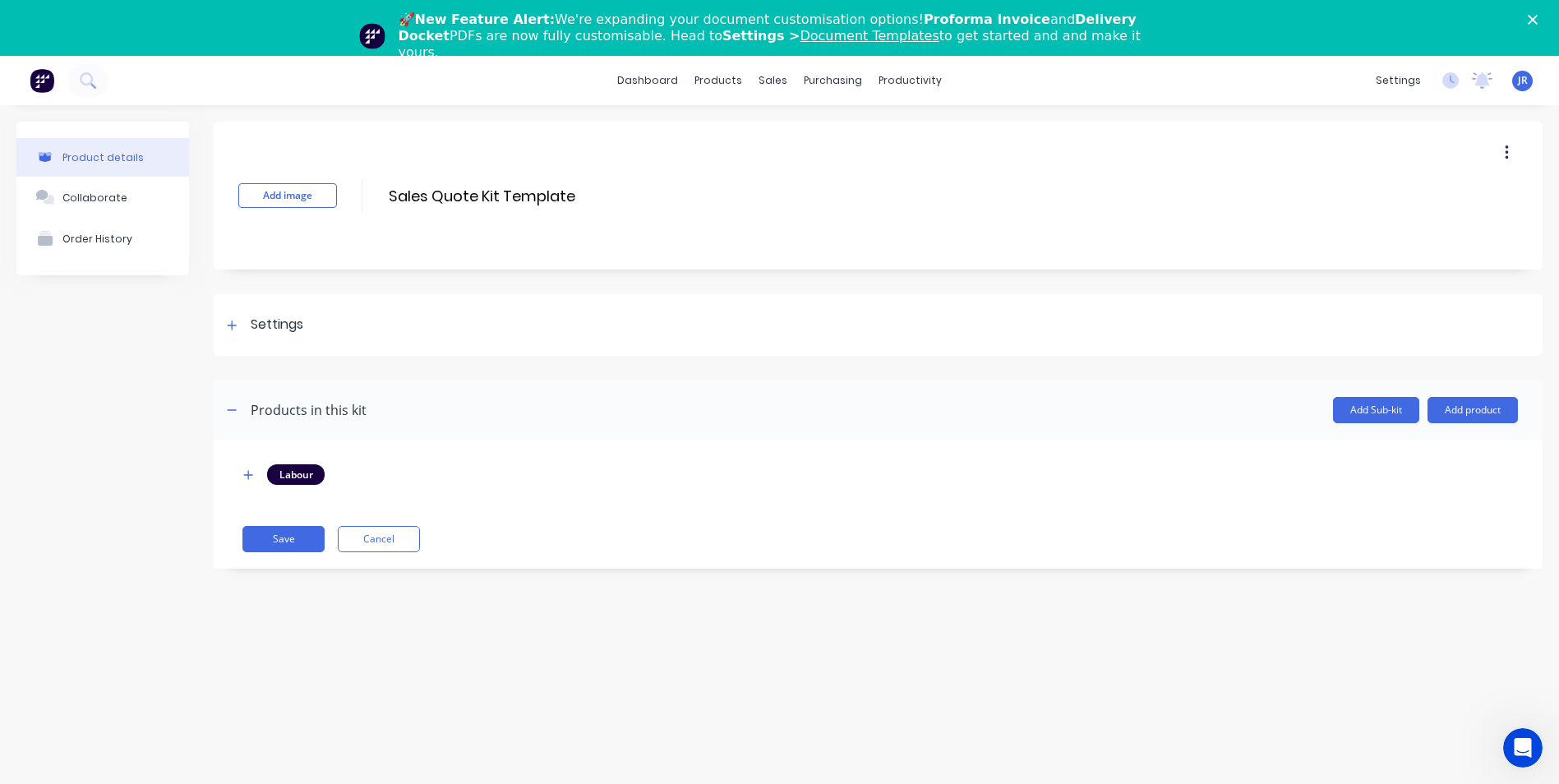
click at [1507, 152] on icon "button" at bounding box center [1506, 153] width 3 height 14
drag, startPoint x: 1422, startPoint y: 194, endPoint x: 1389, endPoint y: 175, distance: 38.1
click at [1389, 175] on div "Duplicate Delete" at bounding box center [1448, 212] width 156 height 74
drag, startPoint x: 1389, startPoint y: 175, endPoint x: 1408, endPoint y: 195, distance: 27.6
click at [1408, 195] on span "Duplicate" at bounding box center [1445, 196] width 123 height 17
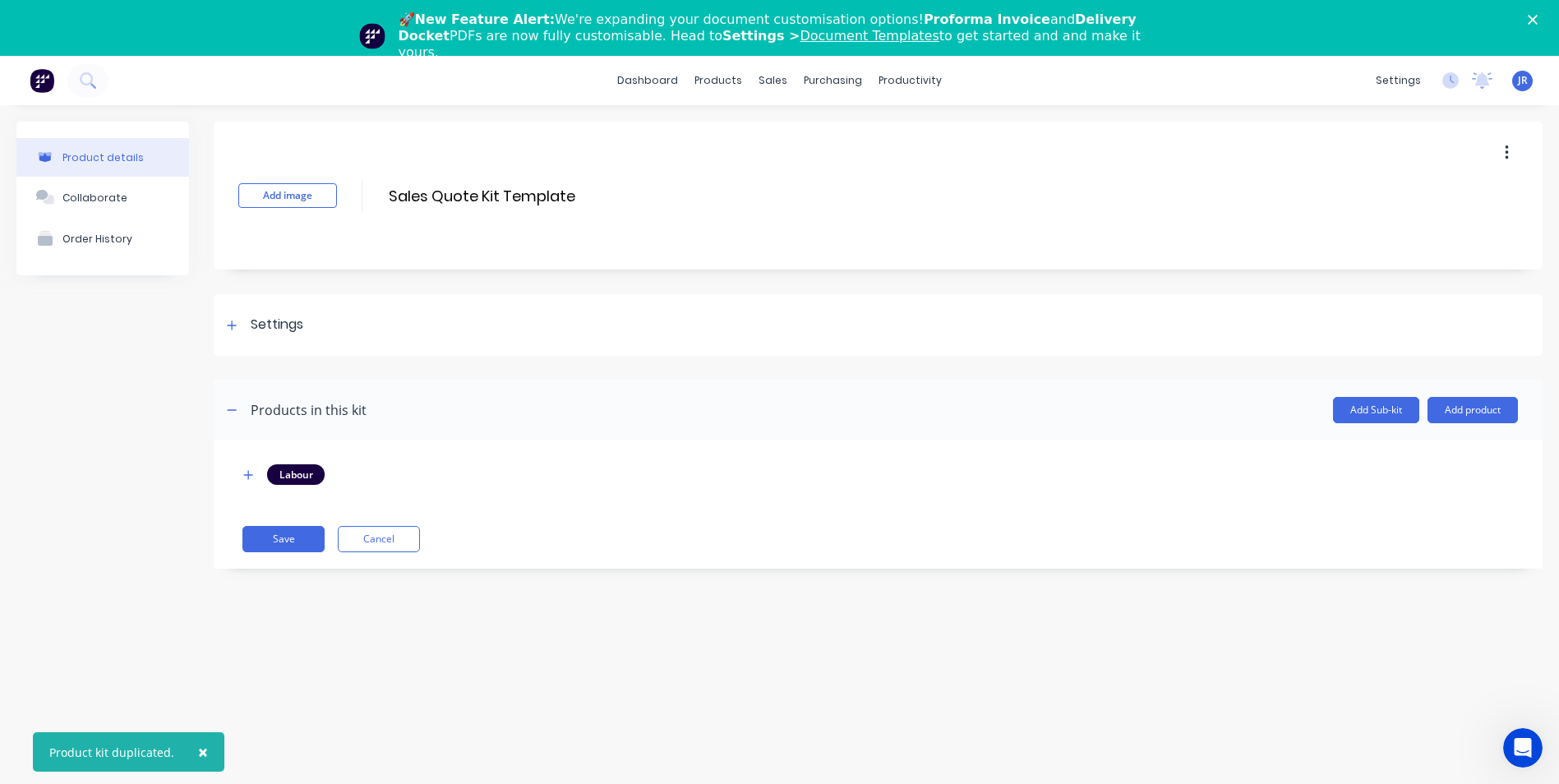
click at [131, 753] on div "Product kit duplicated." at bounding box center [111, 752] width 125 height 17
click at [41, 81] on img at bounding box center [42, 80] width 25 height 25
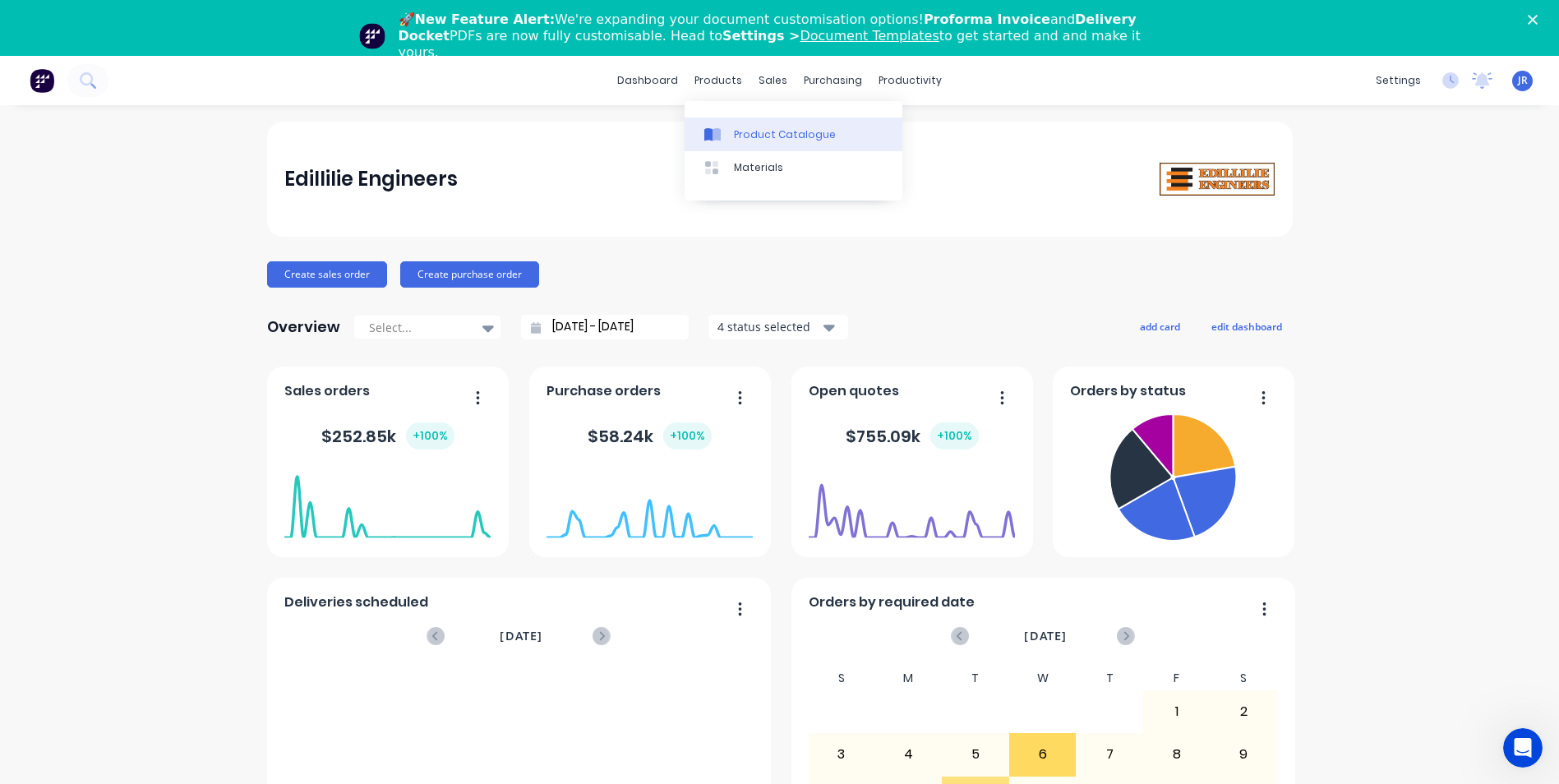
click at [771, 128] on div "Product Catalogue" at bounding box center [785, 134] width 102 height 14
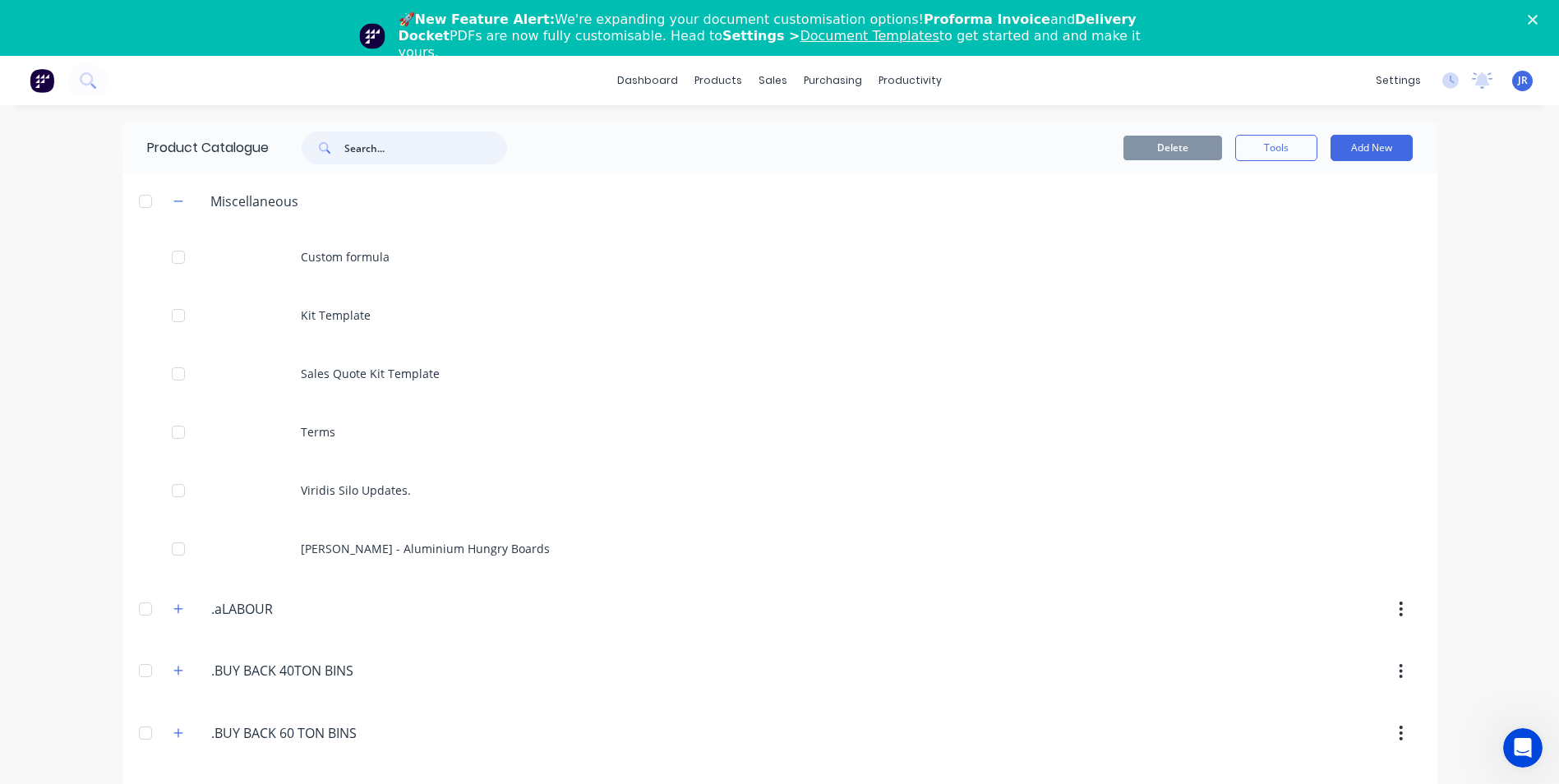
click at [406, 156] on input "text" at bounding box center [426, 147] width 163 height 33
type input "d"
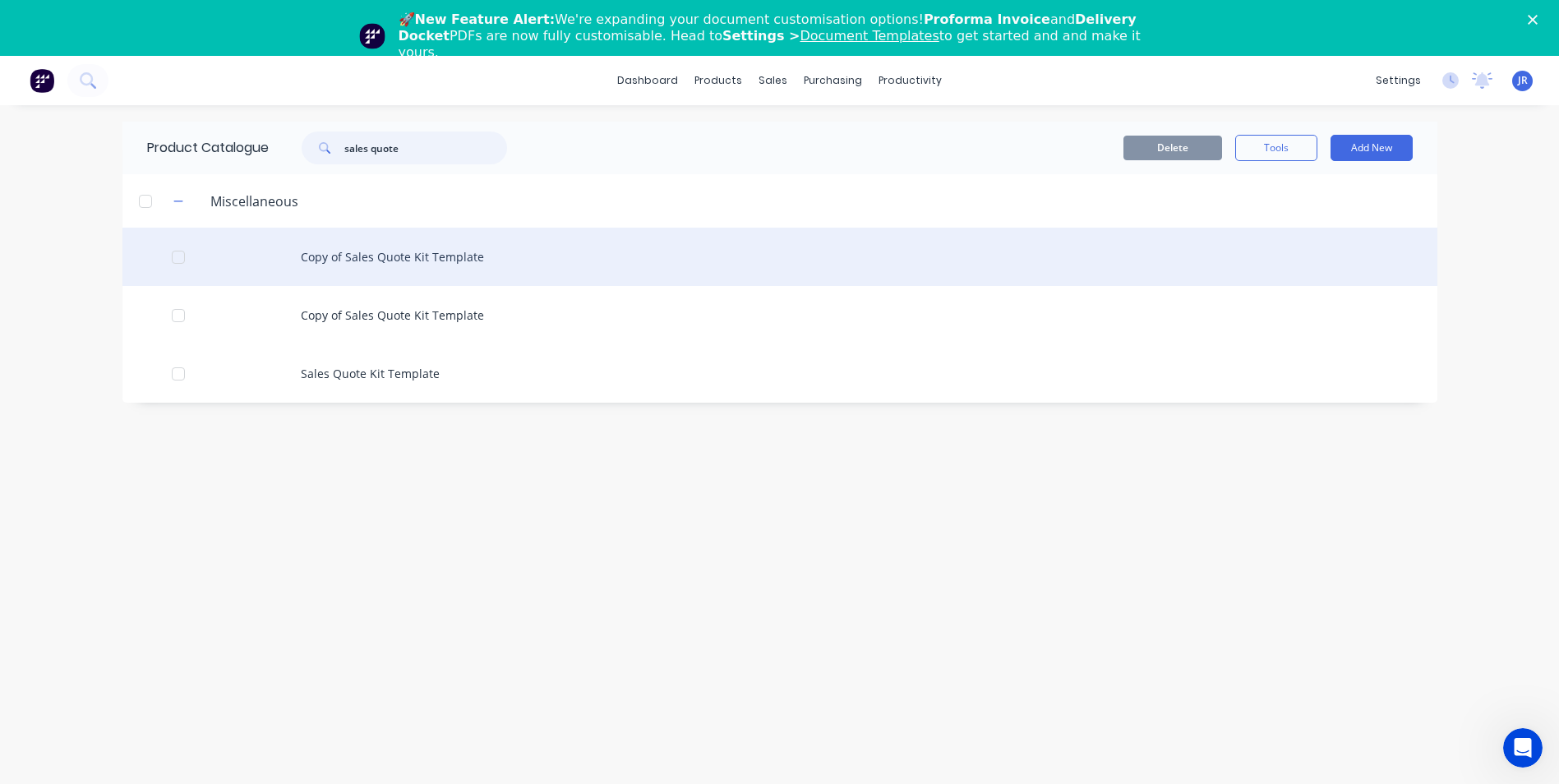
type input "sales quote"
click at [435, 268] on div "Copy of Sales Quote Kit Template" at bounding box center [779, 256] width 1315 height 58
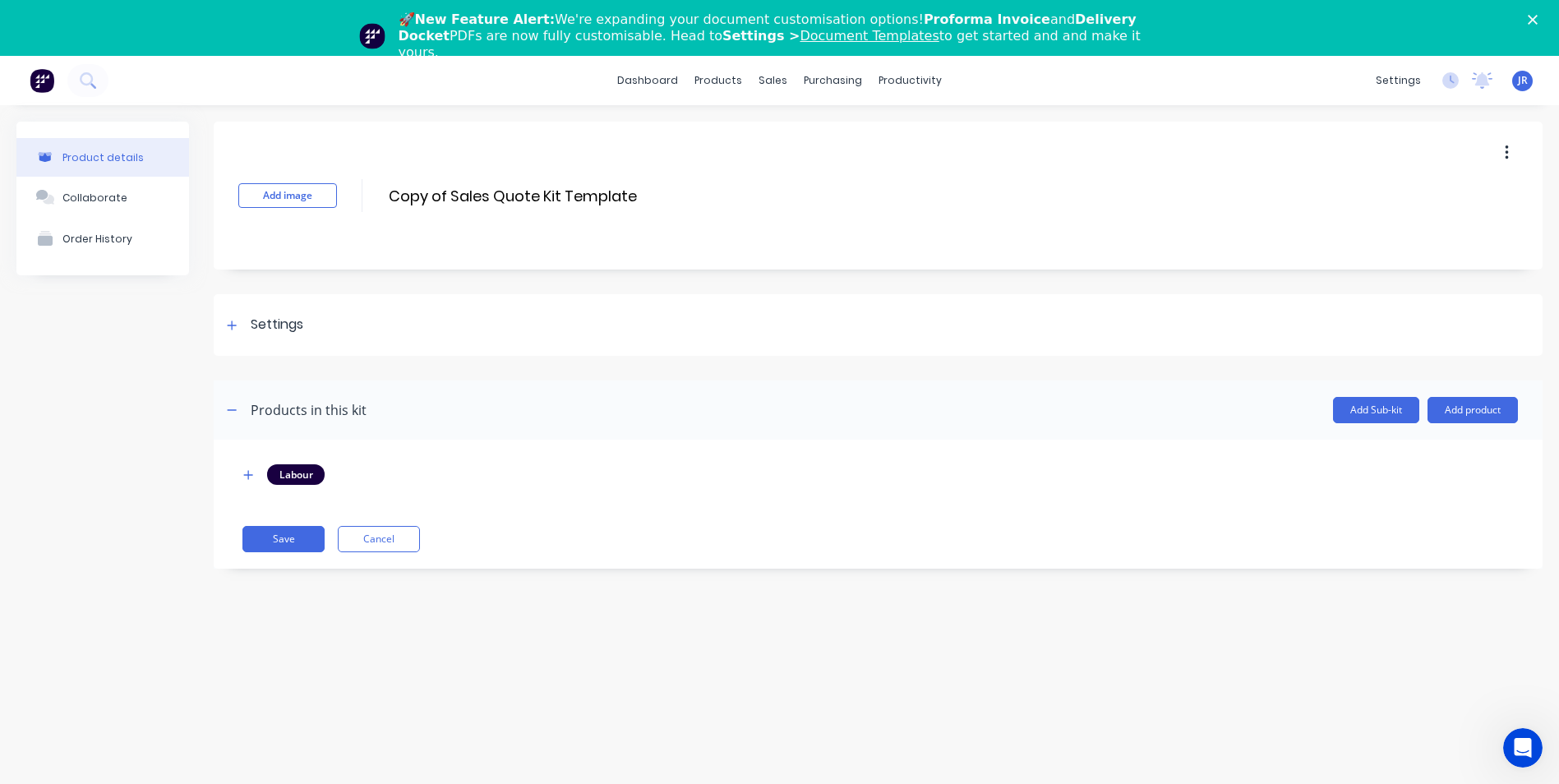
click at [1512, 152] on button "button" at bounding box center [1506, 153] width 39 height 30
click at [1415, 238] on div "Delete" at bounding box center [1447, 229] width 126 height 24
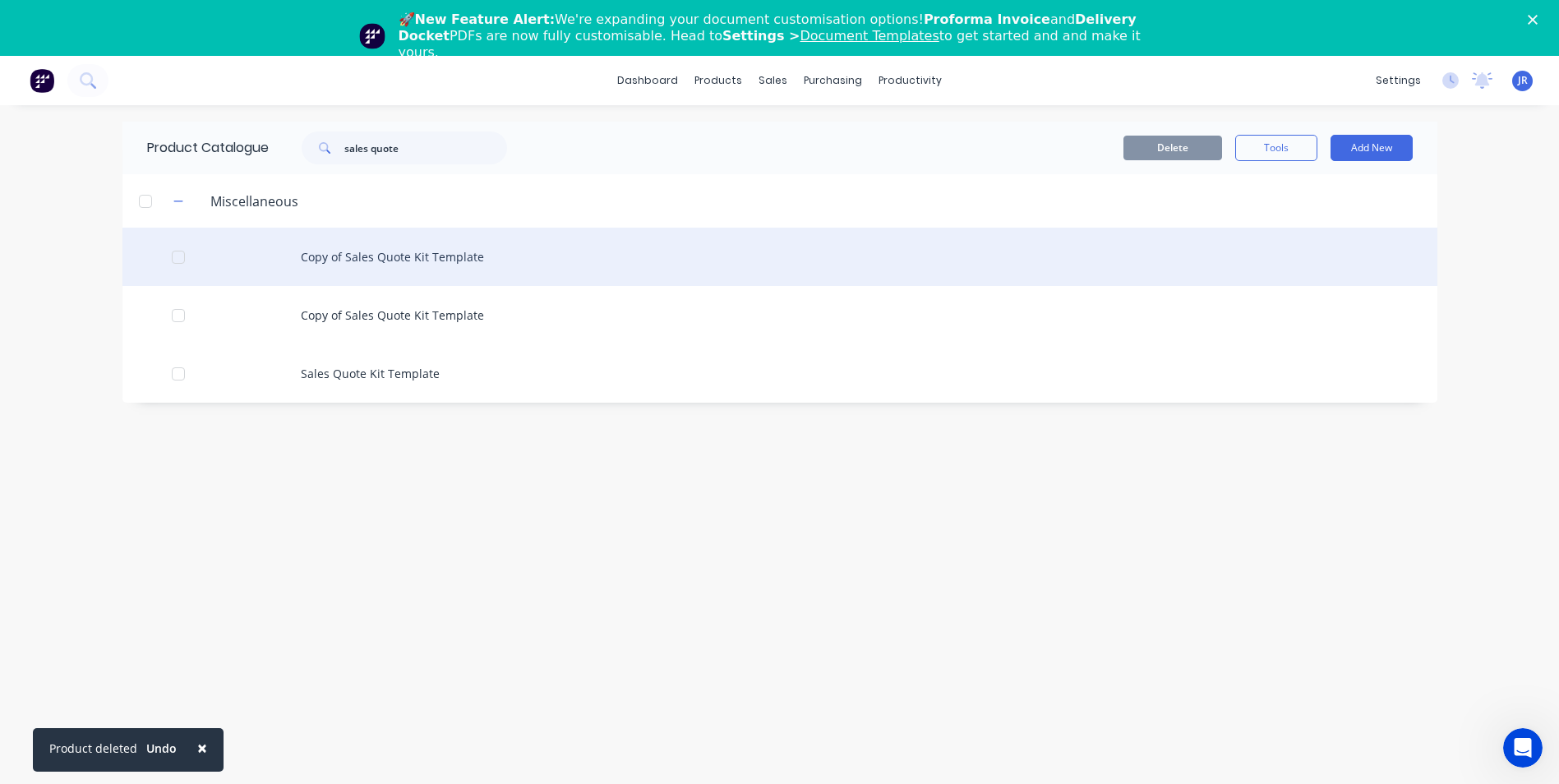
click at [453, 268] on div "Copy of Sales Quote Kit Template" at bounding box center [779, 256] width 1315 height 58
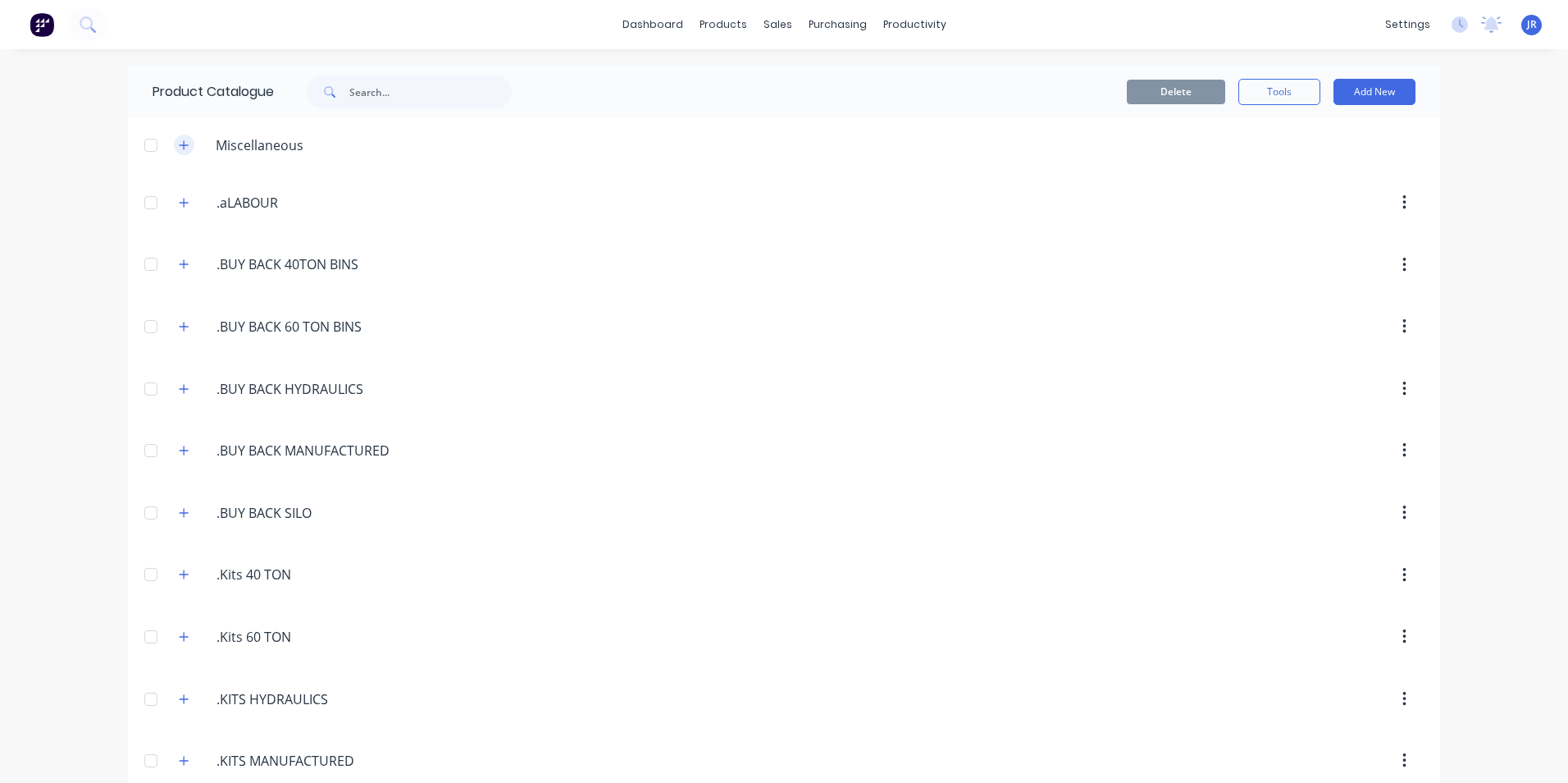
click at [179, 148] on icon "button" at bounding box center [184, 146] width 10 height 12
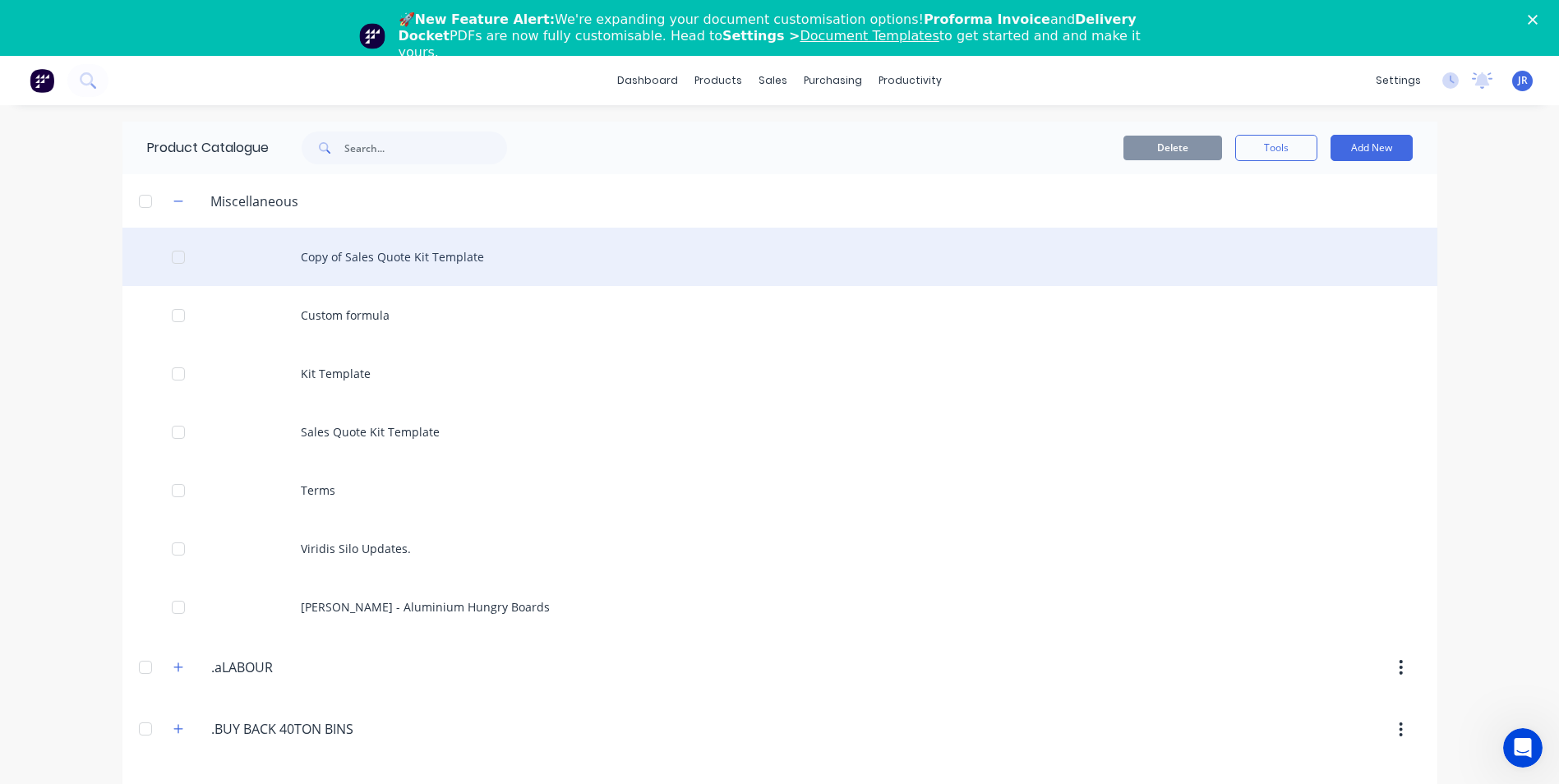
click at [348, 261] on div "Copy of Sales Quote Kit Template" at bounding box center [779, 256] width 1315 height 58
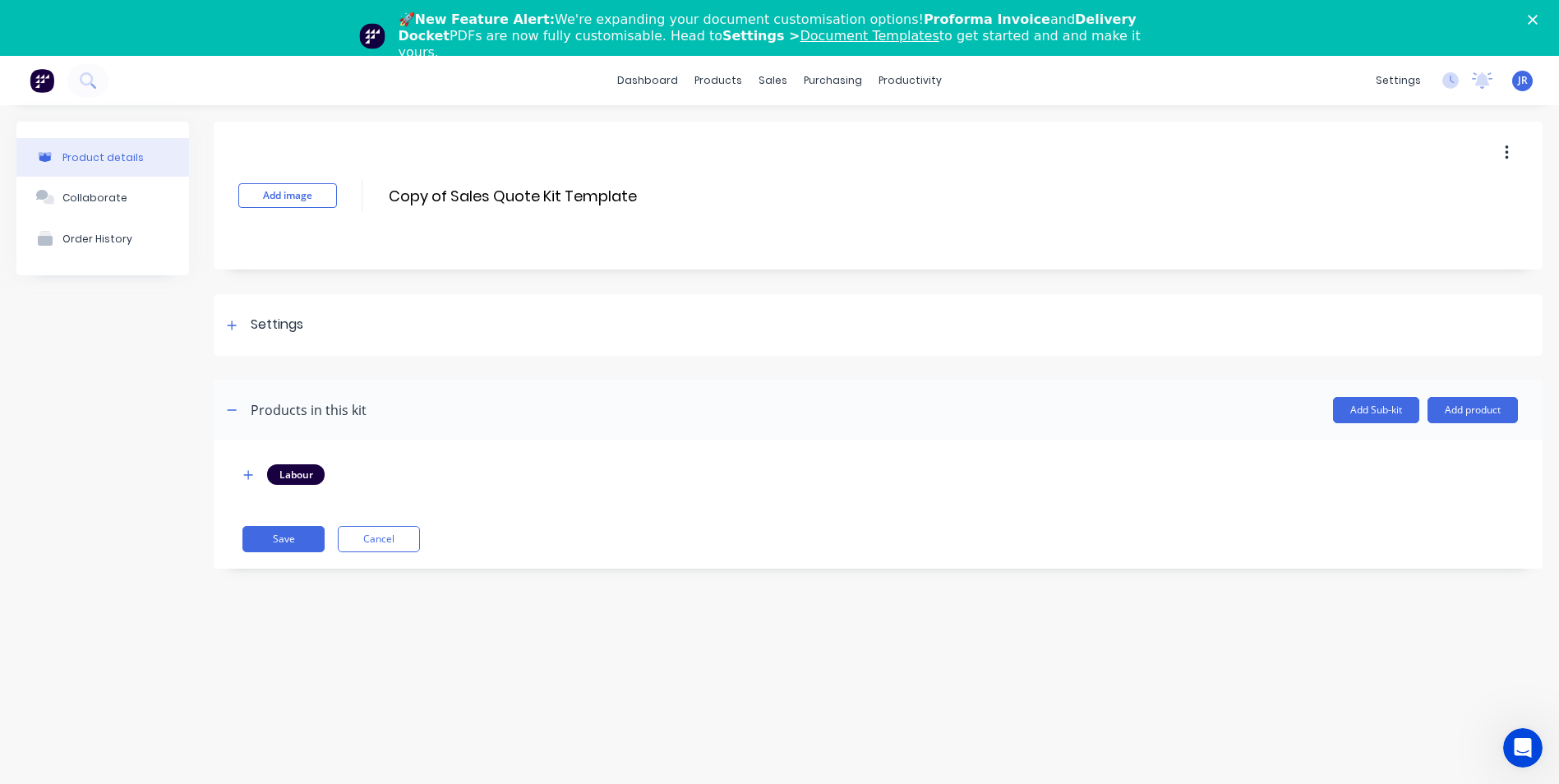
click at [443, 211] on div "Add image Copy of Sales Quote Kit Template Copy of Sales Quote Kit Template Ent…" at bounding box center [877, 195] width 1328 height 147
drag, startPoint x: 395, startPoint y: 197, endPoint x: 639, endPoint y: 200, distance: 244.0
click at [639, 200] on input "Copy of Sales Quote Kit Template" at bounding box center [532, 196] width 291 height 24
click at [656, 190] on input "Copy of Sales Quote Kit Template" at bounding box center [532, 196] width 291 height 24
click at [660, 203] on input "Copy of Sales Quote Kit Template" at bounding box center [532, 196] width 291 height 24
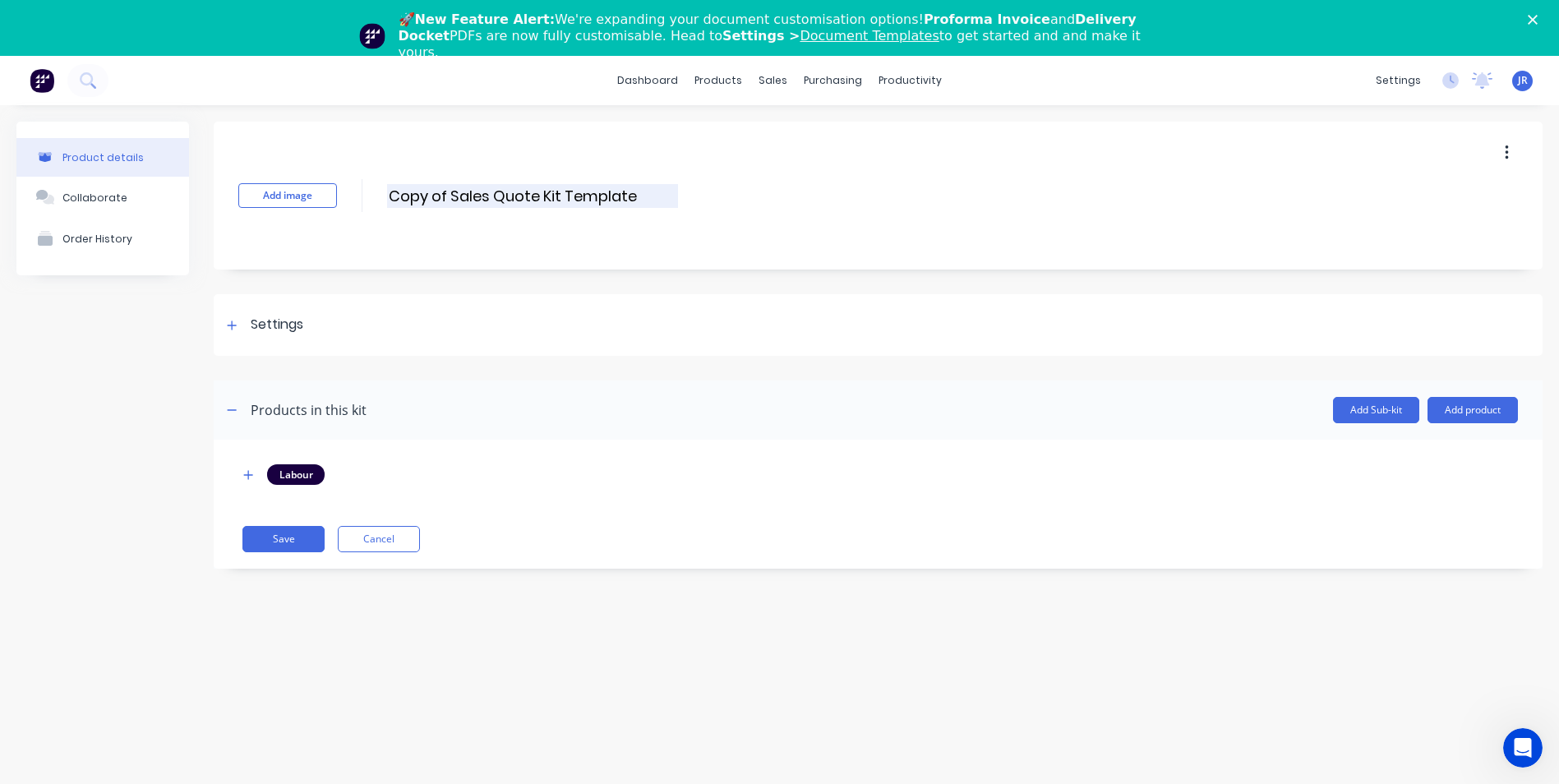
click at [659, 201] on input "Copy of Sales Quote Kit Template" at bounding box center [532, 196] width 291 height 24
click at [658, 201] on input "Copy of Sales Quote Kit Template" at bounding box center [532, 196] width 291 height 24
type input "Maurice Lovegrove - Trailer"
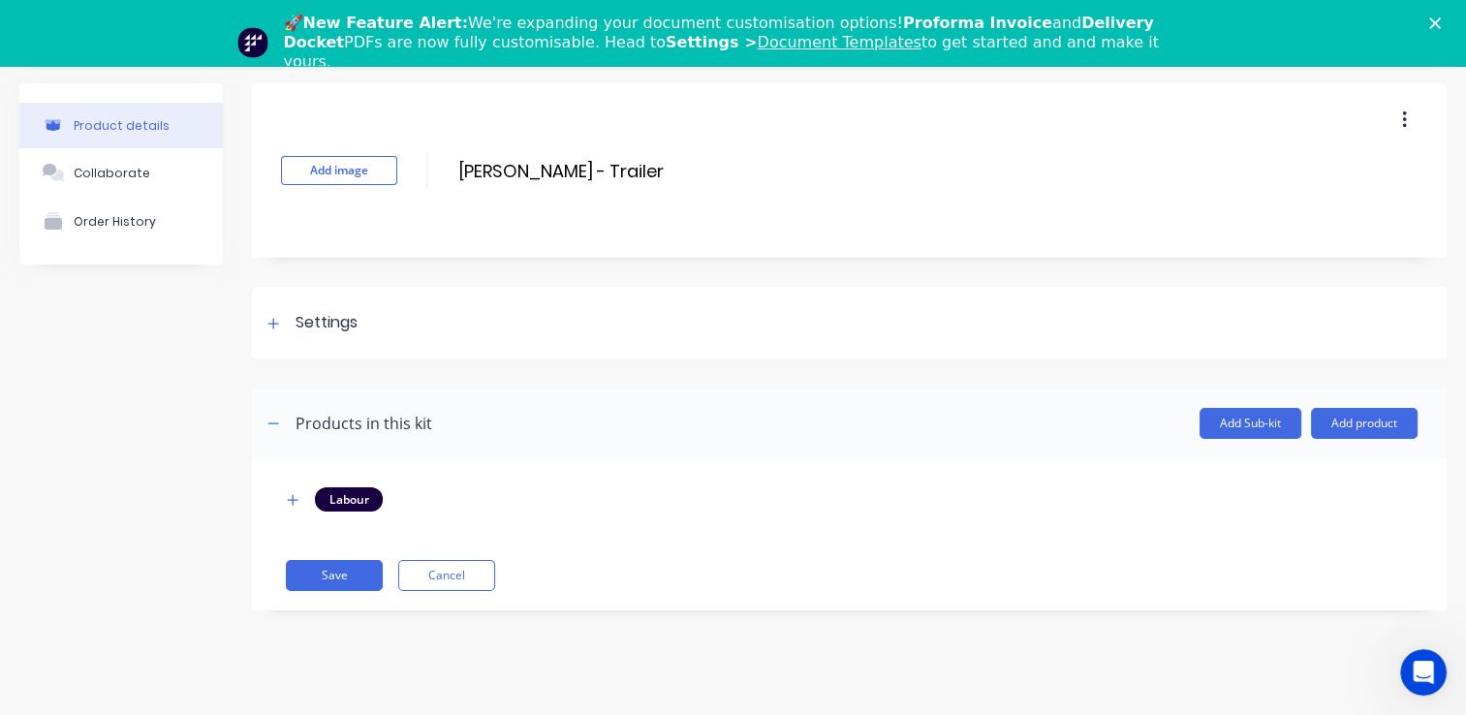
scroll to position [66, 0]
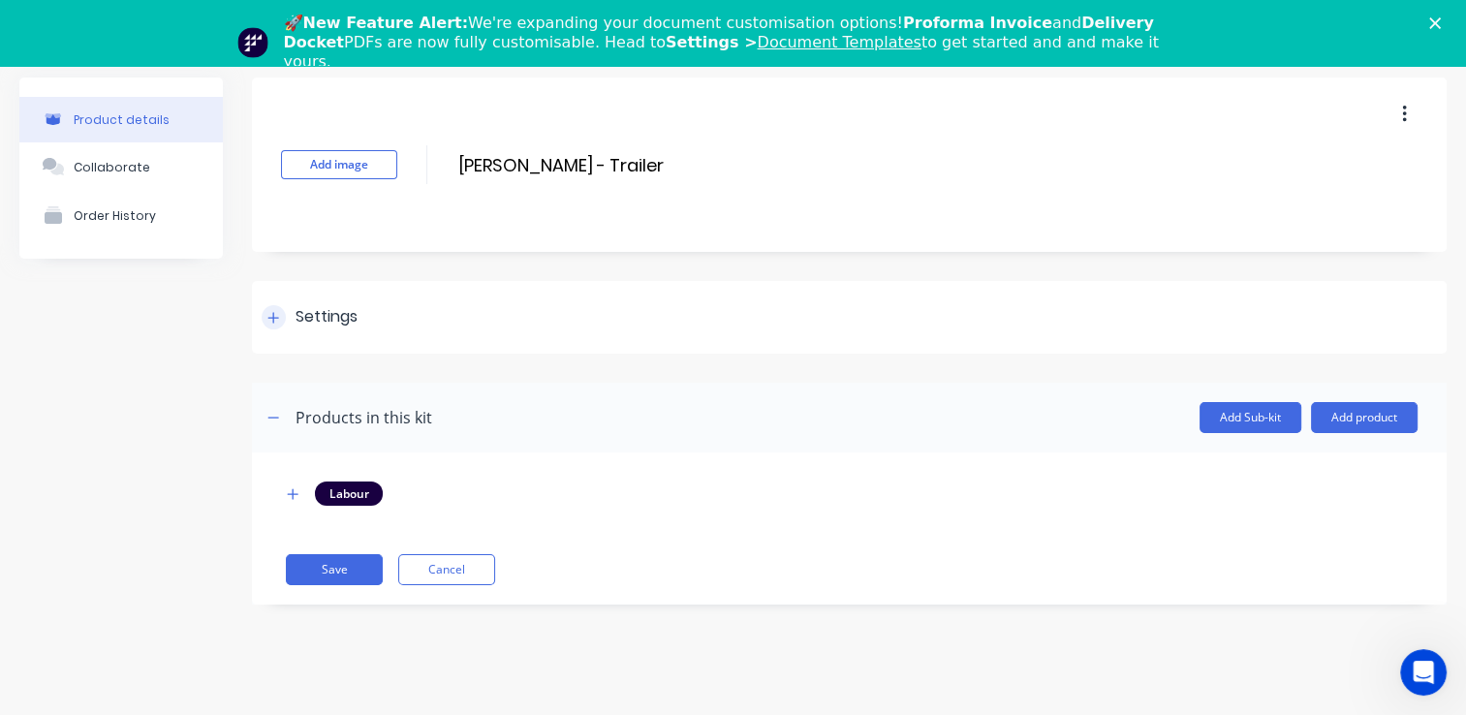
click at [274, 309] on div at bounding box center [274, 317] width 24 height 24
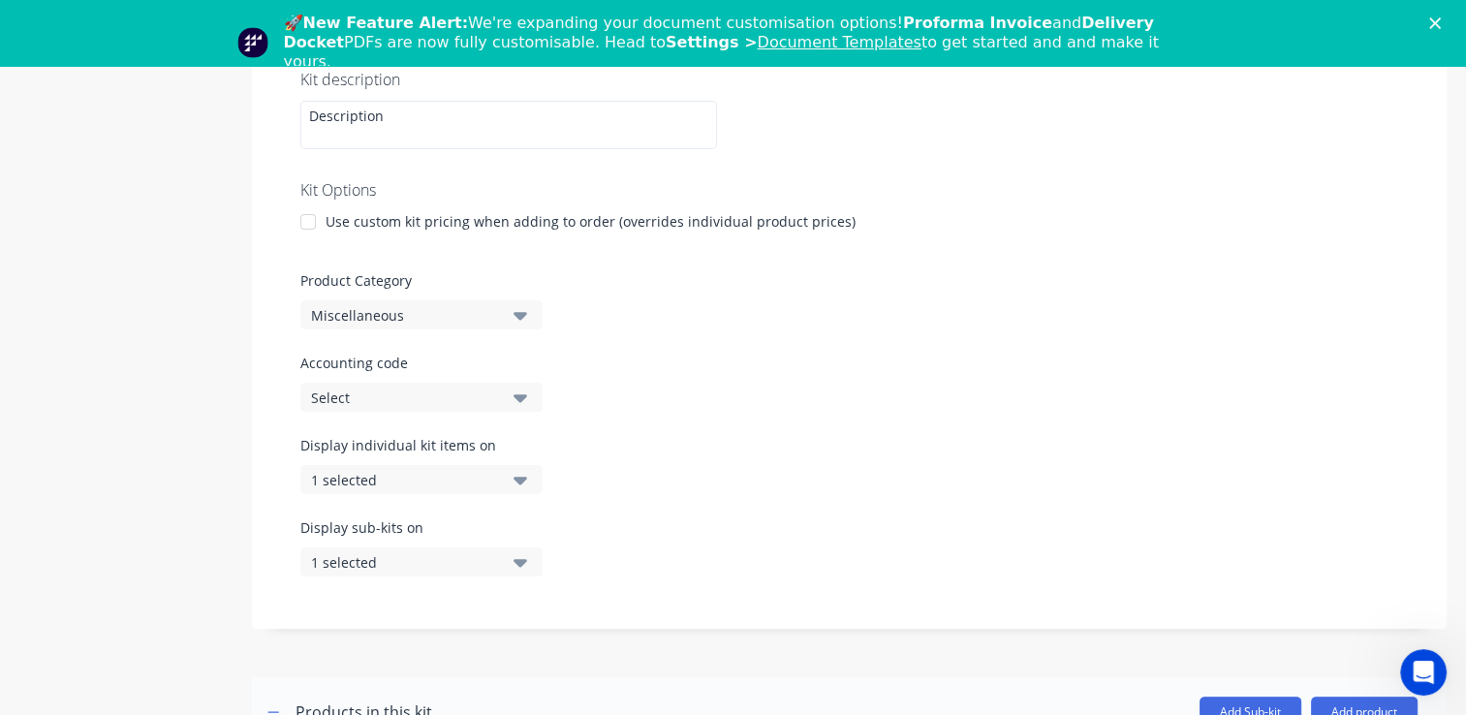
scroll to position [388, 0]
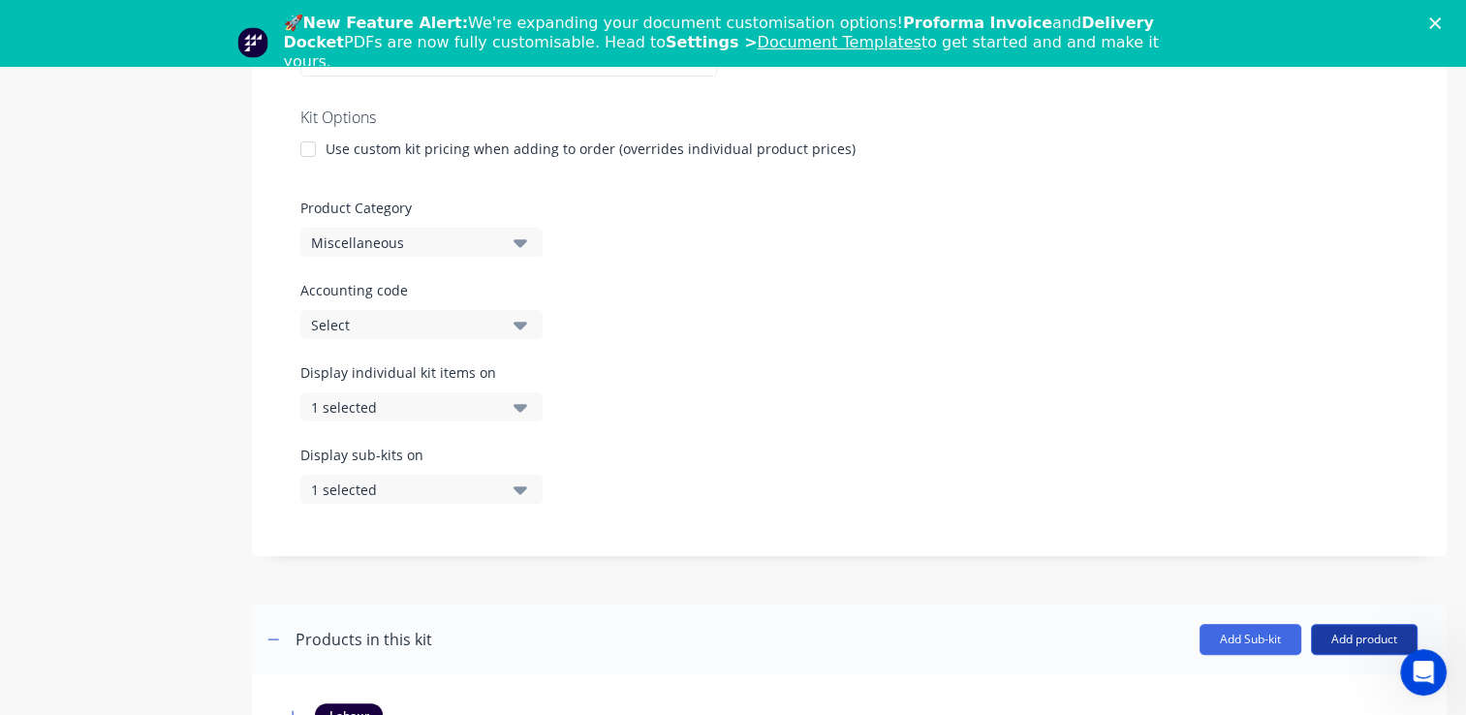
click at [1353, 648] on button "Add product" at bounding box center [1364, 639] width 107 height 31
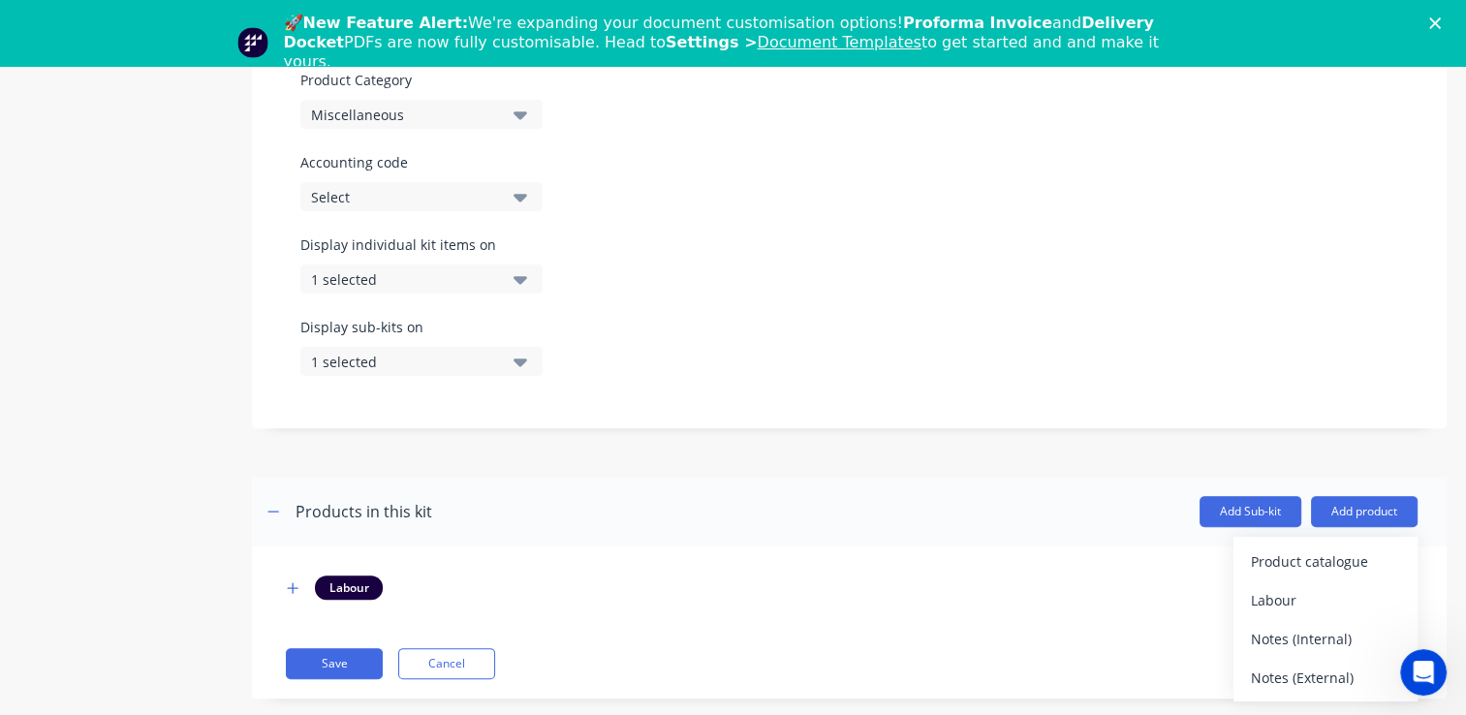
scroll to position [547, 0]
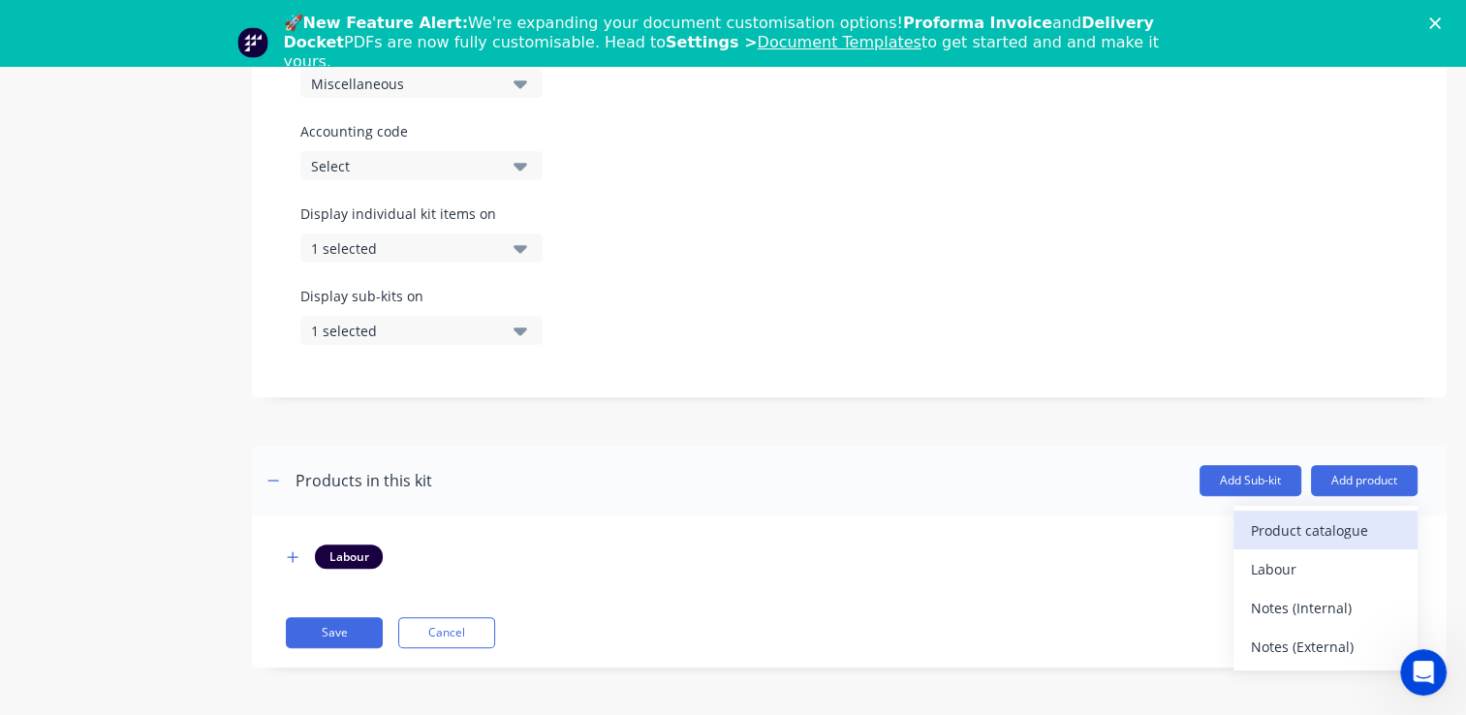
click at [1316, 533] on div "Product catalogue" at bounding box center [1325, 531] width 149 height 28
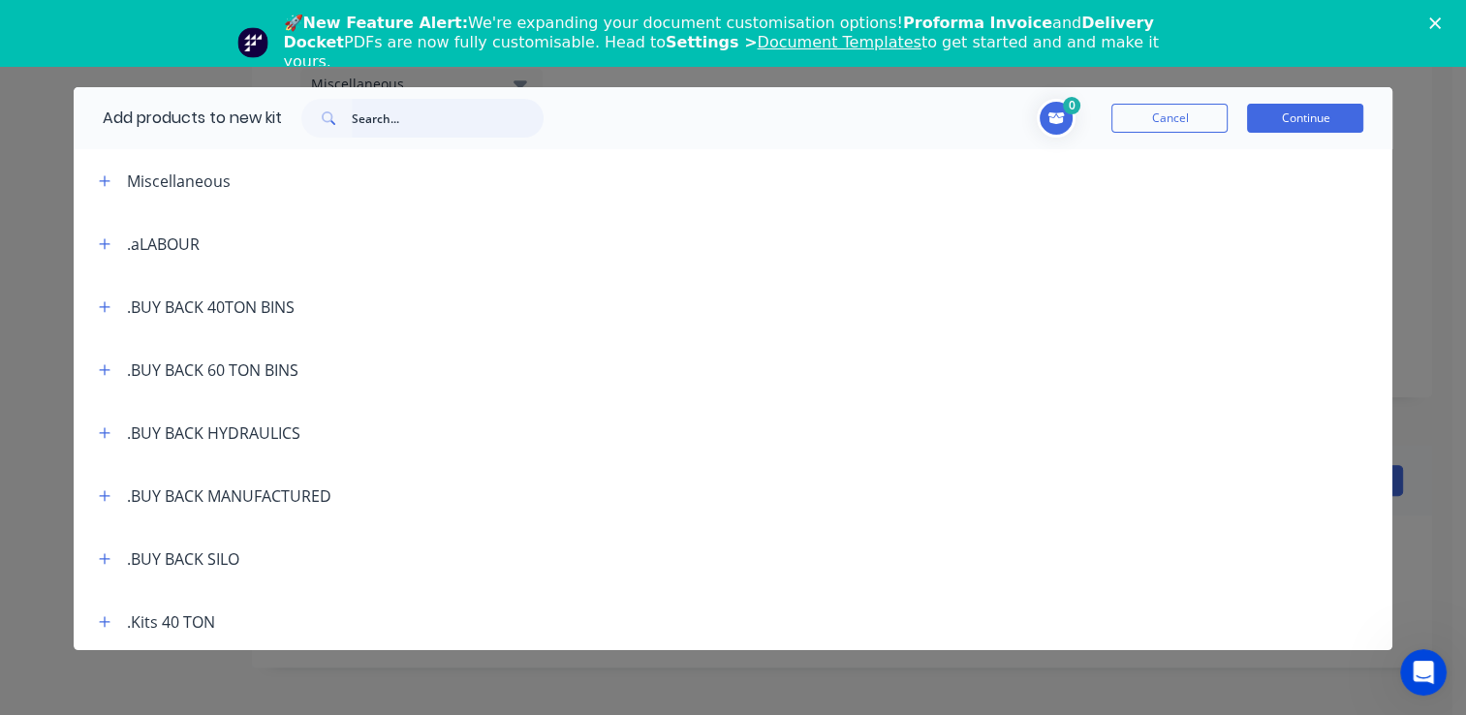
click at [425, 136] on input "text" at bounding box center [448, 118] width 192 height 39
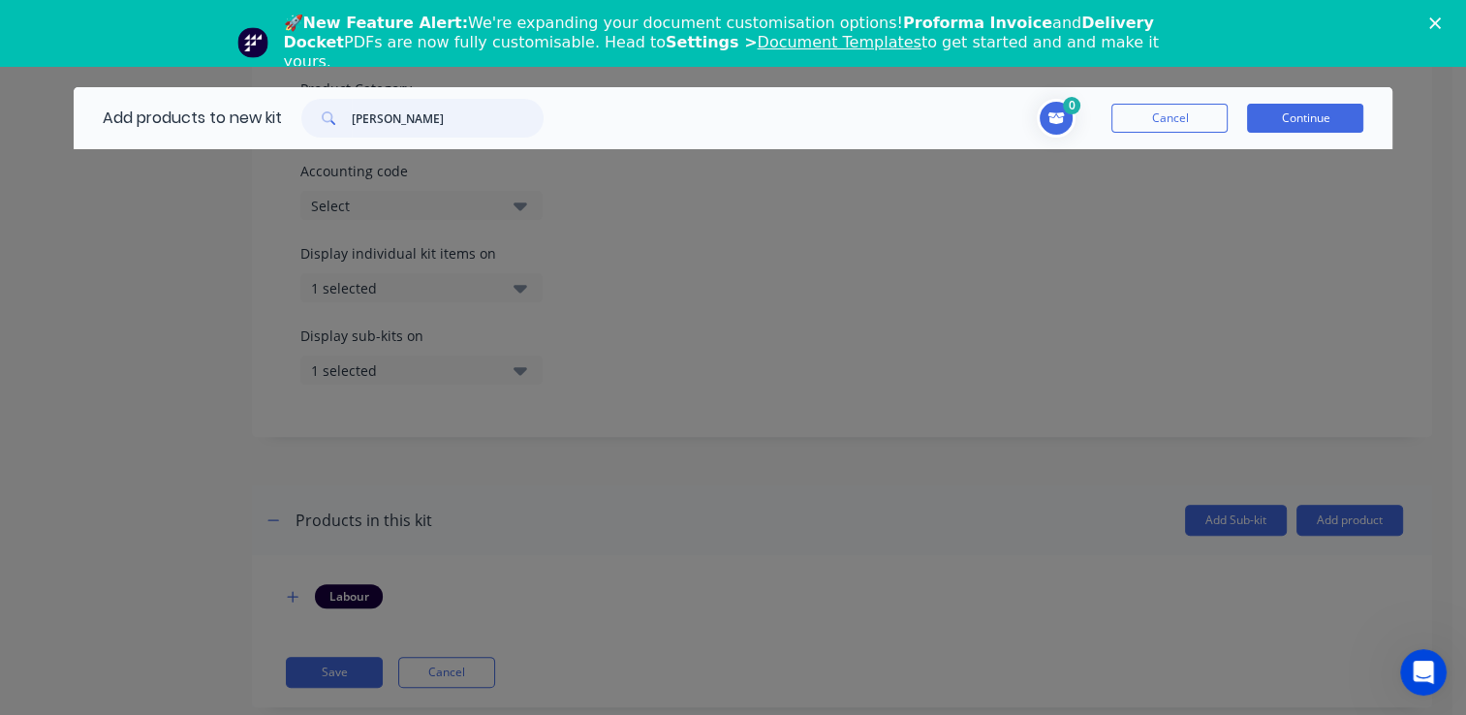
scroll to position [0, 0]
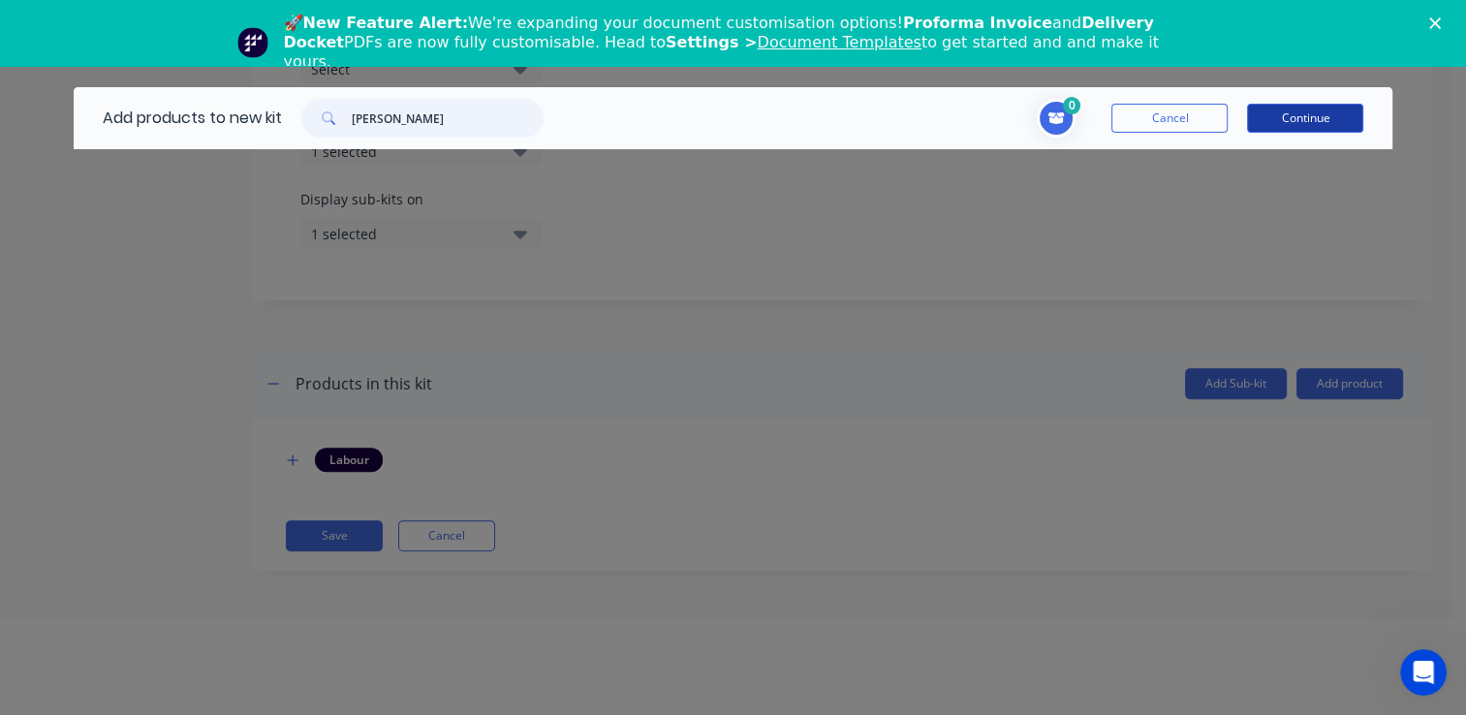
type input "sheetz"
click at [1290, 120] on button "Continue" at bounding box center [1305, 118] width 116 height 29
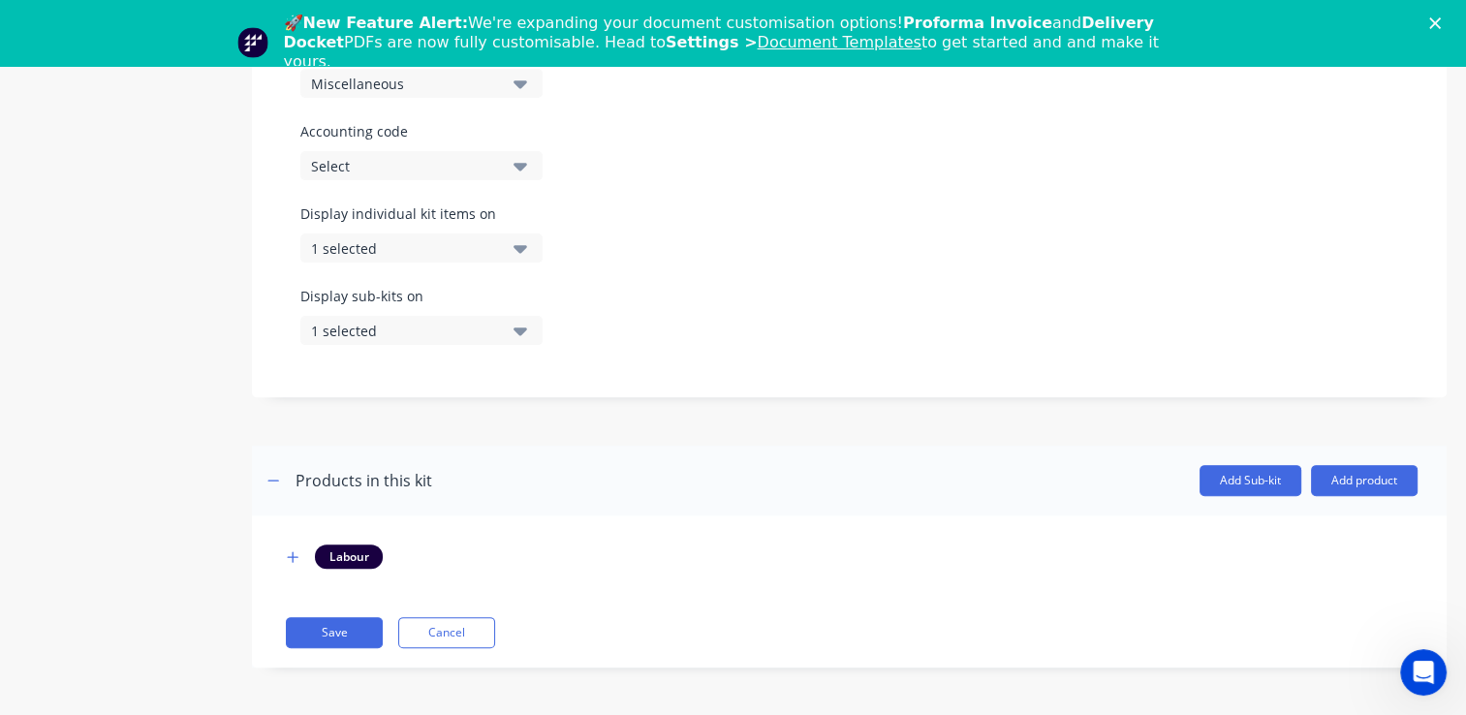
scroll to position [66, 0]
click at [1367, 479] on button "Add product" at bounding box center [1364, 480] width 107 height 31
click at [1298, 530] on div "Product catalogue" at bounding box center [1325, 531] width 149 height 28
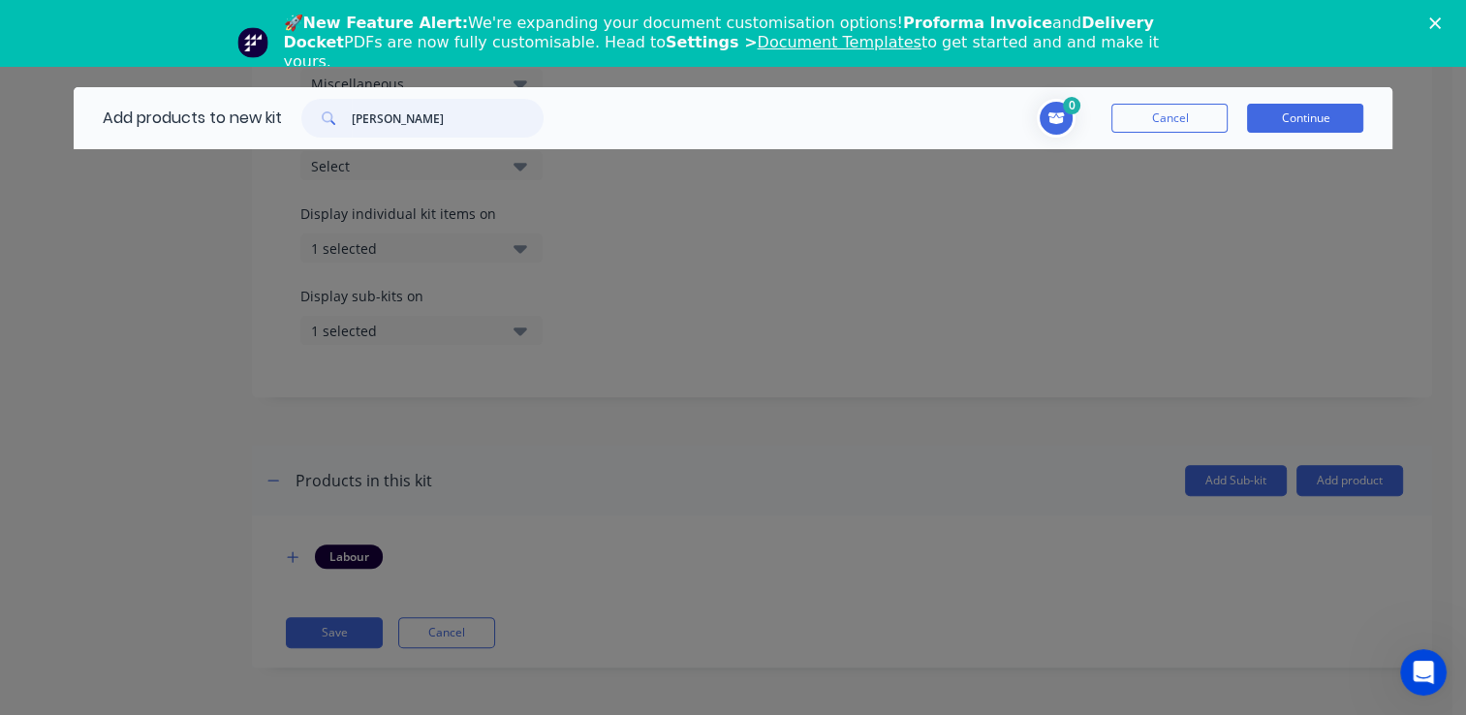
click at [390, 116] on input "sheetz" at bounding box center [448, 118] width 192 height 39
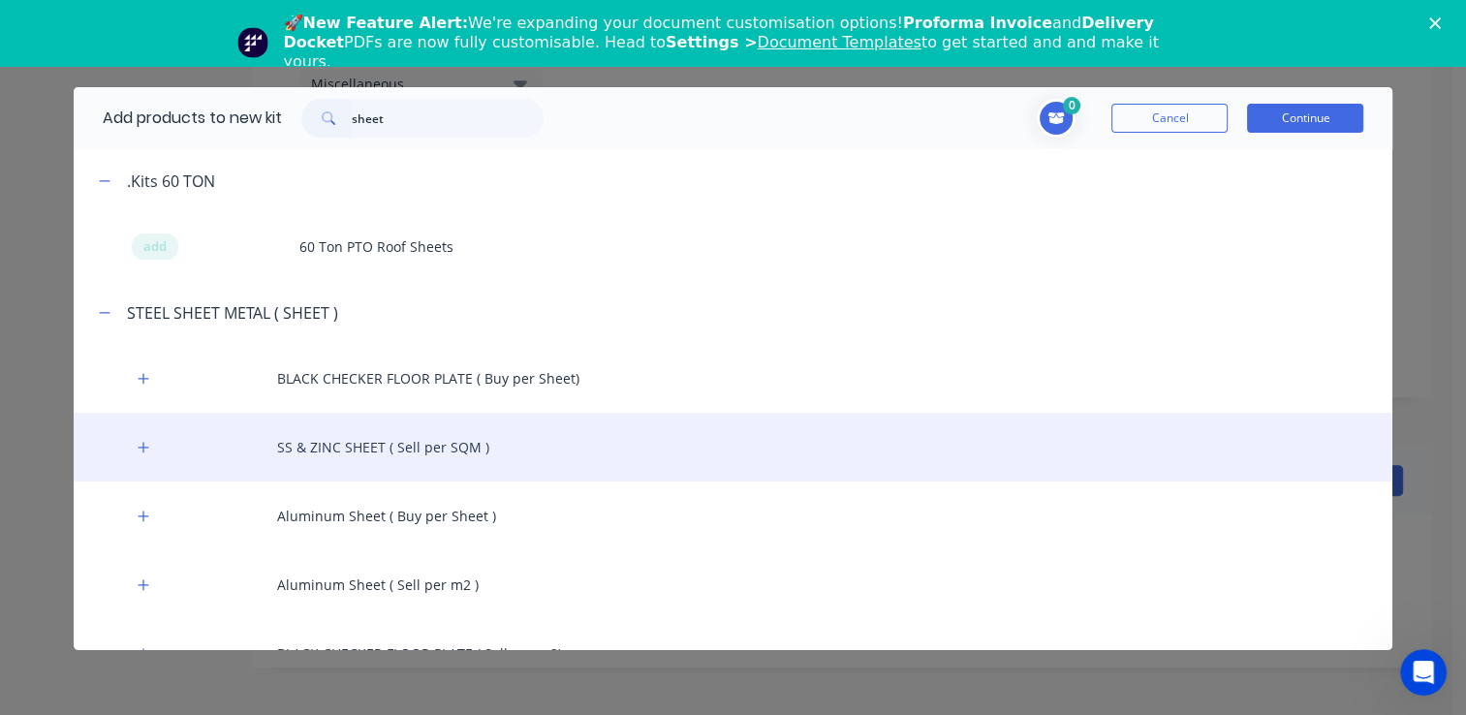
click at [161, 450] on div "SS & ZINC SHEET ( Sell per SQM )" at bounding box center [734, 447] width 1320 height 69
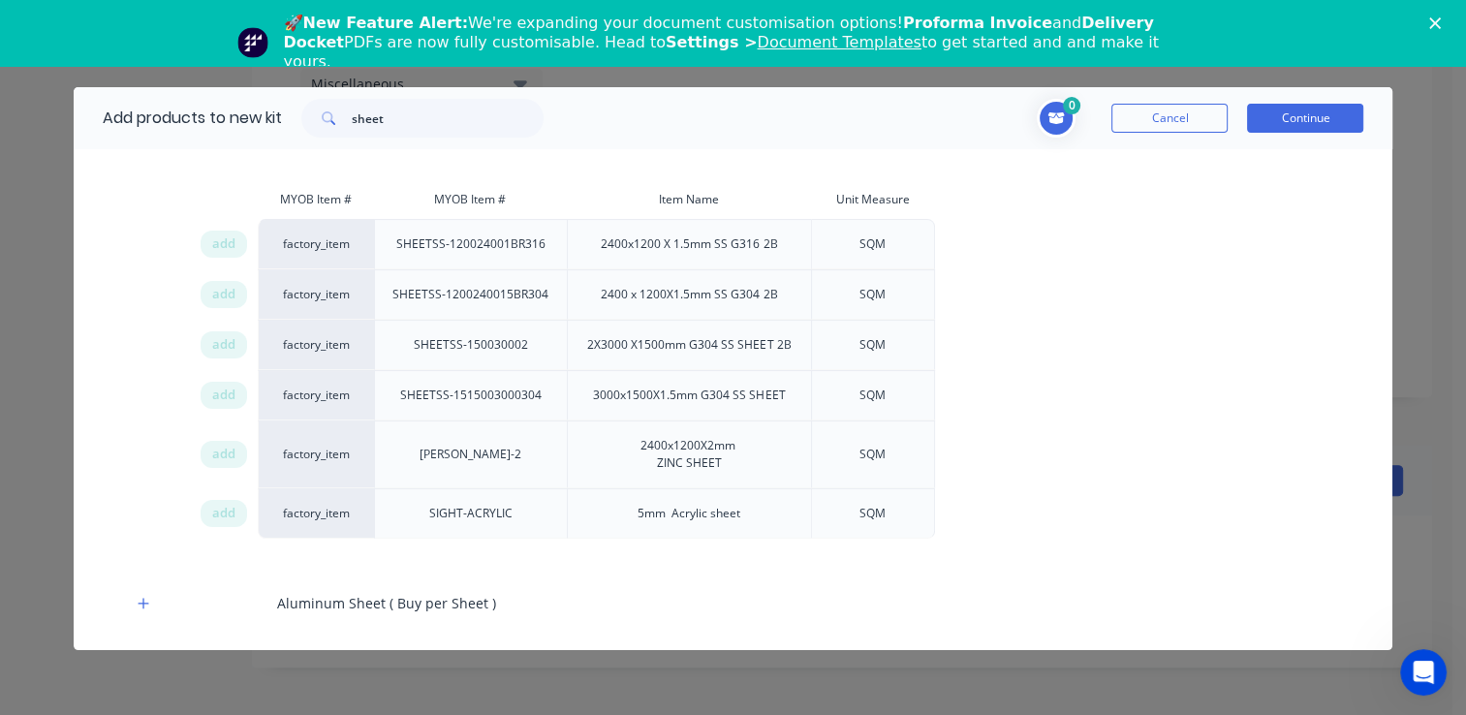
scroll to position [388, 0]
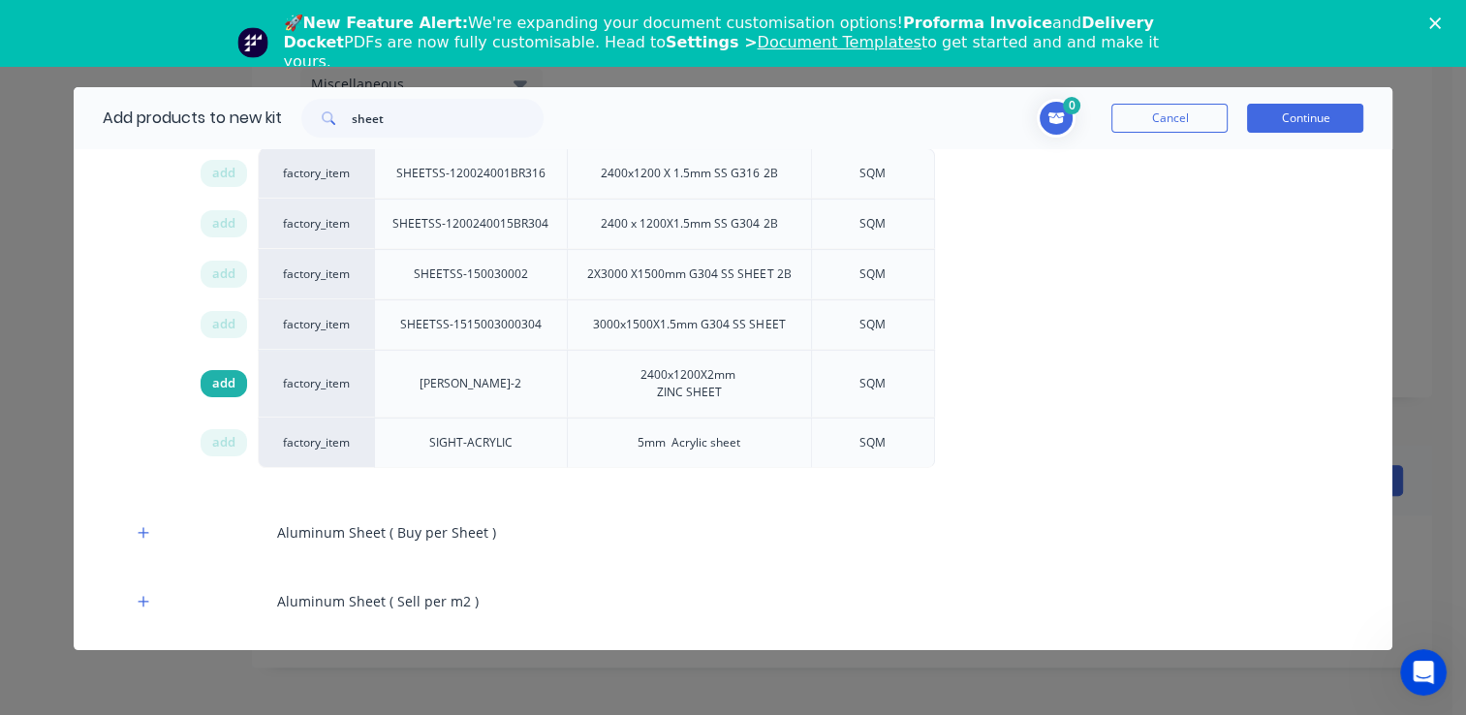
click at [217, 386] on span "add" at bounding box center [223, 383] width 23 height 19
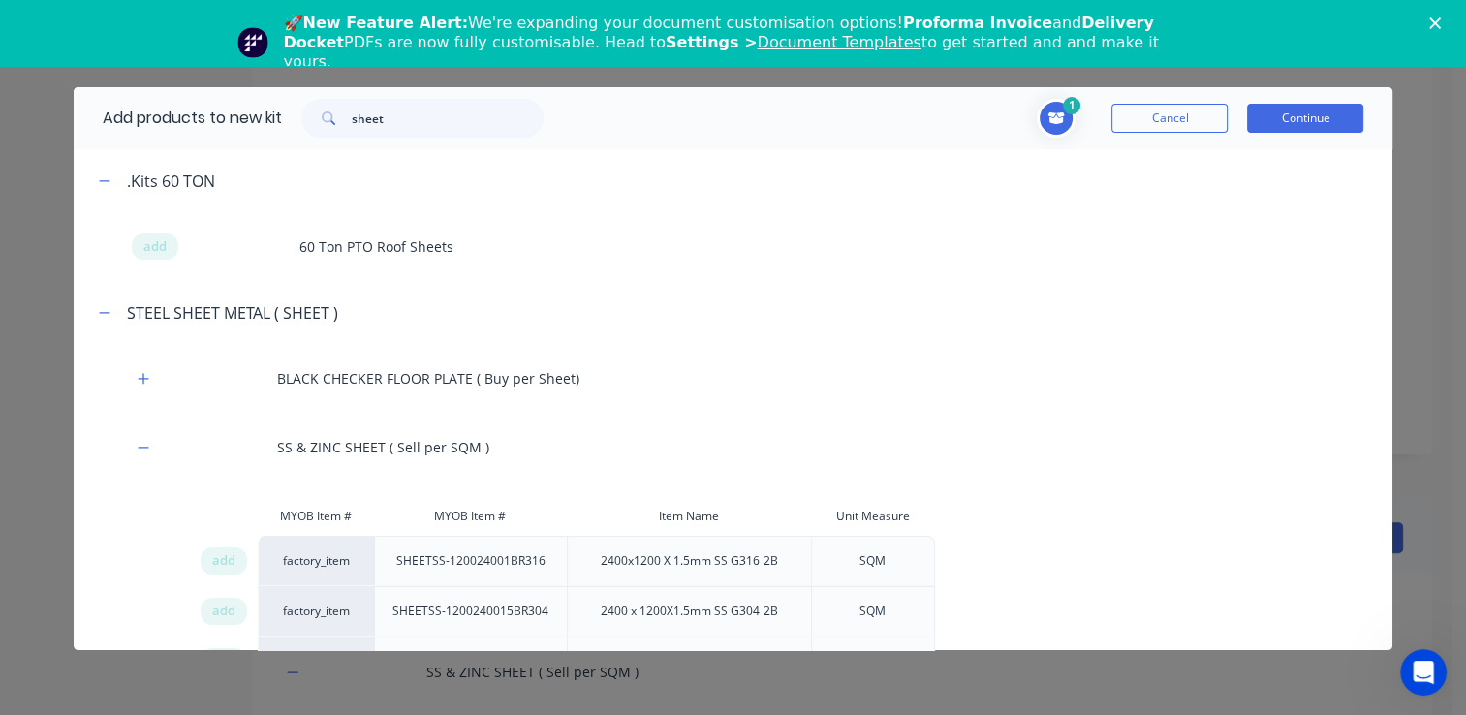
scroll to position [0, 0]
drag, startPoint x: 418, startPoint y: 126, endPoint x: 348, endPoint y: 120, distance: 70.0
click at [348, 120] on div "sheet" at bounding box center [422, 118] width 242 height 39
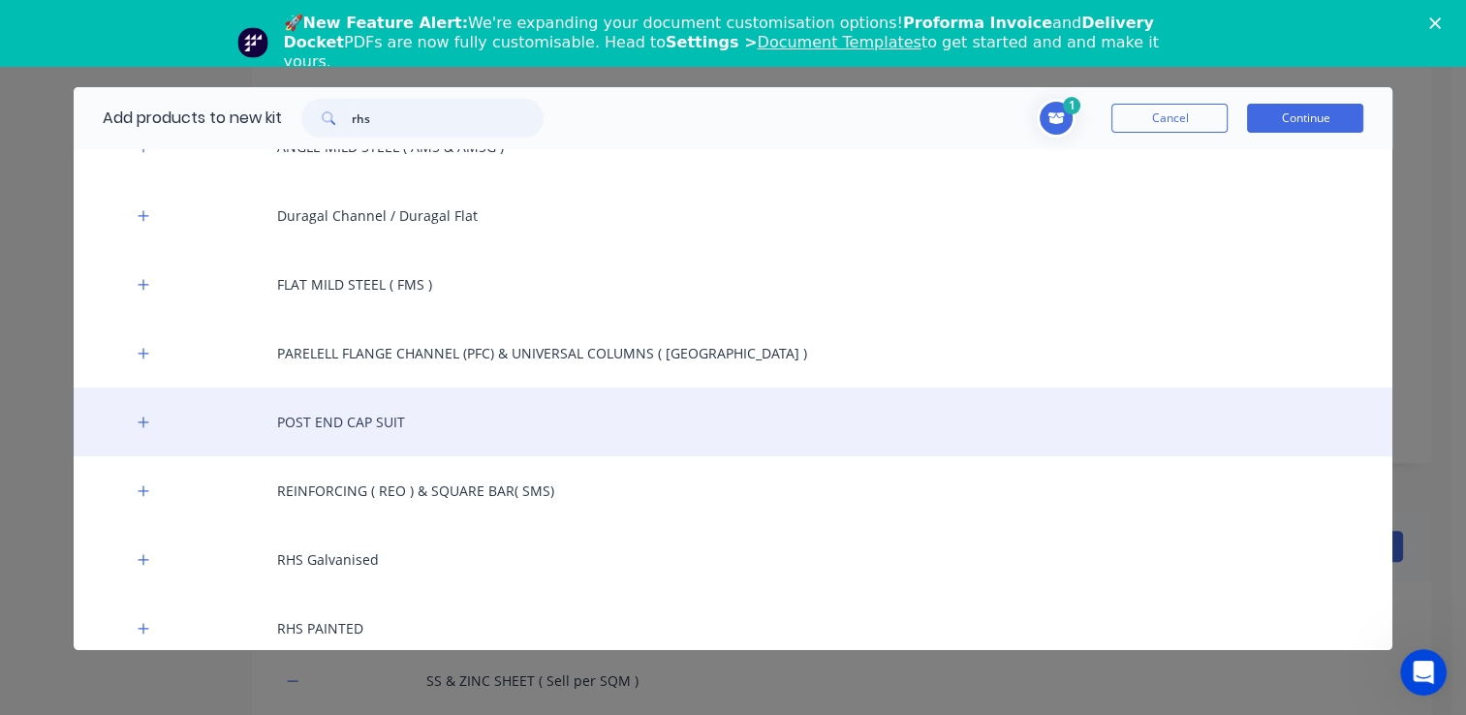
scroll to position [194, 0]
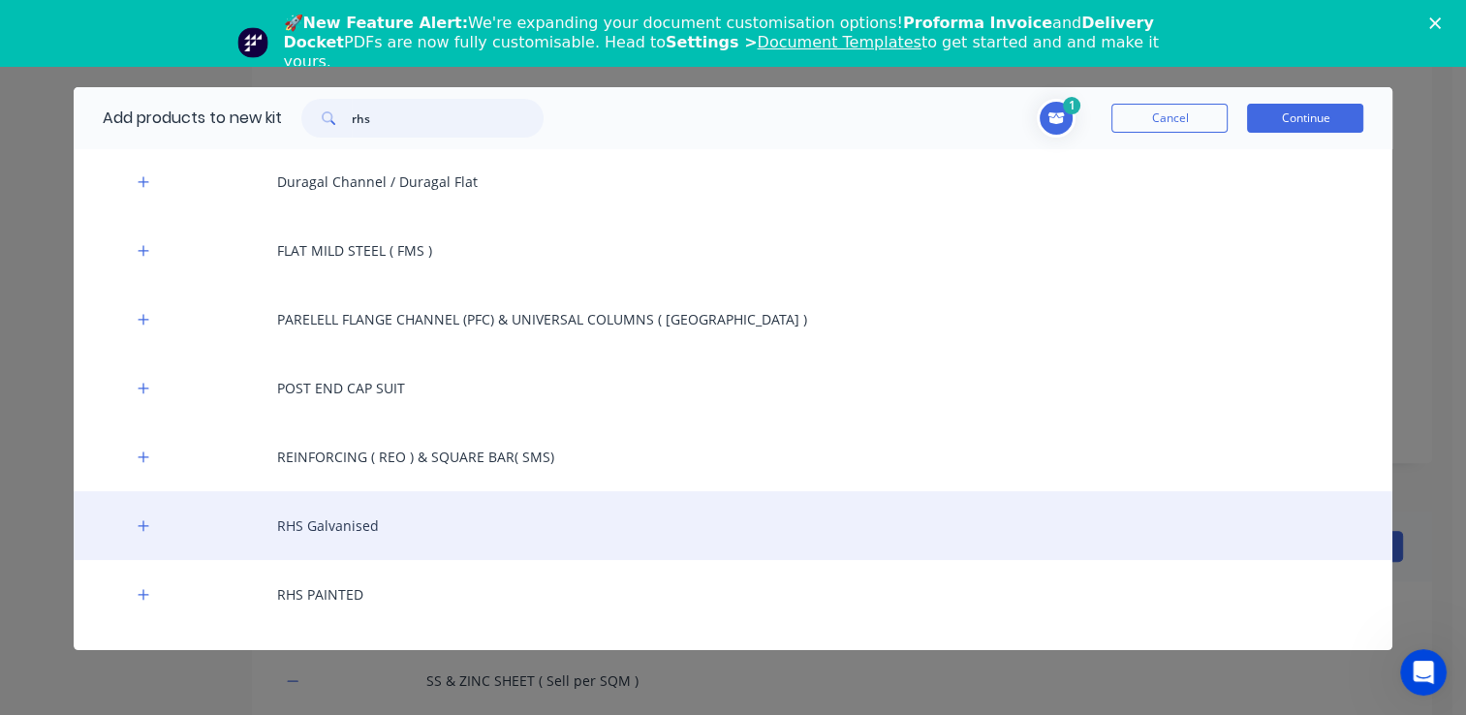
type input "rhs"
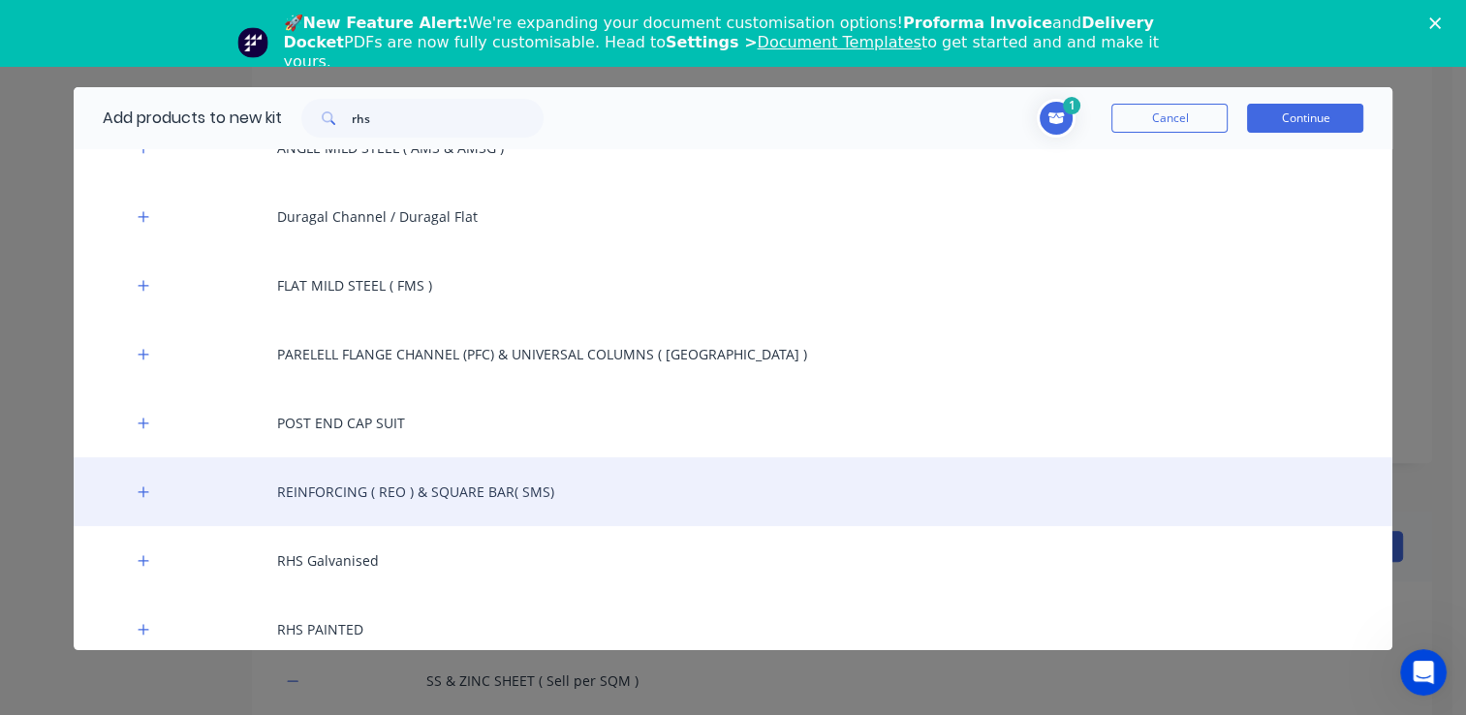
scroll to position [97, 0]
click at [341, 457] on div "ANGLE MILD STEEL ( AMS & AMSG ) Duragal Channel / Duragal Flat FLAT MILD STEEL …" at bounding box center [734, 424] width 1320 height 619
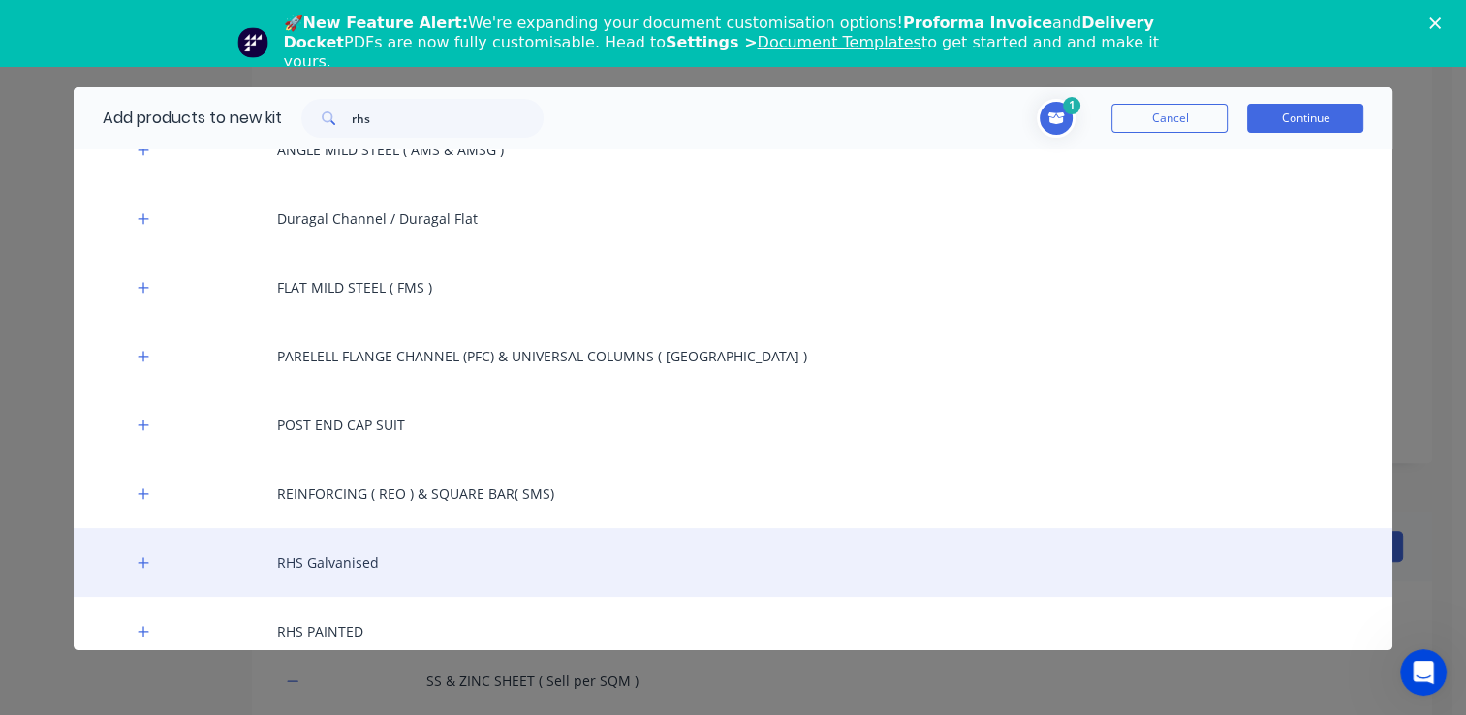
click at [331, 552] on div "RHS Galvanised" at bounding box center [734, 562] width 1320 height 69
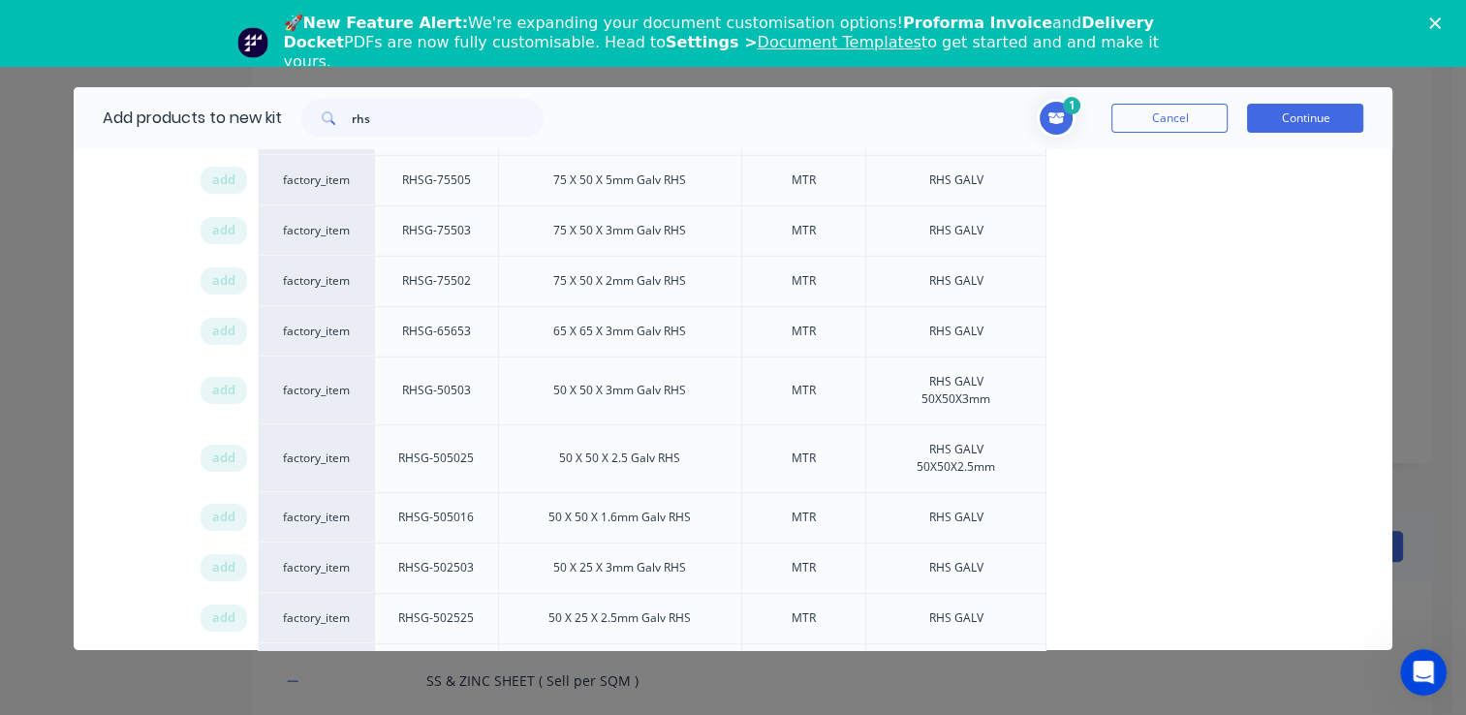
scroll to position [1551, 0]
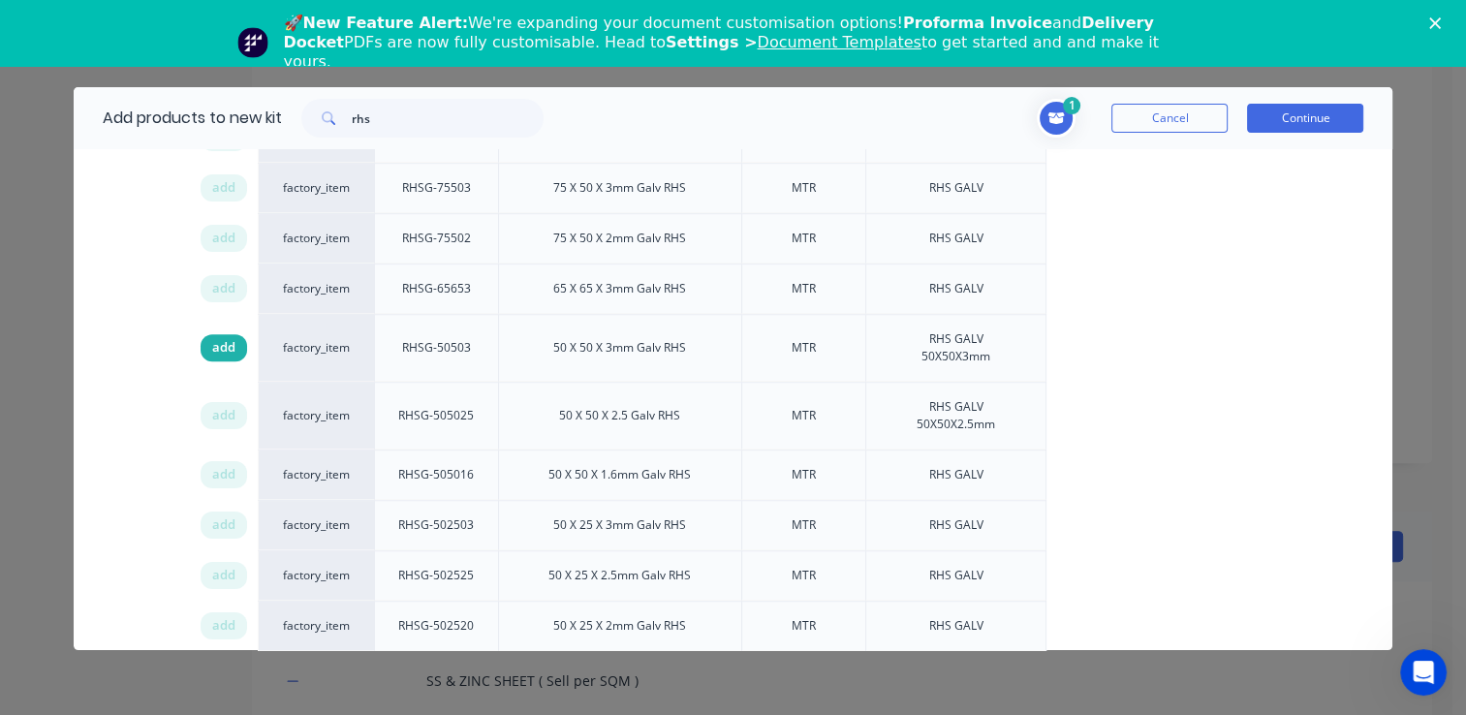
click at [225, 340] on span "add" at bounding box center [223, 347] width 23 height 19
click at [1294, 121] on button "Continue" at bounding box center [1305, 118] width 116 height 29
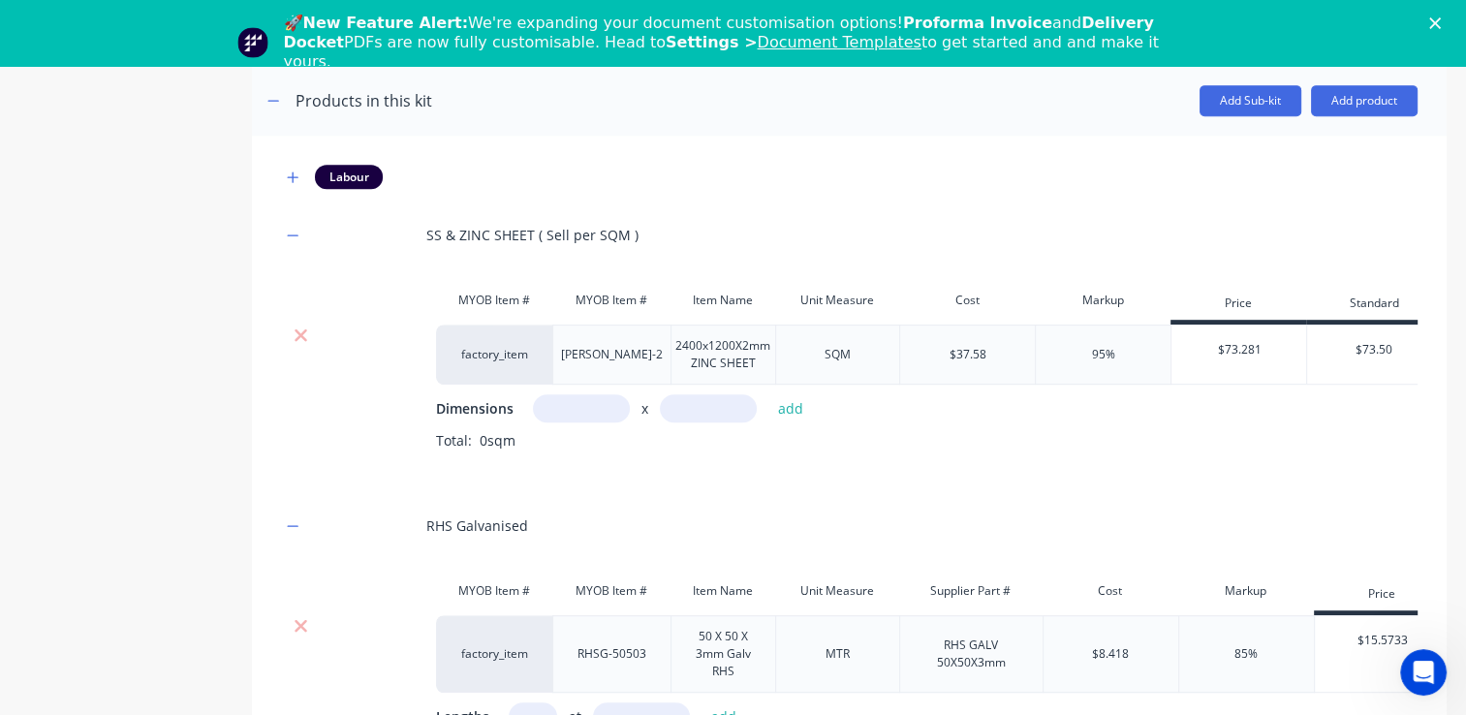
scroll to position [1031, 0]
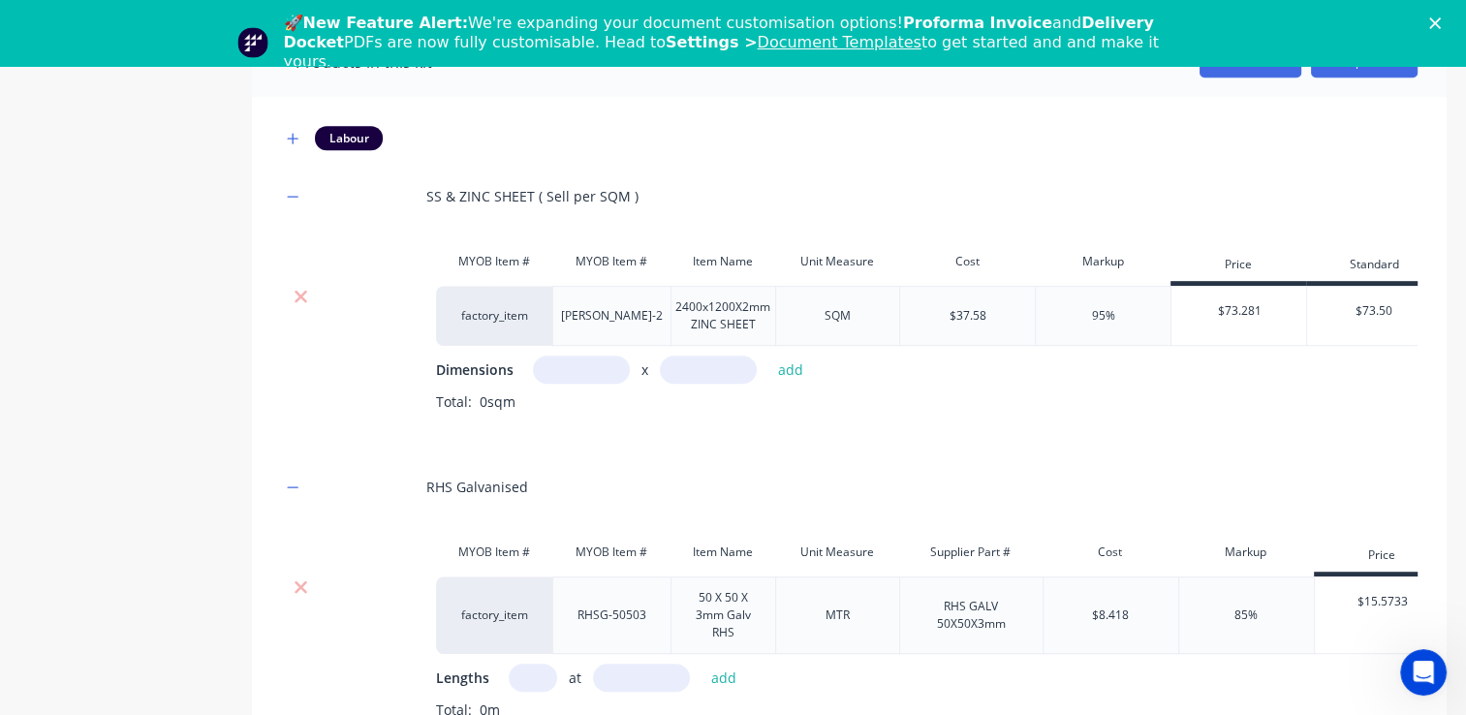
click at [595, 372] on input "text" at bounding box center [581, 370] width 97 height 28
type input "3.6m"
type input "2.4m"
click at [788, 377] on button "add" at bounding box center [792, 370] width 46 height 26
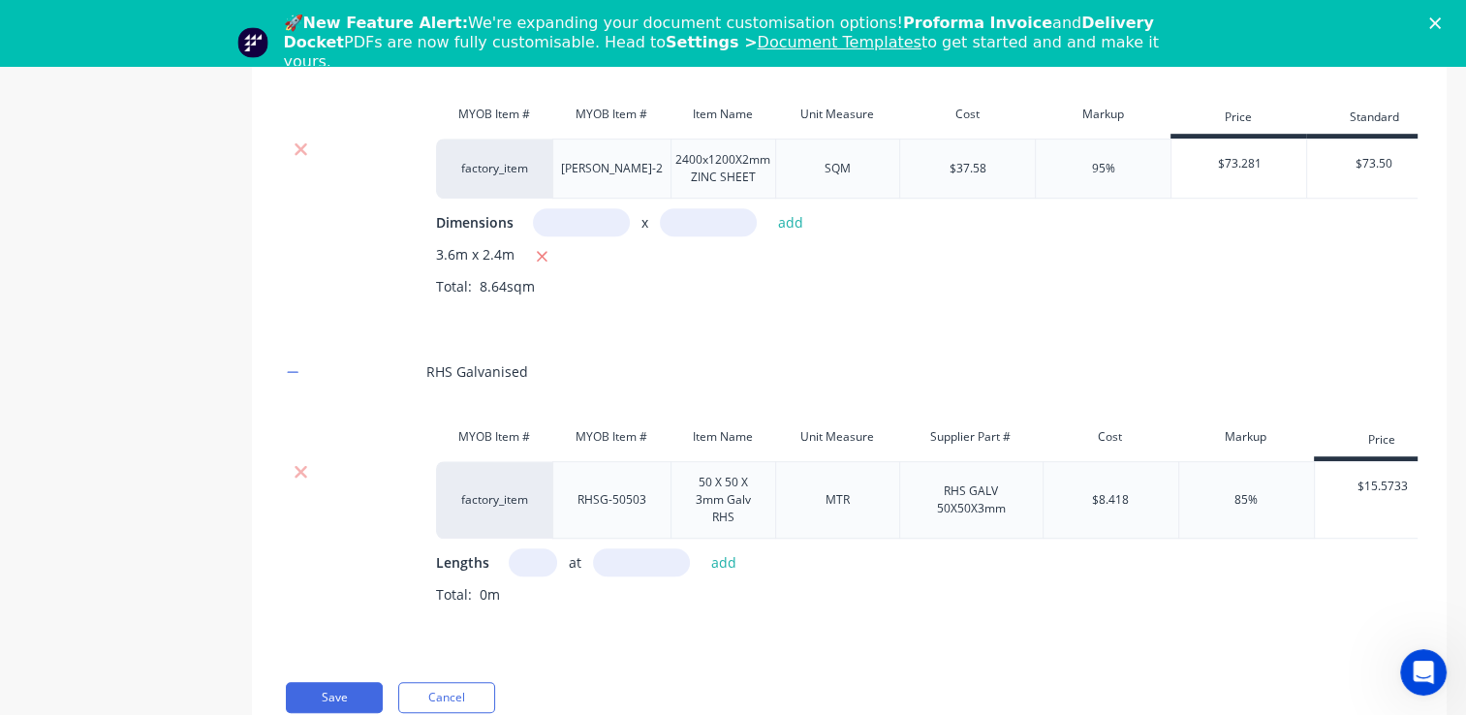
scroll to position [1206, 0]
click at [538, 549] on input "text" at bounding box center [533, 563] width 48 height 28
type input "2"
type input "1680"
click at [721, 550] on button "add" at bounding box center [725, 563] width 46 height 26
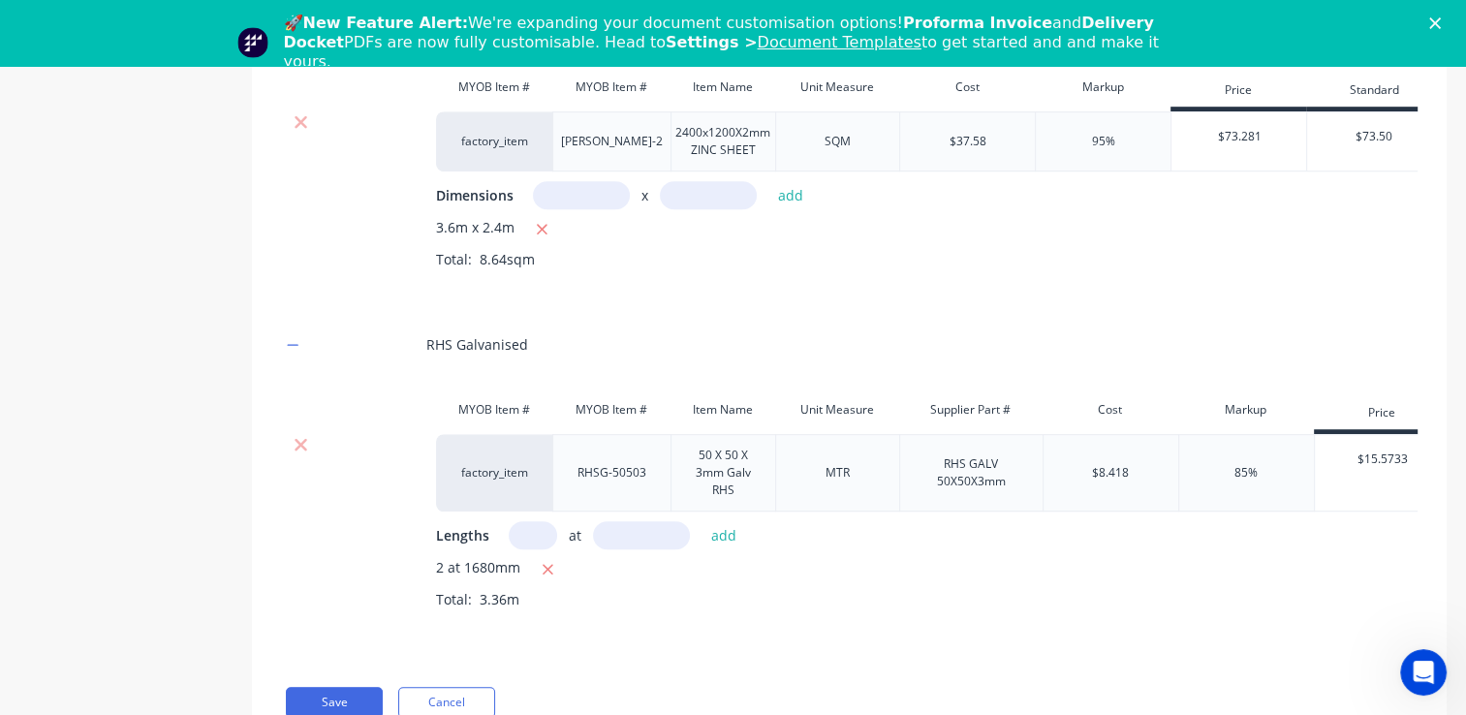
click at [528, 546] on input "text" at bounding box center [533, 535] width 48 height 28
type input "2"
type input "1750"
click at [733, 549] on button "add" at bounding box center [725, 535] width 46 height 26
type input "3"
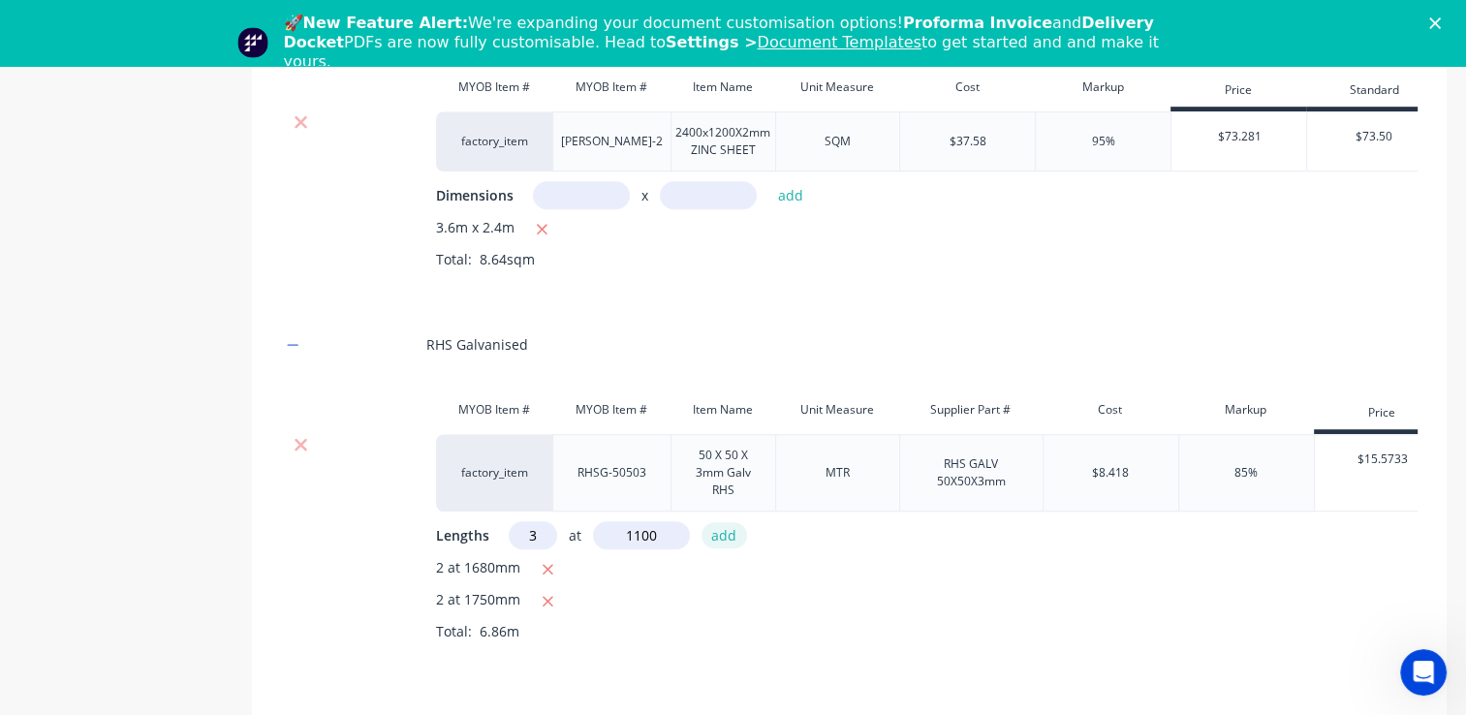
type input "1100"
click at [729, 549] on button "add" at bounding box center [725, 535] width 46 height 26
type input "4"
type input "375"
click at [728, 549] on button "add" at bounding box center [725, 535] width 46 height 26
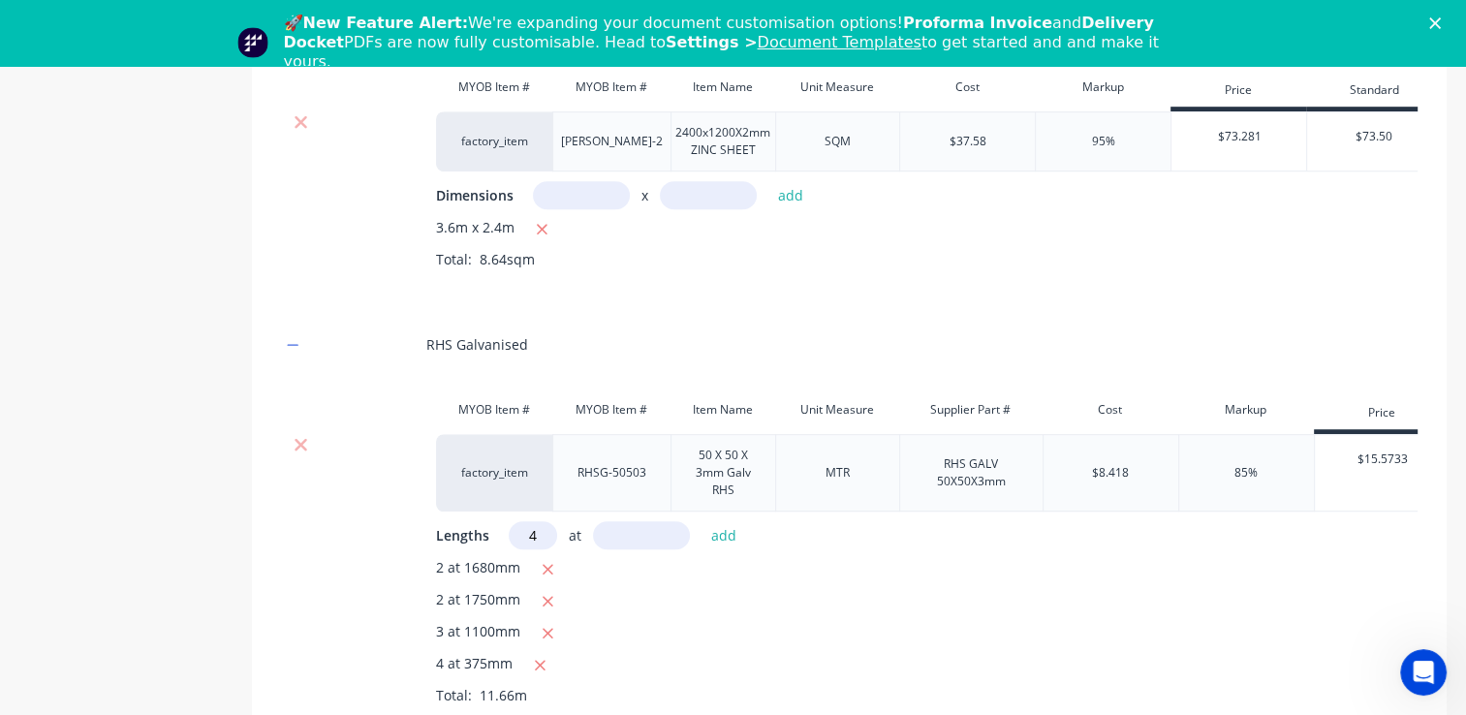
type input "4"
type input "160"
click at [731, 549] on button "add" at bounding box center [725, 535] width 46 height 26
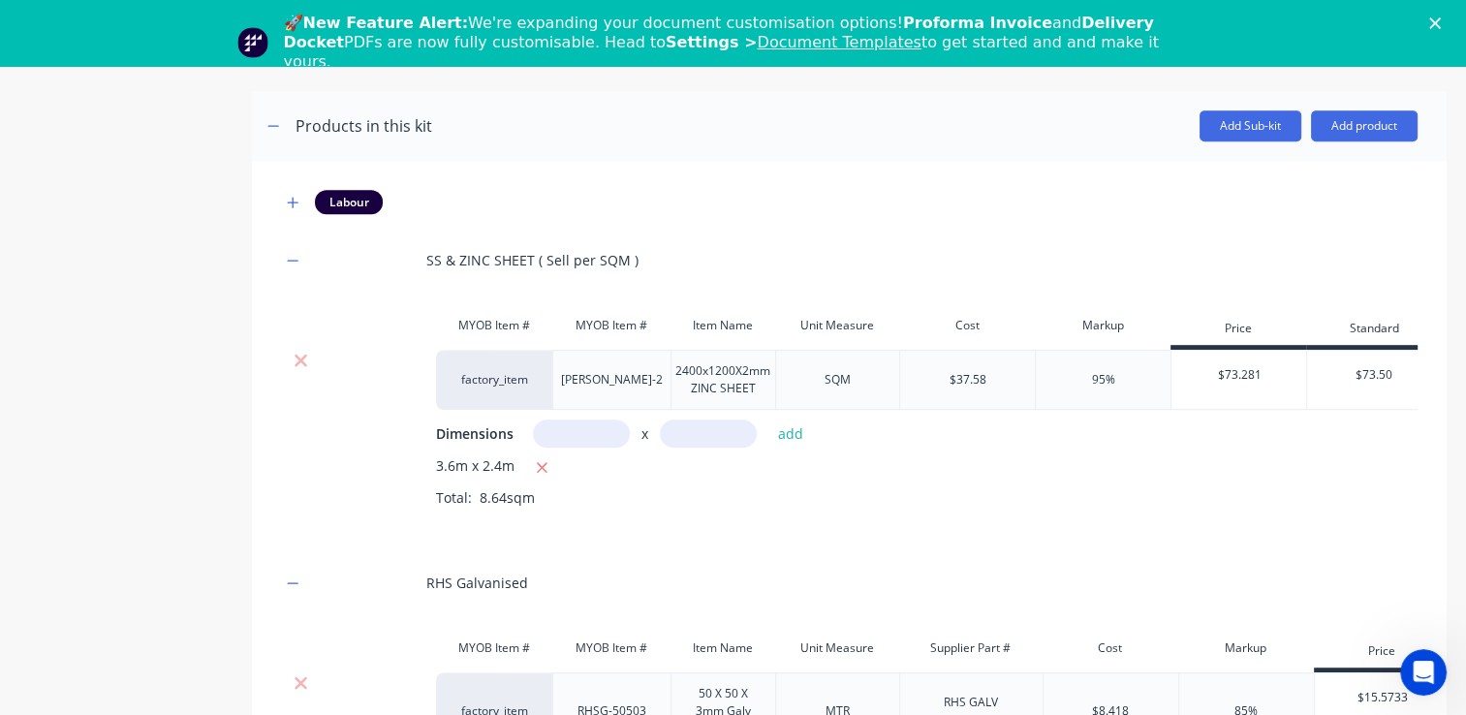
scroll to position [881, 0]
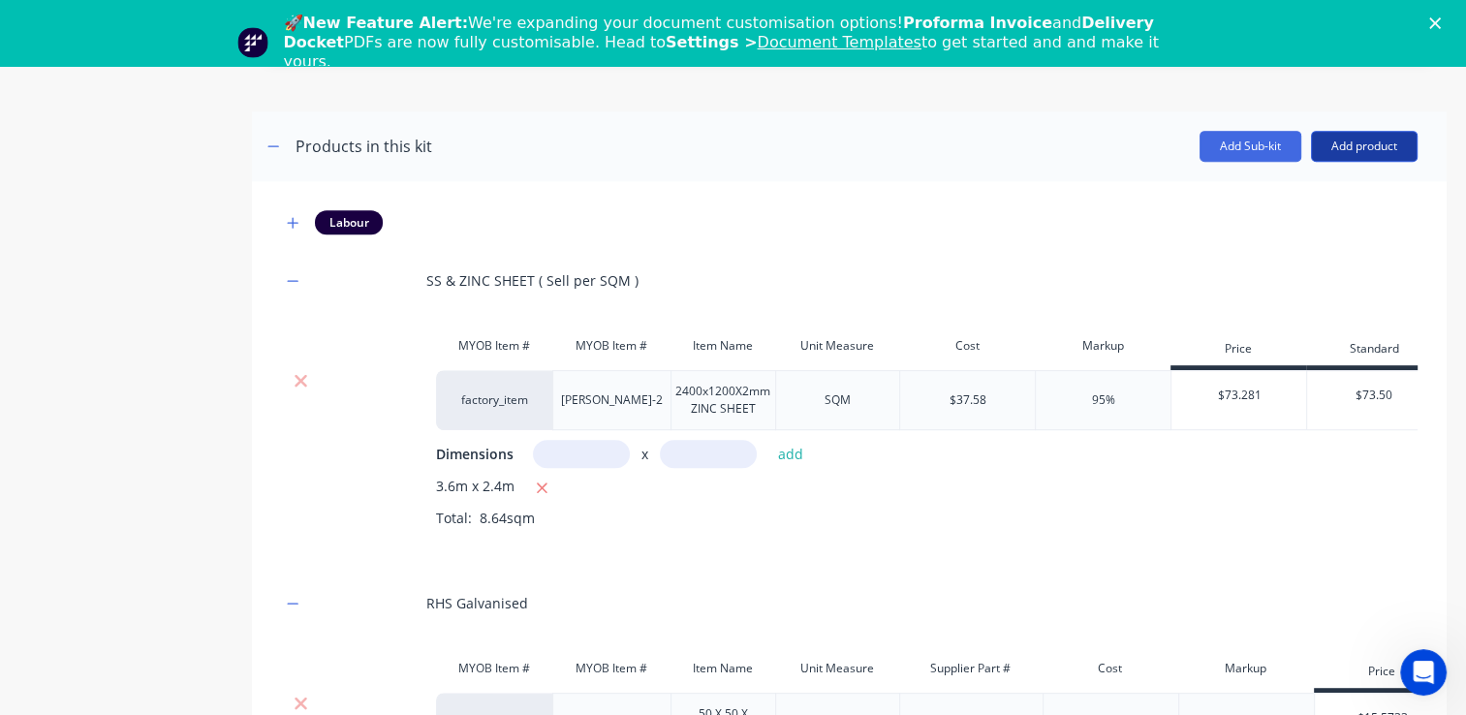
click at [1344, 153] on button "Add product" at bounding box center [1364, 146] width 107 height 31
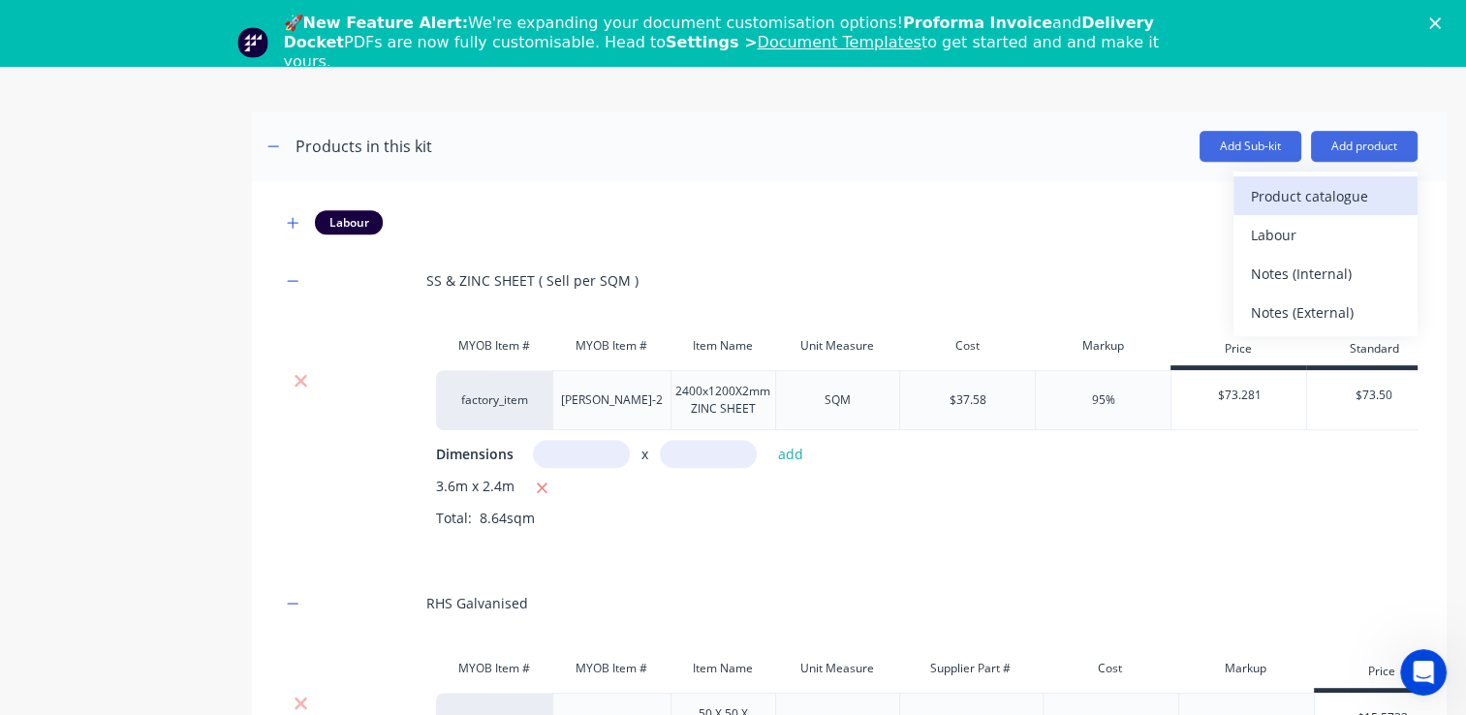
click at [1263, 204] on div "Product catalogue" at bounding box center [1325, 196] width 149 height 28
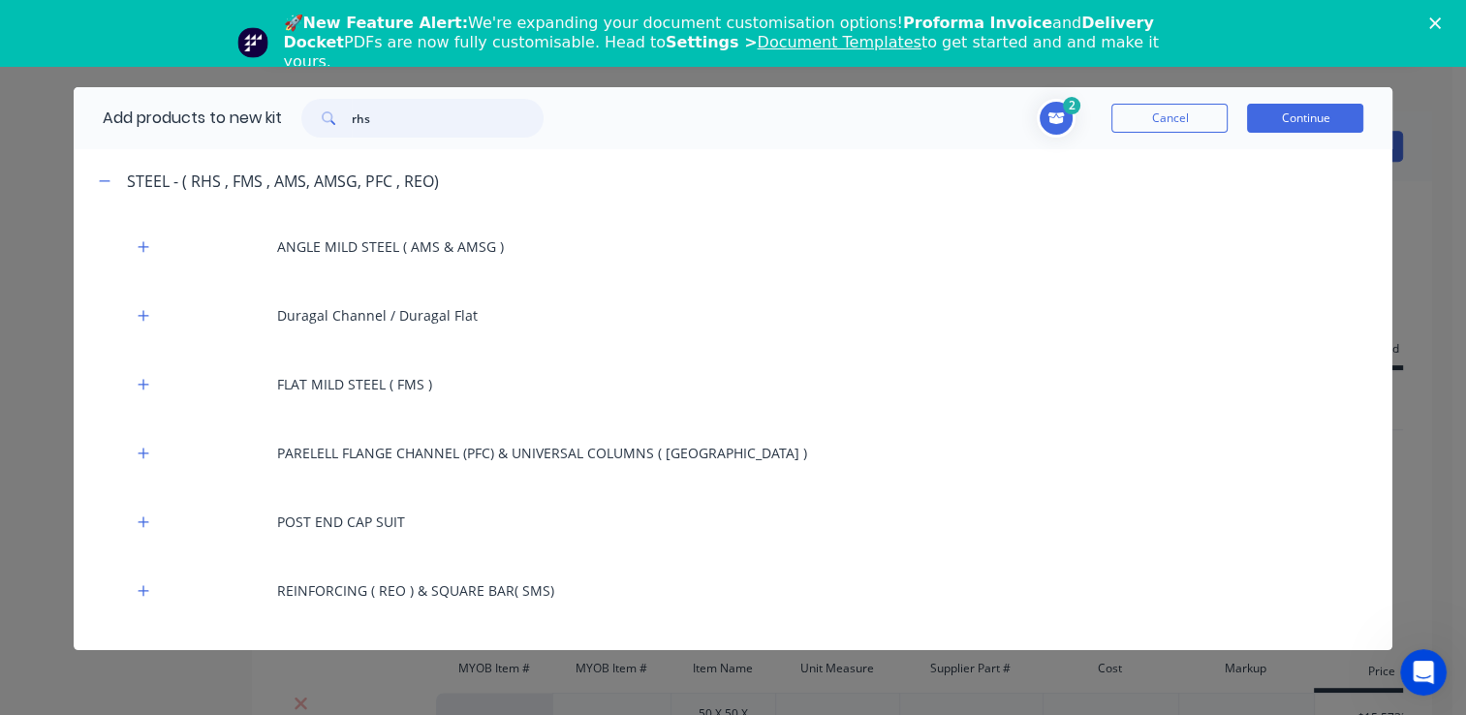
drag, startPoint x: 362, startPoint y: 120, endPoint x: 336, endPoint y: 119, distance: 25.2
click at [336, 119] on div "rhs" at bounding box center [422, 118] width 242 height 39
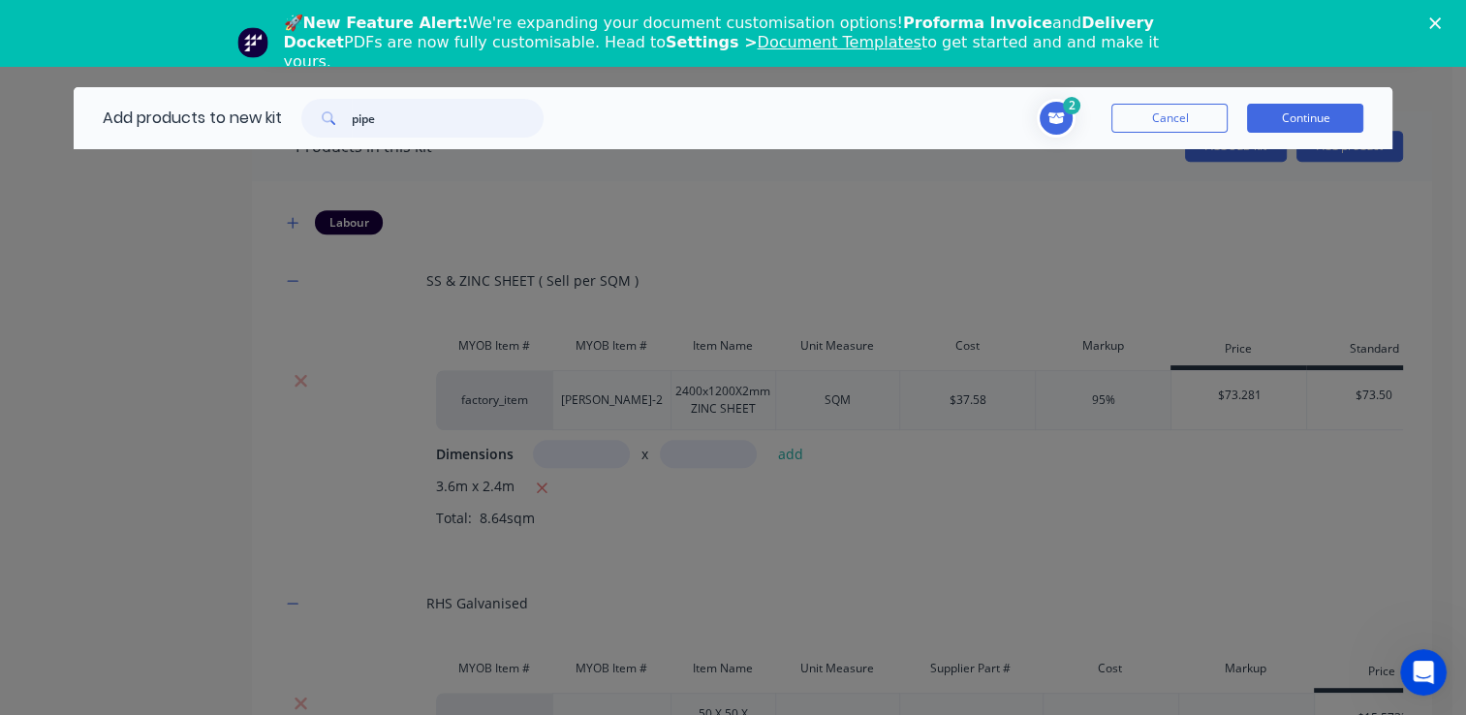
type input "pipe"
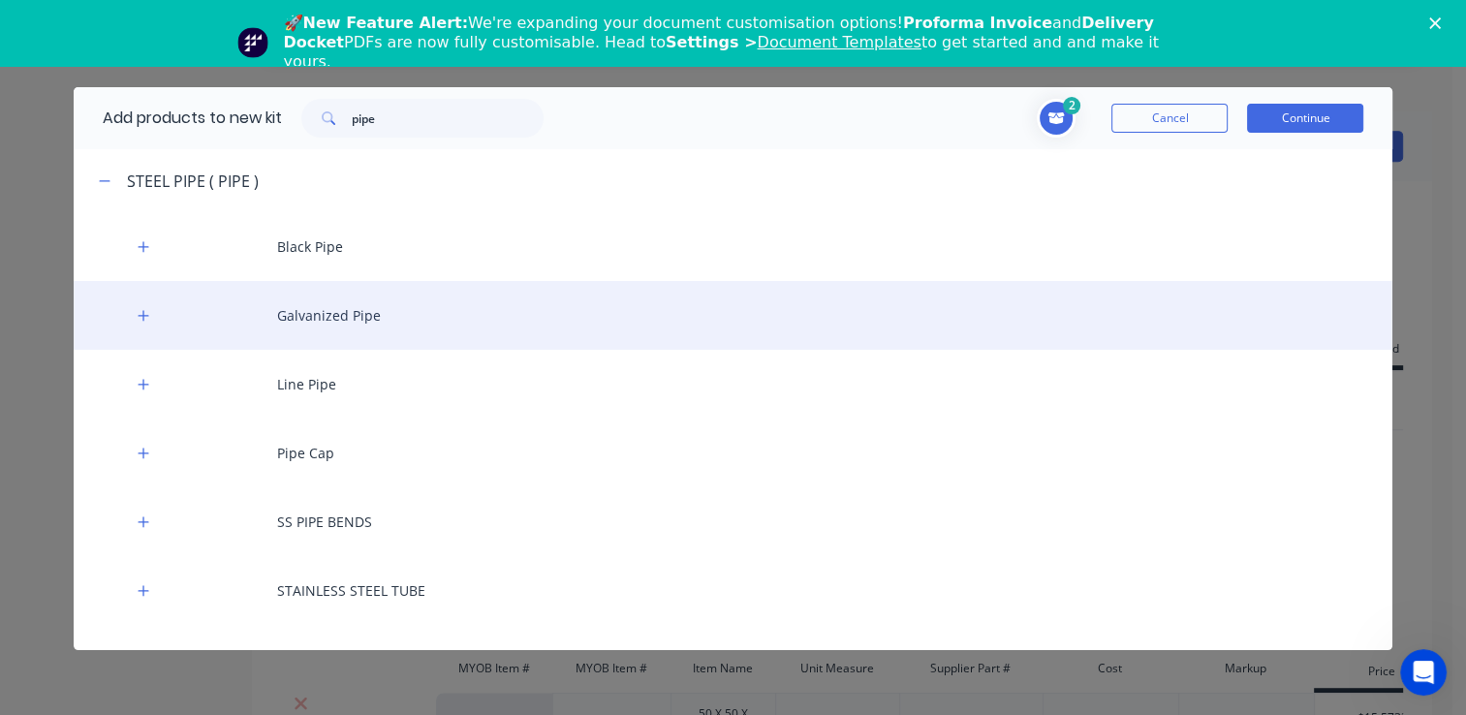
click at [318, 323] on div "Galvanized Pipe" at bounding box center [734, 315] width 1320 height 69
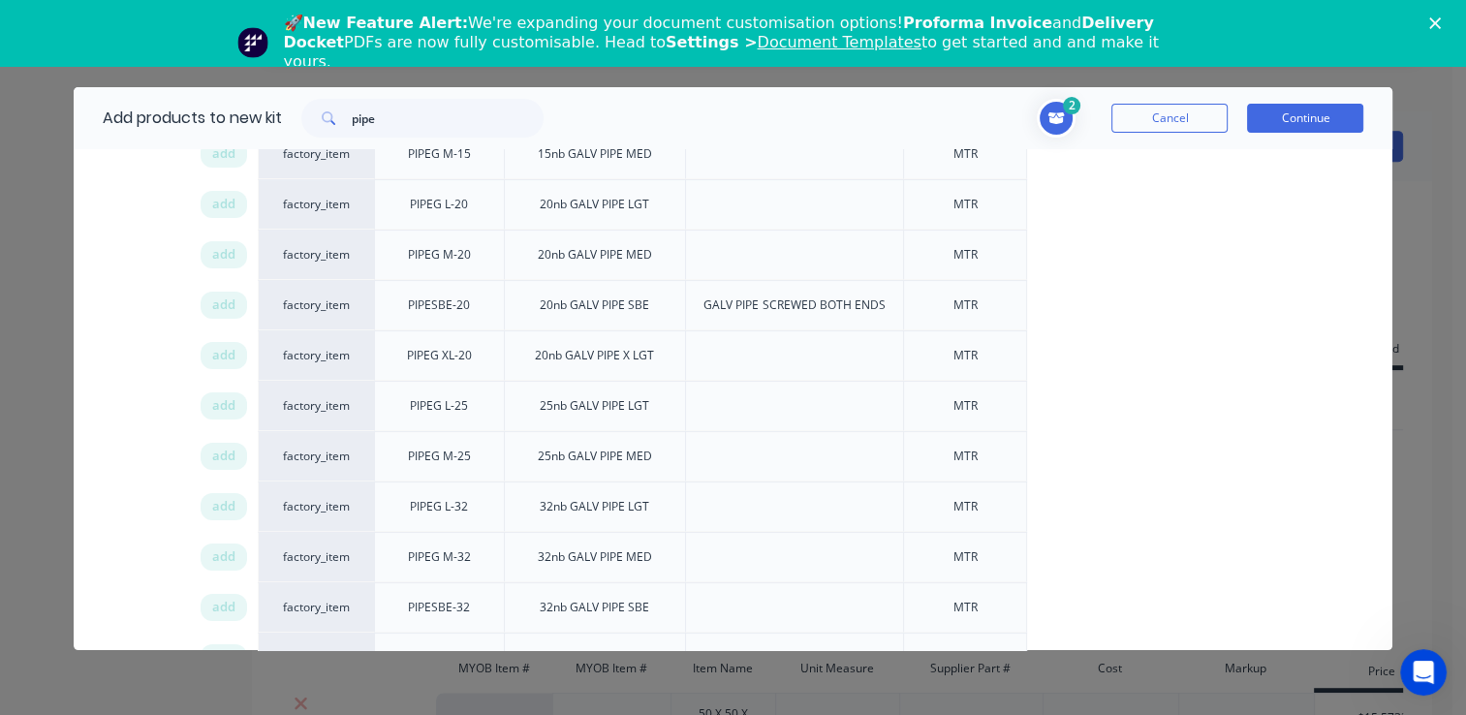
scroll to position [388, 0]
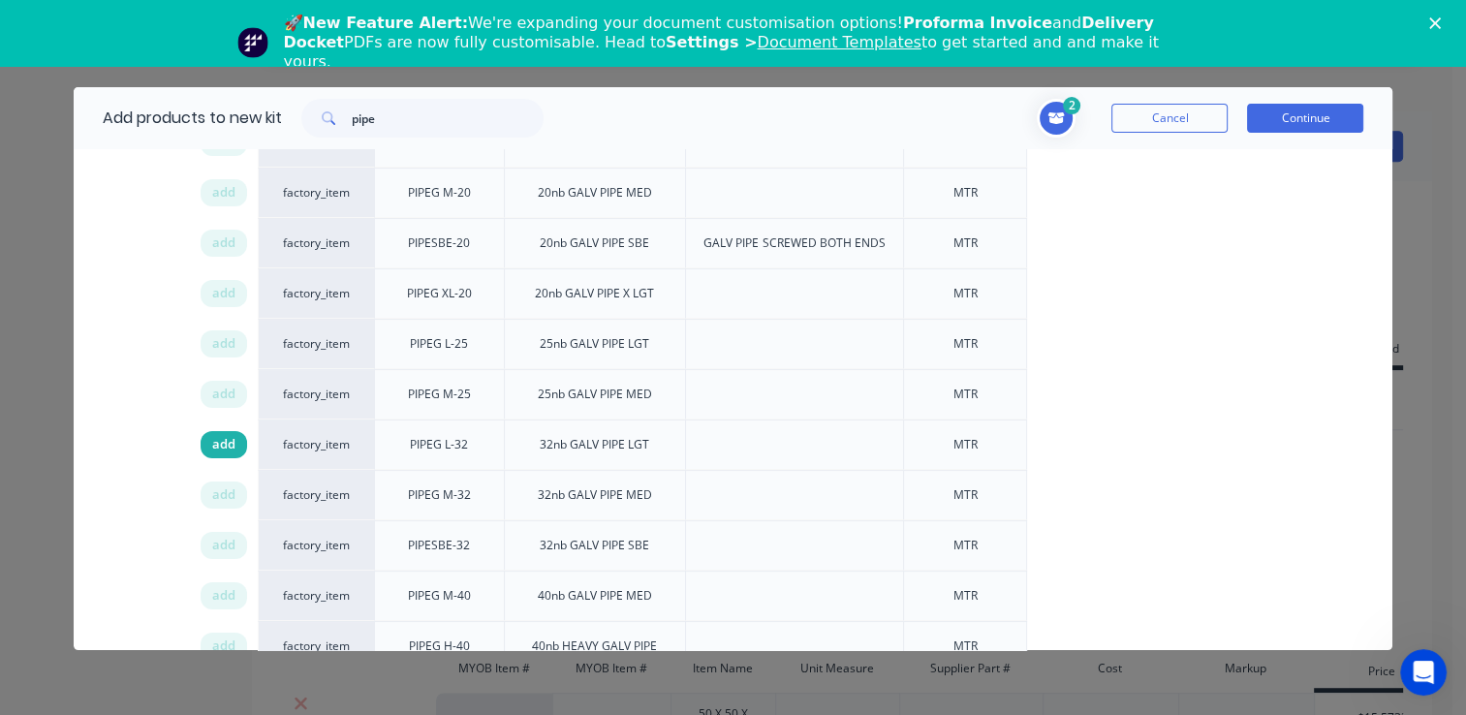
click at [226, 438] on span "add" at bounding box center [223, 444] width 23 height 19
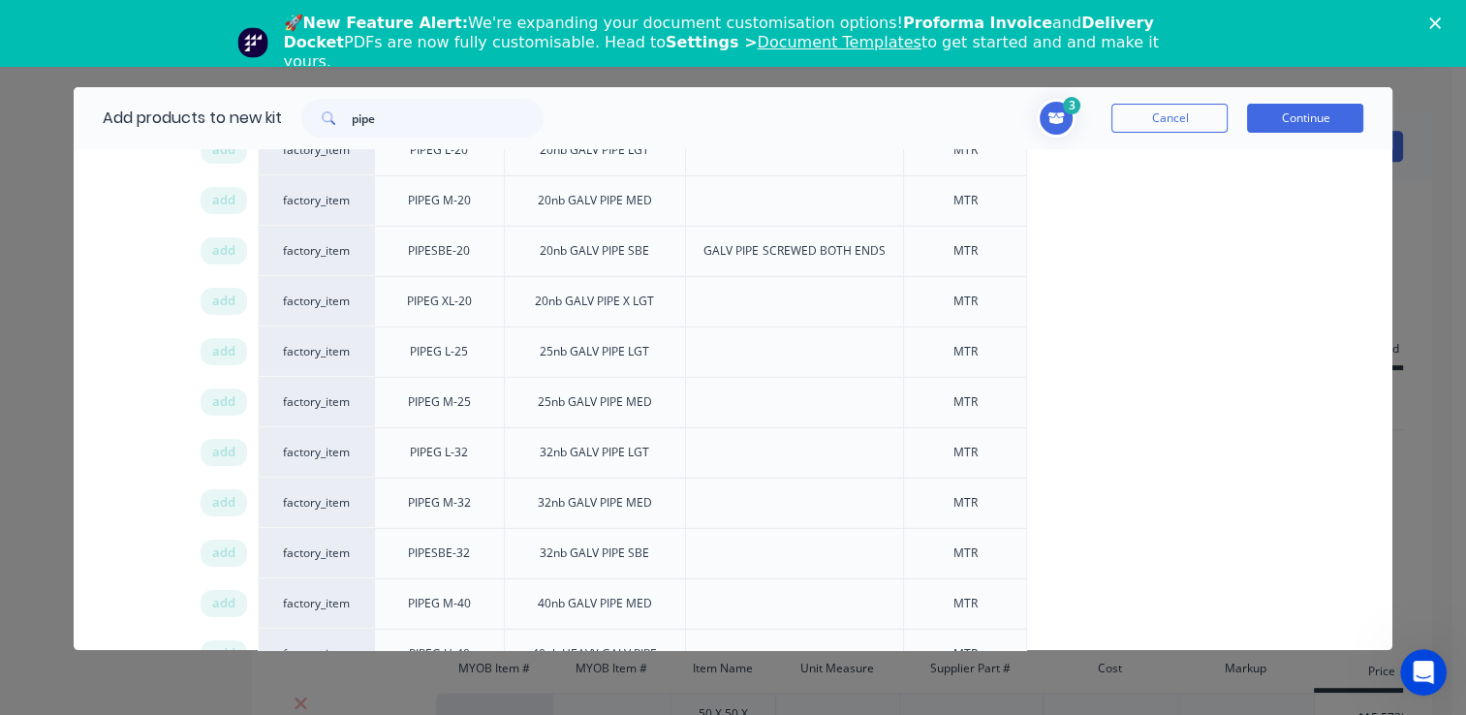
scroll to position [291, 0]
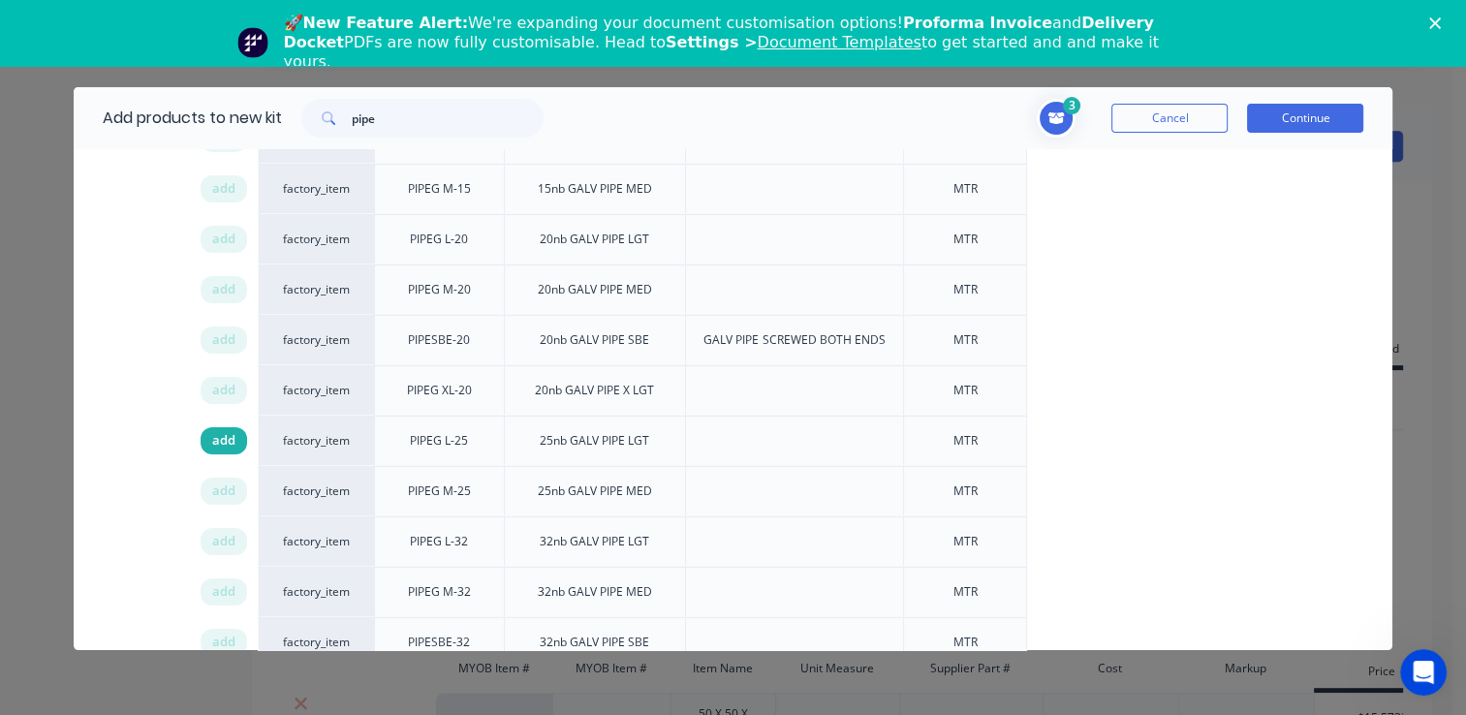
click at [215, 431] on span "add" at bounding box center [223, 440] width 23 height 19
click at [1264, 117] on button "Continue" at bounding box center [1305, 118] width 116 height 29
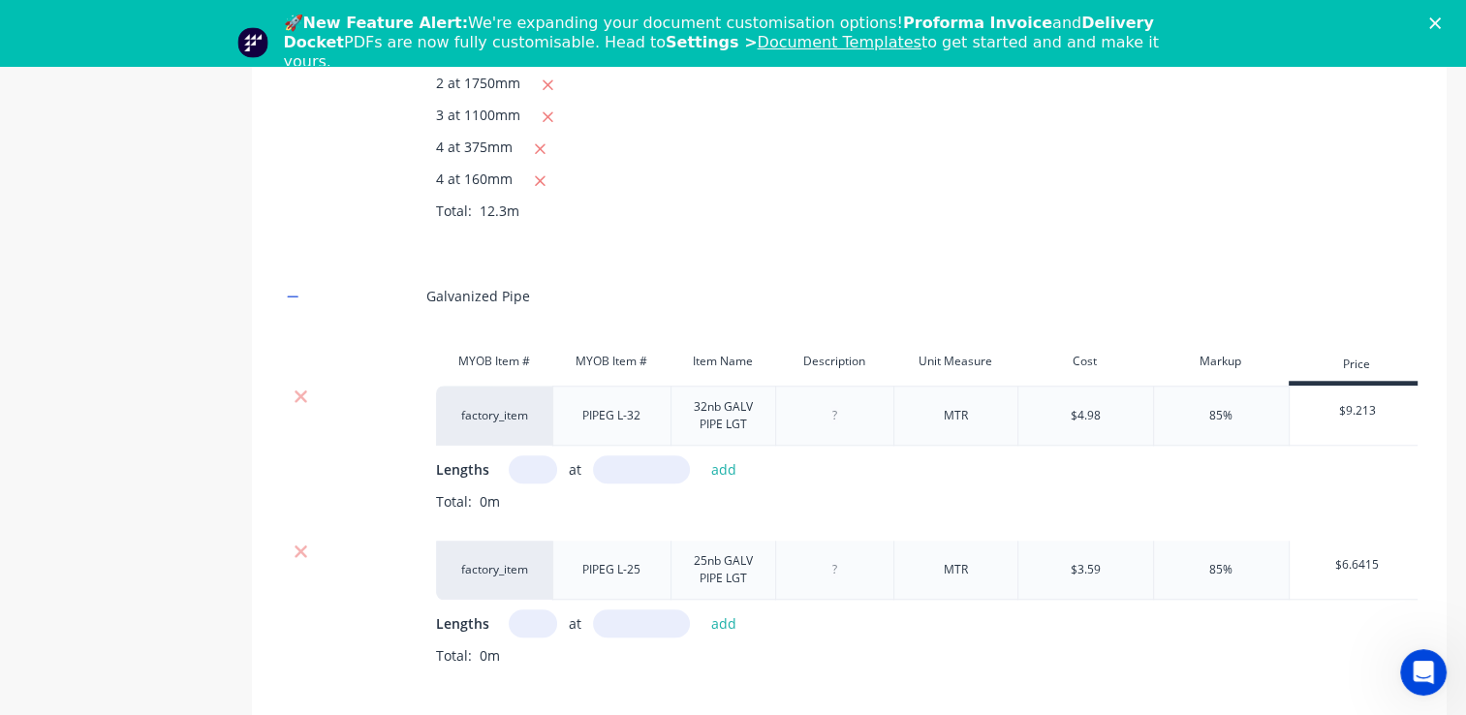
scroll to position [1753, 0]
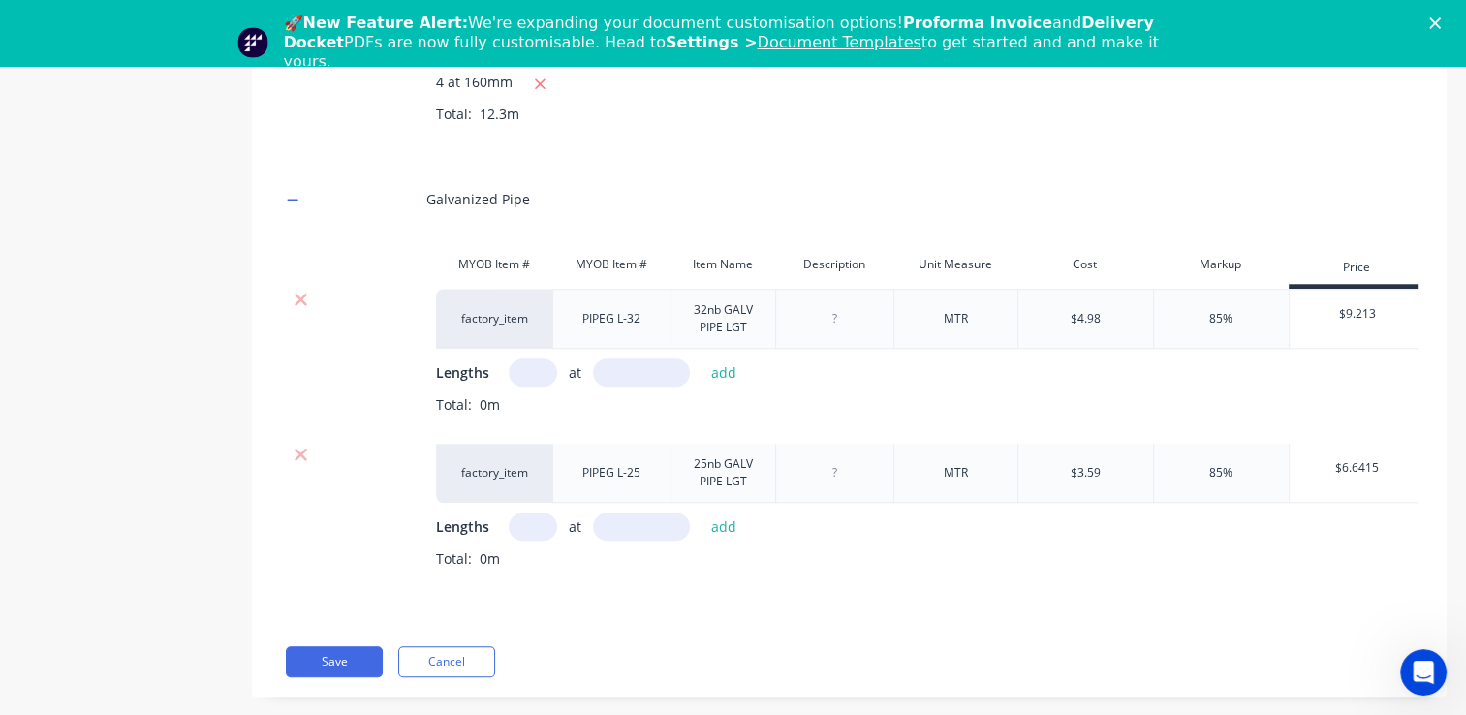
click at [545, 387] on input "text" at bounding box center [533, 373] width 48 height 28
type input "2"
type input "3300"
click at [724, 386] on button "add" at bounding box center [725, 373] width 46 height 26
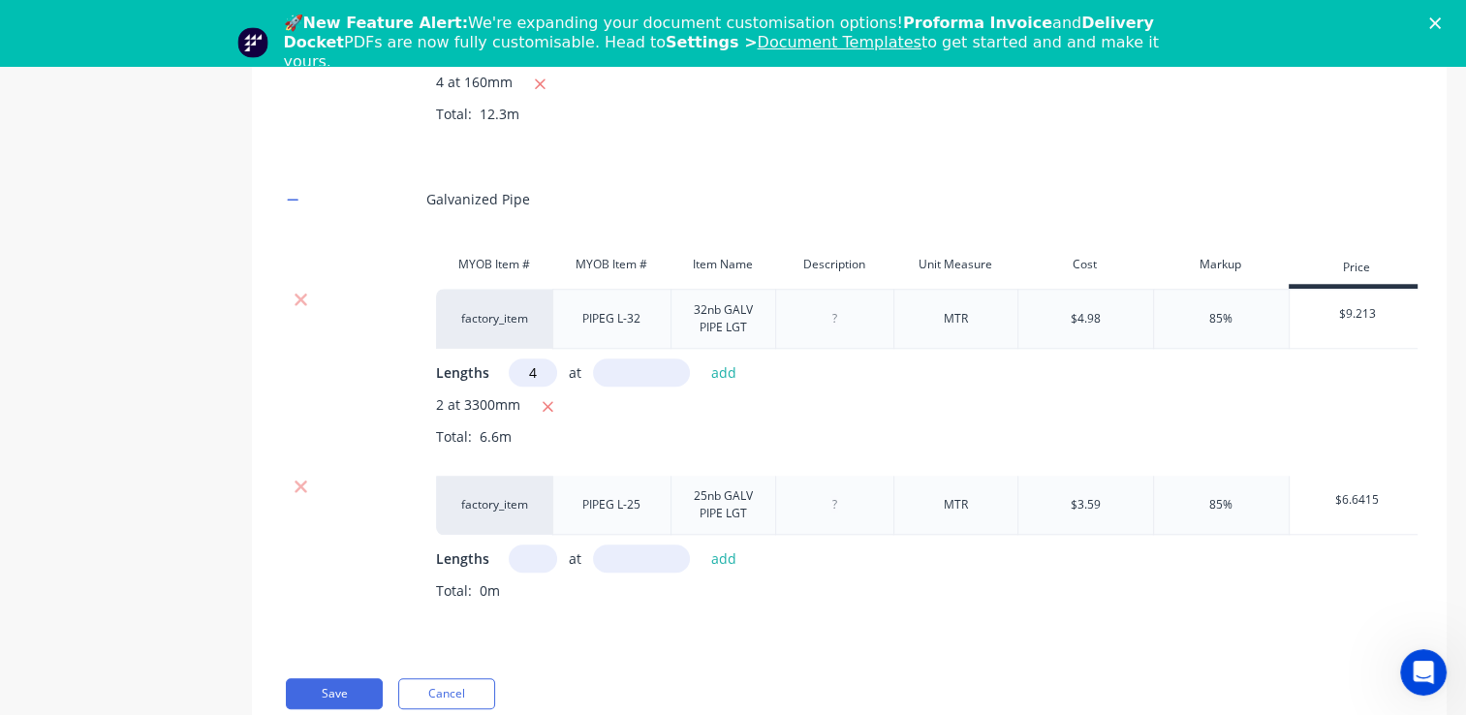
type input "4"
click at [624, 387] on input "text" at bounding box center [641, 373] width 97 height 28
type input "65"
click at [728, 386] on button "add" at bounding box center [725, 373] width 46 height 26
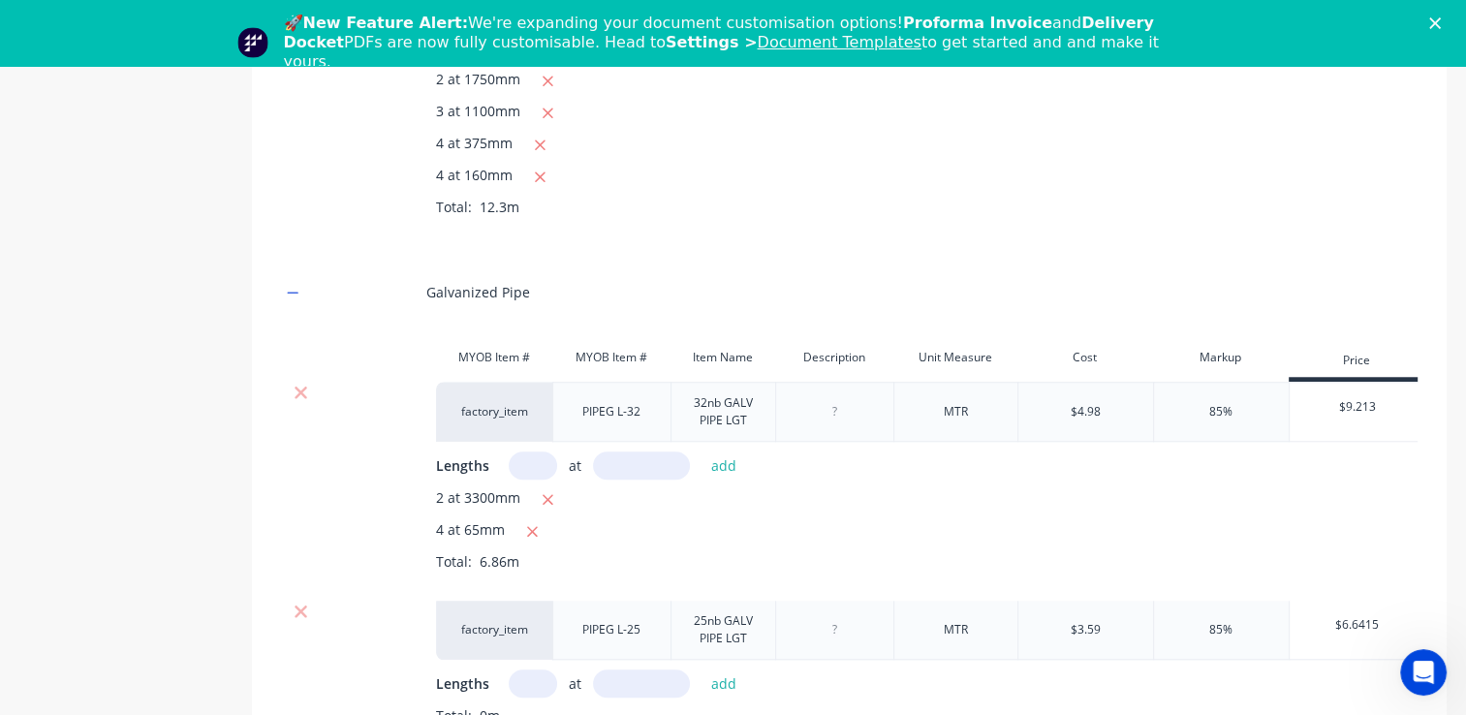
scroll to position [1888, 0]
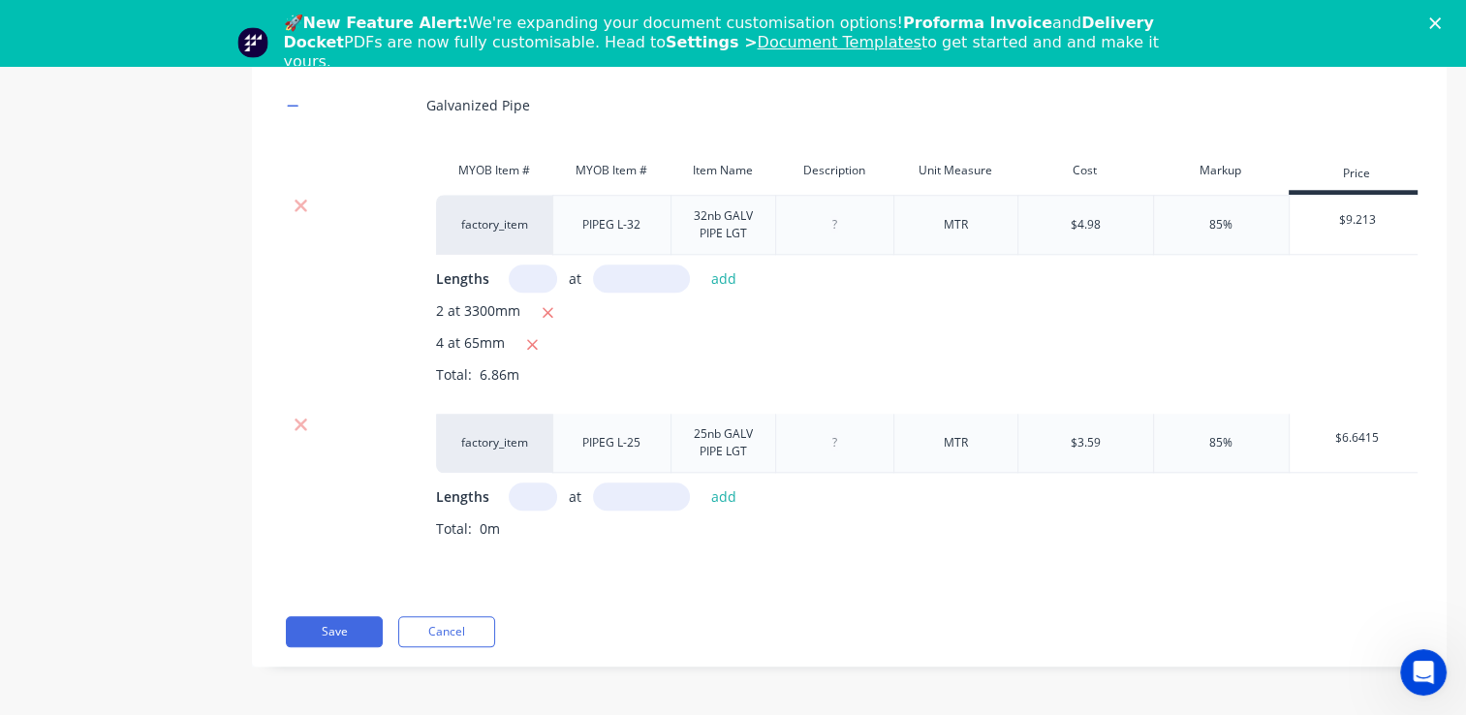
click at [511, 499] on div "Lengths at add Total: 0m" at bounding box center [927, 525] width 982 height 85
click at [520, 488] on input "text" at bounding box center [533, 497] width 48 height 28
click at [546, 483] on input "text" at bounding box center [533, 497] width 48 height 28
type input "4"
type input "120"
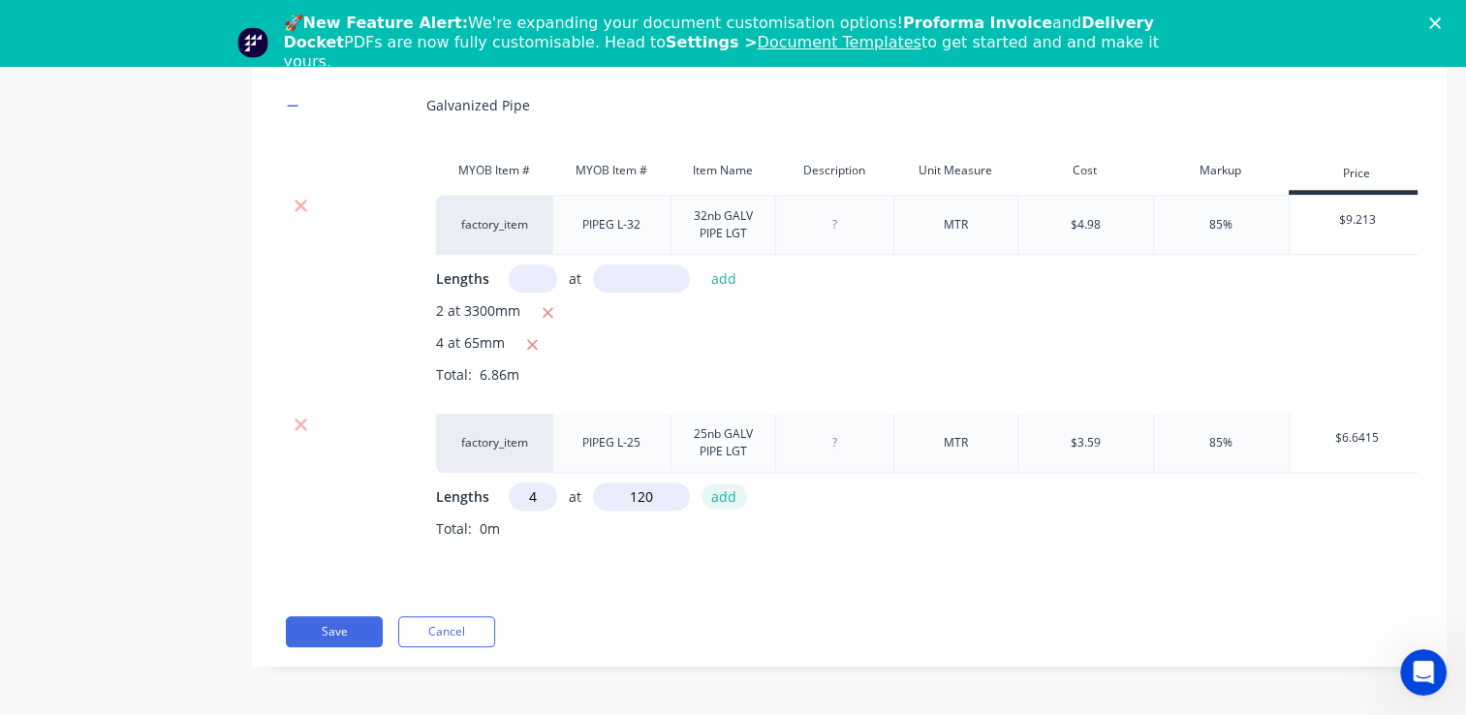
click at [734, 486] on button "add" at bounding box center [725, 497] width 46 height 26
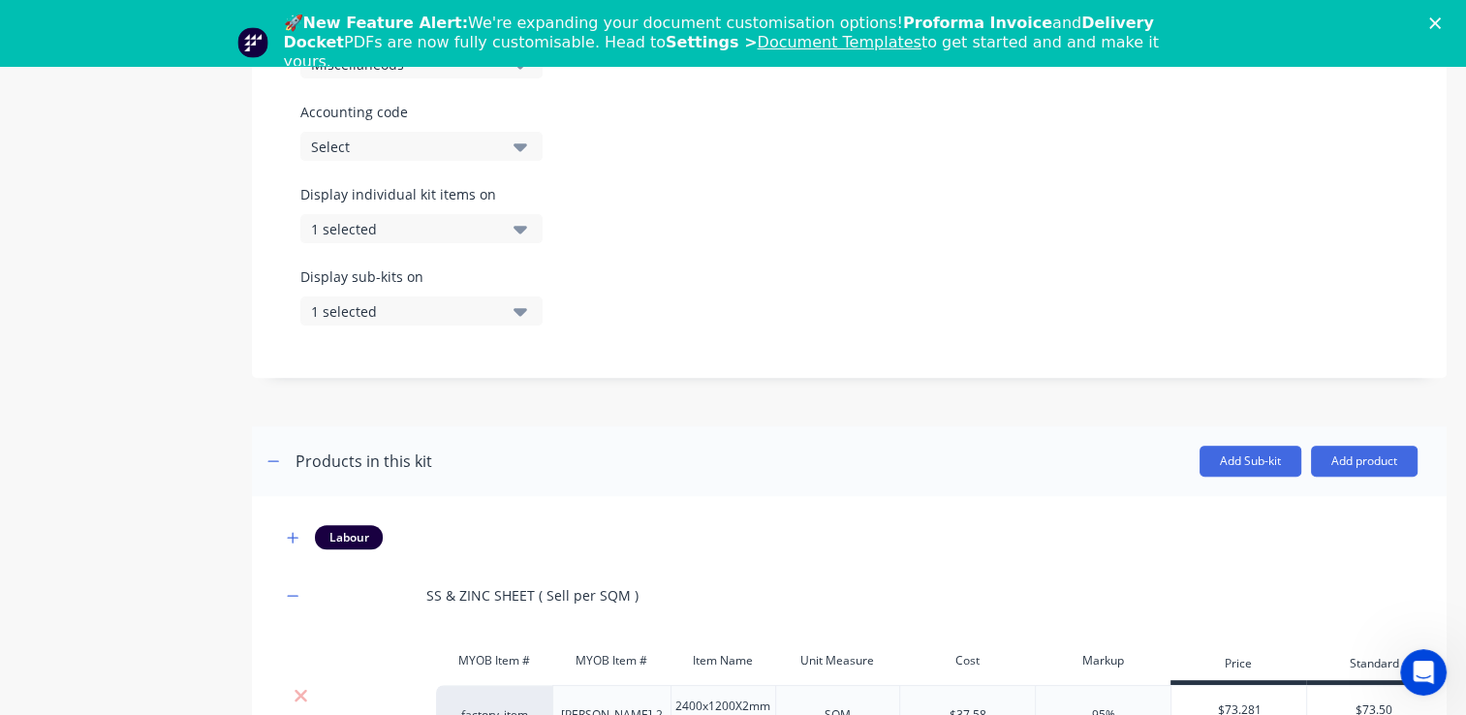
scroll to position [564, 0]
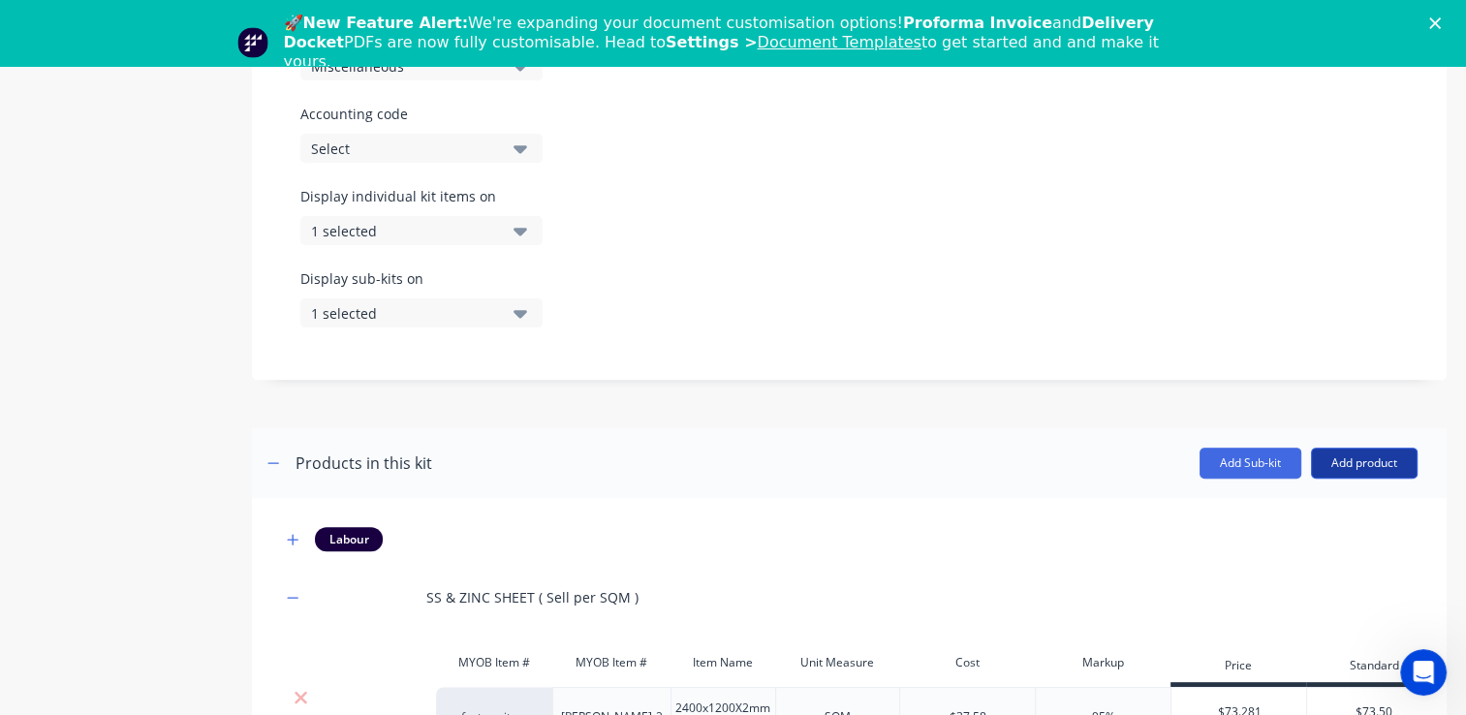
click at [1313, 457] on button "Add product" at bounding box center [1364, 463] width 107 height 31
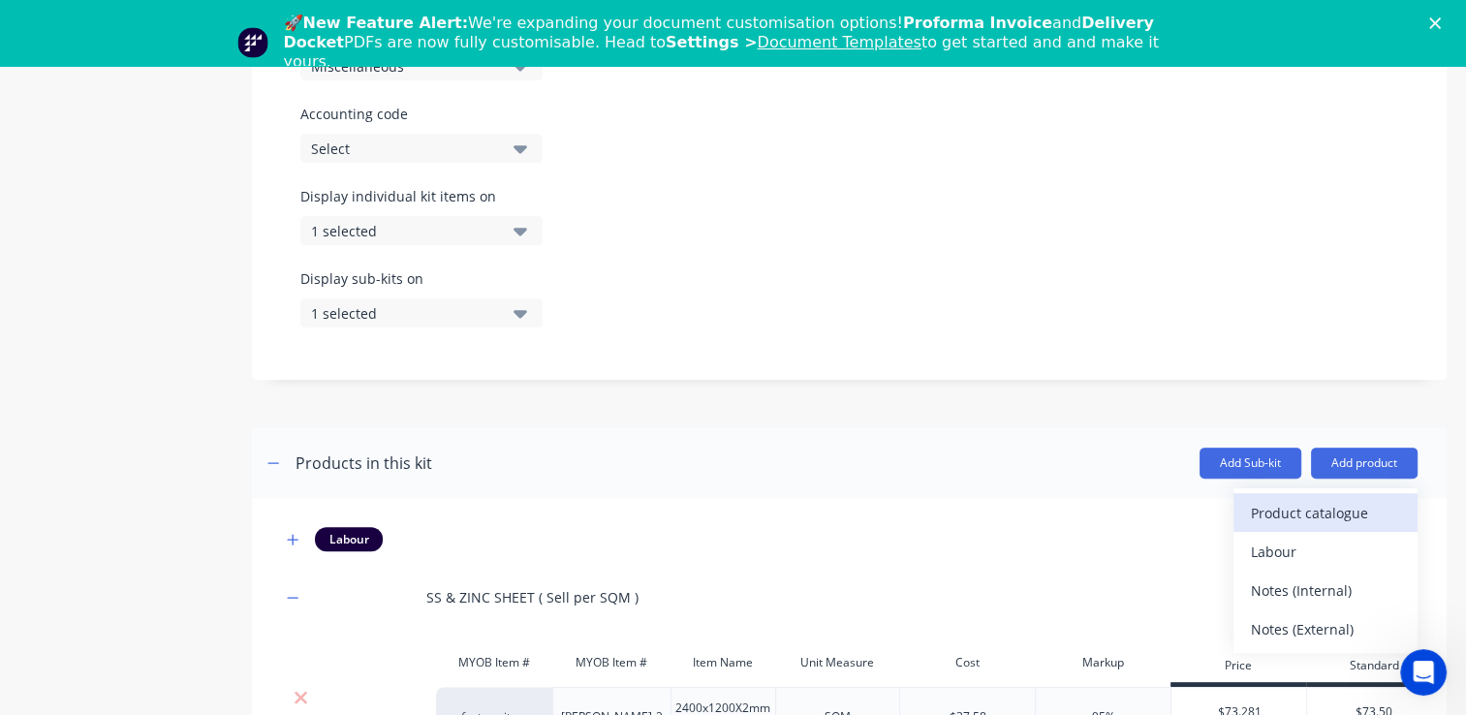
click at [1277, 513] on div "Product catalogue" at bounding box center [1325, 513] width 149 height 28
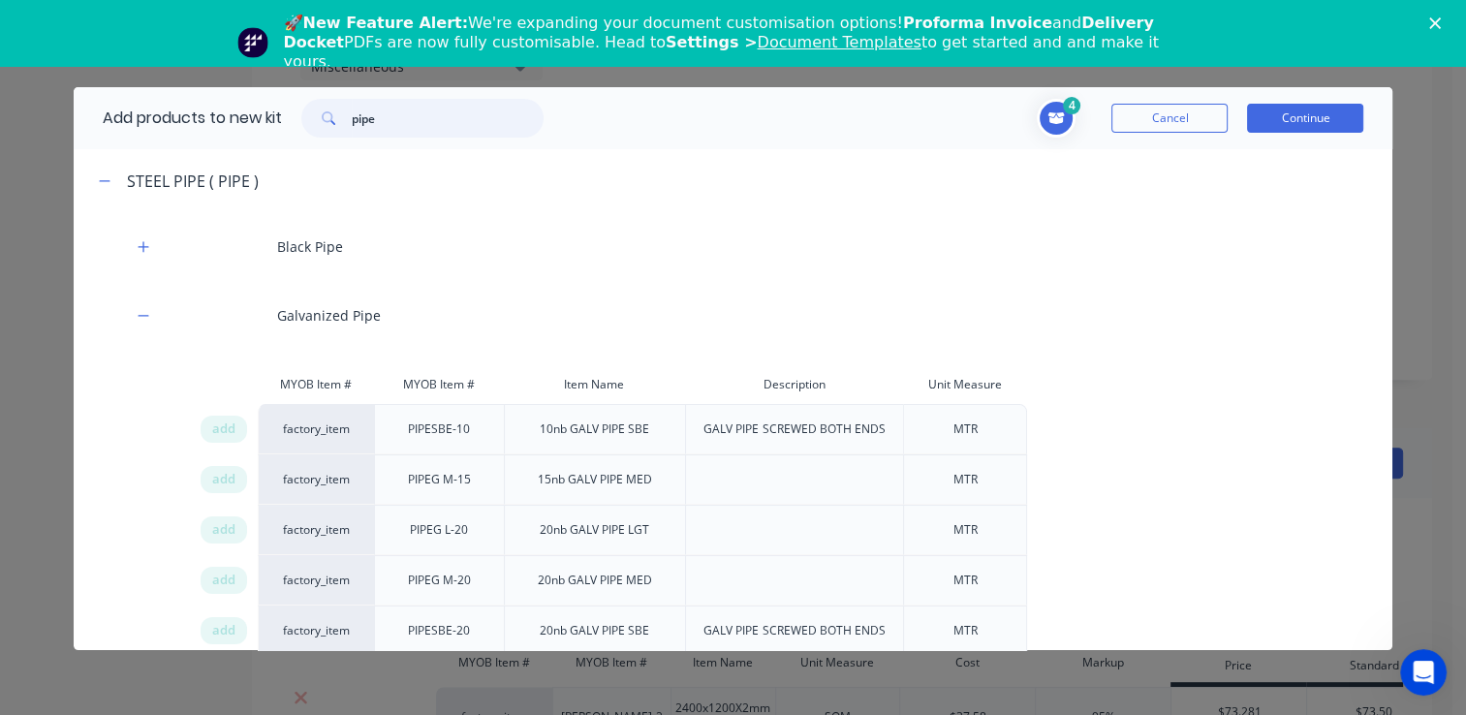
drag, startPoint x: 414, startPoint y: 121, endPoint x: 352, endPoint y: 126, distance: 62.2
click at [352, 126] on div "pipe" at bounding box center [422, 118] width 242 height 39
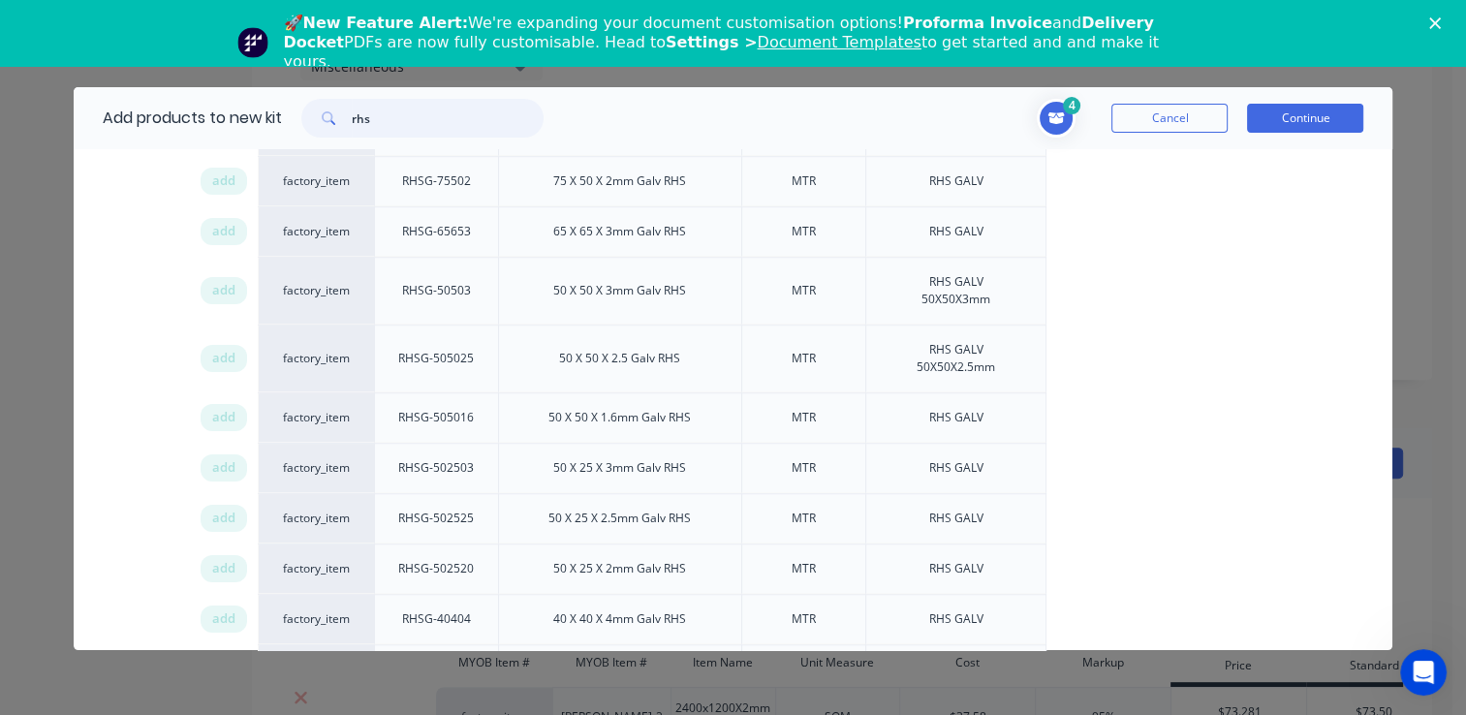
scroll to position [1648, 0]
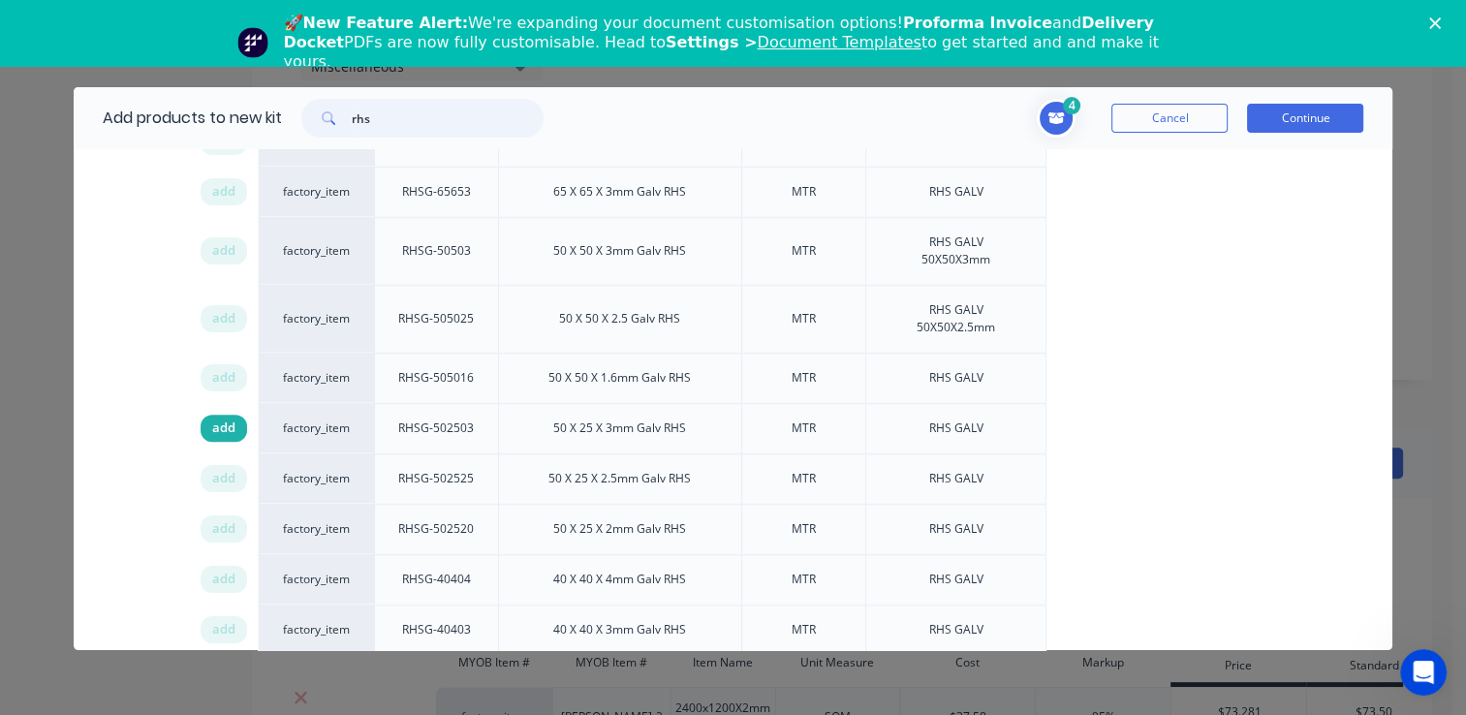
type input "rhs"
click at [228, 423] on span "add" at bounding box center [223, 428] width 23 height 19
drag, startPoint x: 1313, startPoint y: 112, endPoint x: 1297, endPoint y: 126, distance: 21.3
click at [1313, 113] on button "Continue" at bounding box center [1305, 118] width 116 height 29
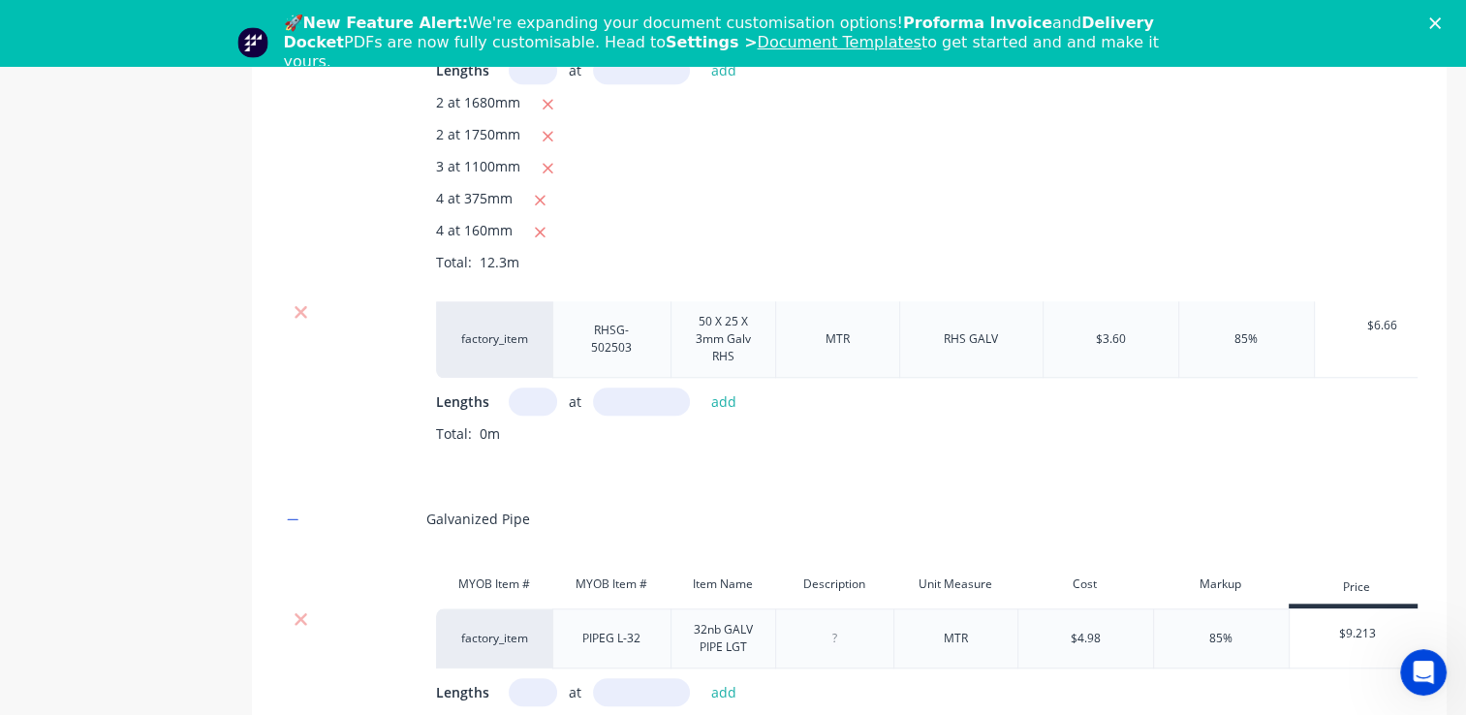
scroll to position [1608, 0]
click at [538, 413] on input "text" at bounding box center [533, 399] width 48 height 28
click at [529, 413] on input "text" at bounding box center [533, 399] width 48 height 28
type input "2"
type input "1850"
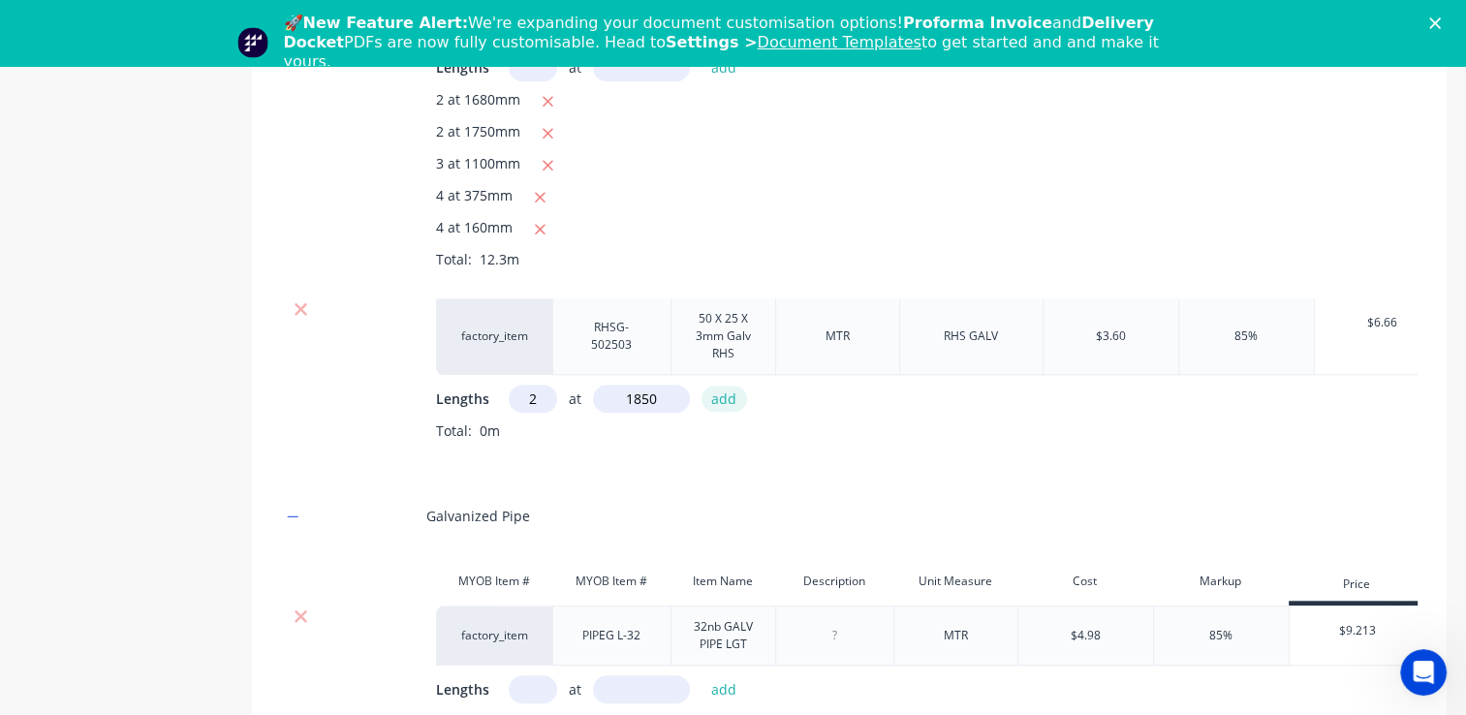
click at [725, 412] on button "add" at bounding box center [725, 399] width 46 height 26
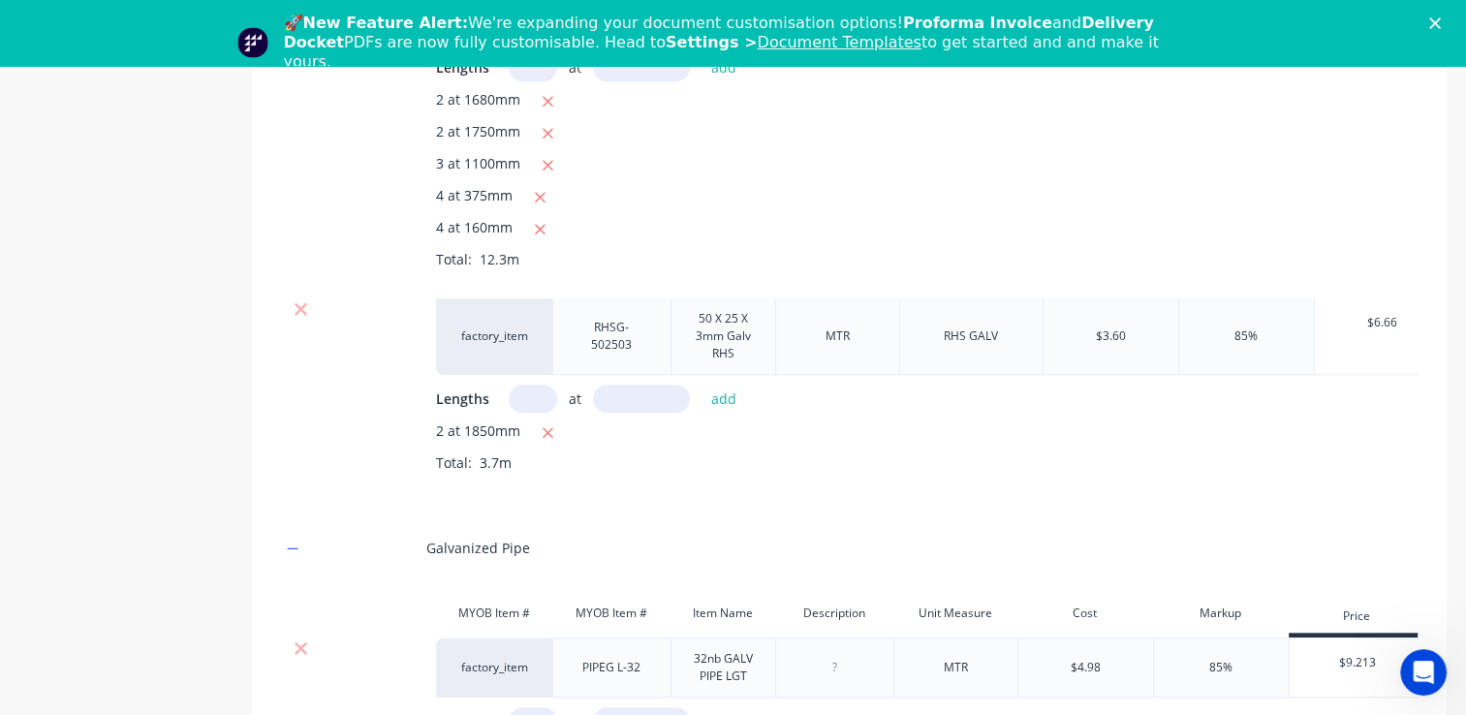
click at [539, 413] on input "text" at bounding box center [533, 399] width 48 height 28
type input "1"
type input "1300"
click at [722, 412] on button "add" at bounding box center [725, 399] width 46 height 26
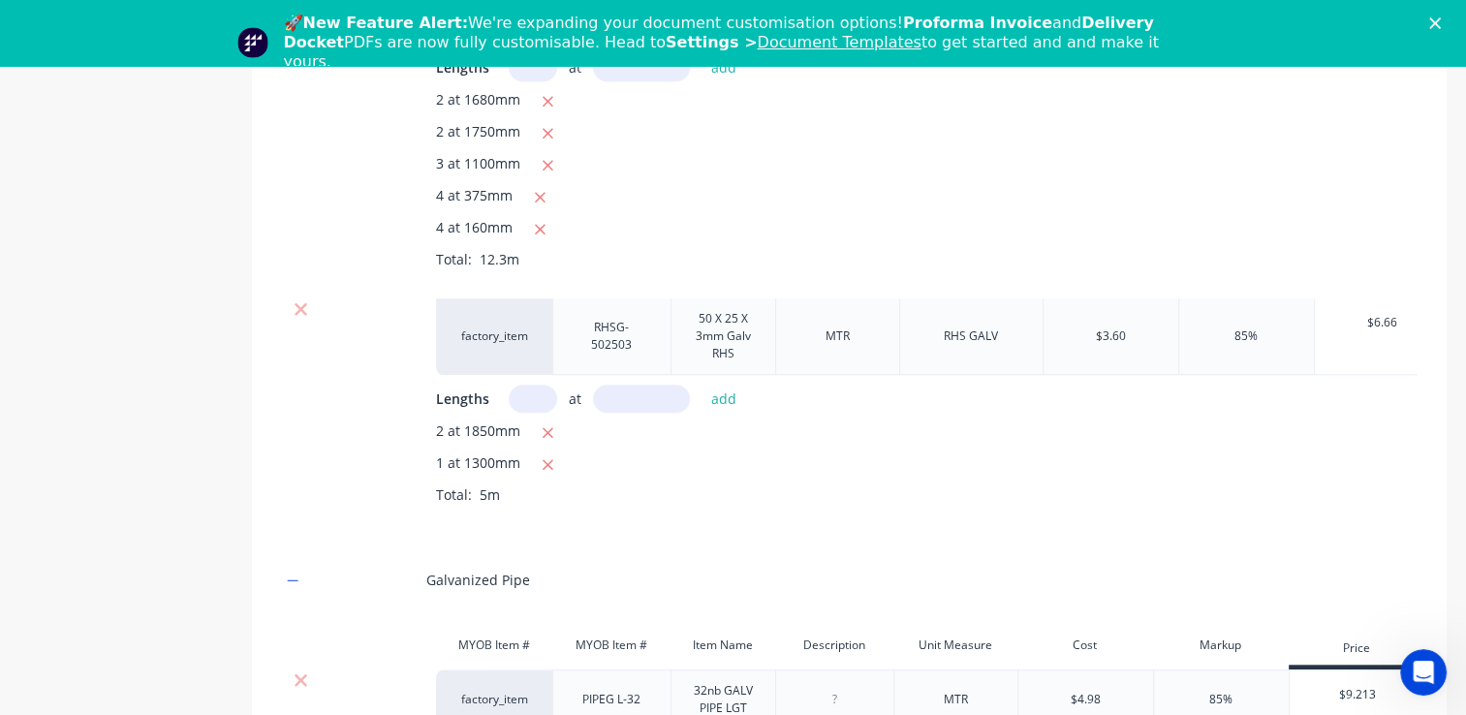
click at [1441, 22] on icon "Close" at bounding box center [1436, 23] width 12 height 12
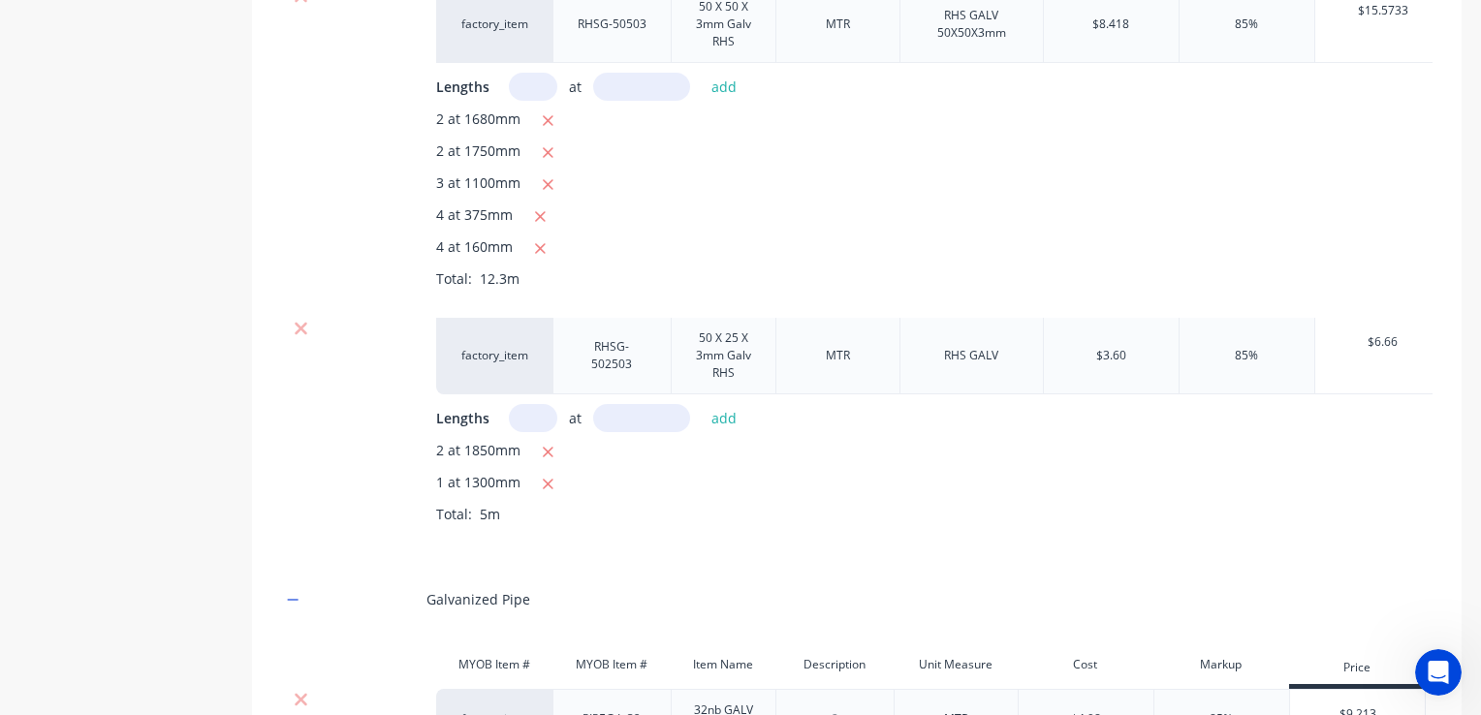
scroll to position [1574, 0]
